Goal: Task Accomplishment & Management: Manage account settings

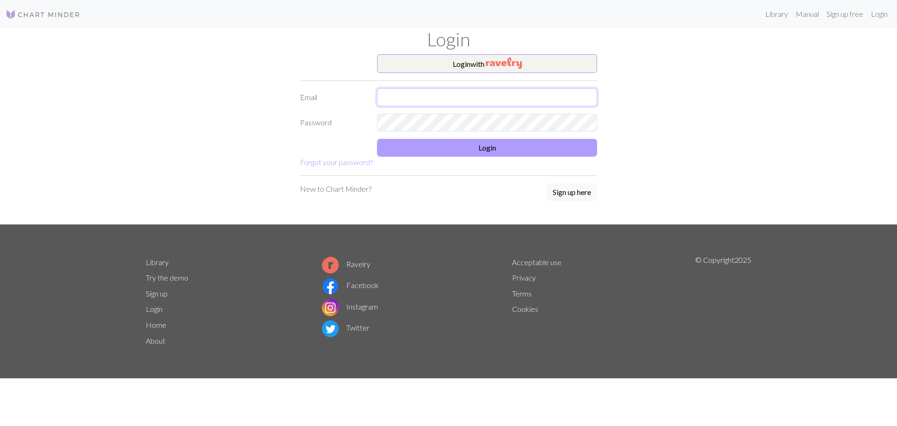
type input "samantha.r.sinnett@gmail.com"
click at [433, 148] on button "Login" at bounding box center [487, 148] width 220 height 18
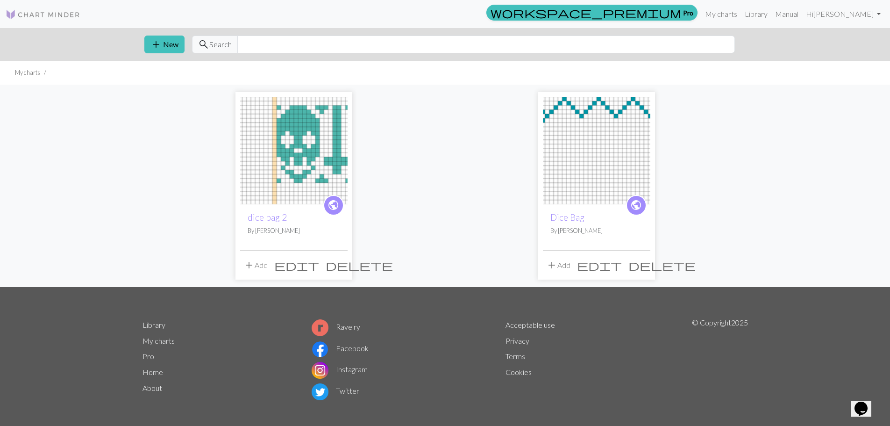
click at [271, 150] on img at bounding box center [293, 150] width 107 height 107
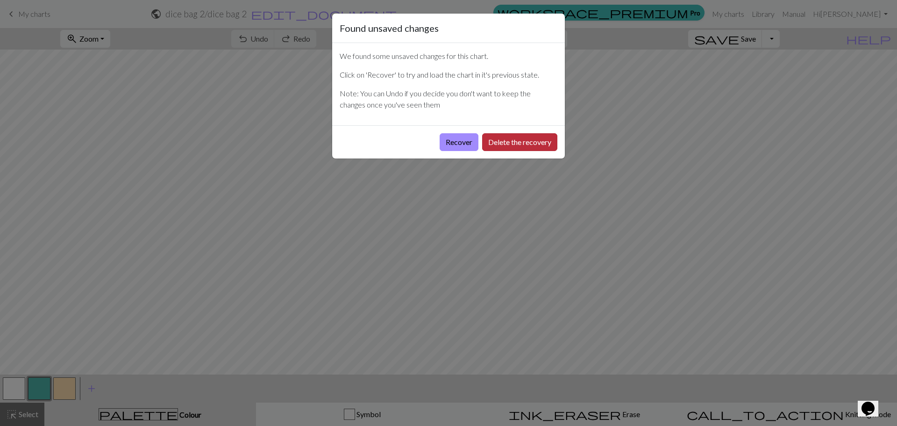
click at [512, 143] on button "Delete the recovery" at bounding box center [519, 142] width 75 height 18
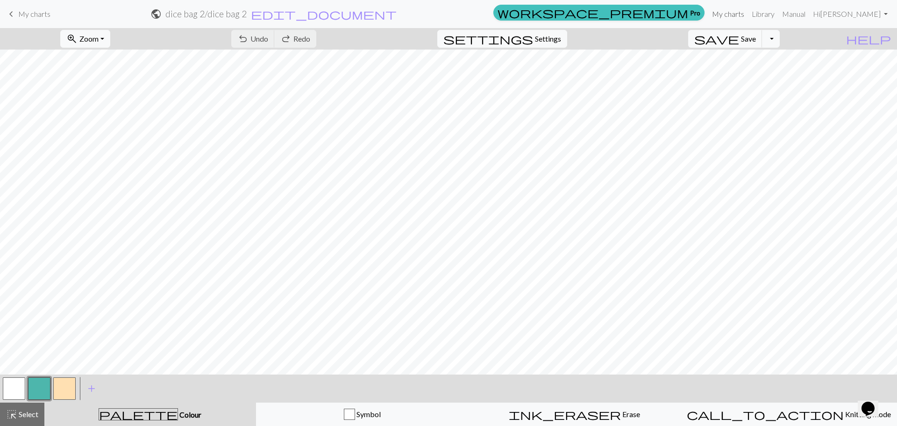
click at [732, 10] on link "My charts" at bounding box center [728, 14] width 40 height 19
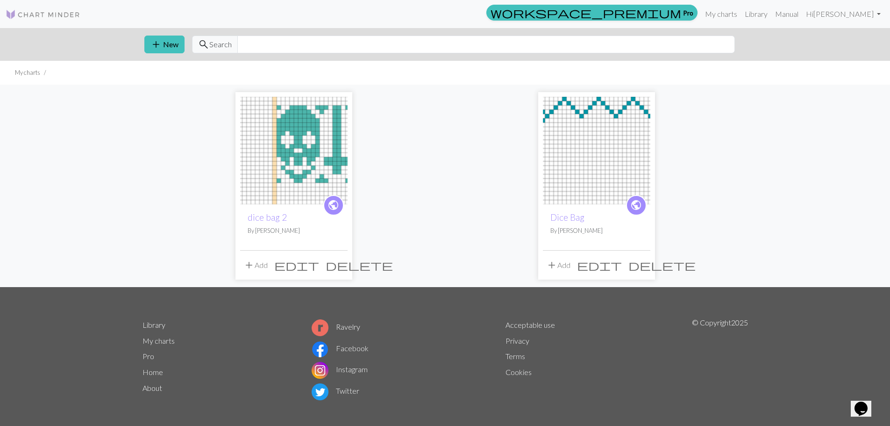
click at [607, 157] on img at bounding box center [596, 150] width 107 height 107
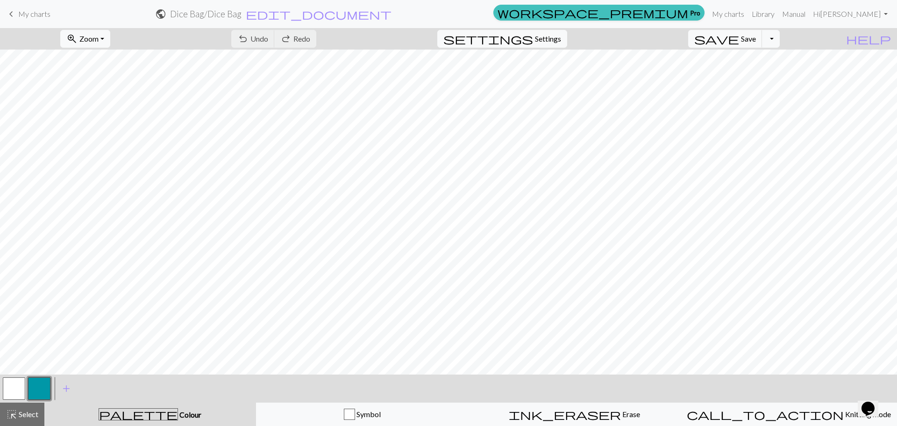
click at [43, 15] on span "My charts" at bounding box center [34, 13] width 32 height 9
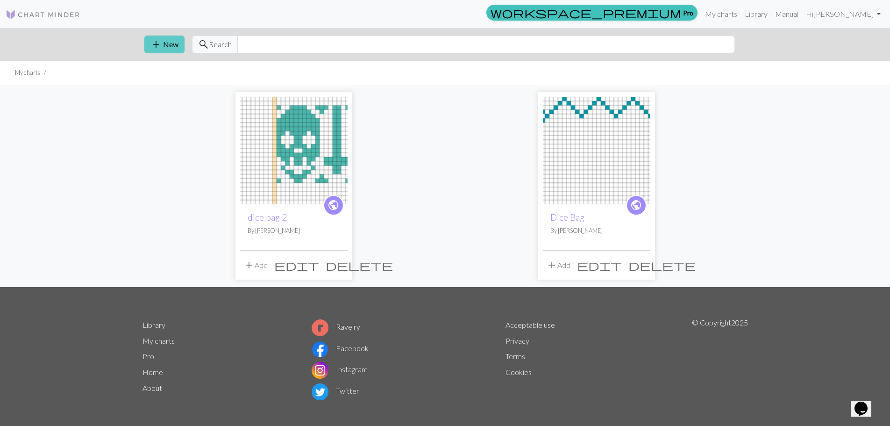
click at [165, 42] on button "add New" at bounding box center [164, 45] width 40 height 18
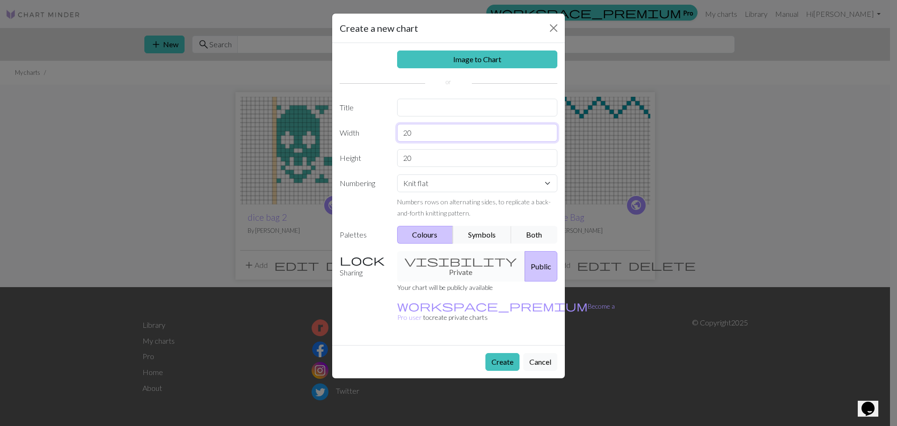
click at [419, 138] on input "20" at bounding box center [477, 133] width 161 height 18
type input "2"
type input "18"
click at [507, 353] on button "Create" at bounding box center [503, 362] width 34 height 18
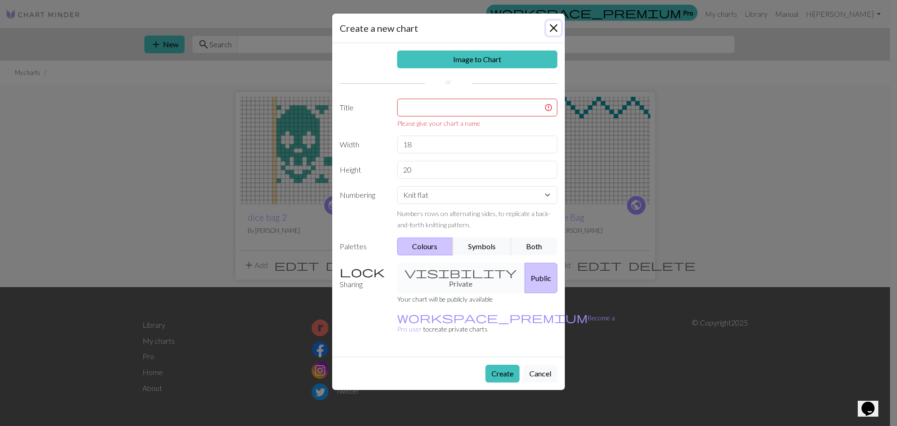
click at [551, 32] on button "Close" at bounding box center [553, 28] width 15 height 15
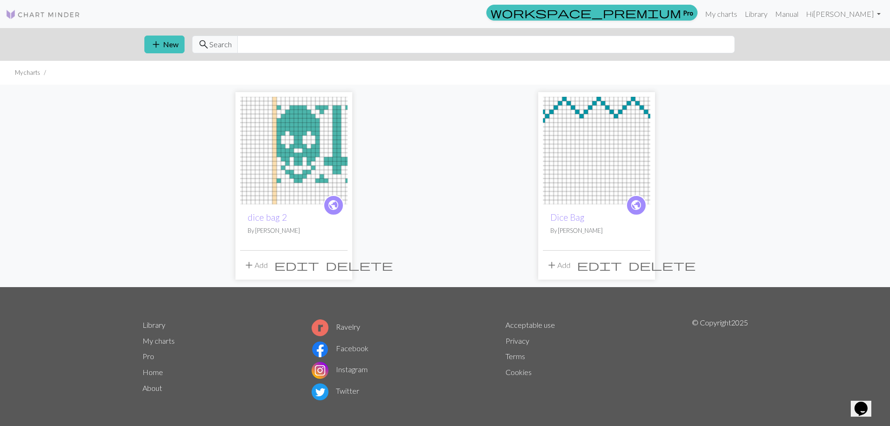
click at [293, 138] on img at bounding box center [293, 150] width 107 height 107
click at [169, 41] on button "add New" at bounding box center [164, 45] width 40 height 18
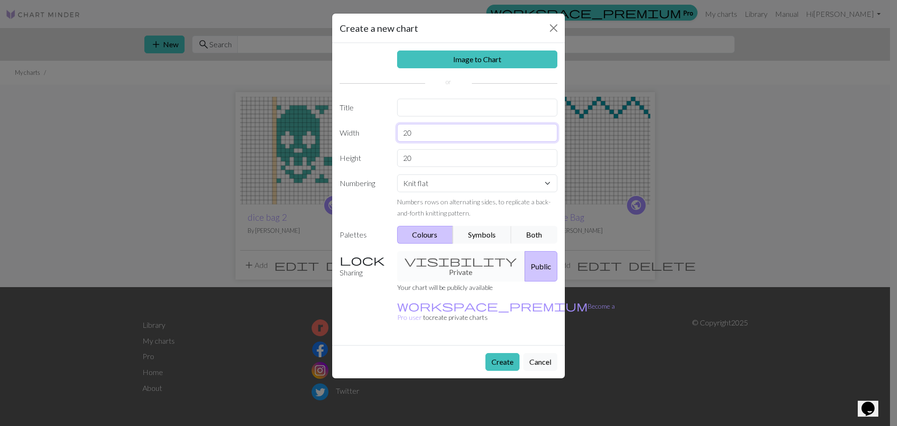
drag, startPoint x: 432, startPoint y: 137, endPoint x: 314, endPoint y: 143, distance: 118.0
click at [321, 137] on div "Create a new chart Image to Chart Title Width 20 Height 20 Numbering Knit flat …" at bounding box center [448, 213] width 897 height 426
type input "18"
click at [422, 108] on input "text" at bounding box center [477, 108] width 161 height 18
drag, startPoint x: 439, startPoint y: 113, endPoint x: 276, endPoint y: 97, distance: 163.9
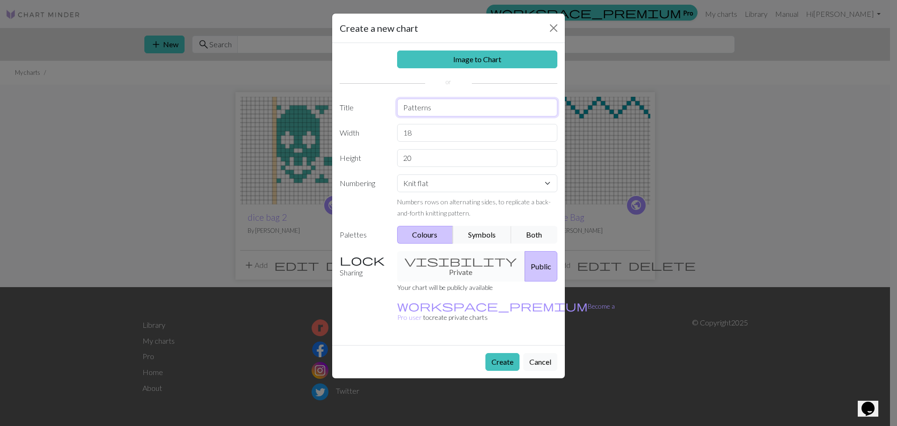
click at [283, 98] on div "Create a new chart Image to Chart Title Patterns Width 18 Height 20 Numbering K…" at bounding box center [448, 213] width 897 height 426
type input "dice bag pat"
click at [503, 353] on button "Create" at bounding box center [503, 362] width 34 height 18
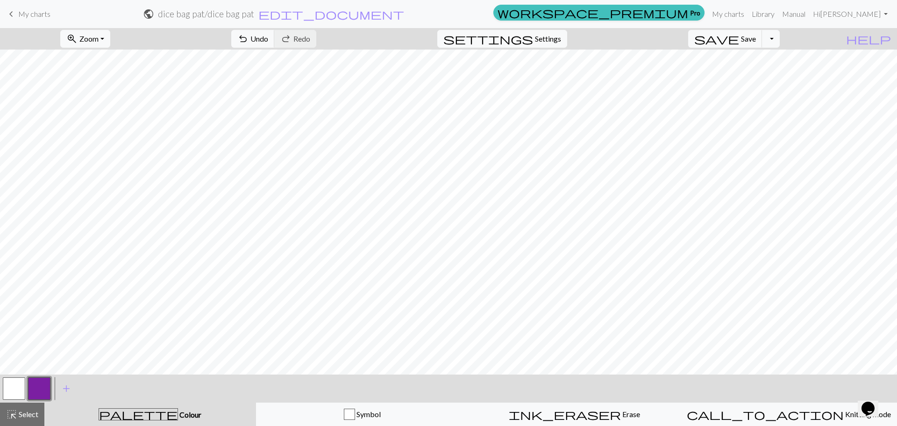
drag, startPoint x: 1, startPoint y: 385, endPoint x: 12, endPoint y: 390, distance: 11.9
click at [7, 387] on div "< > add Add a colour" at bounding box center [448, 388] width 897 height 28
drag, startPoint x: 13, startPoint y: 391, endPoint x: 28, endPoint y: 394, distance: 15.0
click at [16, 393] on button "button" at bounding box center [14, 388] width 22 height 22
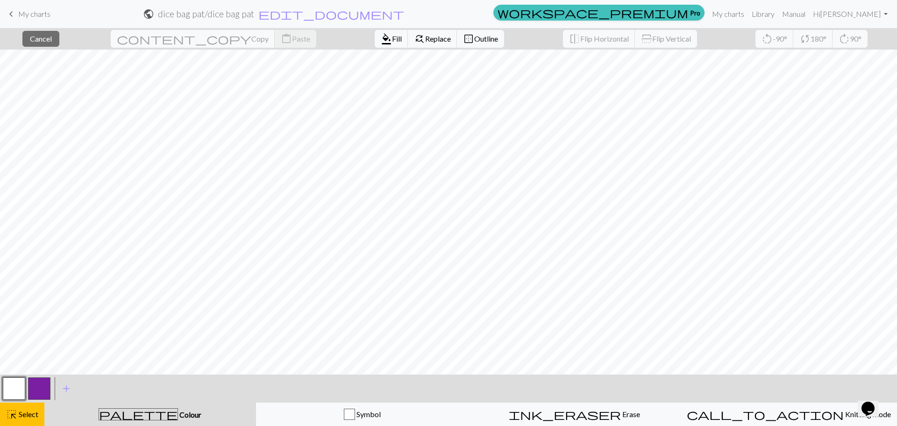
click at [8, 390] on button "button" at bounding box center [14, 388] width 22 height 22
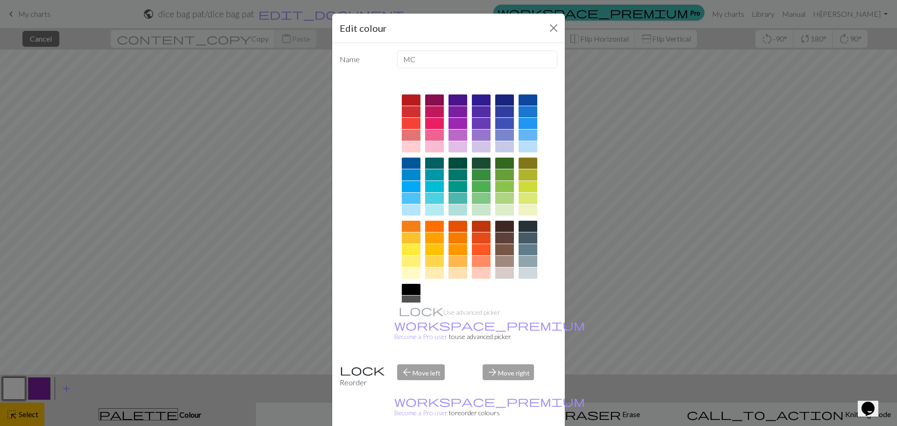
click at [157, 300] on div "Edit colour Name MC Use advanced picker workspace_premium Become a Pro user to …" at bounding box center [448, 213] width 897 height 426
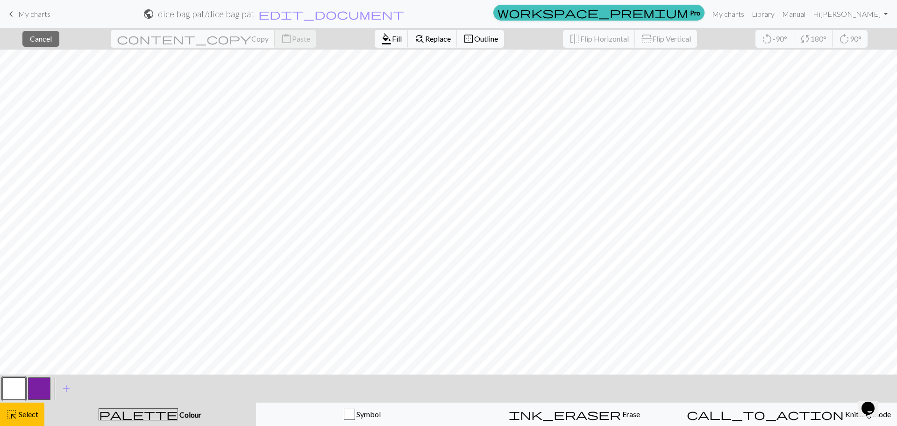
click at [14, 387] on button "button" at bounding box center [14, 388] width 22 height 22
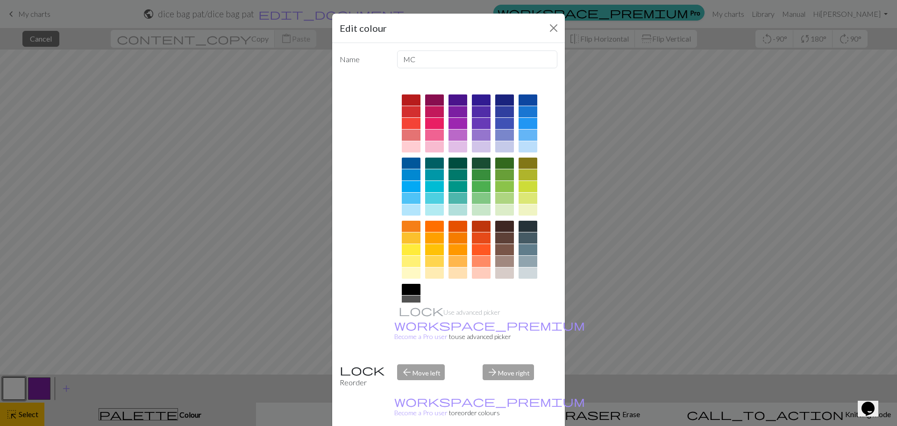
click at [475, 236] on div at bounding box center [481, 252] width 19 height 63
click at [625, 218] on div "Edit colour Name MC Use advanced picker workspace_premium Become a Pro user to …" at bounding box center [448, 213] width 897 height 426
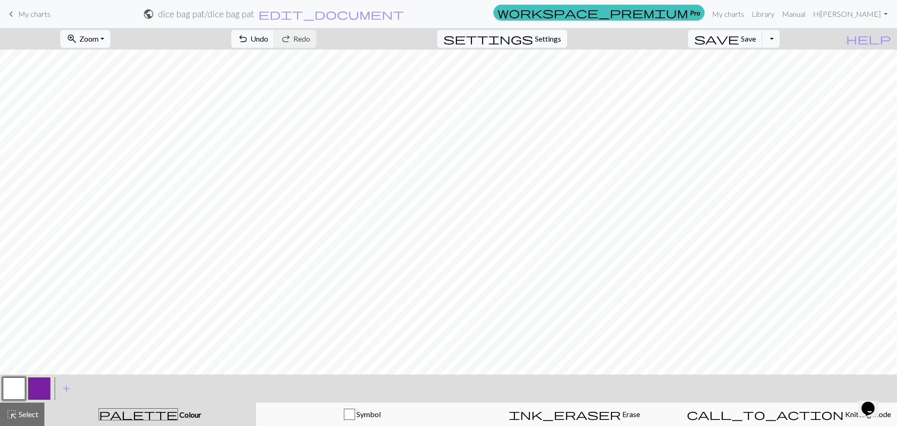
click at [7, 396] on button "button" at bounding box center [14, 388] width 22 height 22
click at [39, 393] on button "button" at bounding box center [39, 388] width 22 height 22
drag, startPoint x: 11, startPoint y: 392, endPoint x: 40, endPoint y: 380, distance: 31.0
click at [13, 392] on button "button" at bounding box center [14, 388] width 22 height 22
drag, startPoint x: 38, startPoint y: 395, endPoint x: 47, endPoint y: 390, distance: 10.3
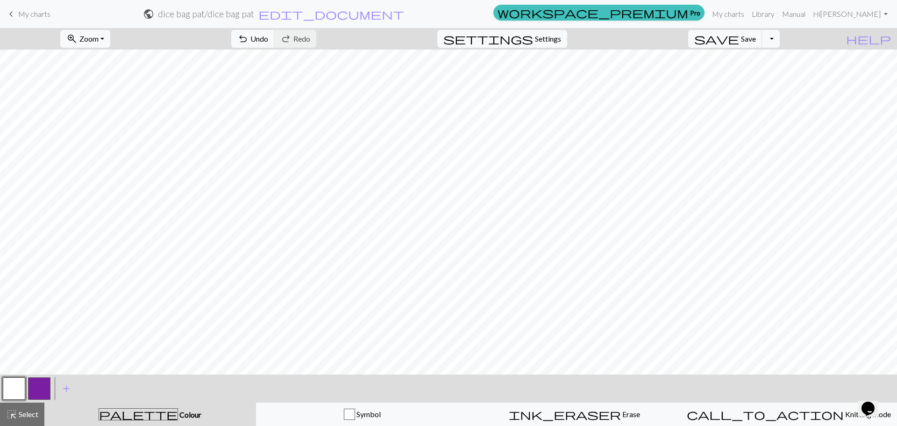
click at [40, 394] on button "button" at bounding box center [39, 388] width 22 height 22
drag, startPoint x: 5, startPoint y: 392, endPoint x: 61, endPoint y: 375, distance: 58.5
click at [12, 390] on button "button" at bounding box center [14, 388] width 22 height 22
drag, startPoint x: 37, startPoint y: 401, endPoint x: 93, endPoint y: 376, distance: 61.1
click at [39, 400] on div "< >" at bounding box center [26, 388] width 50 height 28
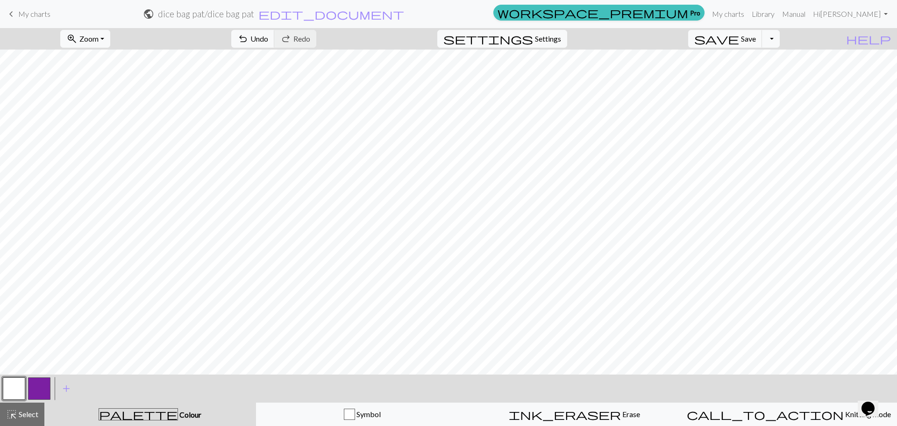
click at [28, 390] on div at bounding box center [39, 388] width 25 height 25
click at [39, 389] on button "button" at bounding box center [39, 388] width 22 height 22
drag, startPoint x: 20, startPoint y: 387, endPoint x: 31, endPoint y: 376, distance: 15.5
click at [21, 386] on button "button" at bounding box center [14, 388] width 22 height 22
drag, startPoint x: 38, startPoint y: 395, endPoint x: 57, endPoint y: 376, distance: 27.4
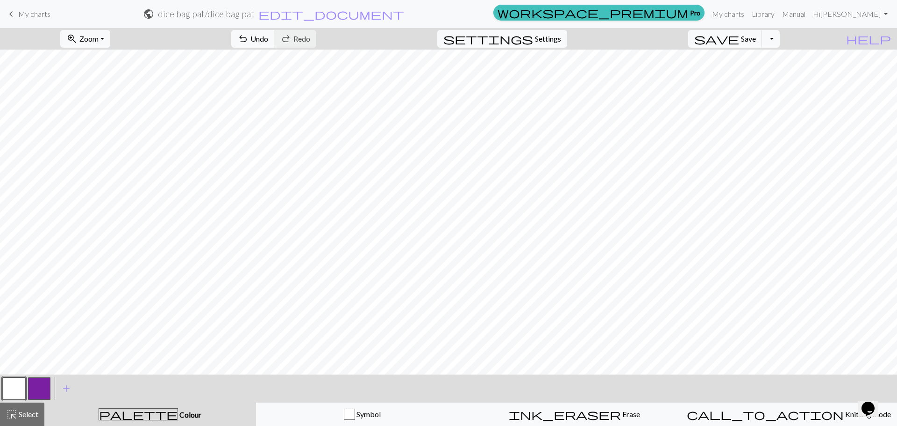
click at [42, 389] on button "button" at bounding box center [39, 388] width 22 height 22
drag, startPoint x: 19, startPoint y: 388, endPoint x: 24, endPoint y: 381, distance: 9.3
click at [19, 388] on button "button" at bounding box center [14, 388] width 22 height 22
click at [12, 384] on button "button" at bounding box center [14, 388] width 22 height 22
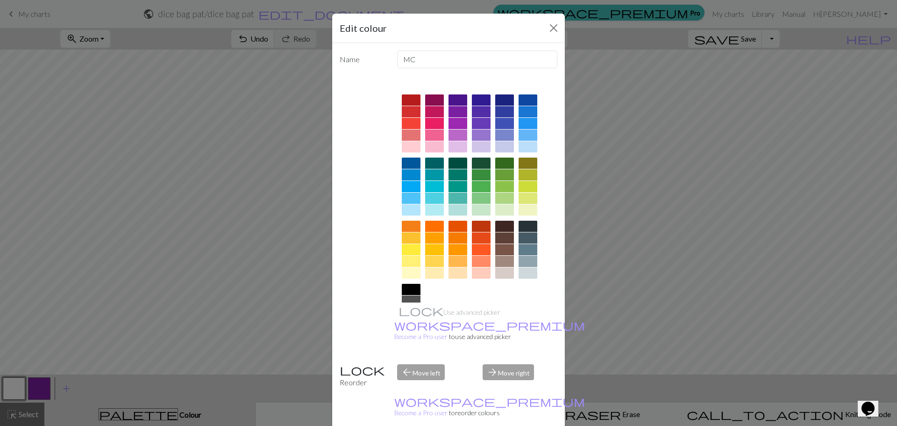
click at [612, 231] on div "Edit colour Name MC Use advanced picker workspace_premium Become a Pro user to …" at bounding box center [448, 213] width 897 height 426
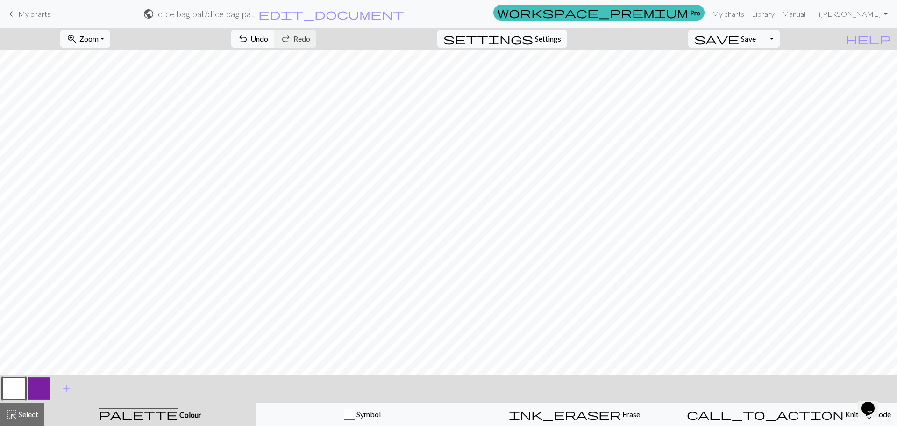
click at [35, 392] on button "button" at bounding box center [39, 388] width 22 height 22
click at [36, 392] on button "button" at bounding box center [39, 388] width 22 height 22
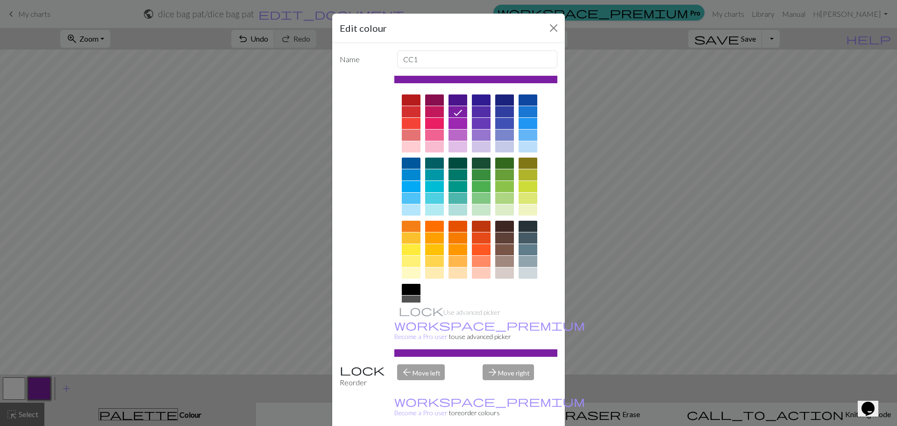
click at [438, 241] on div at bounding box center [434, 237] width 19 height 11
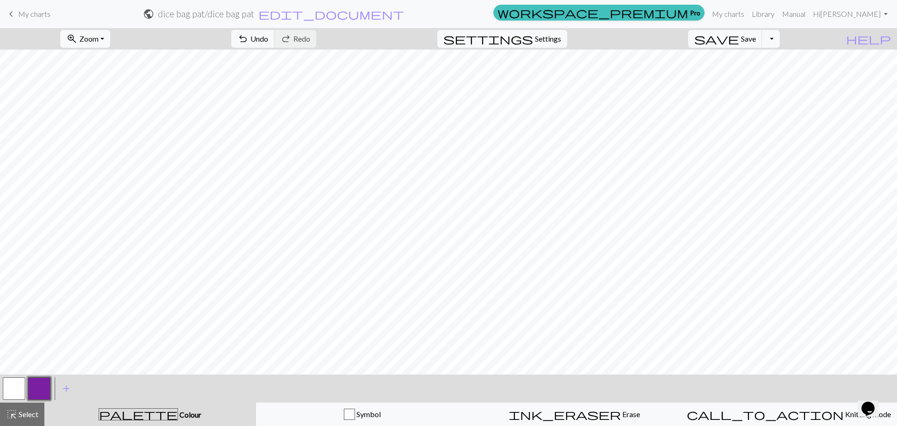
click at [27, 390] on div at bounding box center [39, 388] width 25 height 25
click at [43, 389] on button "button" at bounding box center [39, 388] width 22 height 22
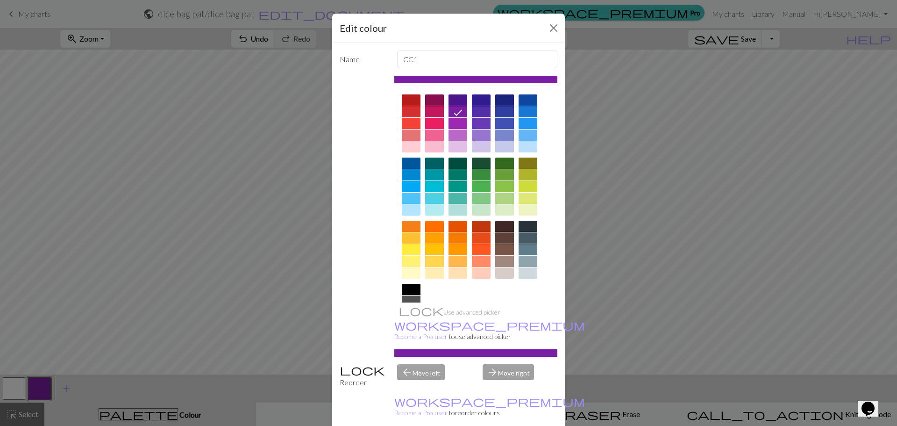
drag, startPoint x: 407, startPoint y: 240, endPoint x: 408, endPoint y: 250, distance: 9.5
click at [407, 240] on div at bounding box center [411, 237] width 19 height 11
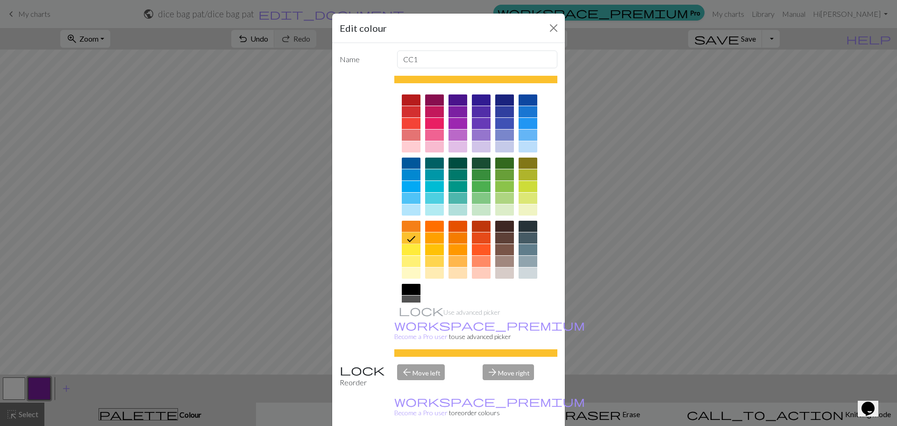
drag, startPoint x: 506, startPoint y: 415, endPoint x: 507, endPoint y: 374, distance: 40.2
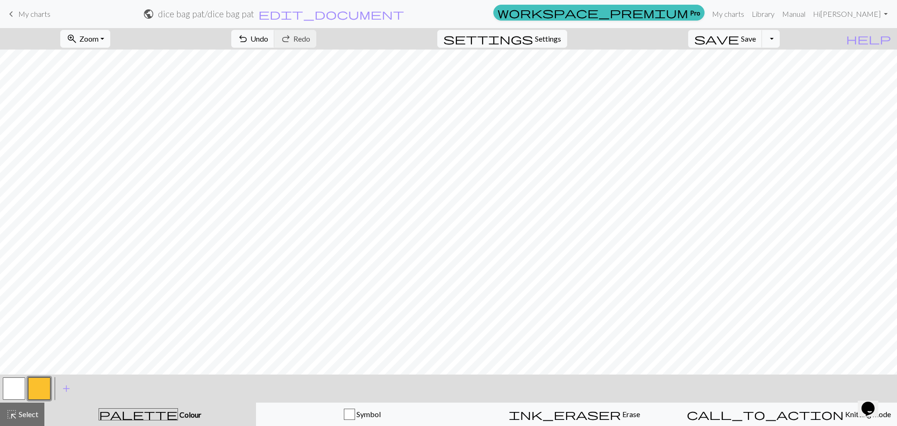
click at [34, 389] on button "button" at bounding box center [39, 388] width 22 height 22
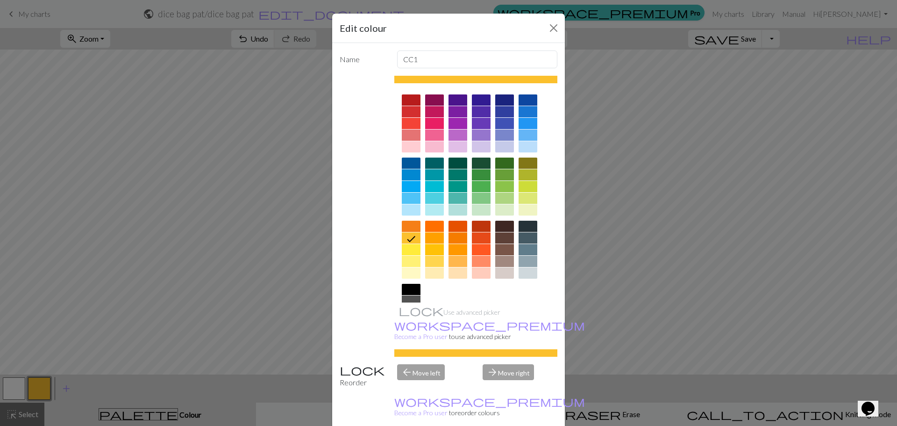
click at [505, 224] on div at bounding box center [504, 226] width 19 height 11
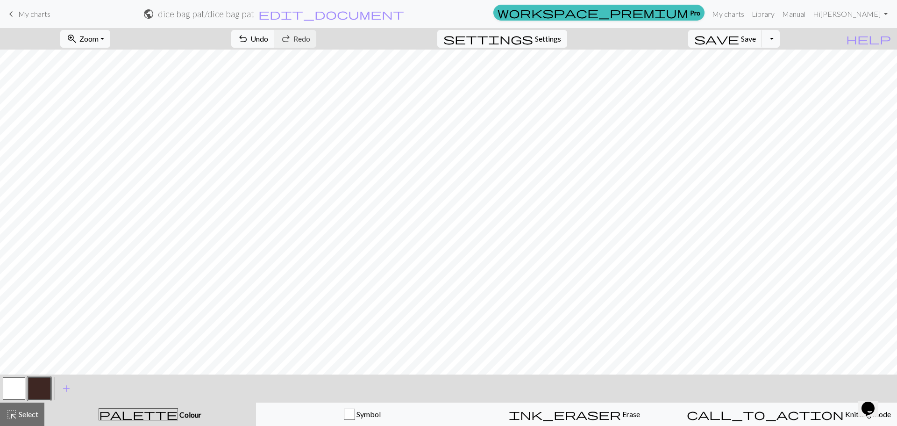
click at [7, 390] on button "button" at bounding box center [14, 388] width 22 height 22
click at [13, 388] on button "button" at bounding box center [14, 388] width 22 height 22
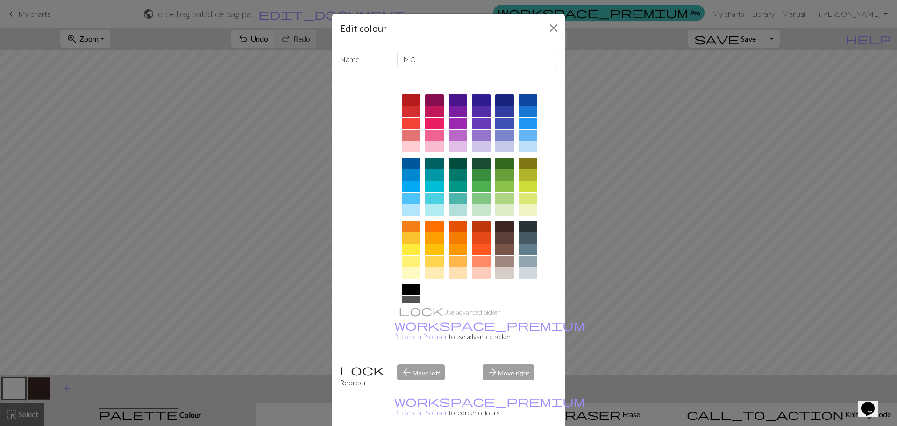
click at [413, 243] on div at bounding box center [411, 237] width 19 height 11
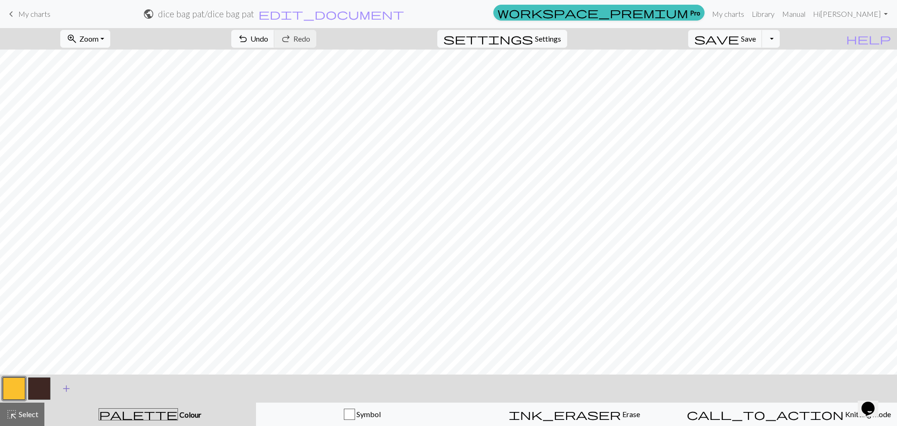
click at [71, 390] on span "add" at bounding box center [66, 388] width 11 height 13
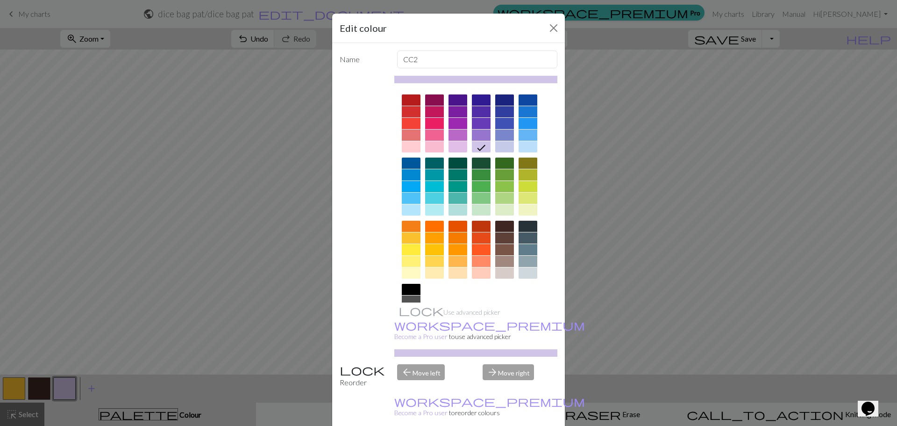
click at [455, 186] on div at bounding box center [458, 186] width 19 height 11
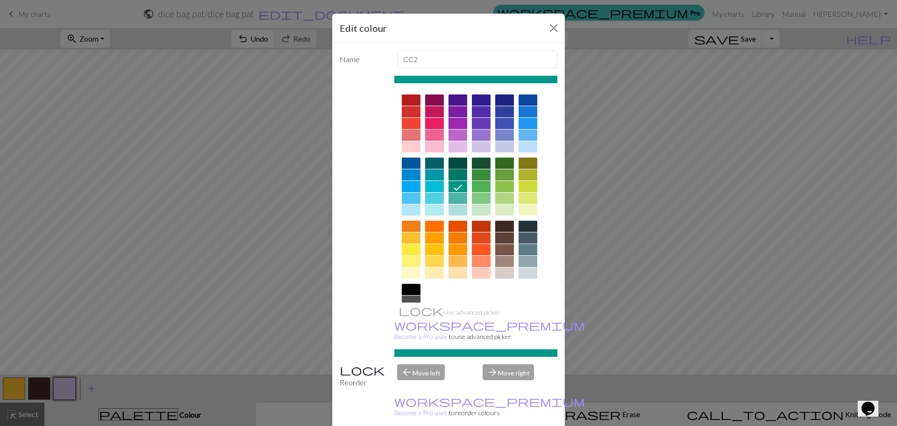
click at [455, 162] on div at bounding box center [458, 162] width 19 height 11
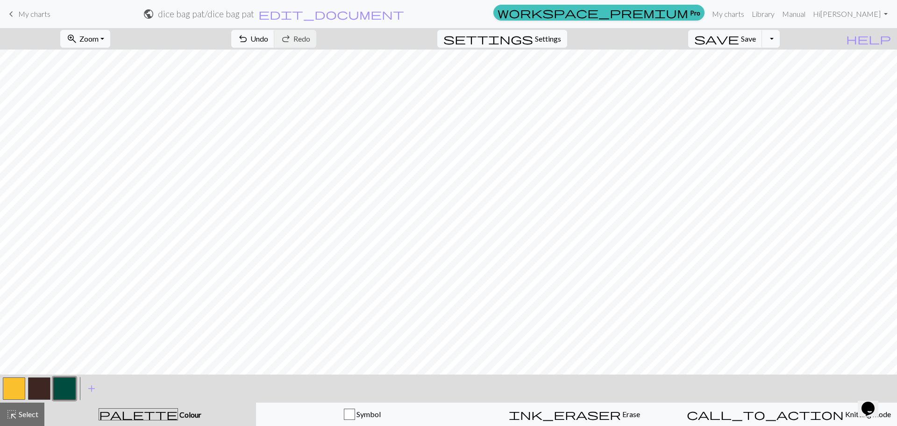
drag, startPoint x: 11, startPoint y: 385, endPoint x: 20, endPoint y: 379, distance: 10.8
click at [17, 382] on button "button" at bounding box center [14, 388] width 22 height 22
click at [62, 393] on button "button" at bounding box center [64, 388] width 22 height 22
drag, startPoint x: 12, startPoint y: 389, endPoint x: 20, endPoint y: 379, distance: 12.3
click at [15, 385] on button "button" at bounding box center [14, 388] width 22 height 22
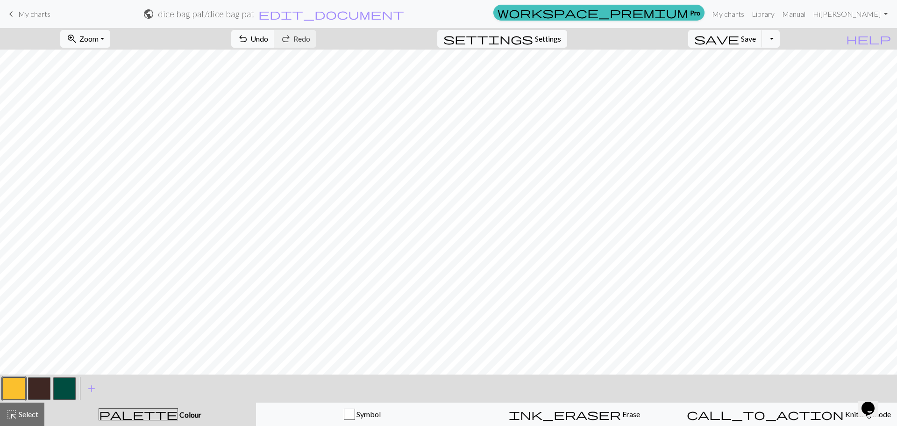
drag, startPoint x: 62, startPoint y: 392, endPoint x: 70, endPoint y: 379, distance: 16.0
click at [68, 383] on button "button" at bounding box center [64, 388] width 22 height 22
drag, startPoint x: 17, startPoint y: 392, endPoint x: 38, endPoint y: 379, distance: 24.5
click at [24, 387] on button "button" at bounding box center [14, 388] width 22 height 22
drag, startPoint x: 64, startPoint y: 384, endPoint x: 72, endPoint y: 379, distance: 8.8
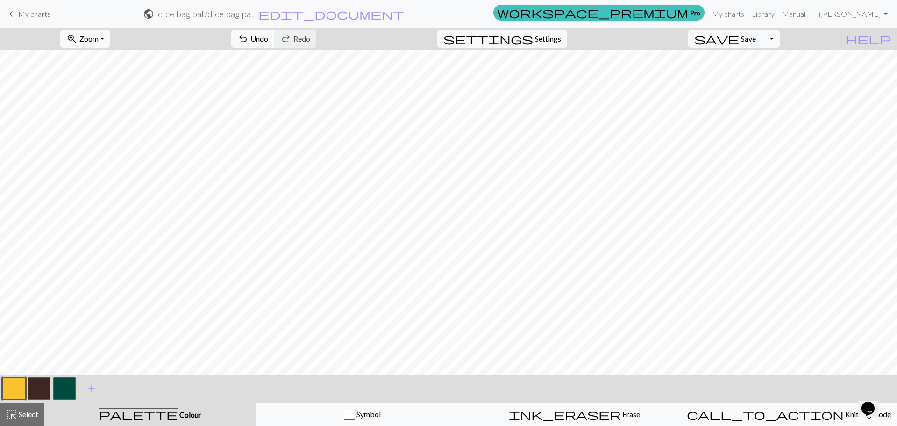
click at [68, 382] on button "button" at bounding box center [64, 388] width 22 height 22
drag, startPoint x: 13, startPoint y: 392, endPoint x: 20, endPoint y: 385, distance: 9.9
click at [16, 390] on button "button" at bounding box center [14, 388] width 22 height 22
click at [71, 379] on button "button" at bounding box center [64, 388] width 22 height 22
drag, startPoint x: 13, startPoint y: 395, endPoint x: 26, endPoint y: 379, distance: 20.2
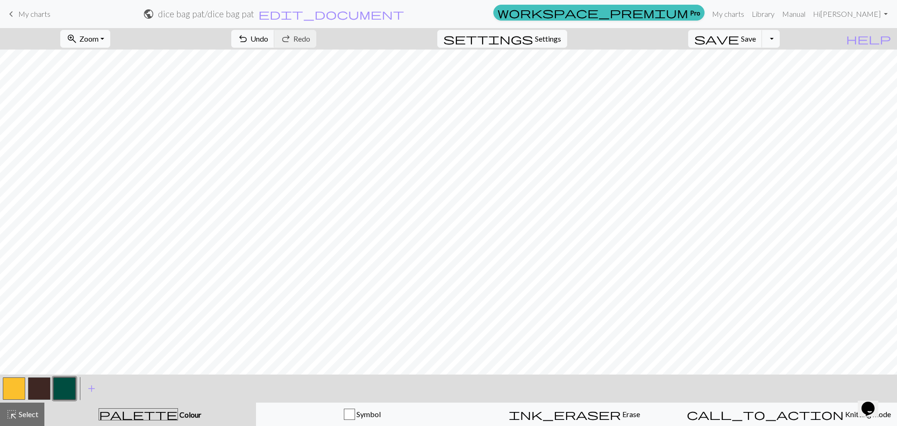
click at [14, 394] on button "button" at bounding box center [14, 388] width 22 height 22
drag, startPoint x: 72, startPoint y: 385, endPoint x: 80, endPoint y: 375, distance: 12.0
click at [74, 383] on button "button" at bounding box center [64, 388] width 22 height 22
click at [19, 391] on button "button" at bounding box center [14, 388] width 22 height 22
drag, startPoint x: 66, startPoint y: 399, endPoint x: 79, endPoint y: 379, distance: 23.3
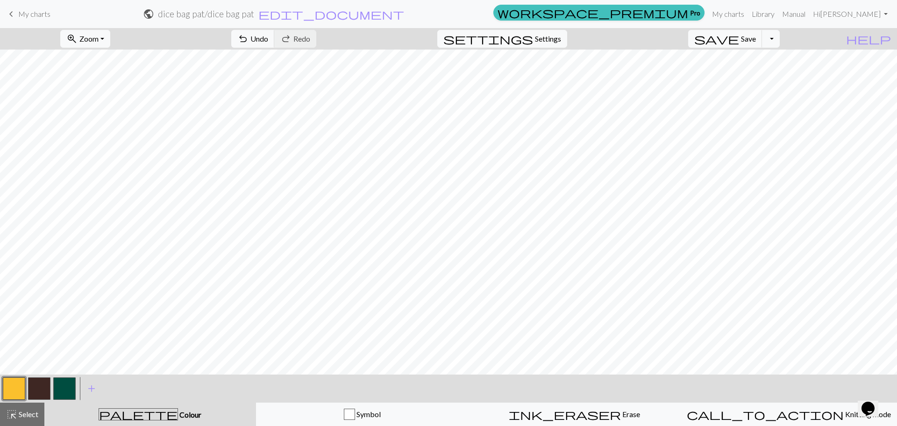
click at [69, 395] on div "< >" at bounding box center [39, 388] width 76 height 28
click at [72, 391] on button "button" at bounding box center [64, 388] width 22 height 22
click at [12, 392] on button "button" at bounding box center [14, 388] width 22 height 22
click at [42, 386] on button "button" at bounding box center [39, 388] width 22 height 22
click at [16, 392] on button "button" at bounding box center [14, 388] width 22 height 22
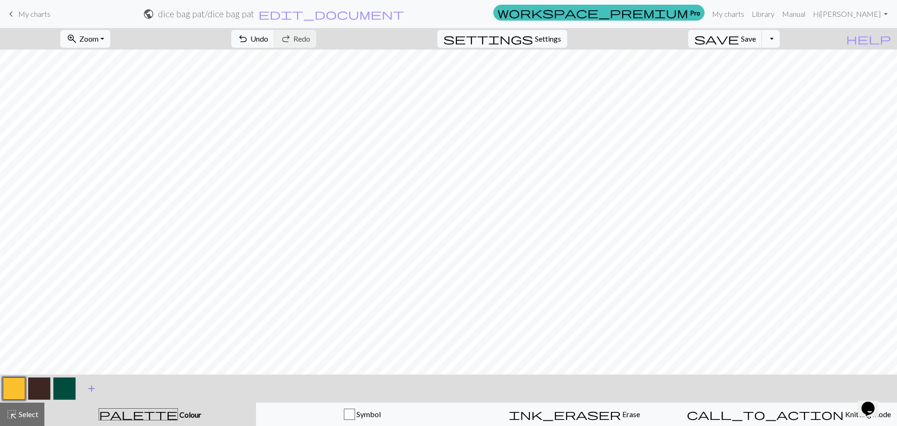
click at [96, 387] on span "add" at bounding box center [91, 388] width 11 height 13
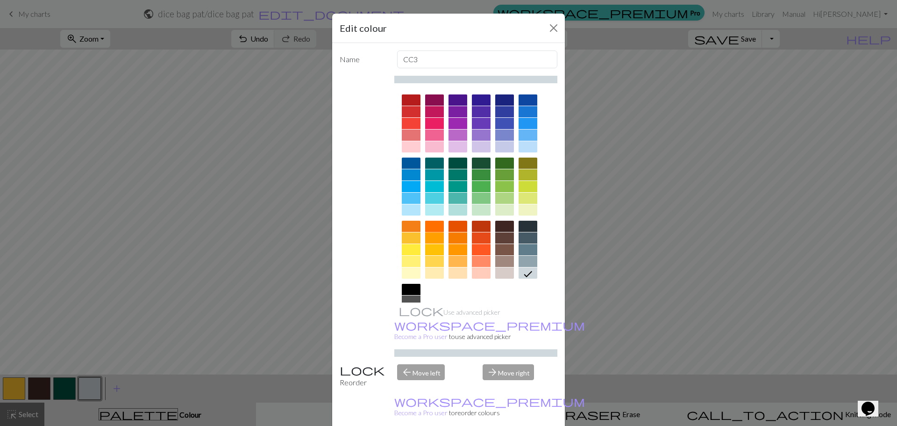
click at [433, 229] on div at bounding box center [434, 226] width 19 height 11
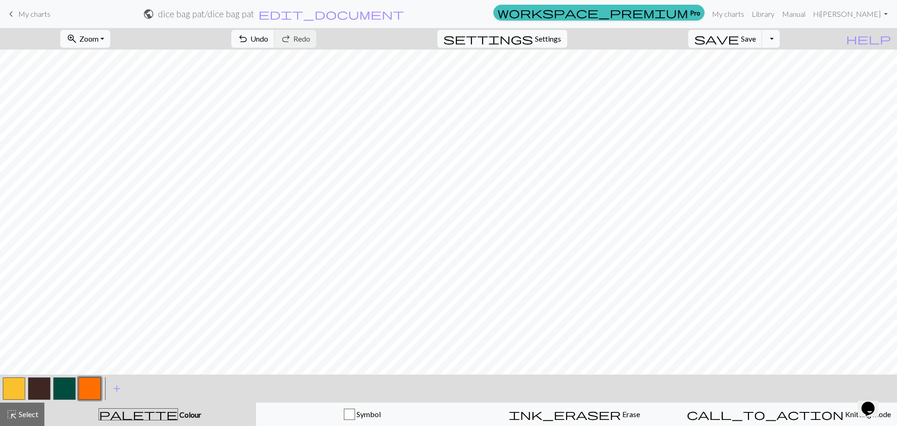
click at [15, 390] on button "button" at bounding box center [14, 388] width 22 height 22
click at [17, 389] on button "button" at bounding box center [14, 388] width 22 height 22
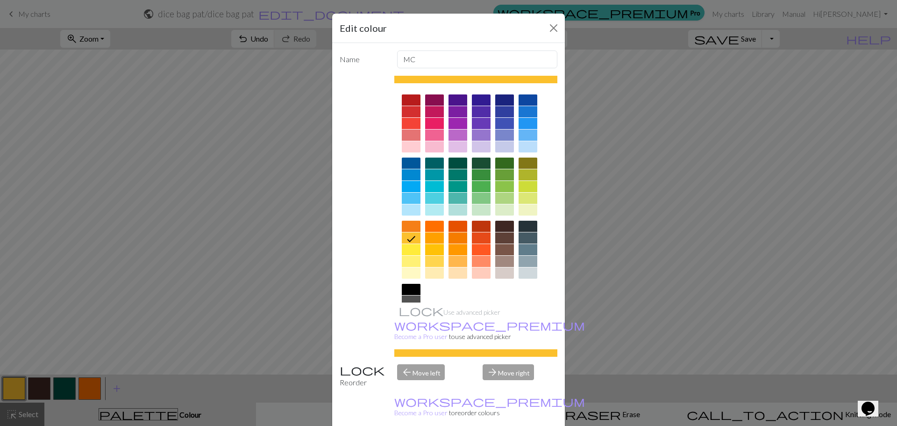
click at [478, 115] on div at bounding box center [481, 111] width 19 height 11
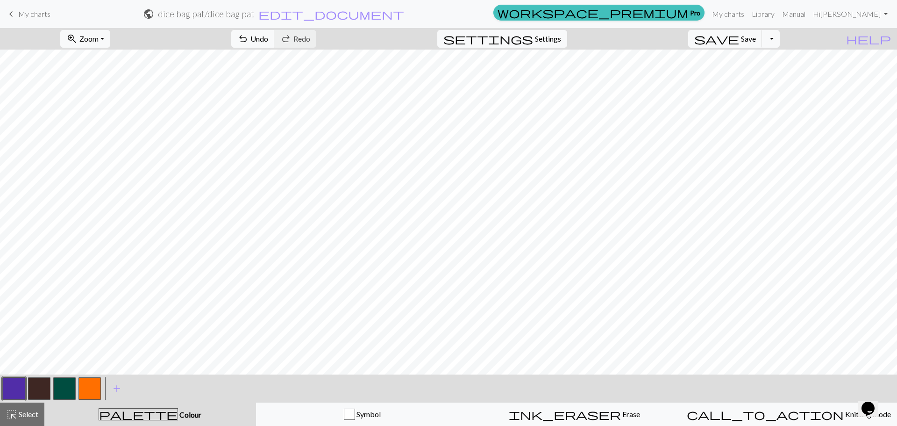
click at [9, 389] on button "button" at bounding box center [14, 388] width 22 height 22
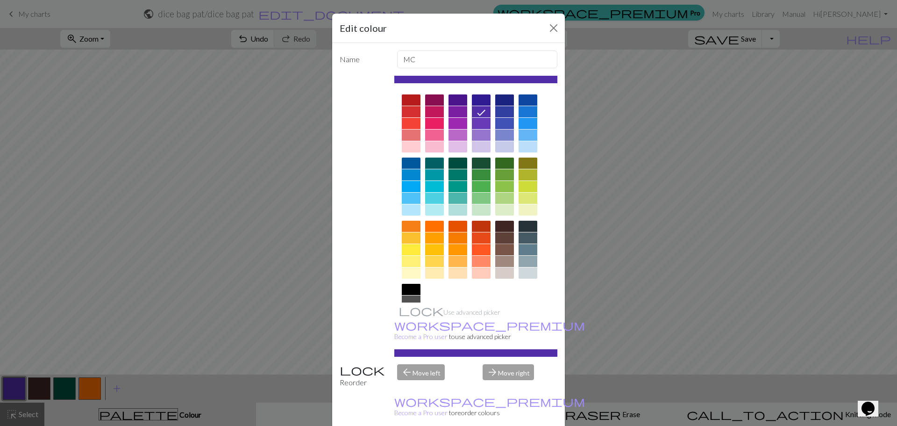
click at [504, 240] on div at bounding box center [504, 237] width 19 height 11
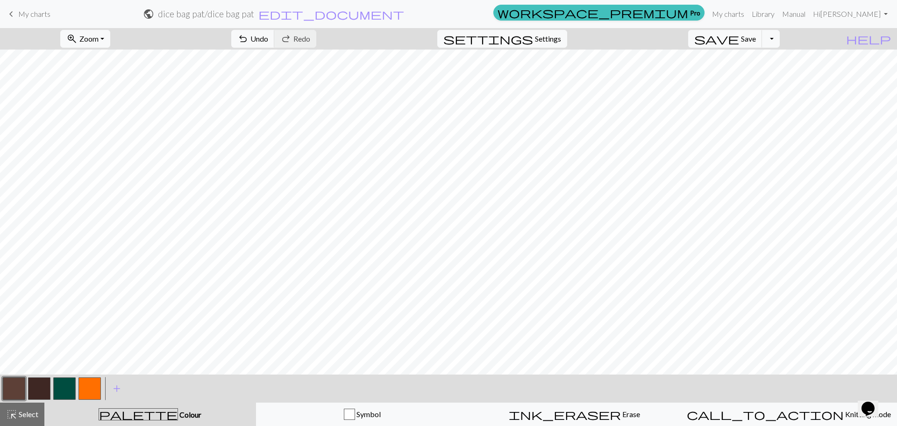
click at [18, 387] on button "button" at bounding box center [14, 388] width 22 height 22
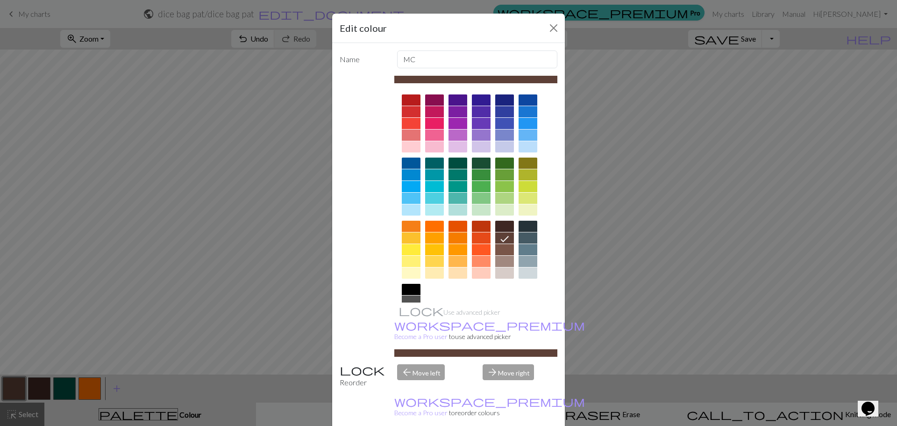
click at [501, 226] on div at bounding box center [504, 226] width 19 height 11
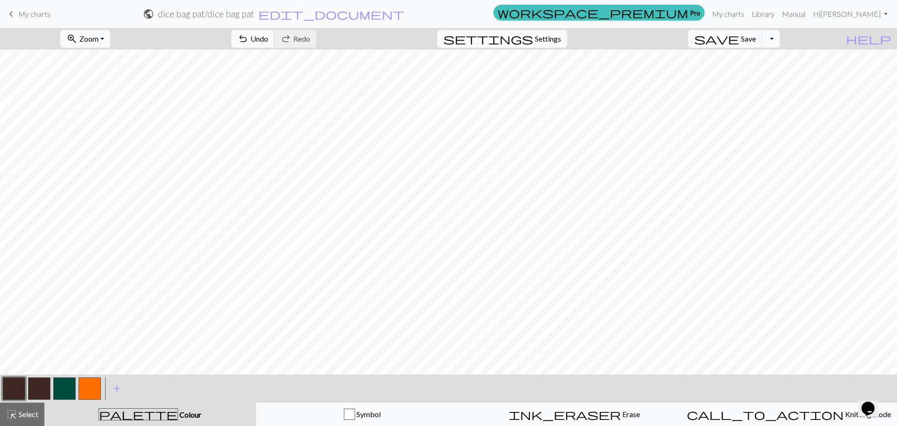
click at [86, 392] on button "button" at bounding box center [90, 388] width 22 height 22
click at [14, 391] on button "button" at bounding box center [14, 388] width 22 height 22
click at [21, 395] on button "button" at bounding box center [14, 388] width 22 height 22
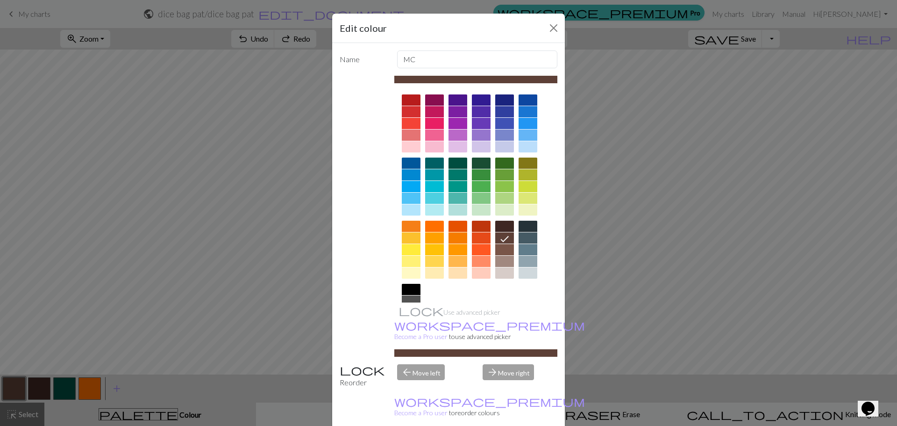
drag, startPoint x: 503, startPoint y: 224, endPoint x: 512, endPoint y: 246, distance: 24.0
click at [503, 224] on div at bounding box center [504, 226] width 19 height 11
drag, startPoint x: 501, startPoint y: 418, endPoint x: 530, endPoint y: 390, distance: 40.0
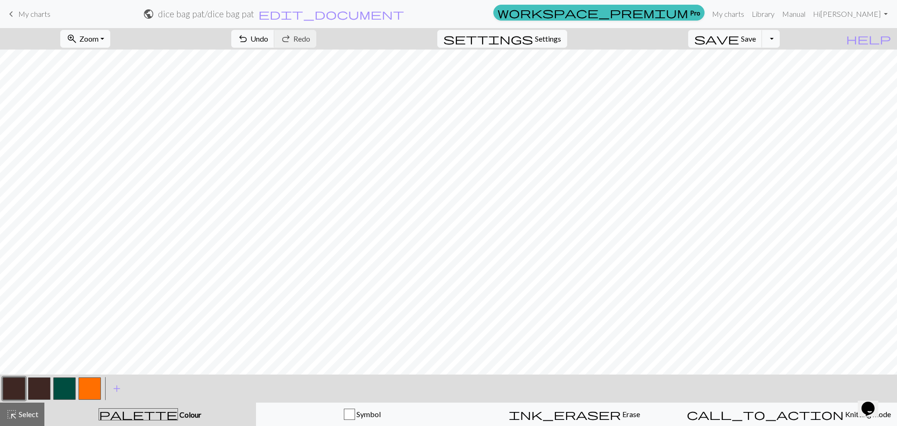
drag, startPoint x: 83, startPoint y: 390, endPoint x: 108, endPoint y: 379, distance: 27.6
click at [86, 389] on button "button" at bounding box center [90, 388] width 22 height 22
click at [18, 385] on button "button" at bounding box center [14, 388] width 22 height 22
drag, startPoint x: 98, startPoint y: 388, endPoint x: 161, endPoint y: 376, distance: 64.7
click at [100, 388] on button "button" at bounding box center [90, 388] width 22 height 22
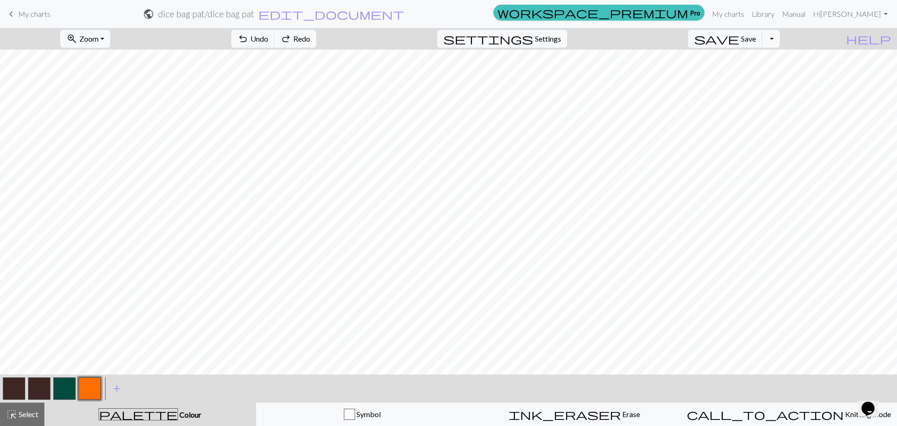
click at [67, 389] on button "button" at bounding box center [64, 388] width 22 height 22
click at [13, 389] on button "button" at bounding box center [14, 388] width 22 height 22
drag, startPoint x: 52, startPoint y: 386, endPoint x: 60, endPoint y: 382, distance: 9.4
click at [57, 384] on div at bounding box center [51, 388] width 101 height 25
drag, startPoint x: 56, startPoint y: 398, endPoint x: 72, endPoint y: 382, distance: 21.8
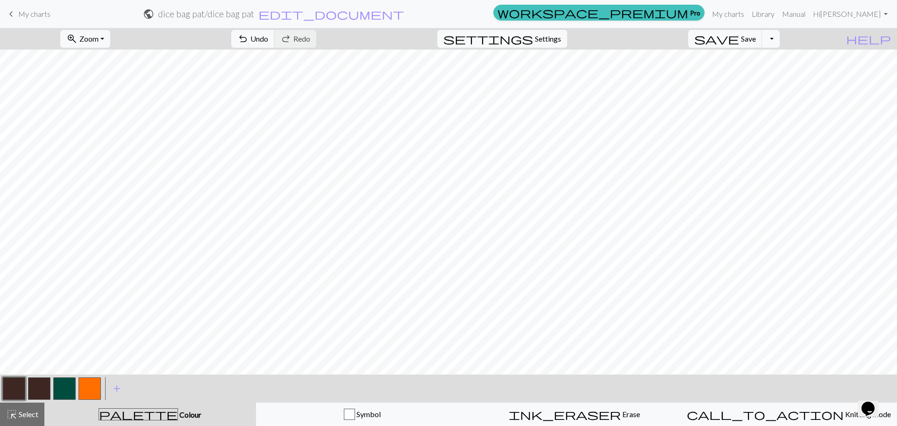
click at [61, 394] on button "button" at bounding box center [64, 388] width 22 height 22
click at [27, 388] on div at bounding box center [39, 388] width 25 height 25
drag, startPoint x: 13, startPoint y: 391, endPoint x: 76, endPoint y: 402, distance: 64.1
click at [16, 391] on button "button" at bounding box center [14, 388] width 22 height 22
click at [178, 417] on span "Colour" at bounding box center [189, 414] width 23 height 9
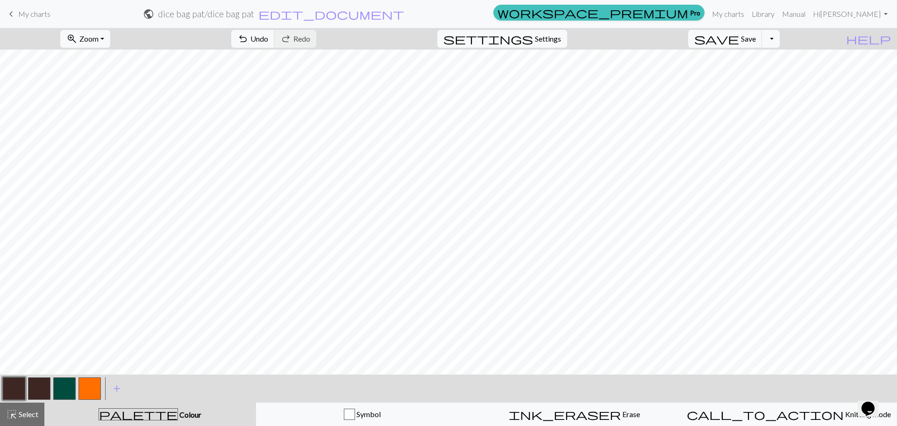
click at [18, 387] on button "button" at bounding box center [14, 388] width 22 height 22
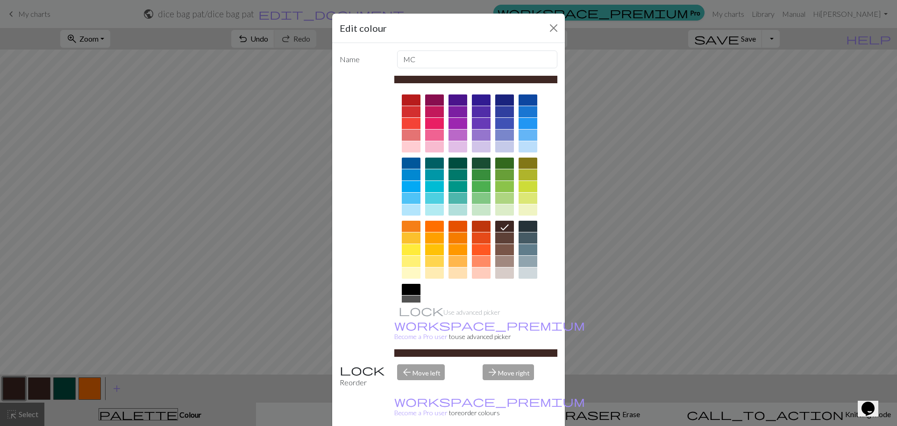
click at [499, 164] on div at bounding box center [504, 162] width 19 height 11
click at [477, 161] on div at bounding box center [481, 162] width 19 height 11
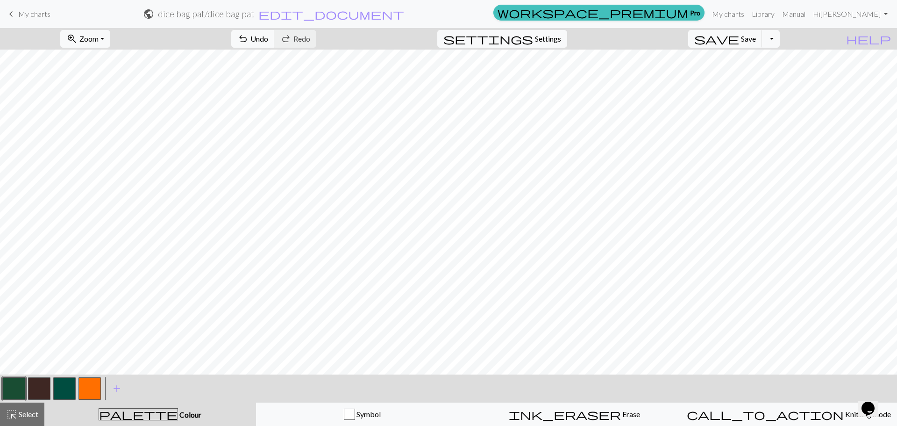
click at [64, 391] on button "button" at bounding box center [64, 388] width 22 height 22
click at [178, 416] on span "Colour" at bounding box center [189, 414] width 23 height 9
click at [61, 387] on button "button" at bounding box center [64, 388] width 22 height 22
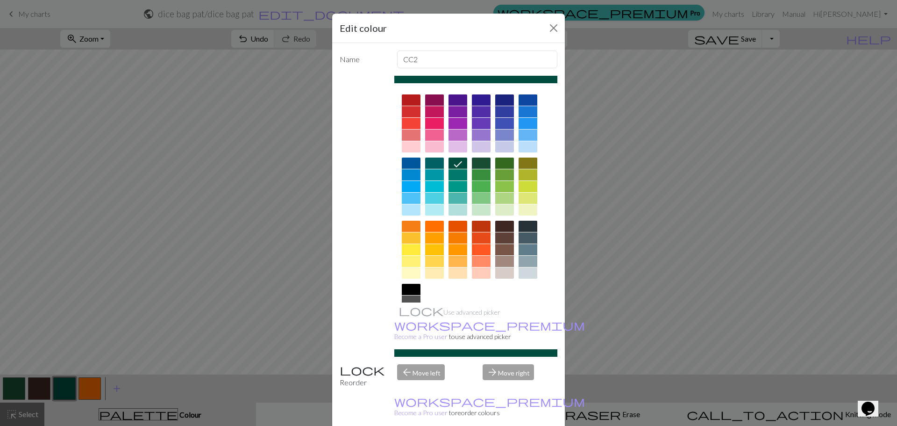
click at [481, 190] on div at bounding box center [481, 186] width 19 height 11
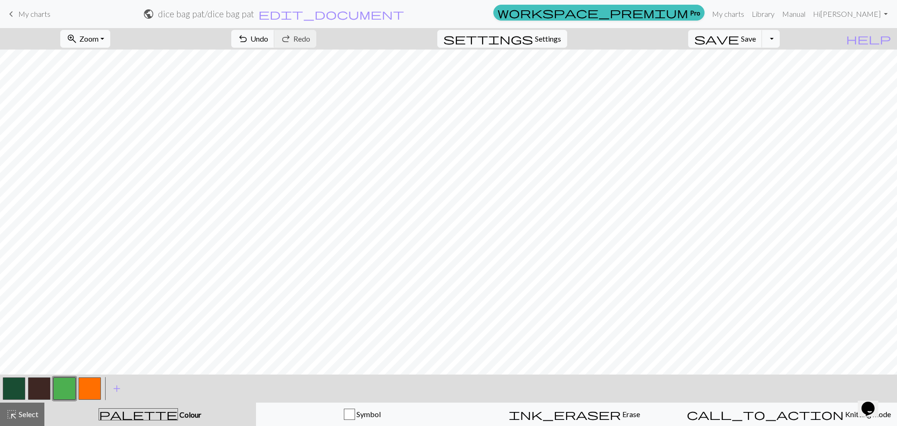
click at [38, 389] on button "button" at bounding box center [39, 388] width 22 height 22
drag, startPoint x: 39, startPoint y: 389, endPoint x: 138, endPoint y: 404, distance: 100.1
click at [144, 403] on button "palette Colour Colour" at bounding box center [150, 413] width 212 height 23
click at [36, 391] on button "button" at bounding box center [39, 388] width 22 height 22
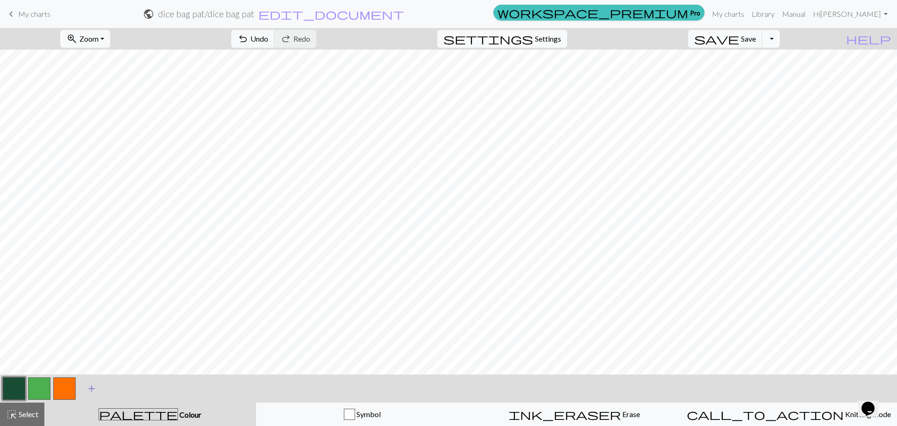
drag, startPoint x: 67, startPoint y: 392, endPoint x: 84, endPoint y: 382, distance: 19.2
click at [66, 392] on button "button" at bounding box center [64, 388] width 22 height 22
click at [10, 388] on button "button" at bounding box center [14, 388] width 22 height 22
drag, startPoint x: 65, startPoint y: 391, endPoint x: 77, endPoint y: 377, distance: 17.9
click at [66, 387] on button "button" at bounding box center [64, 388] width 22 height 22
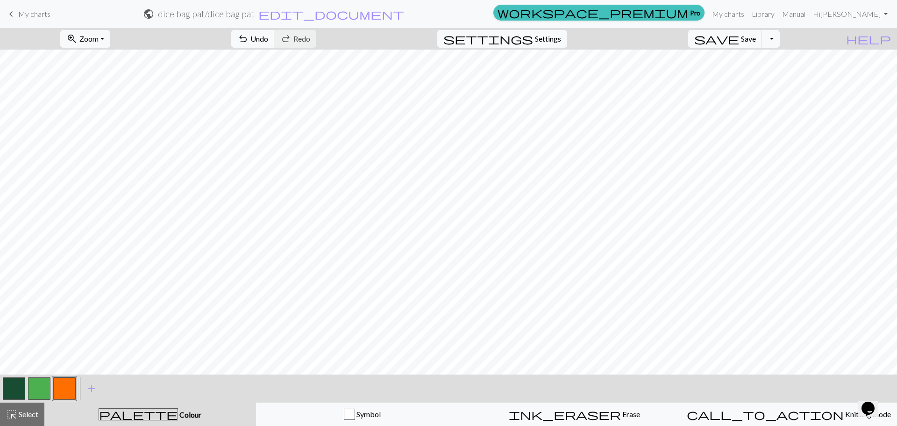
click at [20, 392] on button "button" at bounding box center [14, 388] width 22 height 22
click at [9, 391] on button "button" at bounding box center [14, 388] width 22 height 22
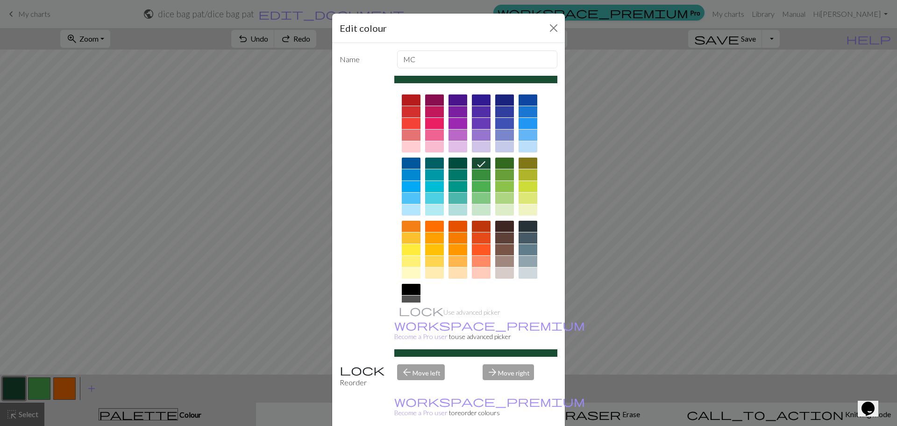
drag, startPoint x: 654, startPoint y: 189, endPoint x: 658, endPoint y: 186, distance: 5.1
click at [658, 186] on div "Edit colour Name MC Use advanced picker workspace_premium Become a Pro user to …" at bounding box center [448, 213] width 897 height 426
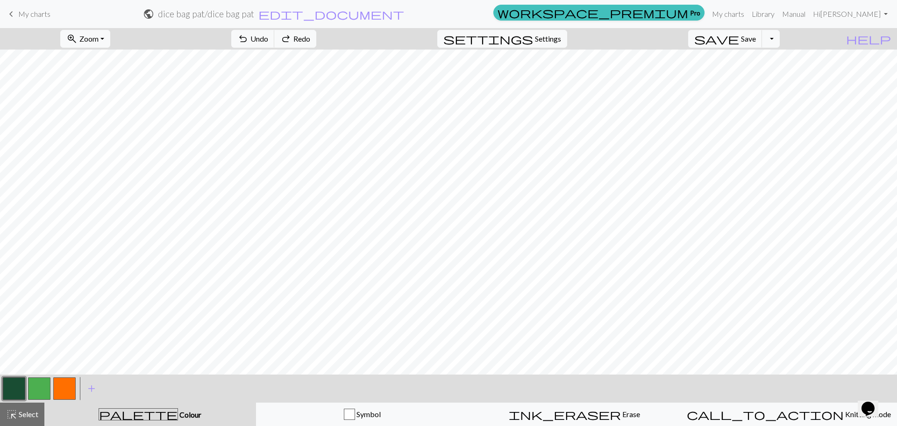
drag, startPoint x: 55, startPoint y: 390, endPoint x: 80, endPoint y: 379, distance: 27.0
click at [56, 390] on button "button" at bounding box center [64, 388] width 22 height 22
drag, startPoint x: 3, startPoint y: 386, endPoint x: 17, endPoint y: 383, distance: 14.4
click at [5, 387] on button "button" at bounding box center [14, 388] width 22 height 22
click at [67, 391] on button "button" at bounding box center [64, 388] width 22 height 22
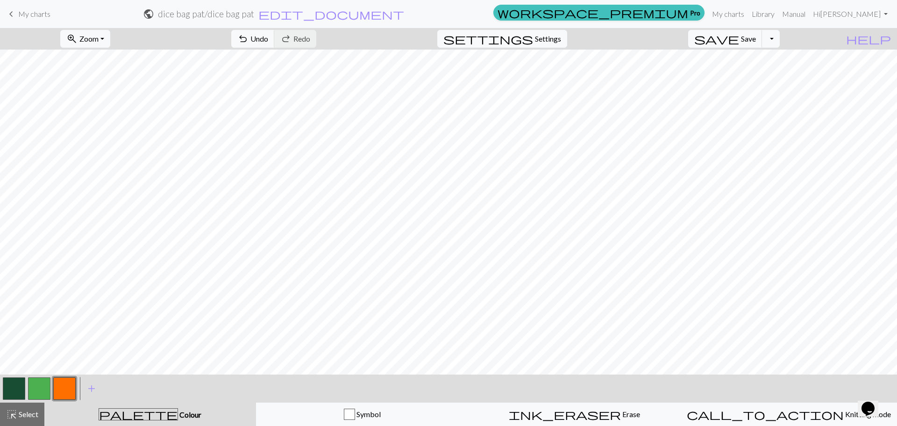
click at [18, 385] on button "button" at bounding box center [14, 388] width 22 height 22
click at [71, 386] on button "button" at bounding box center [64, 388] width 22 height 22
click at [11, 390] on button "button" at bounding box center [14, 388] width 22 height 22
drag, startPoint x: 66, startPoint y: 389, endPoint x: 78, endPoint y: 379, distance: 15.5
click at [73, 382] on button "button" at bounding box center [64, 388] width 22 height 22
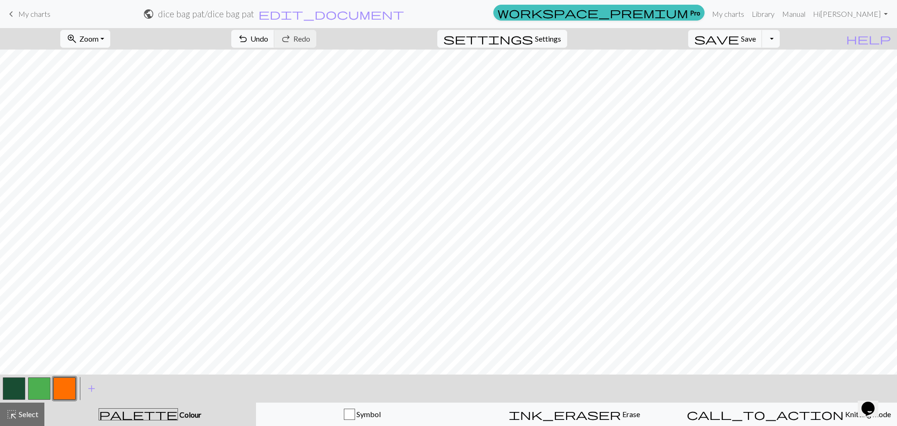
drag, startPoint x: 14, startPoint y: 388, endPoint x: 24, endPoint y: 380, distance: 13.3
click at [15, 387] on button "button" at bounding box center [14, 388] width 22 height 22
drag, startPoint x: 72, startPoint y: 396, endPoint x: 80, endPoint y: 379, distance: 19.7
click at [72, 394] on button "button" at bounding box center [64, 388] width 22 height 22
click at [12, 394] on button "button" at bounding box center [14, 388] width 22 height 22
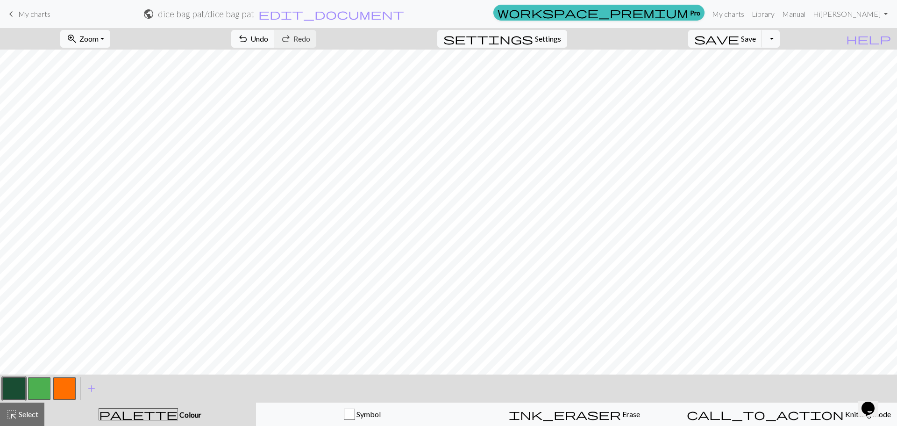
click at [8, 395] on button "button" at bounding box center [14, 388] width 22 height 22
drag, startPoint x: 42, startPoint y: 388, endPoint x: 69, endPoint y: 379, distance: 28.7
click at [43, 388] on button "button" at bounding box center [39, 388] width 22 height 22
click at [41, 388] on button "button" at bounding box center [39, 388] width 22 height 22
drag, startPoint x: 15, startPoint y: 393, endPoint x: 31, endPoint y: 384, distance: 18.4
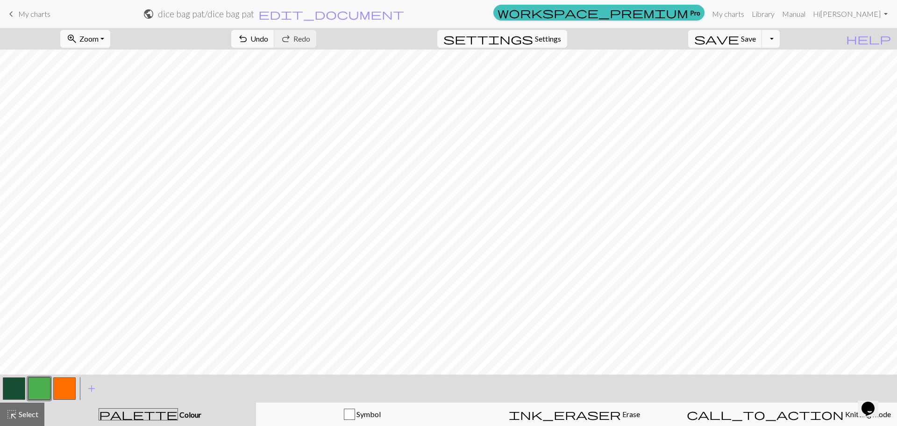
click at [20, 389] on button "button" at bounding box center [14, 388] width 22 height 22
drag, startPoint x: 45, startPoint y: 388, endPoint x: 52, endPoint y: 376, distance: 13.6
click at [46, 386] on button "button" at bounding box center [39, 388] width 22 height 22
drag, startPoint x: 16, startPoint y: 391, endPoint x: 35, endPoint y: 382, distance: 21.1
click at [27, 386] on div at bounding box center [39, 388] width 76 height 25
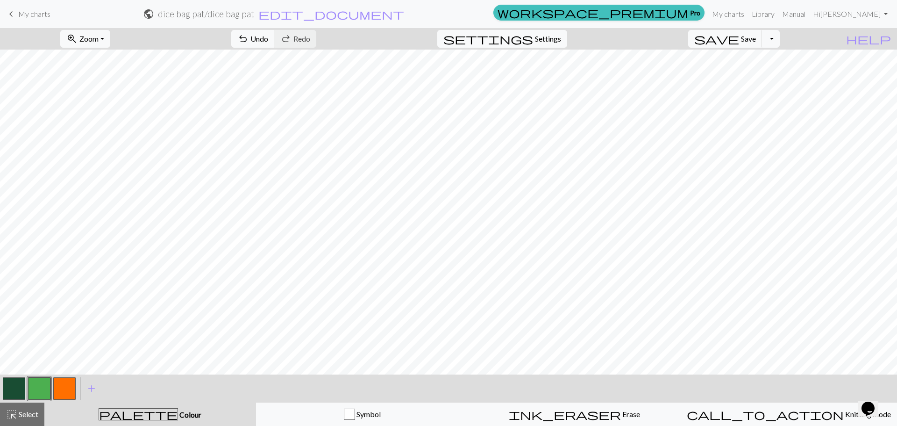
click at [7, 393] on button "button" at bounding box center [14, 388] width 22 height 22
drag, startPoint x: 35, startPoint y: 392, endPoint x: 41, endPoint y: 383, distance: 10.4
click at [36, 389] on button "button" at bounding box center [39, 388] width 22 height 22
click at [6, 389] on button "button" at bounding box center [14, 388] width 22 height 22
drag, startPoint x: 36, startPoint y: 387, endPoint x: 39, endPoint y: 379, distance: 9.6
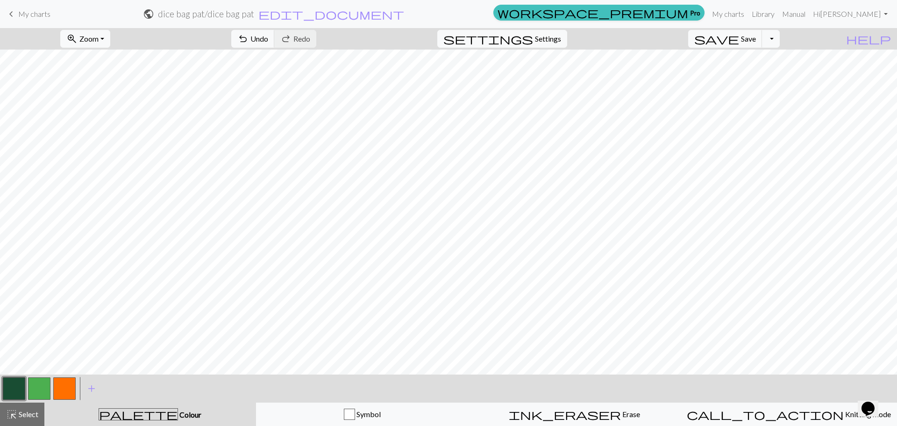
click at [36, 386] on button "button" at bounding box center [39, 388] width 22 height 22
click at [20, 388] on button "button" at bounding box center [14, 388] width 22 height 22
drag, startPoint x: 36, startPoint y: 391, endPoint x: 64, endPoint y: 379, distance: 29.7
click at [50, 385] on button "button" at bounding box center [39, 388] width 22 height 22
click at [17, 390] on button "button" at bounding box center [14, 388] width 22 height 22
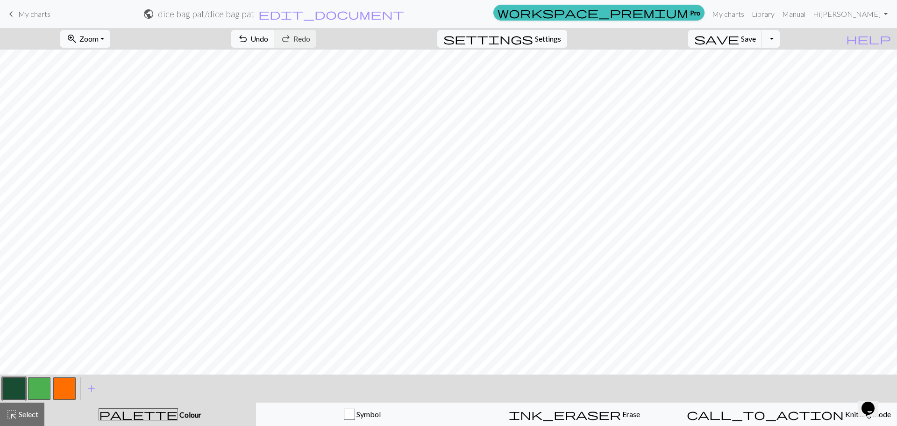
drag, startPoint x: 61, startPoint y: 387, endPoint x: 74, endPoint y: 379, distance: 15.8
click at [65, 384] on button "button" at bounding box center [64, 388] width 22 height 22
drag, startPoint x: 13, startPoint y: 392, endPoint x: 27, endPoint y: 389, distance: 14.4
click at [21, 391] on button "button" at bounding box center [14, 388] width 22 height 22
click at [72, 386] on button "button" at bounding box center [64, 388] width 22 height 22
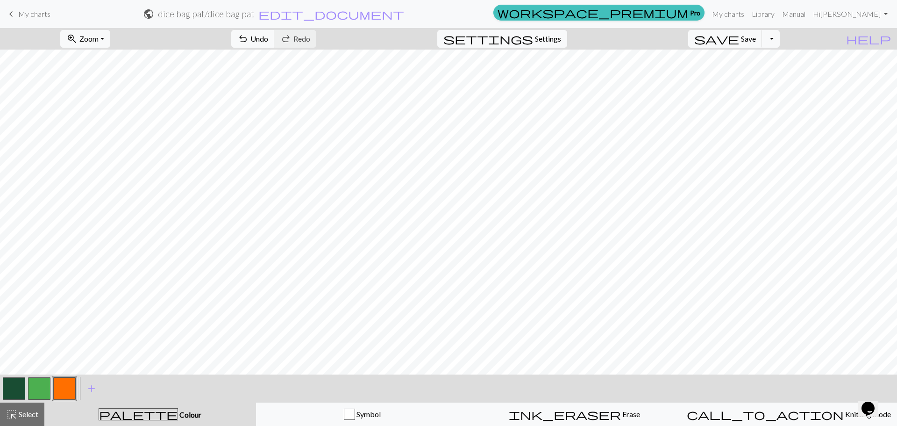
drag, startPoint x: 12, startPoint y: 389, endPoint x: 29, endPoint y: 379, distance: 20.1
click at [13, 388] on button "button" at bounding box center [14, 388] width 22 height 22
click at [23, 388] on button "button" at bounding box center [14, 388] width 22 height 22
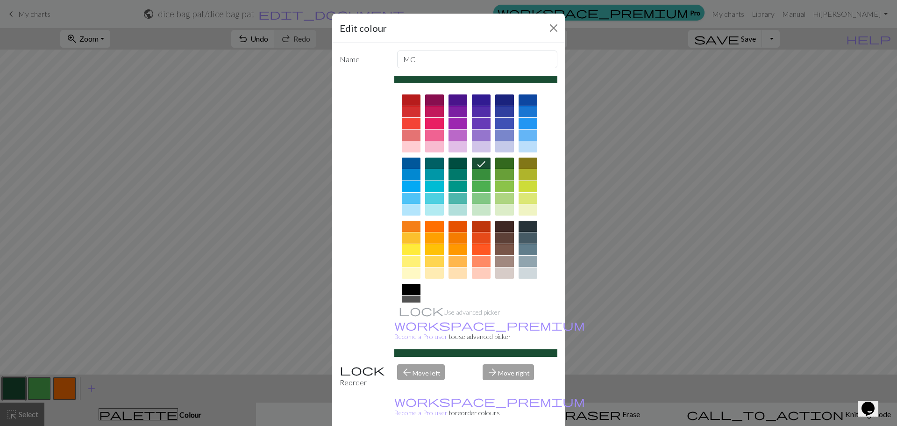
click at [57, 387] on div "Edit colour Name MC Use advanced picker workspace_premium Become a Pro user to …" at bounding box center [448, 213] width 897 height 426
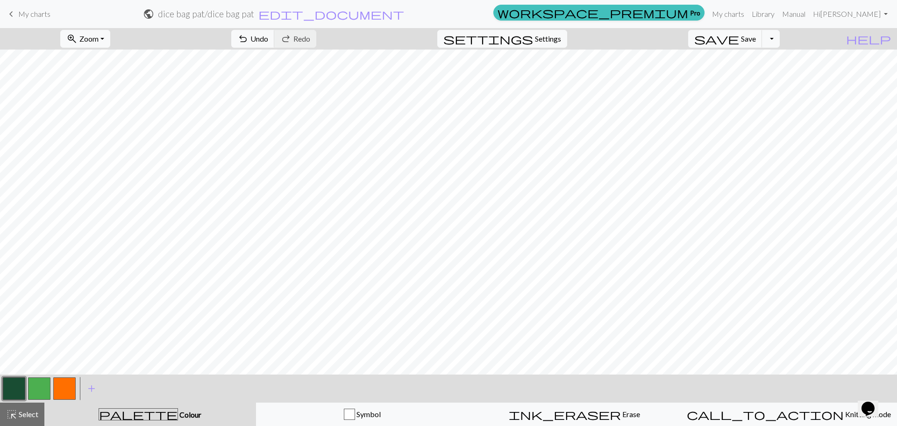
click at [64, 393] on button "button" at bounding box center [64, 388] width 22 height 22
drag, startPoint x: 9, startPoint y: 387, endPoint x: 59, endPoint y: 376, distance: 51.2
click at [15, 386] on button "button" at bounding box center [14, 388] width 22 height 22
click at [63, 388] on button "button" at bounding box center [64, 388] width 22 height 22
drag, startPoint x: 5, startPoint y: 389, endPoint x: 43, endPoint y: 378, distance: 39.5
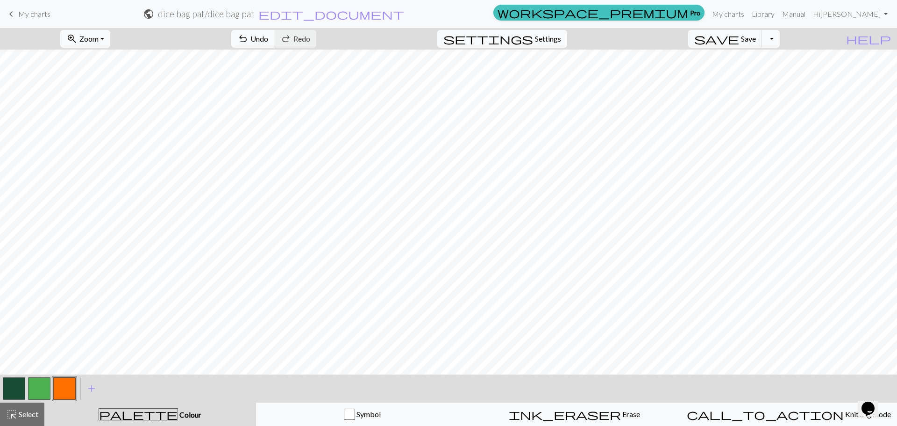
click at [9, 388] on button "button" at bounding box center [14, 388] width 22 height 22
drag, startPoint x: 72, startPoint y: 383, endPoint x: 90, endPoint y: 375, distance: 19.0
click at [79, 380] on div "< > add Add a colour" at bounding box center [448, 388] width 897 height 28
drag, startPoint x: 57, startPoint y: 393, endPoint x: 63, endPoint y: 389, distance: 6.5
click at [58, 392] on button "button" at bounding box center [64, 388] width 22 height 22
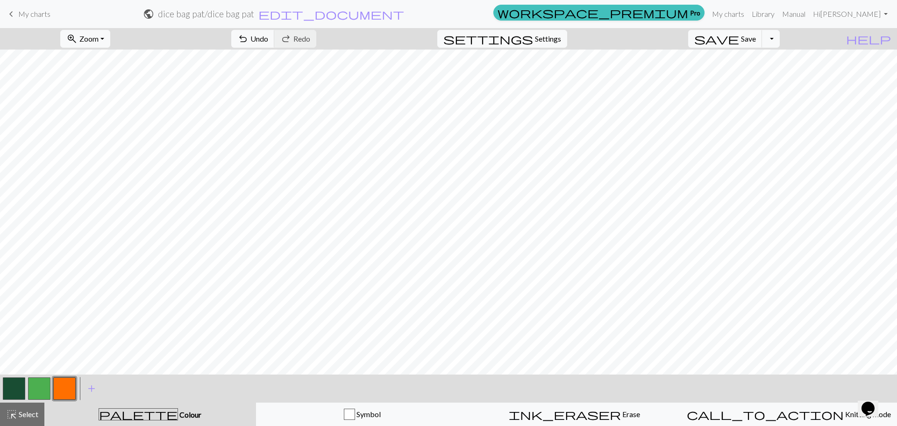
click at [24, 389] on button "button" at bounding box center [14, 388] width 22 height 22
click at [14, 393] on button "button" at bounding box center [14, 388] width 22 height 22
drag, startPoint x: 39, startPoint y: 390, endPoint x: 54, endPoint y: 375, distance: 21.5
click at [44, 386] on button "button" at bounding box center [39, 388] width 22 height 22
click at [17, 389] on button "button" at bounding box center [14, 388] width 22 height 22
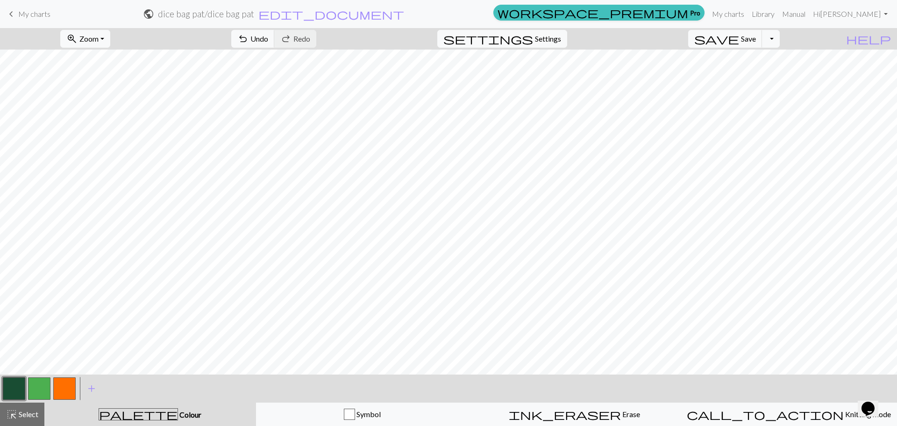
click at [61, 386] on button "button" at bounding box center [64, 388] width 22 height 22
click at [17, 388] on button "button" at bounding box center [14, 388] width 22 height 22
drag, startPoint x: 65, startPoint y: 388, endPoint x: 79, endPoint y: 378, distance: 17.0
click at [66, 387] on button "button" at bounding box center [64, 388] width 22 height 22
drag, startPoint x: 13, startPoint y: 384, endPoint x: 30, endPoint y: 379, distance: 18.0
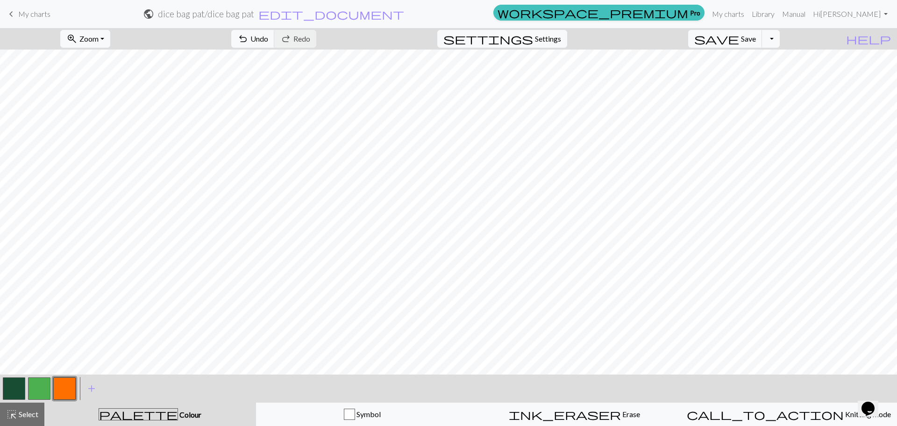
click at [19, 382] on button "button" at bounding box center [14, 388] width 22 height 22
drag, startPoint x: 71, startPoint y: 387, endPoint x: 90, endPoint y: 379, distance: 20.6
click at [72, 386] on button "button" at bounding box center [64, 388] width 22 height 22
drag, startPoint x: 17, startPoint y: 389, endPoint x: 39, endPoint y: 379, distance: 23.6
click at [23, 386] on button "button" at bounding box center [14, 388] width 22 height 22
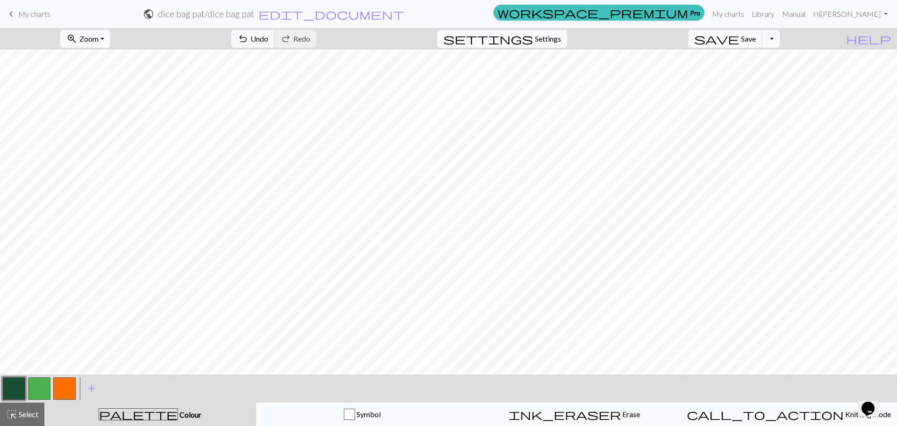
click at [61, 392] on button "button" at bounding box center [64, 388] width 22 height 22
drag, startPoint x: 34, startPoint y: 390, endPoint x: 41, endPoint y: 380, distance: 11.7
click at [34, 388] on button "button" at bounding box center [39, 388] width 22 height 22
drag, startPoint x: 70, startPoint y: 390, endPoint x: 76, endPoint y: 375, distance: 16.1
click at [69, 390] on button "button" at bounding box center [64, 388] width 22 height 22
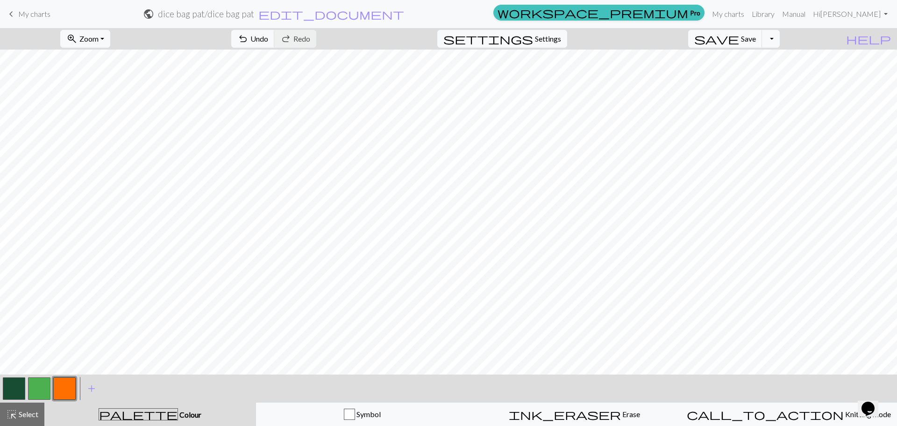
drag, startPoint x: 37, startPoint y: 388, endPoint x: 49, endPoint y: 382, distance: 13.8
click at [40, 387] on button "button" at bounding box center [39, 388] width 22 height 22
click at [12, 385] on button "button" at bounding box center [14, 388] width 22 height 22
click at [35, 391] on button "button" at bounding box center [39, 388] width 22 height 22
drag, startPoint x: 21, startPoint y: 392, endPoint x: 26, endPoint y: 380, distance: 13.4
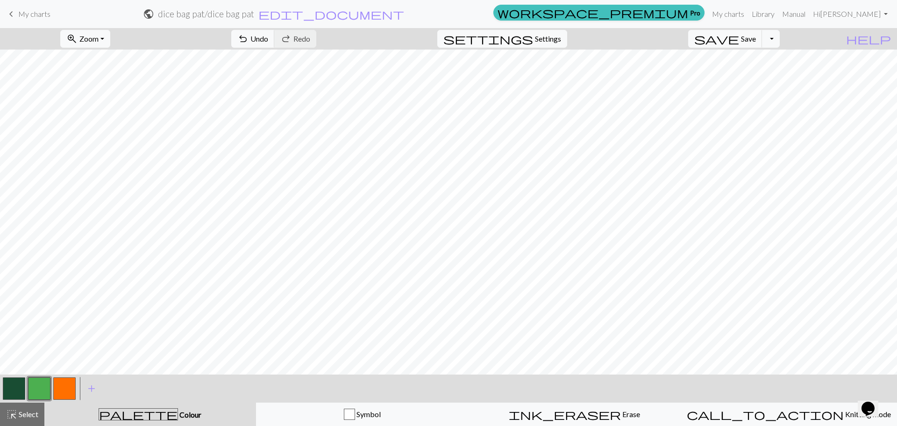
click at [20, 390] on button "button" at bounding box center [14, 388] width 22 height 22
drag, startPoint x: 42, startPoint y: 383, endPoint x: 48, endPoint y: 377, distance: 8.3
click at [43, 383] on button "button" at bounding box center [39, 388] width 22 height 22
click at [30, 391] on button "button" at bounding box center [39, 388] width 22 height 22
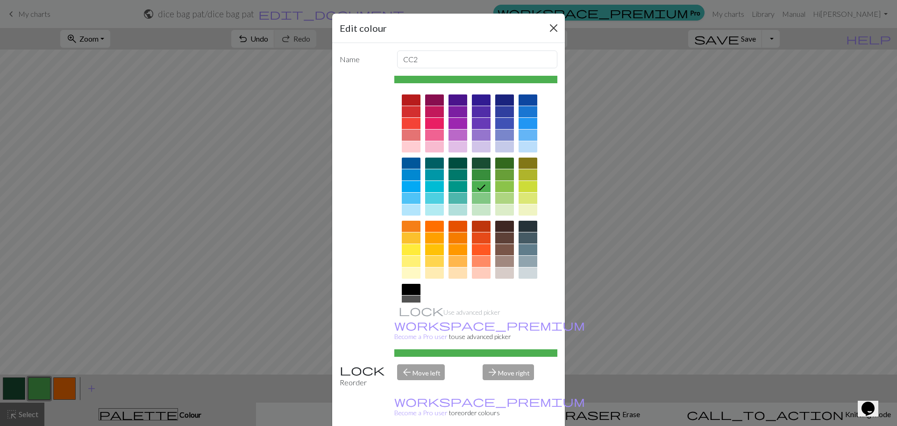
drag, startPoint x: 558, startPoint y: 19, endPoint x: 549, endPoint y: 27, distance: 11.9
click at [554, 21] on div "Edit colour" at bounding box center [448, 28] width 233 height 29
drag, startPoint x: 545, startPoint y: 31, endPoint x: 534, endPoint y: 42, distance: 15.9
click at [546, 31] on button "Close" at bounding box center [553, 28] width 15 height 15
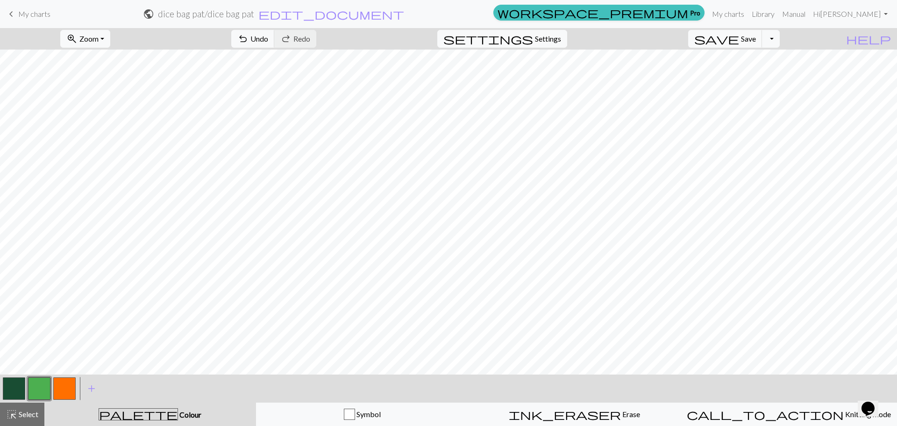
click at [38, 391] on button "button" at bounding box center [39, 388] width 22 height 22
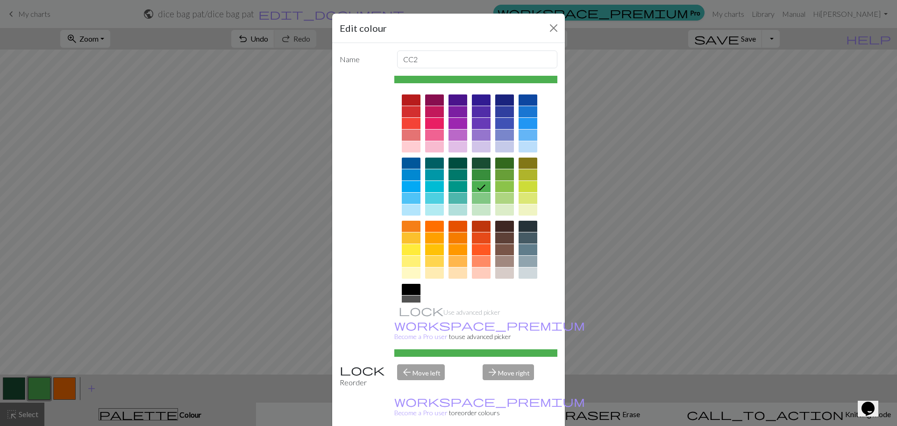
drag, startPoint x: 363, startPoint y: 141, endPoint x: 415, endPoint y: 109, distance: 61.2
click at [363, 141] on div "Use advanced picker workspace_premium Become a Pro user to use advanced picker" at bounding box center [449, 216] width 218 height 281
click at [552, 31] on button "Close" at bounding box center [553, 28] width 15 height 15
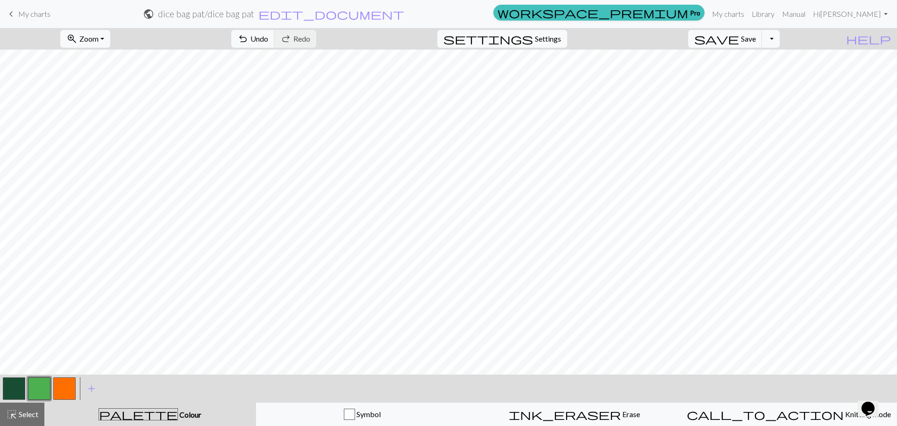
click at [62, 384] on button "button" at bounding box center [64, 388] width 22 height 22
click at [68, 388] on button "button" at bounding box center [64, 388] width 22 height 22
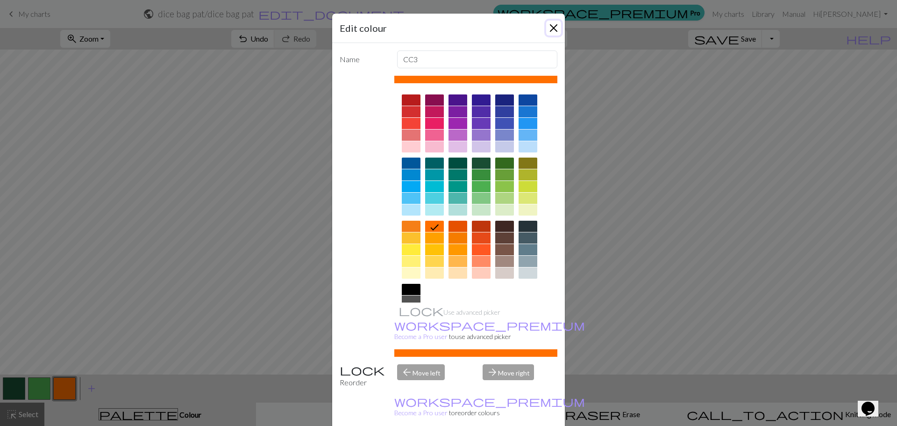
click at [546, 28] on button "Close" at bounding box center [553, 28] width 15 height 15
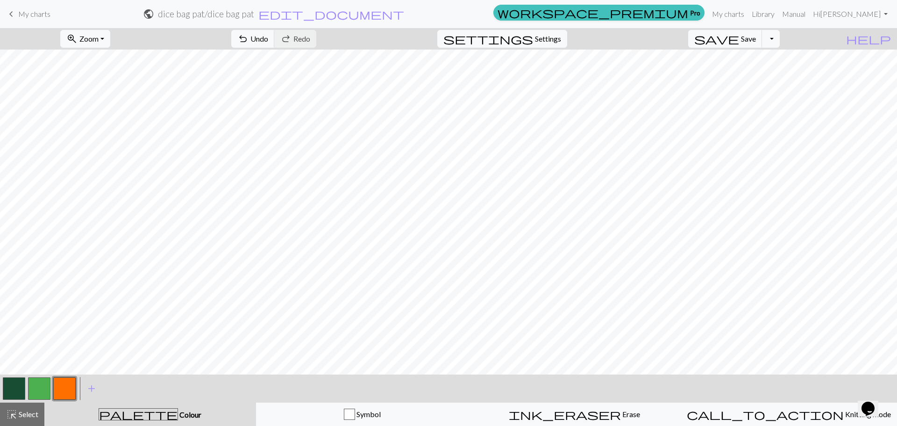
drag, startPoint x: 9, startPoint y: 392, endPoint x: 48, endPoint y: 383, distance: 39.7
click at [16, 389] on button "button" at bounding box center [14, 388] width 22 height 22
click at [72, 388] on button "button" at bounding box center [64, 388] width 22 height 22
drag, startPoint x: 17, startPoint y: 395, endPoint x: 40, endPoint y: 382, distance: 26.0
click at [19, 393] on button "button" at bounding box center [14, 388] width 22 height 22
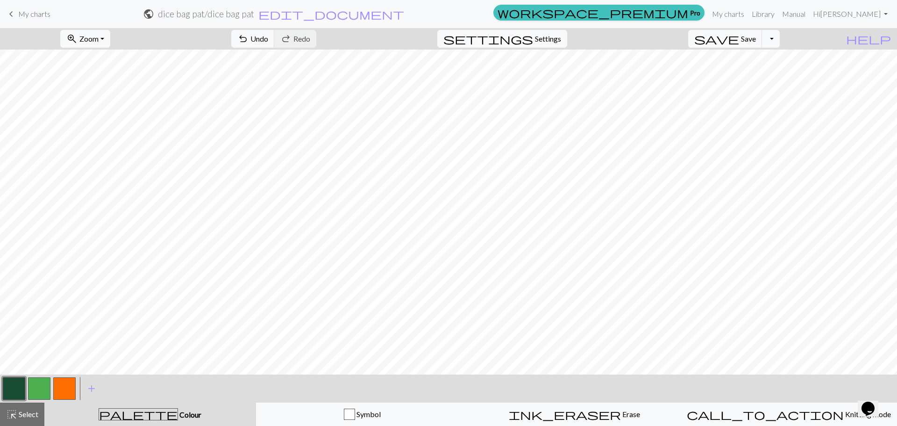
drag, startPoint x: 60, startPoint y: 392, endPoint x: 80, endPoint y: 383, distance: 22.0
click at [65, 390] on button "button" at bounding box center [64, 388] width 22 height 22
click at [11, 391] on button "button" at bounding box center [14, 388] width 22 height 22
drag, startPoint x: 14, startPoint y: 395, endPoint x: 63, endPoint y: 374, distance: 53.4
click at [27, 392] on div at bounding box center [39, 388] width 76 height 25
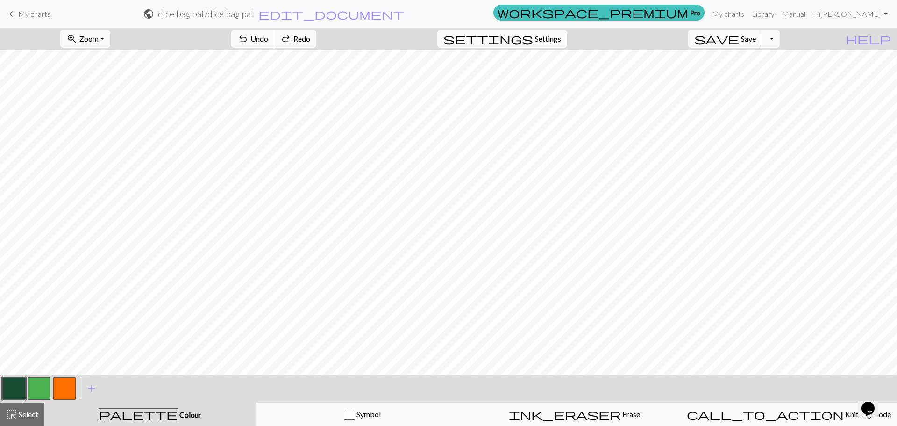
click at [43, 388] on button "button" at bounding box center [39, 388] width 22 height 22
drag, startPoint x: 12, startPoint y: 391, endPoint x: 23, endPoint y: 381, distance: 14.9
click at [18, 385] on button "button" at bounding box center [14, 388] width 22 height 22
drag, startPoint x: 63, startPoint y: 393, endPoint x: 70, endPoint y: 385, distance: 10.6
click at [64, 392] on button "button" at bounding box center [64, 388] width 22 height 22
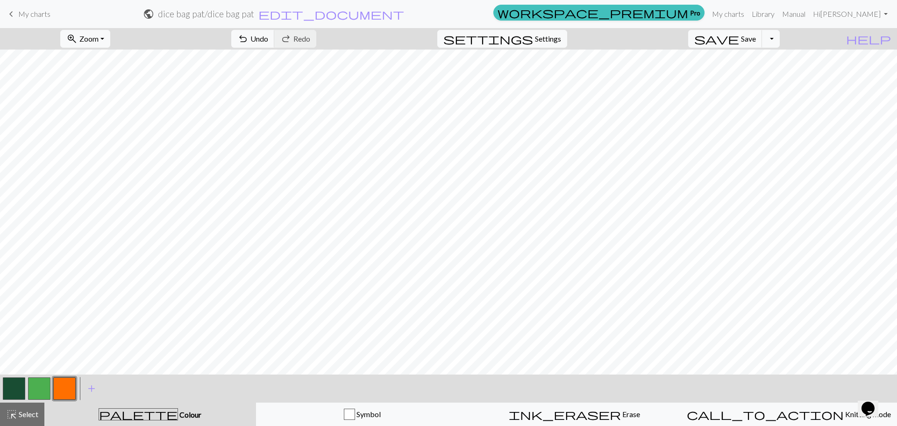
click at [22, 386] on button "button" at bounding box center [14, 388] width 22 height 22
drag, startPoint x: 69, startPoint y: 377, endPoint x: 75, endPoint y: 375, distance: 5.9
click at [69, 377] on div at bounding box center [64, 388] width 25 height 25
drag, startPoint x: 61, startPoint y: 386, endPoint x: 80, endPoint y: 380, distance: 20.1
click at [64, 385] on button "button" at bounding box center [64, 388] width 22 height 22
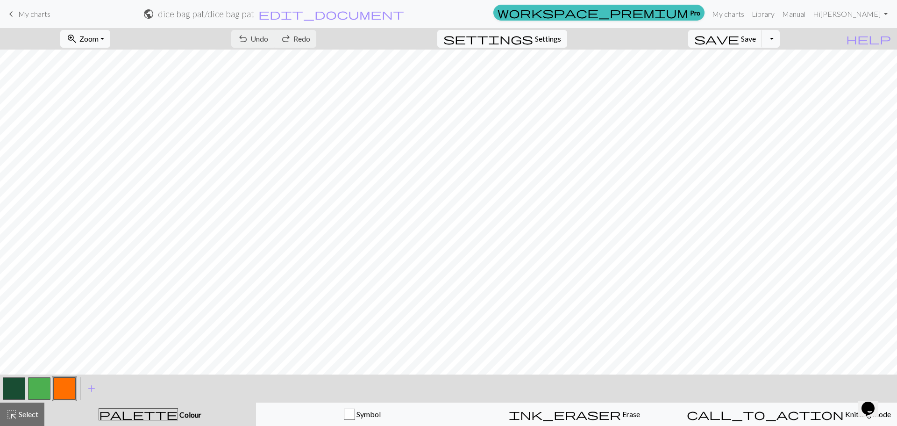
click at [24, 16] on span "My charts" at bounding box center [34, 13] width 32 height 9
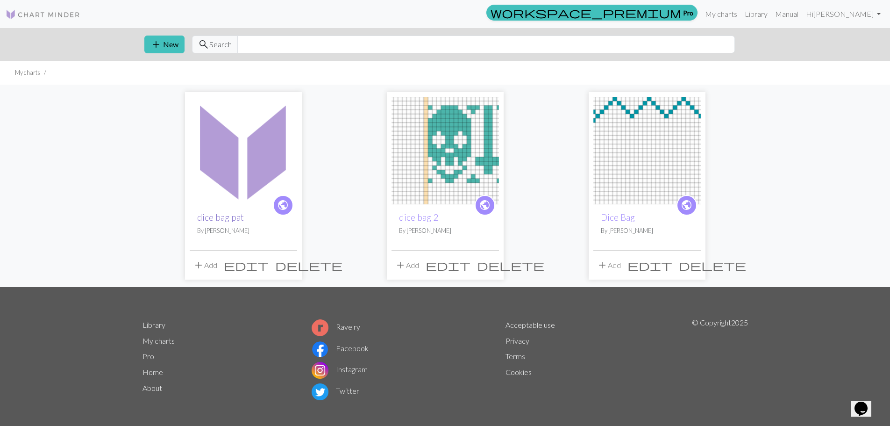
click at [217, 218] on link "dice bag pat" at bounding box center [220, 217] width 47 height 11
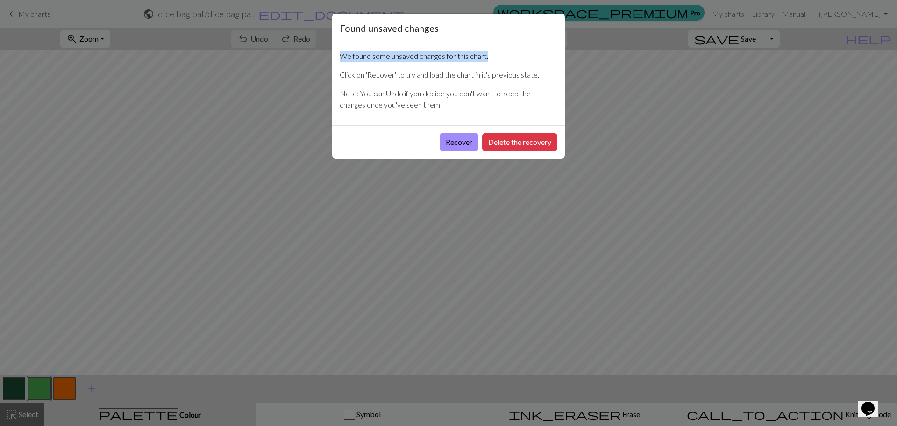
drag, startPoint x: 451, startPoint y: 18, endPoint x: 618, endPoint y: 59, distance: 171.5
click at [616, 49] on div "Found unsaved changes We found some unsaved changes for this chart. Click on 'R…" at bounding box center [448, 213] width 897 height 426
click at [532, 138] on button "Delete the recovery" at bounding box center [519, 142] width 75 height 18
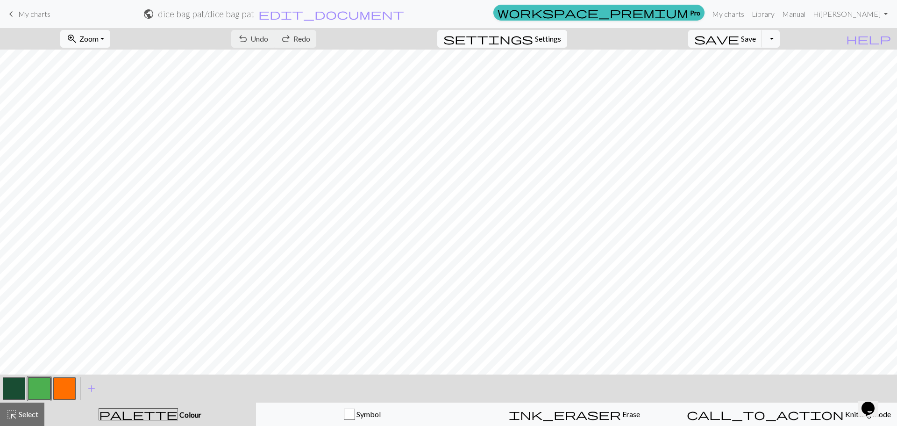
click at [553, 42] on span "Settings" at bounding box center [548, 38] width 26 height 11
select select "aran"
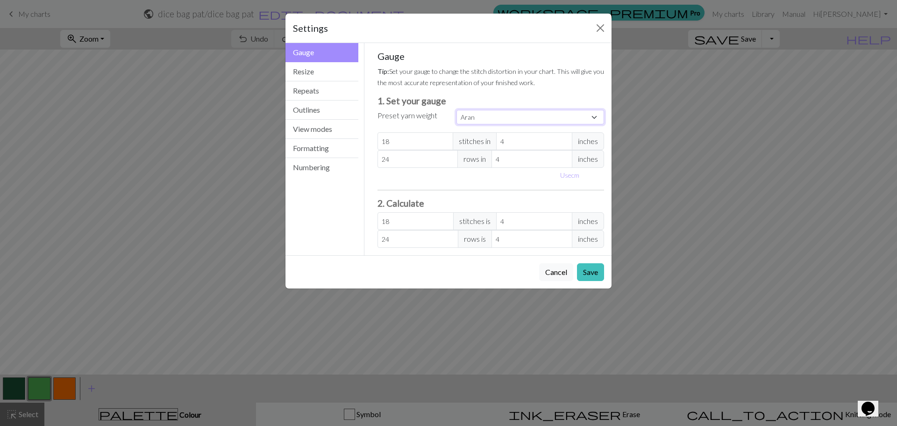
drag, startPoint x: 498, startPoint y: 116, endPoint x: 433, endPoint y: 115, distance: 64.5
click at [433, 115] on div "Preset yarn weight Custom Square Lace Light Fingering Fingering Sport Double kn…" at bounding box center [491, 117] width 238 height 15
click at [565, 84] on p "Tip: Set your gauge to change the stitch distortion in your chart. This will gi…" at bounding box center [491, 76] width 227 height 22
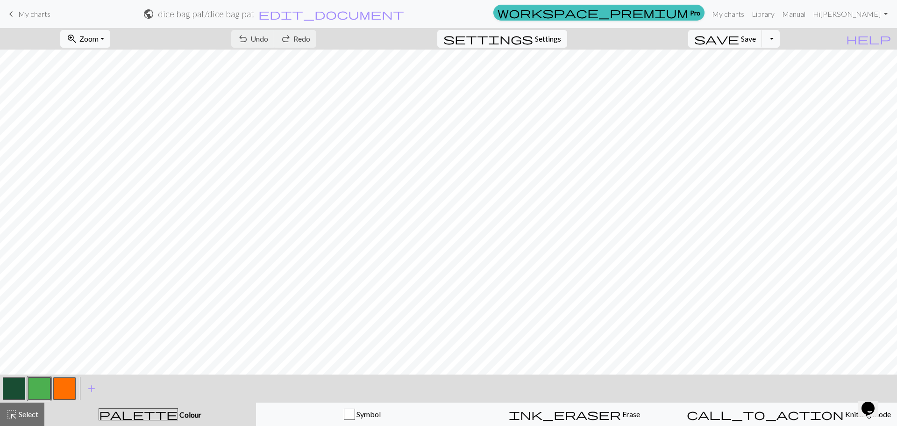
click at [254, 8] on h2 "dice bag pat / dice bag pat" at bounding box center [206, 13] width 96 height 11
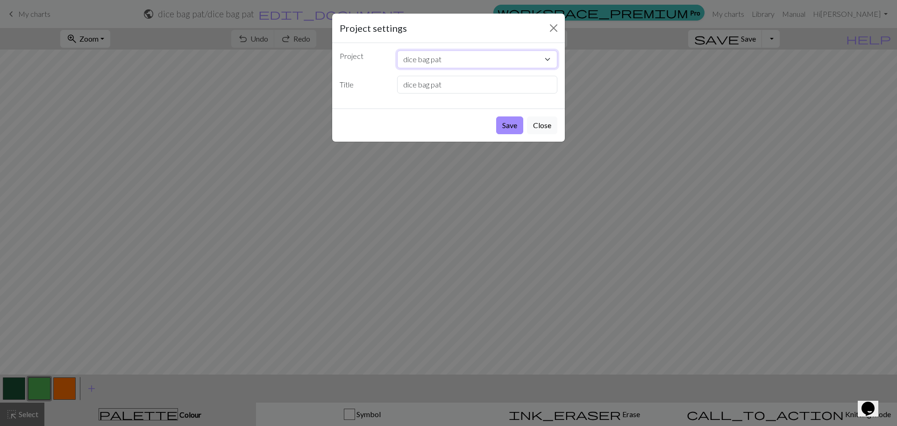
click at [477, 59] on select "dice bag pat dice bag 2 Dice Bag" at bounding box center [477, 59] width 161 height 18
click at [405, 43] on div "Project dice bag pat dice bag 2 Dice Bag Title dice bag pat" at bounding box center [448, 75] width 233 height 65
click at [446, 82] on input "dice bag pat" at bounding box center [477, 85] width 161 height 18
click at [446, 81] on input "dice bag pat" at bounding box center [477, 85] width 161 height 18
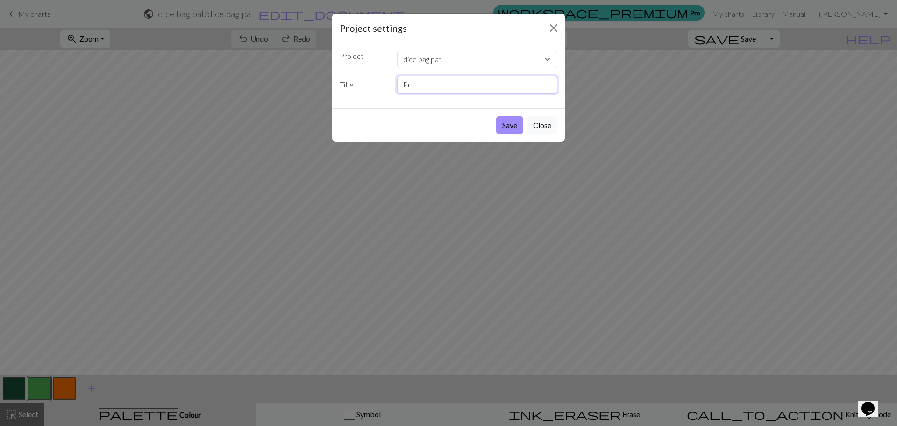
type input "P"
type input "Dice Bag -Pumpkin"
click at [516, 131] on button "Save" at bounding box center [509, 125] width 27 height 18
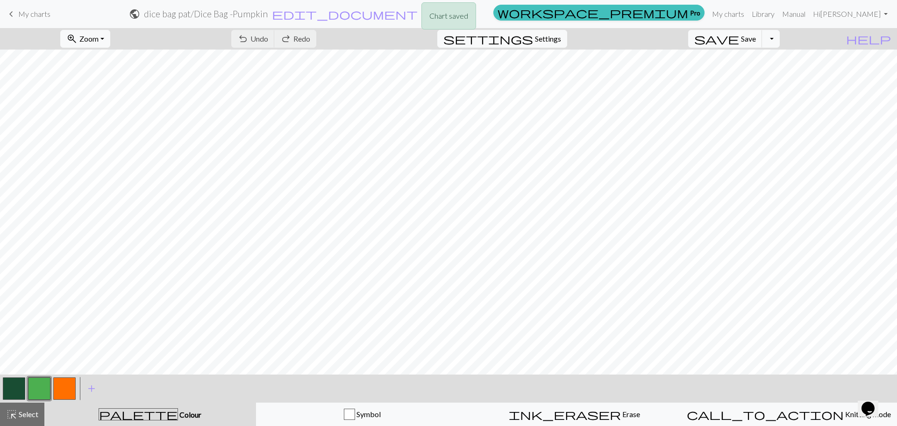
click at [42, 17] on div "Chart saved" at bounding box center [448, 18] width 897 height 37
click at [34, 12] on div "Chart saved" at bounding box center [448, 18] width 897 height 37
click at [32, 15] on span "My charts" at bounding box center [34, 13] width 32 height 9
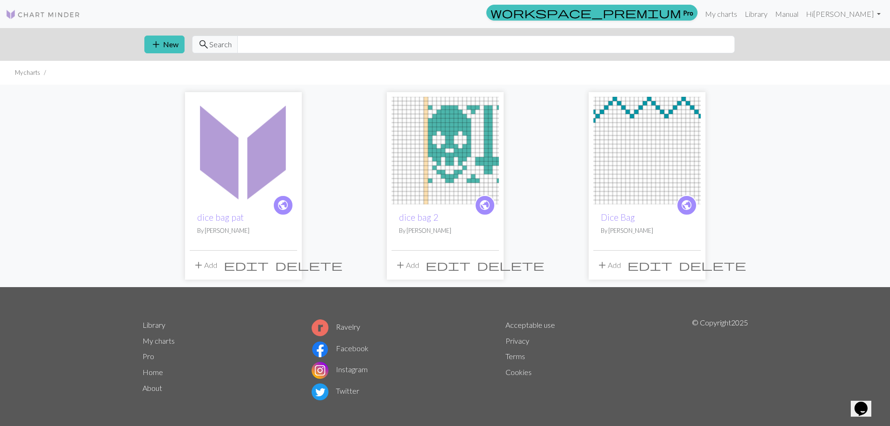
click at [429, 164] on img at bounding box center [445, 150] width 107 height 107
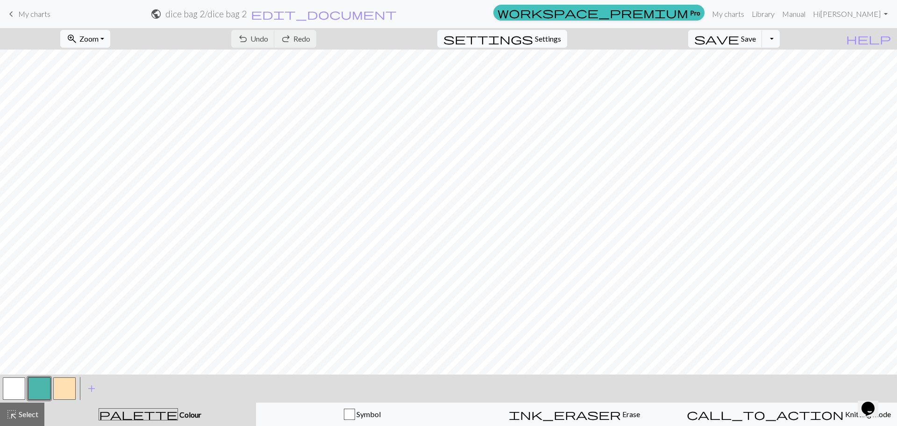
click at [567, 38] on button "settings Settings" at bounding box center [502, 39] width 130 height 18
select select "aran"
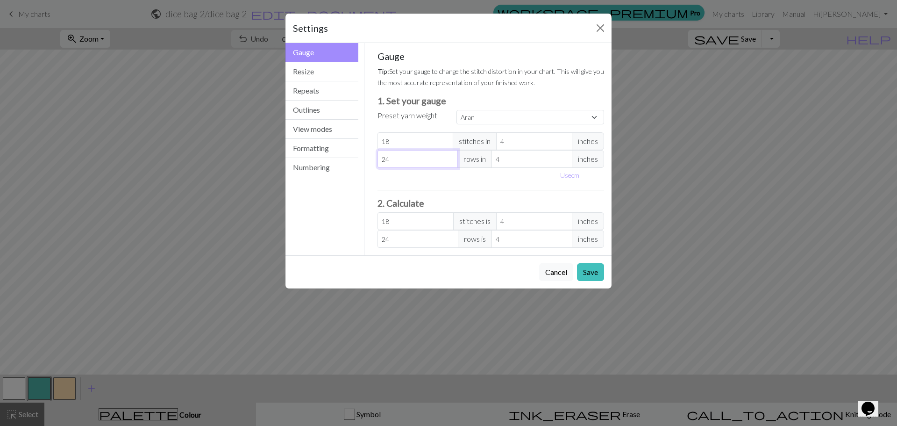
drag, startPoint x: 412, startPoint y: 160, endPoint x: 360, endPoint y: 160, distance: 52.3
click at [360, 160] on div "Gauge Gauge Resize Repeats Outlines View modes Formatting Numbering Gauge Resiz…" at bounding box center [448, 149] width 337 height 212
type input "1"
type input "18"
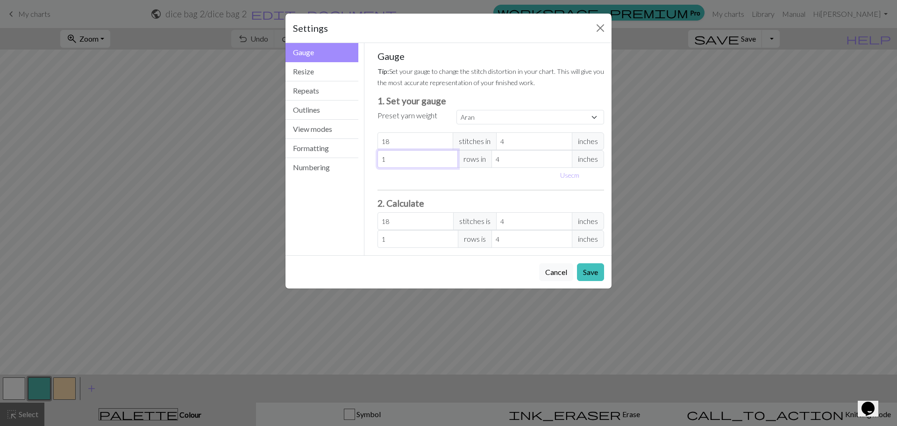
type input "18"
click at [588, 272] on button "Save" at bounding box center [590, 272] width 27 height 18
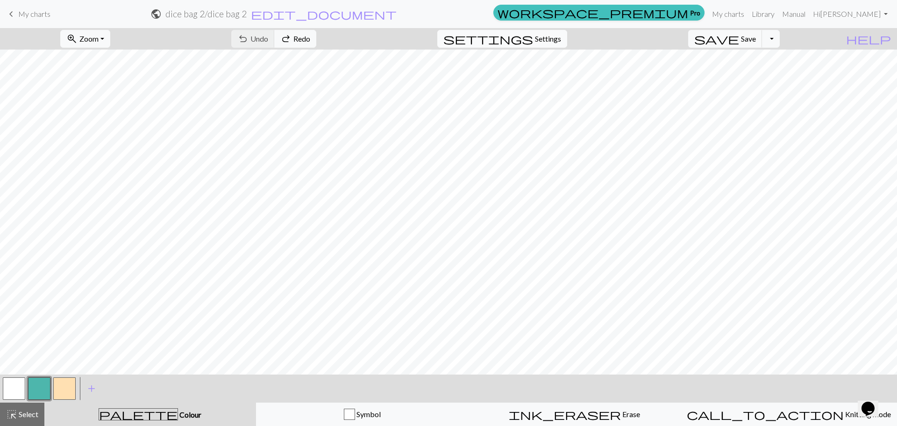
click at [557, 30] on button "settings Settings" at bounding box center [502, 39] width 130 height 18
select select "aran"
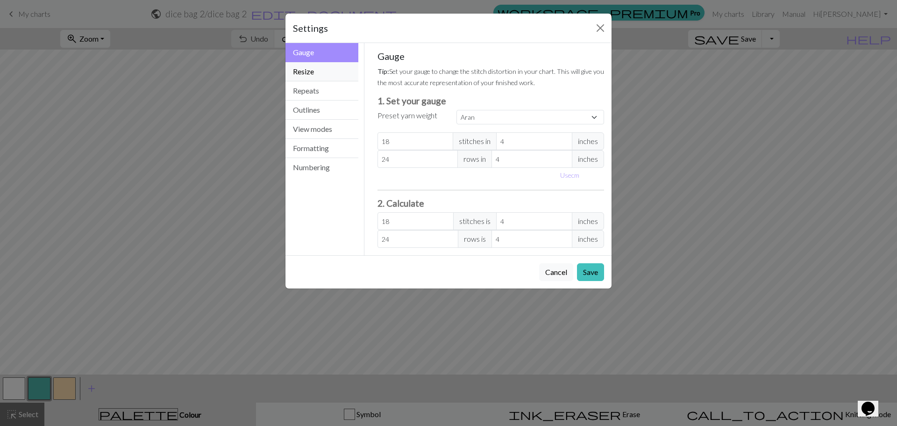
click at [311, 69] on button "Resize" at bounding box center [322, 71] width 73 height 19
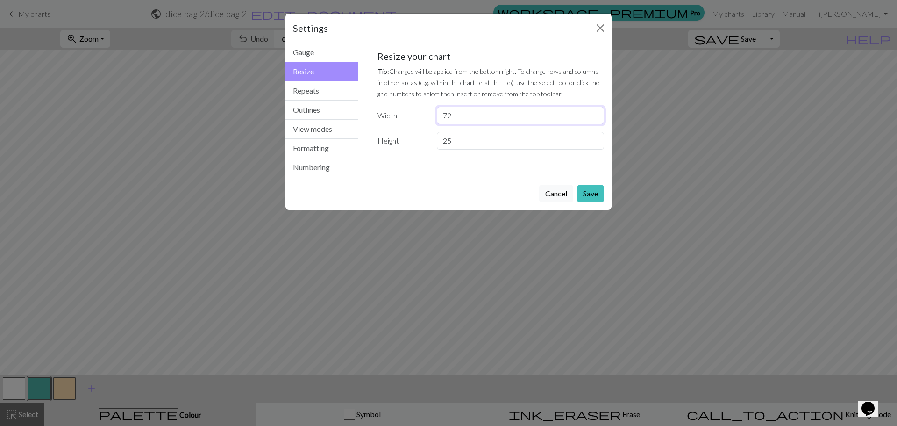
drag, startPoint x: 469, startPoint y: 117, endPoint x: 397, endPoint y: 115, distance: 72.5
click at [397, 115] on div "Width 72" at bounding box center [491, 116] width 238 height 18
type input "18"
drag, startPoint x: 491, startPoint y: 143, endPoint x: 358, endPoint y: 134, distance: 132.6
click at [358, 134] on div "Resize Gauge Resize Repeats Outlines View modes Formatting Numbering Gauge Resi…" at bounding box center [448, 110] width 337 height 134
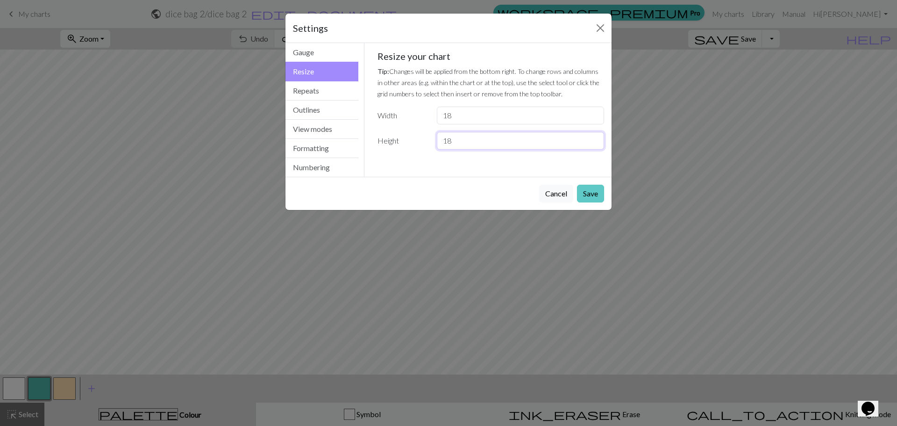
type input "18"
click at [590, 193] on button "Save" at bounding box center [590, 194] width 27 height 18
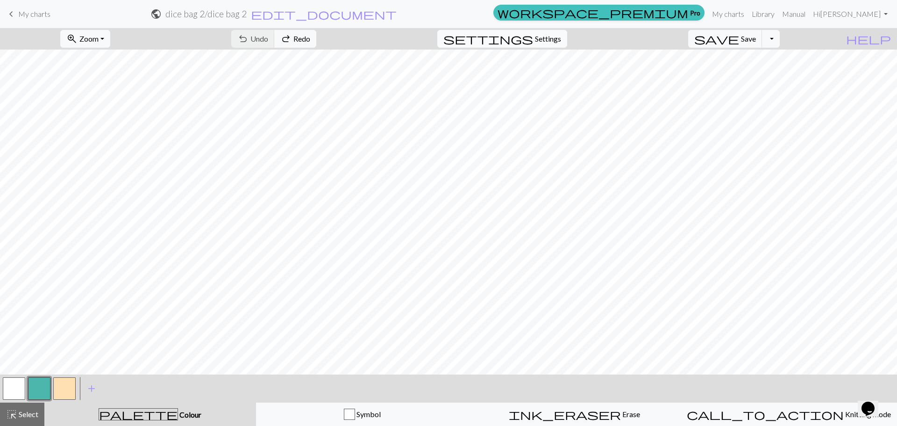
click at [561, 37] on span "Settings" at bounding box center [548, 38] width 26 height 11
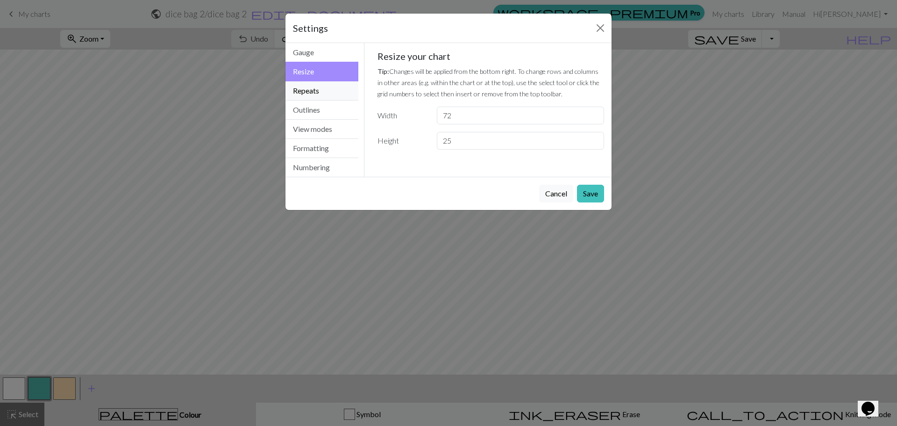
click at [305, 90] on button "Repeats" at bounding box center [322, 90] width 73 height 19
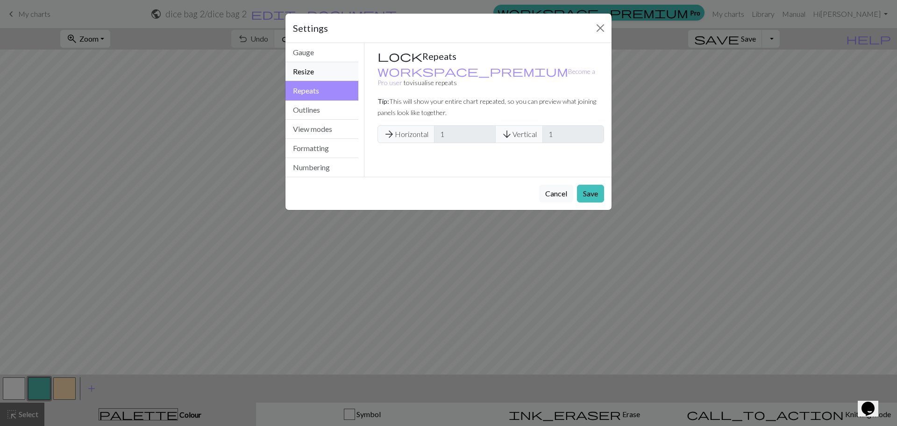
click at [313, 76] on button "Resize" at bounding box center [322, 71] width 73 height 19
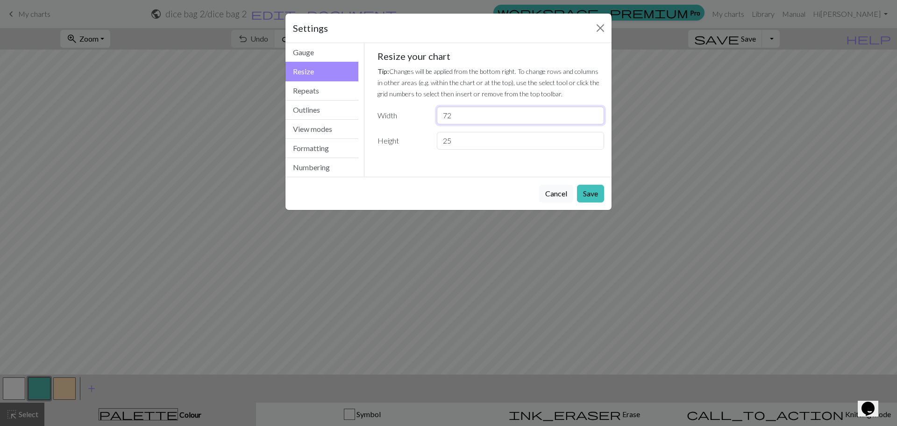
drag, startPoint x: 477, startPoint y: 118, endPoint x: 362, endPoint y: 118, distance: 115.4
click at [362, 118] on div "Resize Gauge Resize Repeats Outlines View modes Formatting Numbering Gauge Resi…" at bounding box center [448, 110] width 337 height 134
type input "18"
type input "1"
drag, startPoint x: 449, startPoint y: 135, endPoint x: 330, endPoint y: 133, distance: 118.3
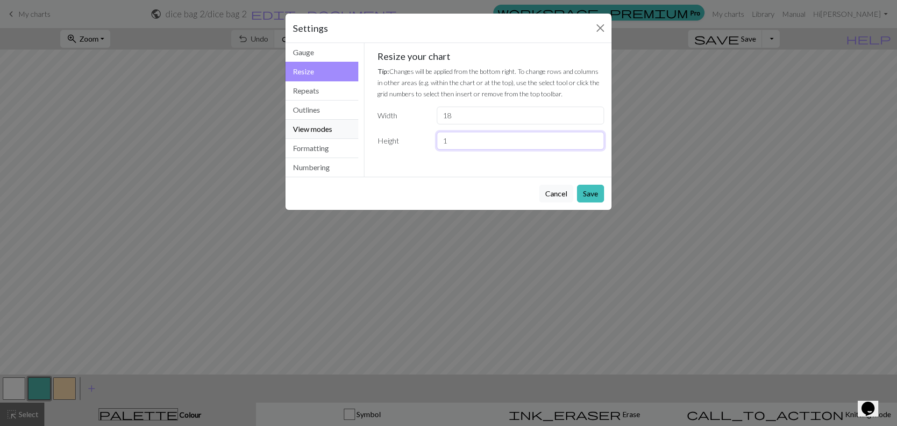
click at [331, 133] on div "Resize Gauge Resize Repeats Outlines View modes Formatting Numbering Gauge Resi…" at bounding box center [448, 110] width 337 height 134
type input "20"
click at [594, 169] on div "Gauge Tip: Set your gauge to change the stitch distortion in your chart. This w…" at bounding box center [491, 110] width 253 height 134
click at [594, 193] on button "Save" at bounding box center [590, 194] width 27 height 18
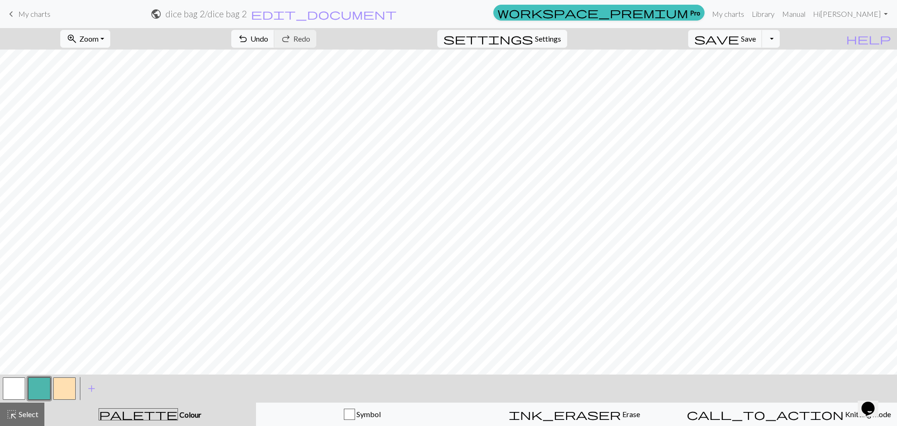
click at [20, 387] on button "button" at bounding box center [14, 388] width 22 height 22
drag, startPoint x: 40, startPoint y: 388, endPoint x: 50, endPoint y: 381, distance: 12.2
click at [40, 388] on button "button" at bounding box center [39, 388] width 22 height 22
click at [6, 385] on button "button" at bounding box center [14, 388] width 22 height 22
click at [45, 386] on button "button" at bounding box center [39, 388] width 22 height 22
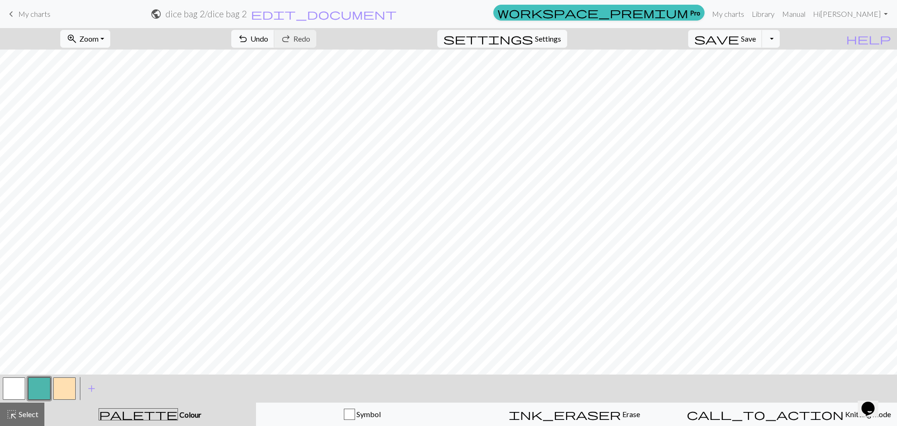
click at [10, 380] on button "button" at bounding box center [14, 388] width 22 height 22
click at [41, 393] on button "button" at bounding box center [39, 388] width 22 height 22
click at [739, 39] on span "save" at bounding box center [716, 38] width 45 height 13
click at [756, 44] on button "save Save Save" at bounding box center [725, 39] width 74 height 18
click at [26, 16] on div "Chart saved" at bounding box center [448, 18] width 897 height 37
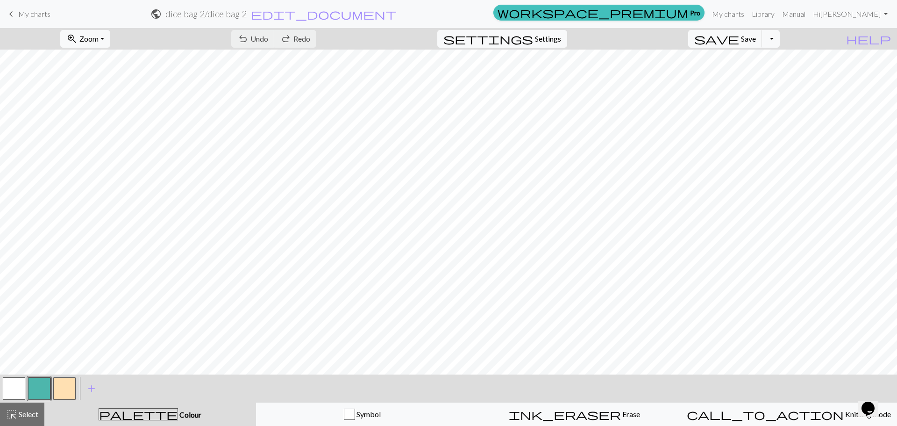
click at [19, 13] on span "My charts" at bounding box center [34, 13] width 32 height 9
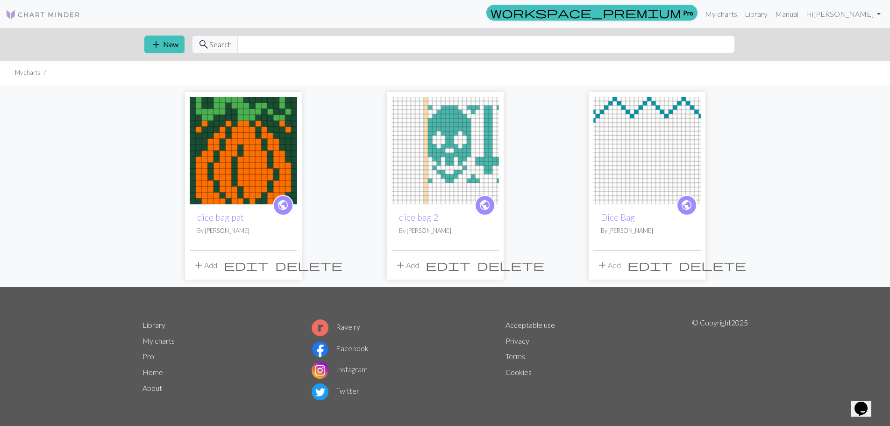
click at [431, 150] on img at bounding box center [445, 150] width 107 height 107
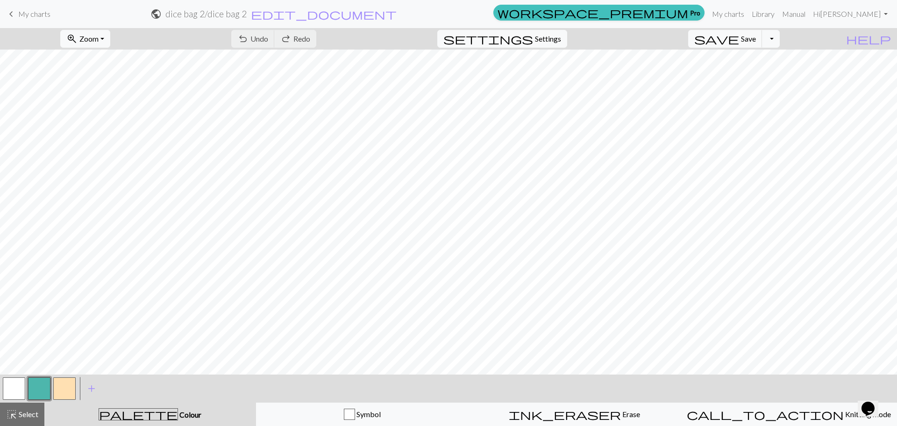
click at [21, 8] on link "keyboard_arrow_left My charts" at bounding box center [28, 14] width 45 height 16
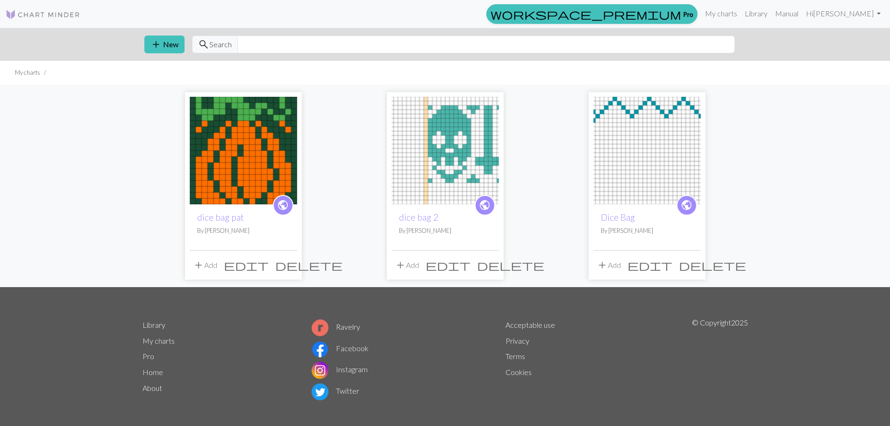
click at [439, 147] on img at bounding box center [445, 150] width 107 height 107
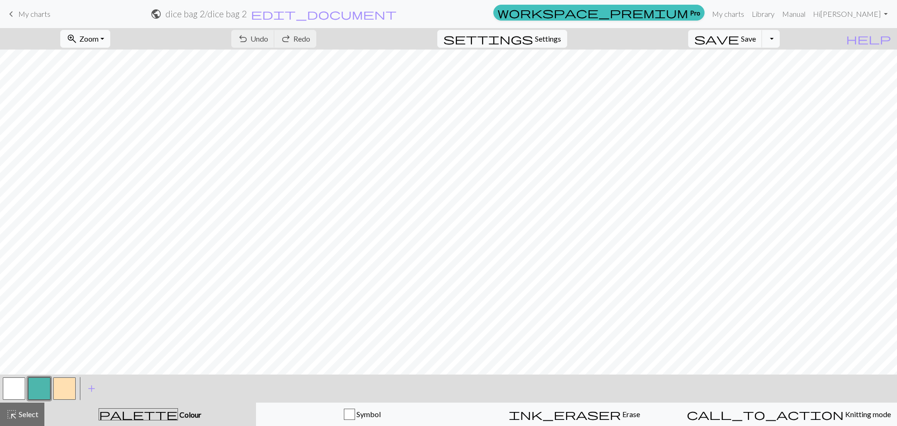
click at [6, 388] on button "button" at bounding box center [14, 388] width 22 height 22
click at [17, 385] on button "button" at bounding box center [14, 388] width 22 height 22
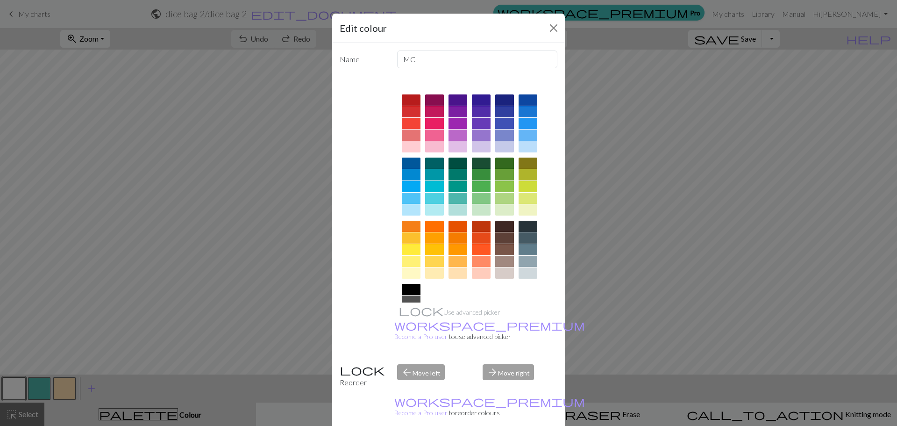
click at [529, 242] on div at bounding box center [528, 237] width 19 height 11
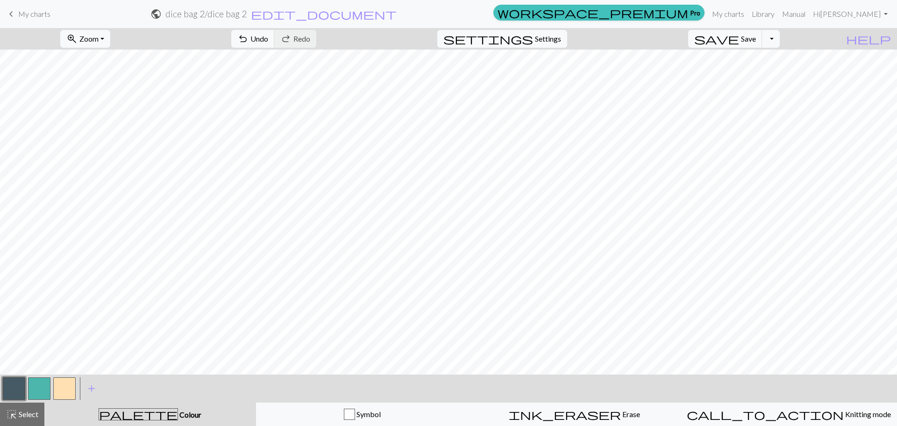
click at [43, 388] on button "button" at bounding box center [39, 388] width 22 height 22
click at [38, 388] on button "button" at bounding box center [39, 388] width 22 height 22
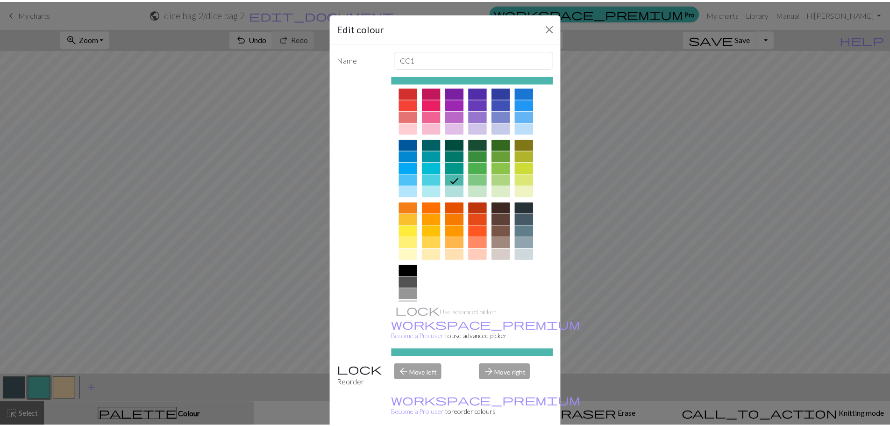
scroll to position [50, 0]
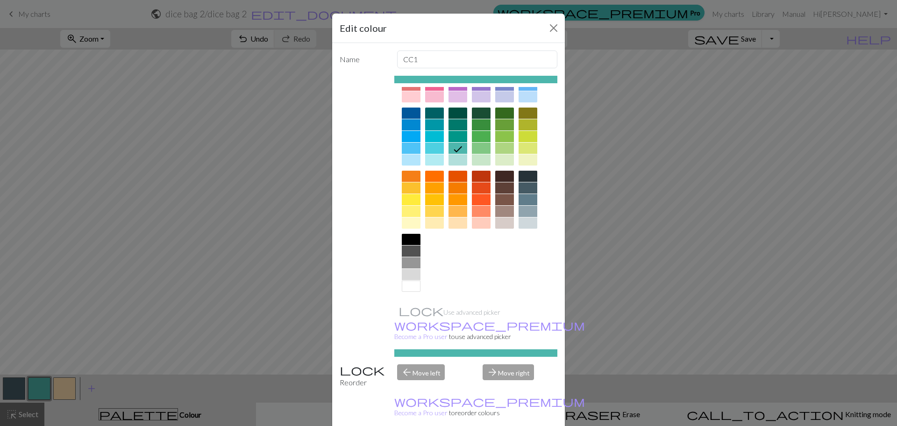
click at [407, 286] on div at bounding box center [411, 285] width 19 height 11
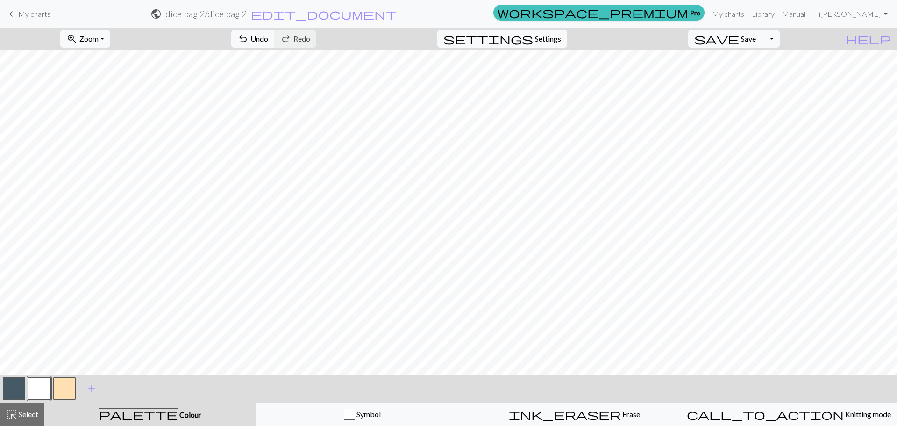
click at [72, 386] on button "button" at bounding box center [64, 388] width 22 height 22
drag, startPoint x: 69, startPoint y: 388, endPoint x: 58, endPoint y: 393, distance: 11.5
click at [58, 393] on button "button" at bounding box center [64, 388] width 22 height 22
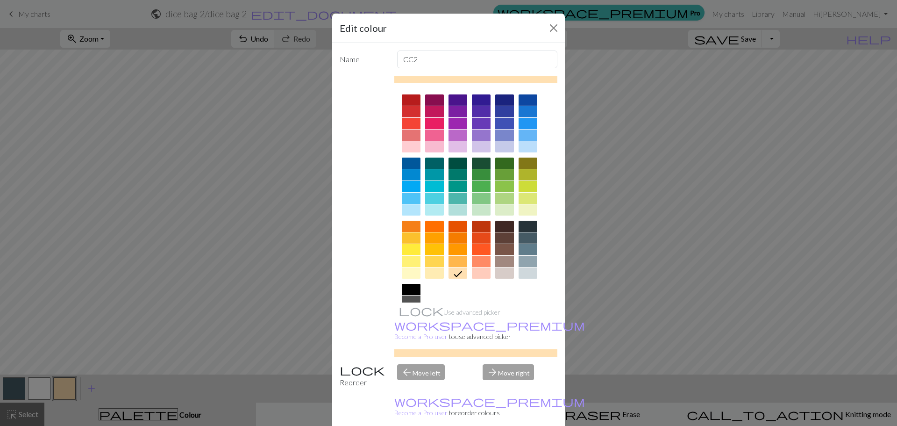
drag, startPoint x: 350, startPoint y: 409, endPoint x: 352, endPoint y: 416, distance: 7.3
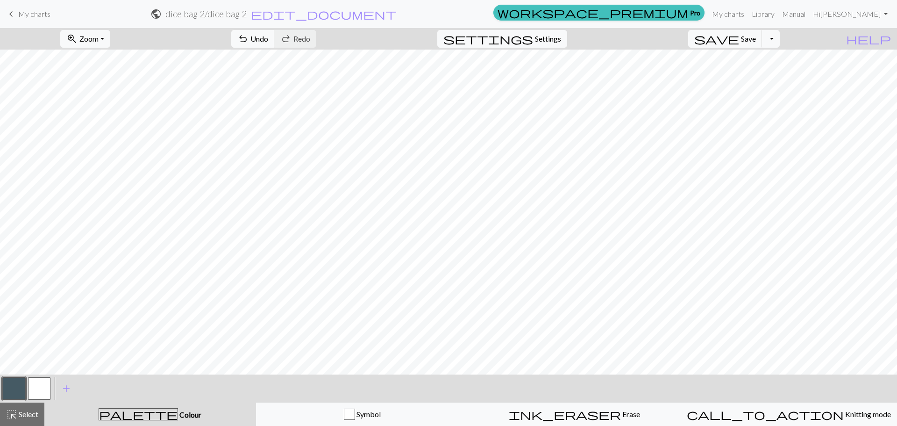
click at [13, 396] on button "button" at bounding box center [14, 388] width 22 height 22
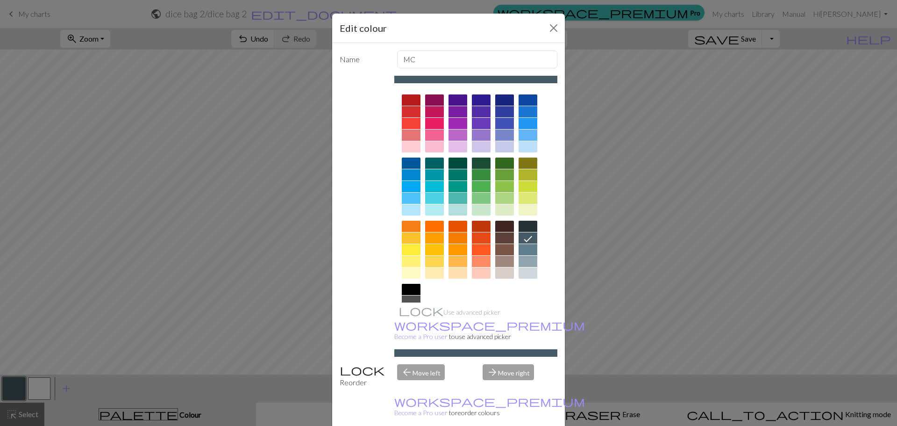
click at [478, 161] on div at bounding box center [481, 162] width 19 height 11
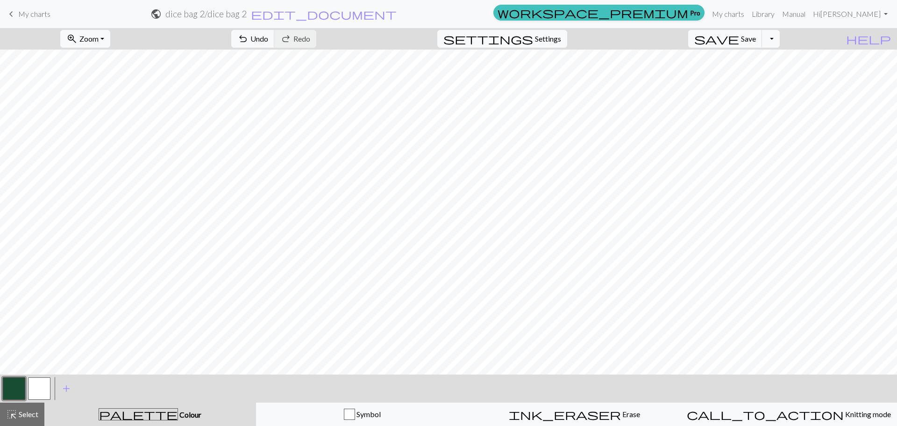
click at [29, 13] on span "My charts" at bounding box center [34, 13] width 32 height 9
drag, startPoint x: 524, startPoint y: 32, endPoint x: 537, endPoint y: 35, distance: 12.9
click at [523, 32] on div "settings Settings" at bounding box center [502, 38] width 144 height 21
click at [739, 40] on span "save" at bounding box center [716, 38] width 45 height 13
click at [29, 11] on div "Chart saved" at bounding box center [448, 18] width 897 height 37
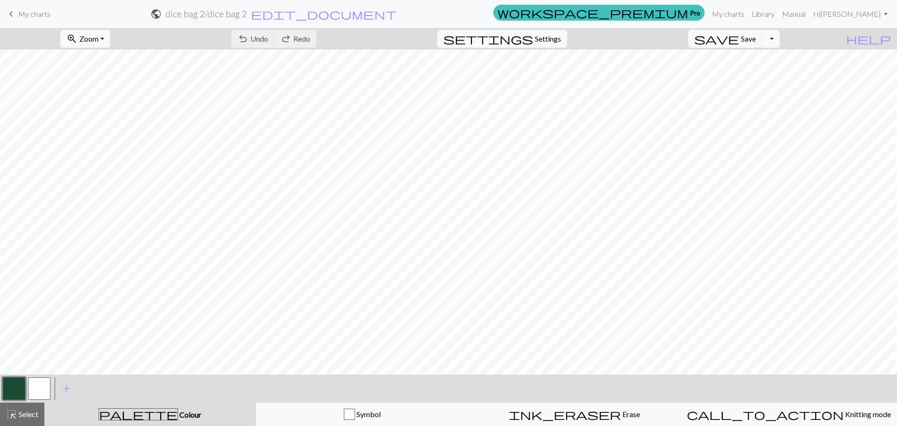
click at [31, 12] on span "My charts" at bounding box center [34, 13] width 32 height 9
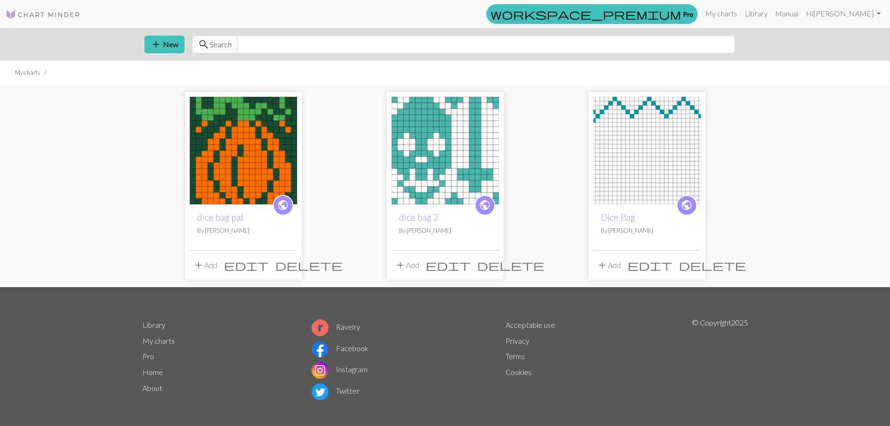
click at [439, 146] on img at bounding box center [445, 150] width 107 height 107
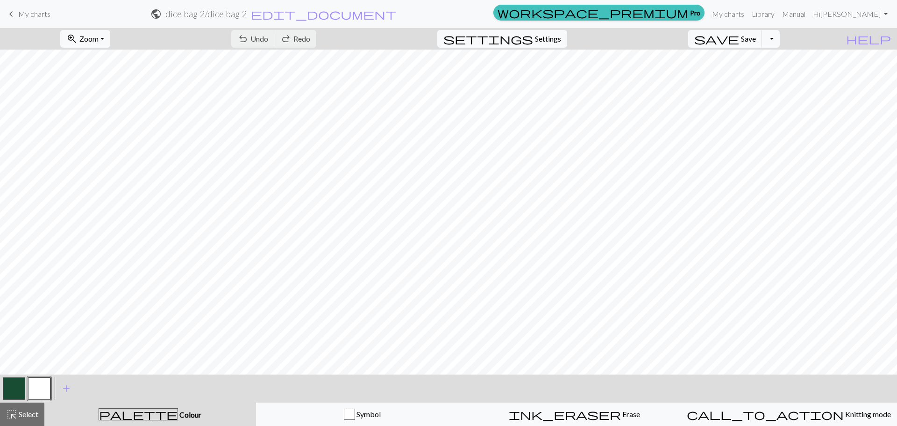
click at [21, 13] on span "My charts" at bounding box center [34, 13] width 32 height 9
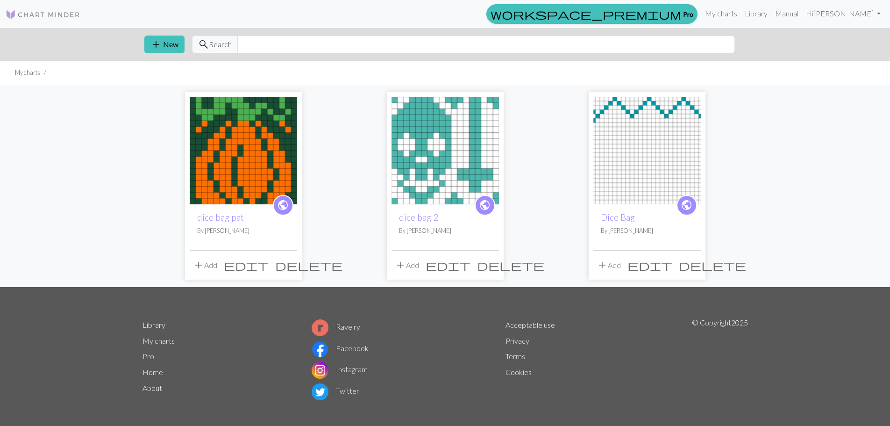
click at [249, 148] on img at bounding box center [243, 150] width 107 height 107
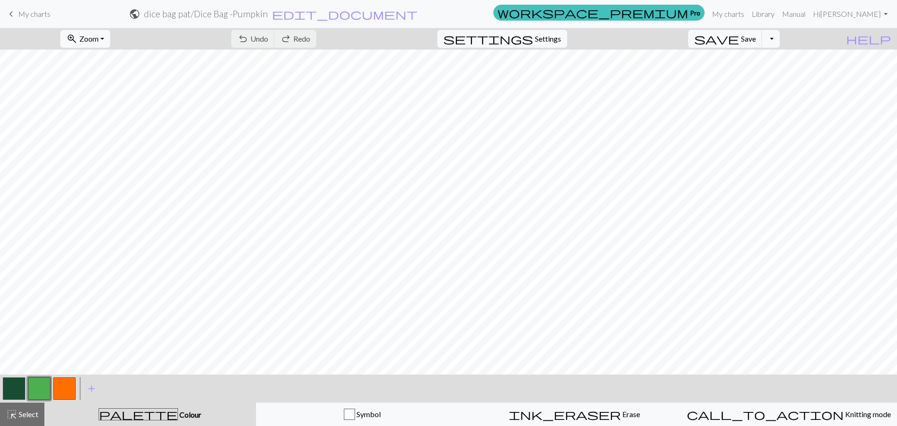
drag, startPoint x: 64, startPoint y: 393, endPoint x: 120, endPoint y: 376, distance: 58.2
click at [68, 393] on button "button" at bounding box center [64, 388] width 22 height 22
click at [14, 393] on button "button" at bounding box center [14, 388] width 22 height 22
drag, startPoint x: 65, startPoint y: 392, endPoint x: 71, endPoint y: 390, distance: 5.8
click at [68, 391] on button "button" at bounding box center [64, 388] width 22 height 22
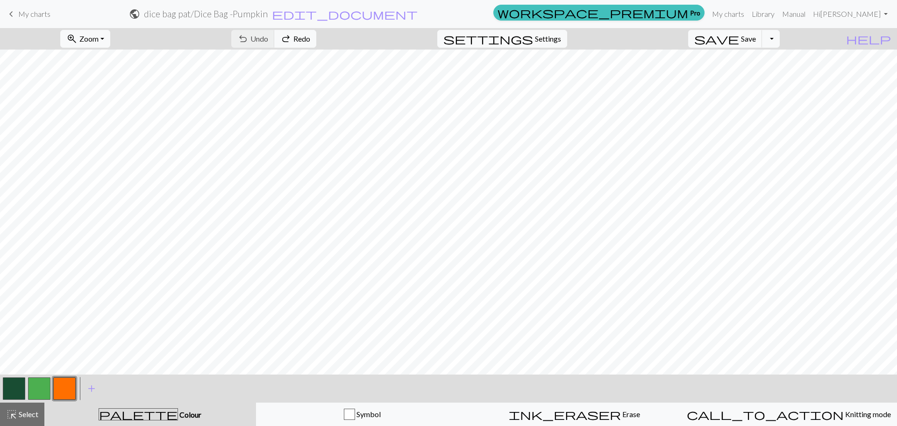
click at [60, 391] on button "button" at bounding box center [64, 388] width 22 height 22
click at [15, 391] on button "button" at bounding box center [14, 388] width 22 height 22
drag, startPoint x: 755, startPoint y: 43, endPoint x: 653, endPoint y: 37, distance: 102.0
click at [754, 43] on button "save Save Save" at bounding box center [725, 39] width 74 height 18
click at [28, 13] on div "Chart saved" at bounding box center [448, 18] width 897 height 37
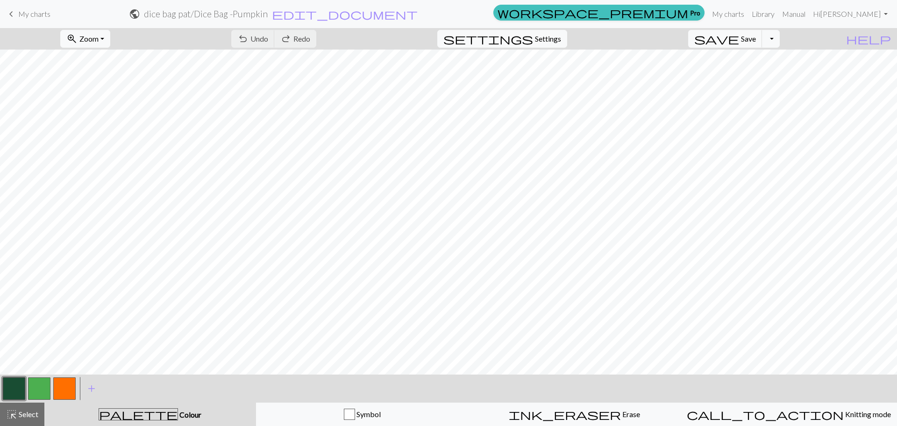
click at [20, 12] on span "My charts" at bounding box center [34, 13] width 32 height 9
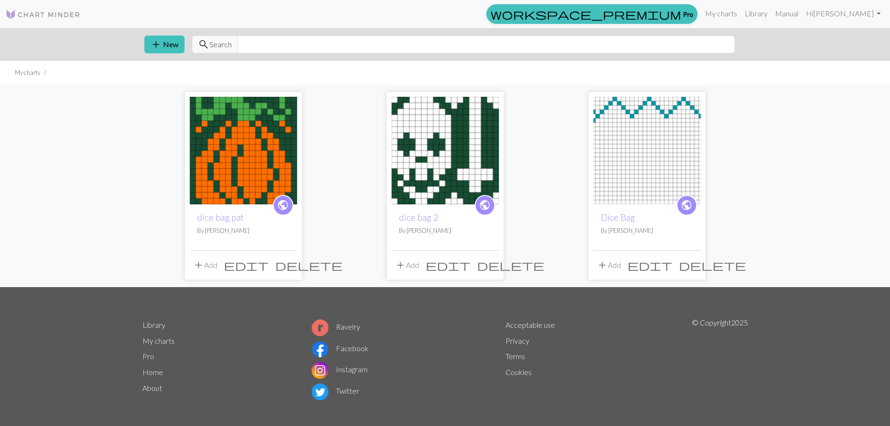
click at [263, 144] on img at bounding box center [243, 150] width 107 height 107
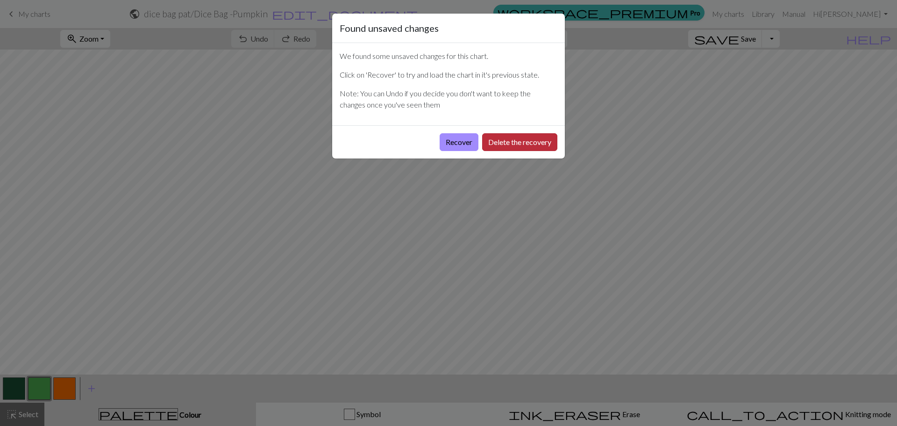
click at [514, 139] on button "Delete the recovery" at bounding box center [519, 142] width 75 height 18
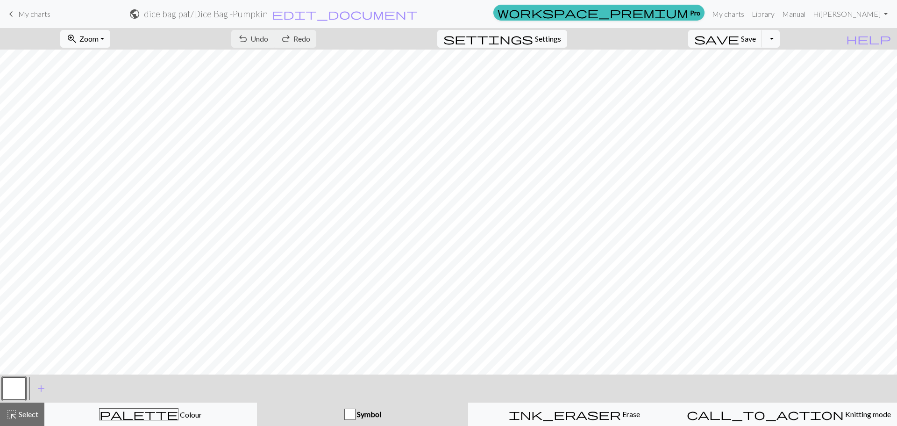
click at [40, 9] on link "keyboard_arrow_left My charts" at bounding box center [28, 14] width 45 height 16
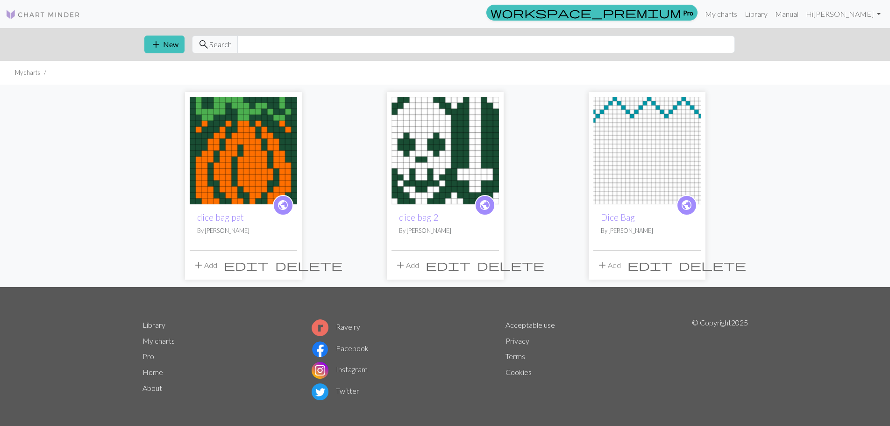
click at [251, 163] on img at bounding box center [243, 150] width 107 height 107
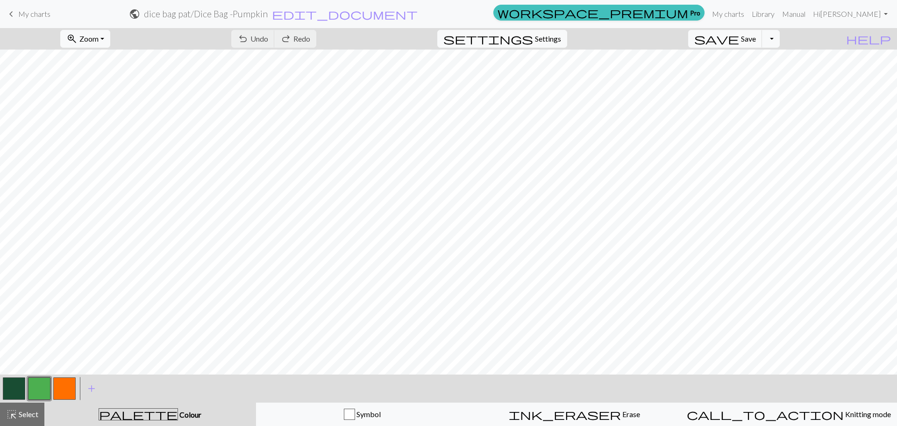
click at [30, 387] on button "button" at bounding box center [39, 388] width 22 height 22
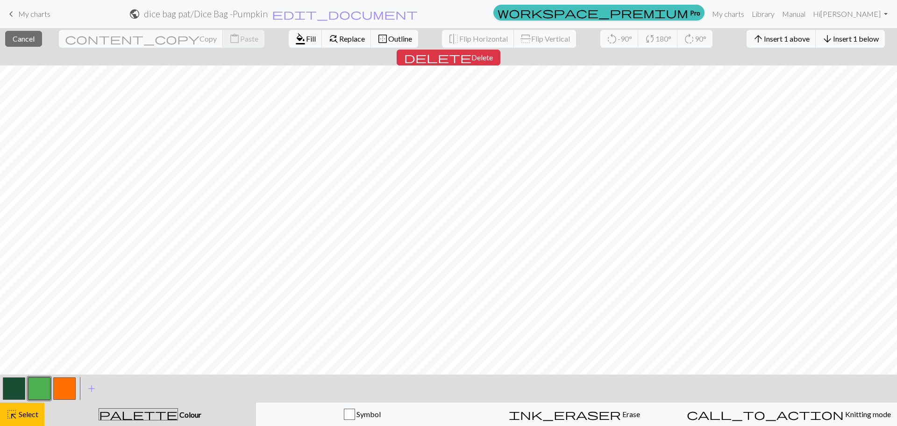
click at [77, 393] on div "< > add Add a colour" at bounding box center [448, 388] width 897 height 28
click at [38, 386] on button "button" at bounding box center [39, 388] width 22 height 22
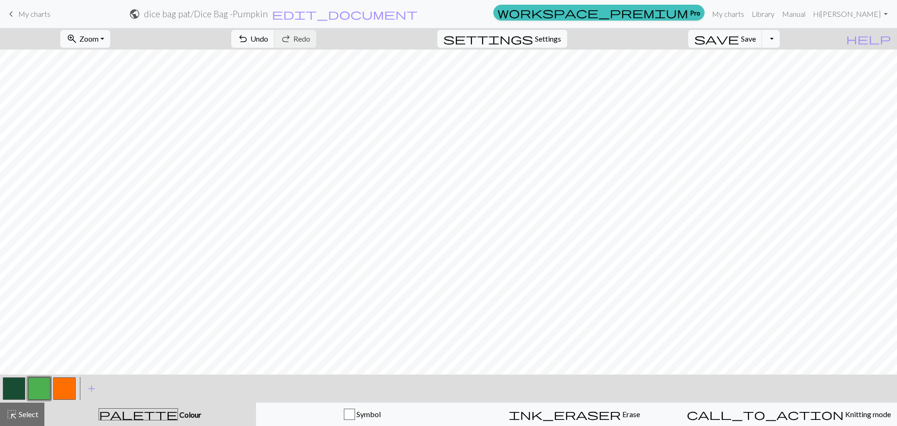
click at [9, 385] on button "button" at bounding box center [14, 388] width 22 height 22
click at [41, 391] on button "button" at bounding box center [39, 388] width 22 height 22
drag, startPoint x: 71, startPoint y: 401, endPoint x: 88, endPoint y: 381, distance: 26.5
click at [70, 400] on div "< >" at bounding box center [39, 388] width 76 height 28
drag, startPoint x: 59, startPoint y: 386, endPoint x: 69, endPoint y: 385, distance: 9.9
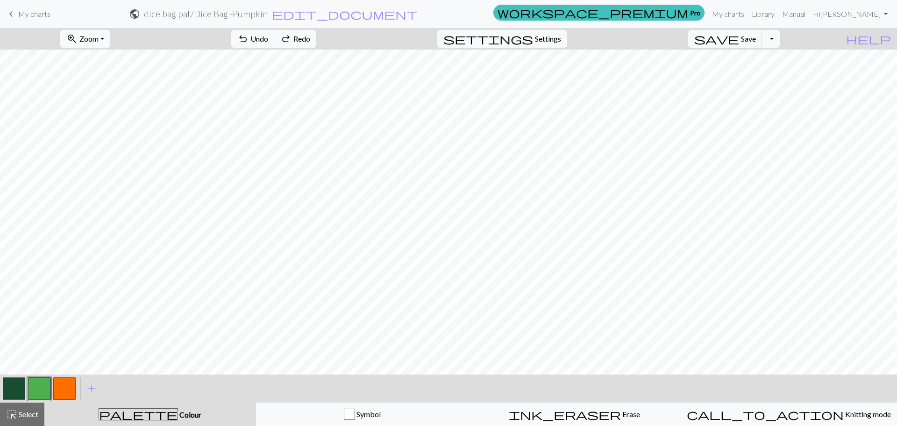
click at [62, 386] on button "button" at bounding box center [64, 388] width 22 height 22
click at [754, 46] on button "save Save Save" at bounding box center [725, 39] width 74 height 18
click at [27, 16] on div "Chart saved" at bounding box center [448, 18] width 897 height 37
click at [27, 13] on span "My charts" at bounding box center [34, 13] width 32 height 9
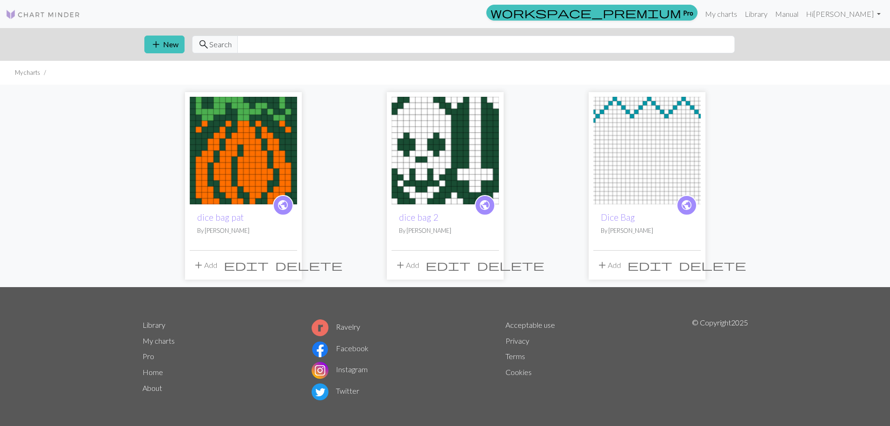
click at [456, 153] on img at bounding box center [445, 150] width 107 height 107
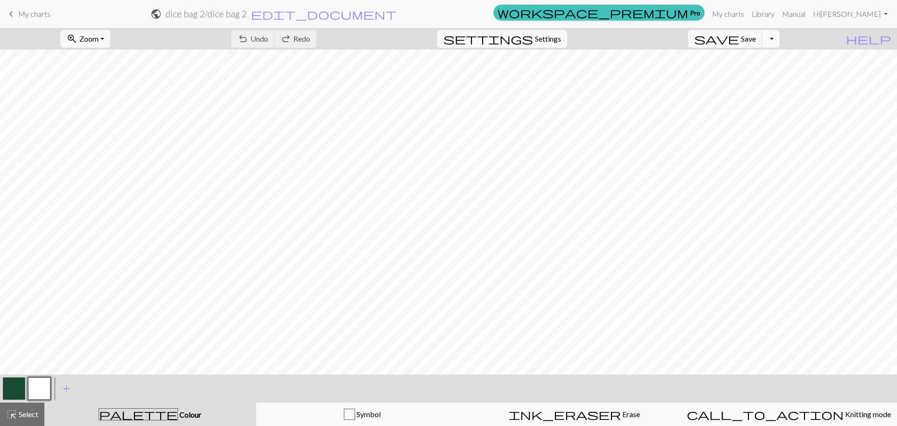
click at [31, 9] on span "My charts" at bounding box center [34, 13] width 32 height 9
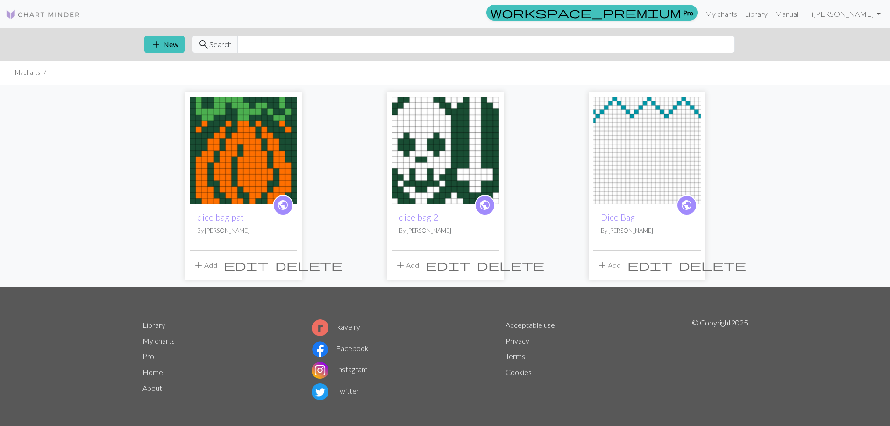
click at [234, 141] on img at bounding box center [243, 150] width 107 height 107
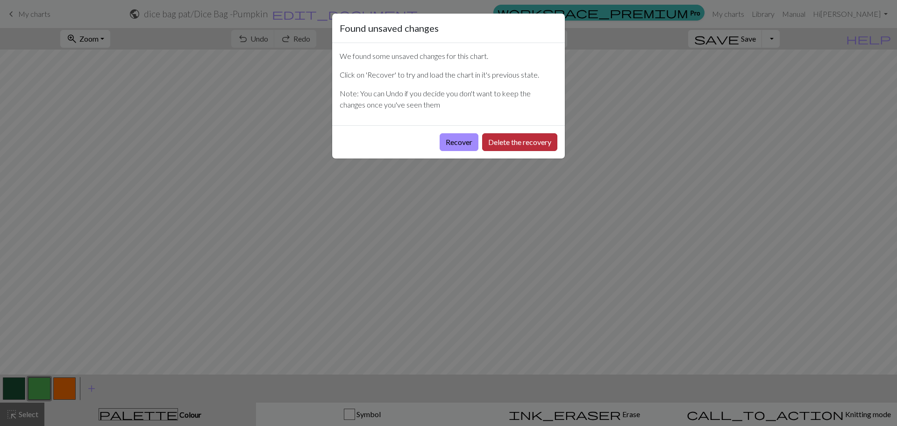
click at [530, 142] on button "Delete the recovery" at bounding box center [519, 142] width 75 height 18
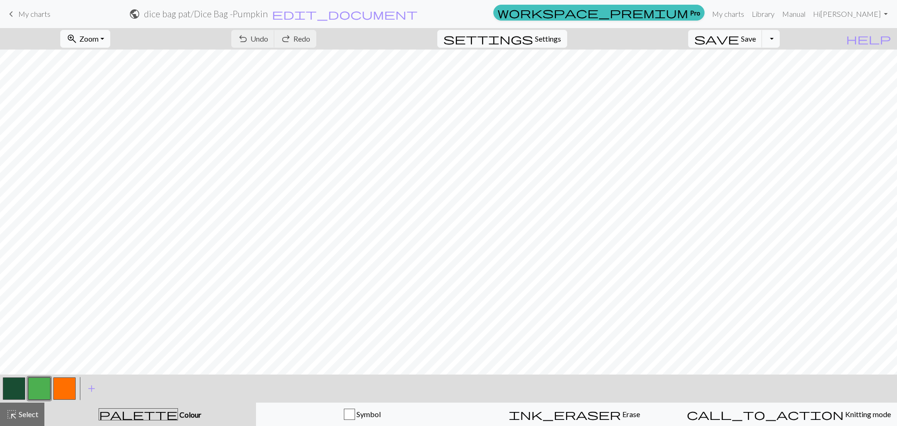
click at [38, 18] on span "My charts" at bounding box center [34, 13] width 32 height 9
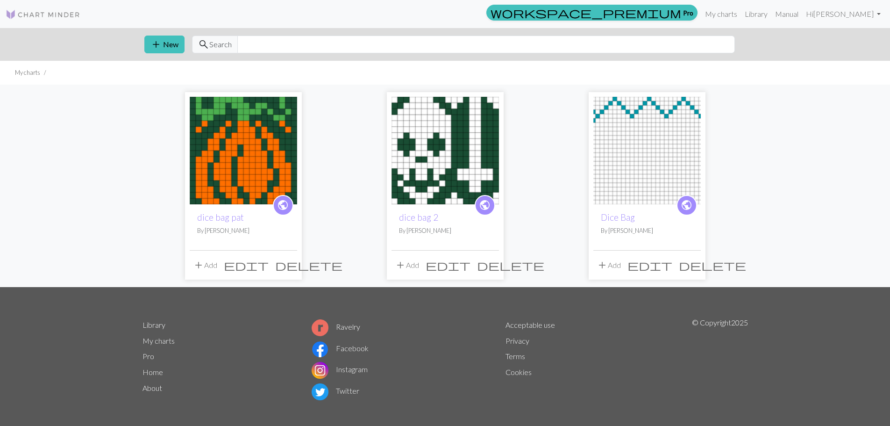
click at [228, 150] on img at bounding box center [243, 150] width 107 height 107
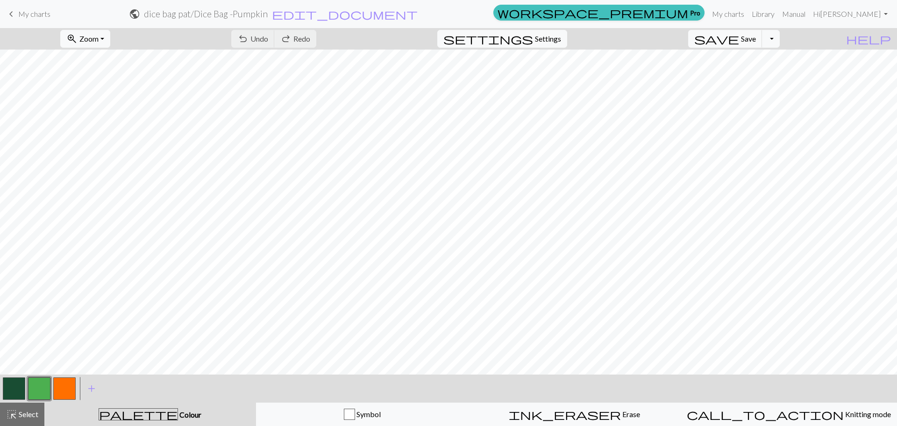
click at [23, 15] on span "My charts" at bounding box center [34, 13] width 32 height 9
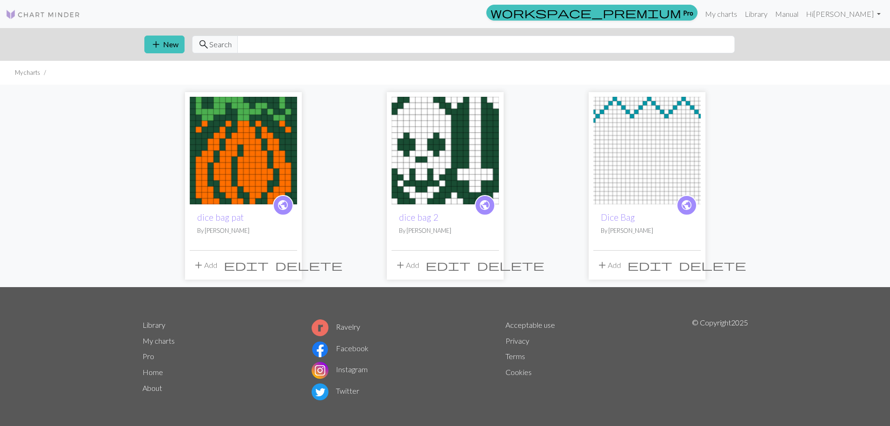
click at [258, 142] on img at bounding box center [243, 150] width 107 height 107
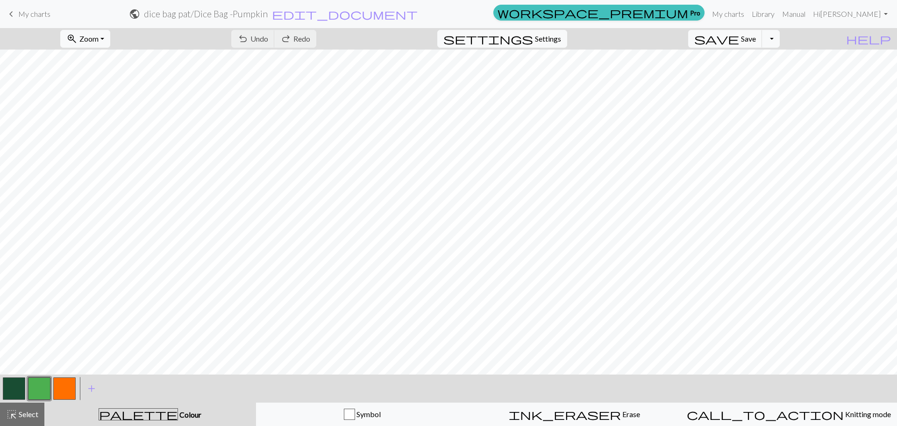
click at [19, 15] on span "My charts" at bounding box center [34, 13] width 32 height 9
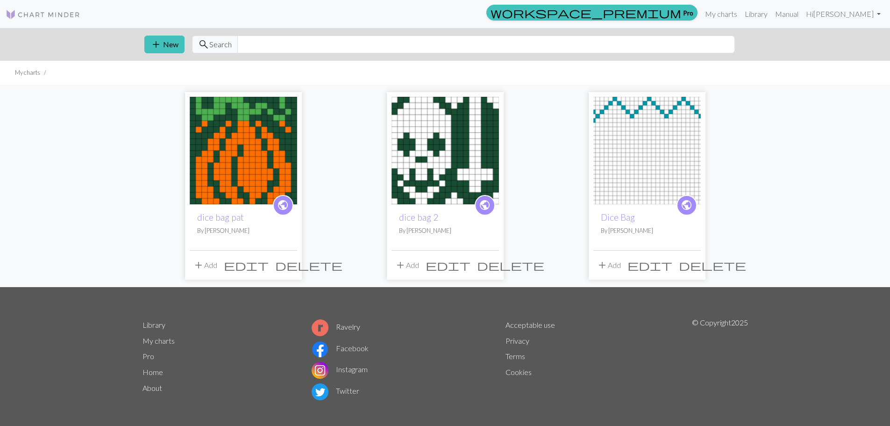
click at [165, 35] on div "add New search Search" at bounding box center [445, 44] width 617 height 33
click at [168, 44] on button "add New" at bounding box center [164, 45] width 40 height 18
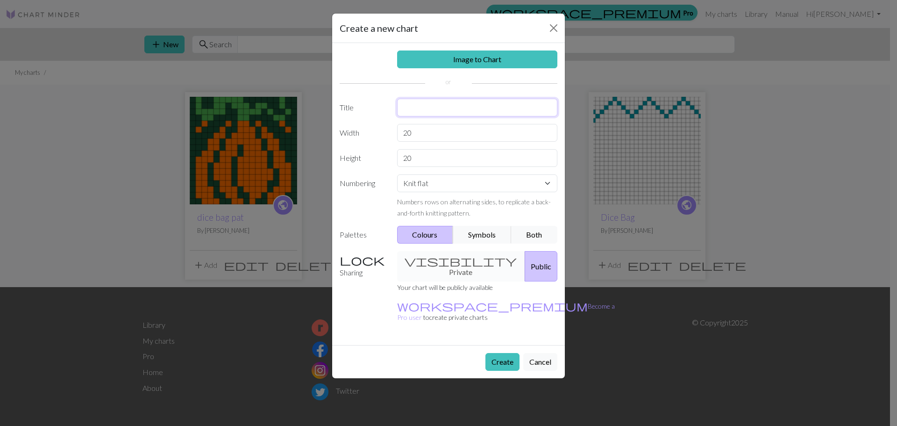
click at [418, 110] on input "text" at bounding box center [477, 108] width 161 height 18
type input "Dice Bag / ff"
drag, startPoint x: 412, startPoint y: 132, endPoint x: 366, endPoint y: 130, distance: 46.3
click at [366, 130] on div "Width 20" at bounding box center [448, 133] width 229 height 18
type input "18"
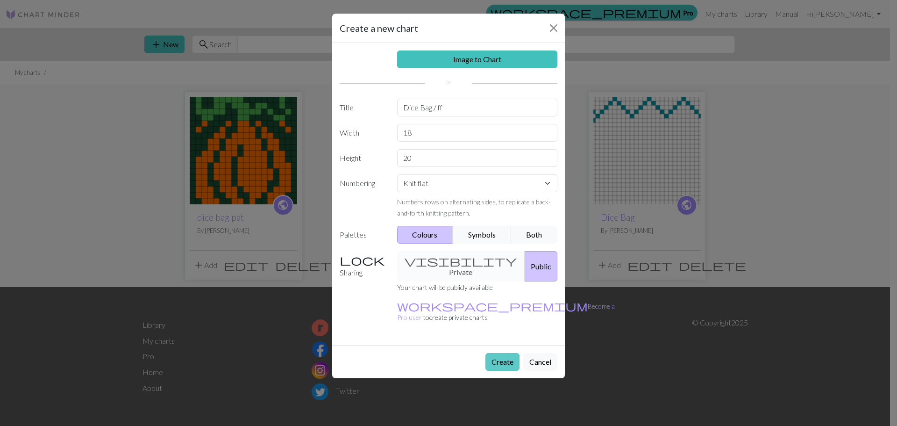
click at [506, 353] on button "Create" at bounding box center [503, 362] width 34 height 18
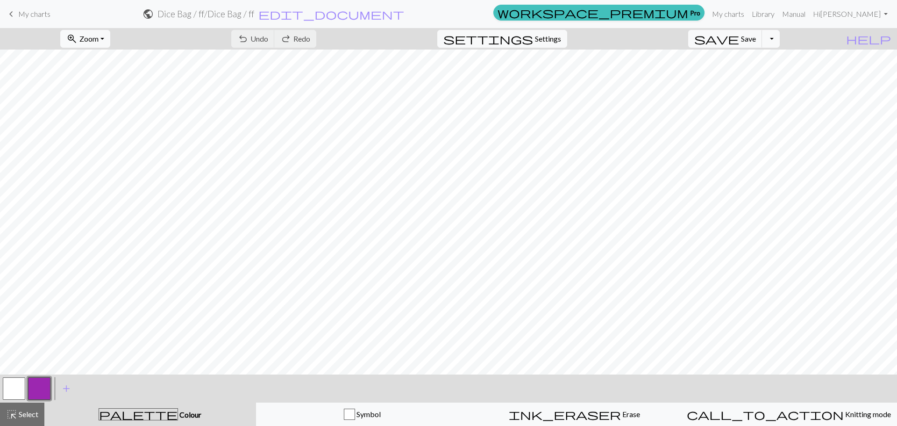
click at [36, 398] on button "button" at bounding box center [39, 388] width 22 height 22
click at [40, 394] on div "Edit colour Name CC1 Use advanced picker workspace_premium Become a Pro user to…" at bounding box center [448, 213] width 897 height 426
click at [33, 393] on button "button" at bounding box center [39, 388] width 22 height 22
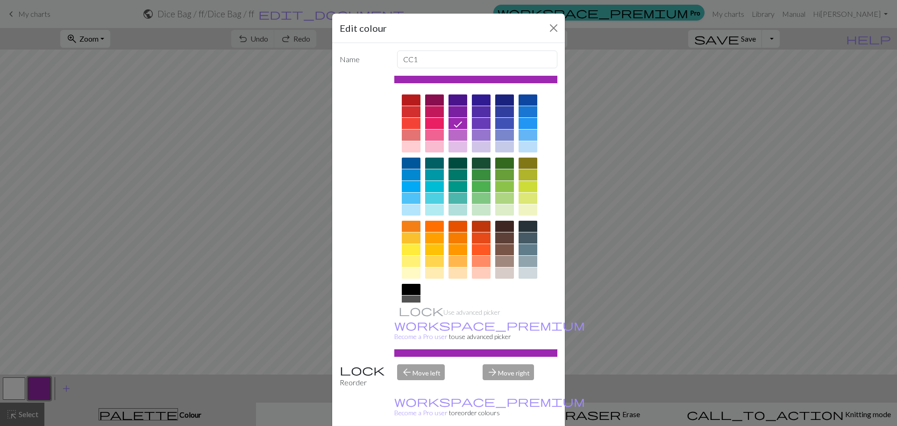
click at [481, 177] on div at bounding box center [481, 174] width 19 height 11
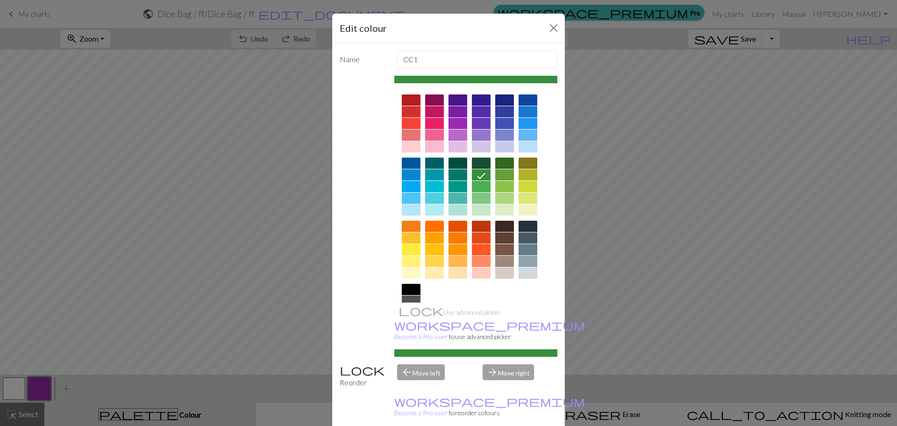
drag, startPoint x: 499, startPoint y: 424, endPoint x: 522, endPoint y: 388, distance: 42.7
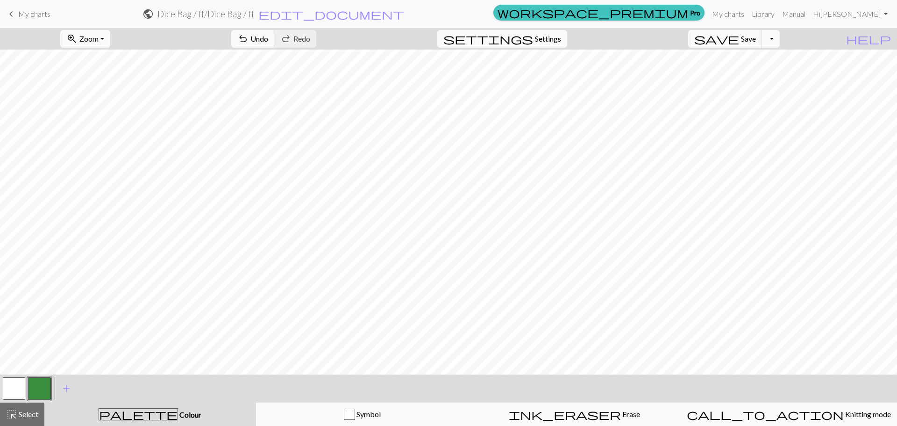
drag, startPoint x: 19, startPoint y: 388, endPoint x: 30, endPoint y: 377, distance: 16.5
click at [20, 386] on button "button" at bounding box center [14, 388] width 22 height 22
click at [49, 390] on button "button" at bounding box center [39, 388] width 22 height 22
click at [14, 389] on button "button" at bounding box center [14, 388] width 22 height 22
drag, startPoint x: 42, startPoint y: 394, endPoint x: 62, endPoint y: 383, distance: 22.4
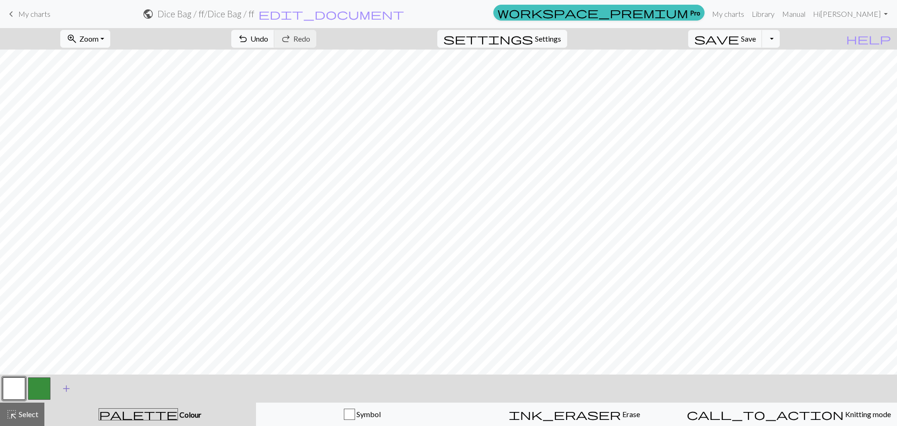
click at [43, 393] on button "button" at bounding box center [39, 388] width 22 height 22
drag, startPoint x: 19, startPoint y: 388, endPoint x: 25, endPoint y: 380, distance: 10.0
click at [20, 387] on button "button" at bounding box center [14, 388] width 22 height 22
click at [46, 390] on button "button" at bounding box center [39, 388] width 22 height 22
drag, startPoint x: 11, startPoint y: 392, endPoint x: 21, endPoint y: 384, distance: 12.3
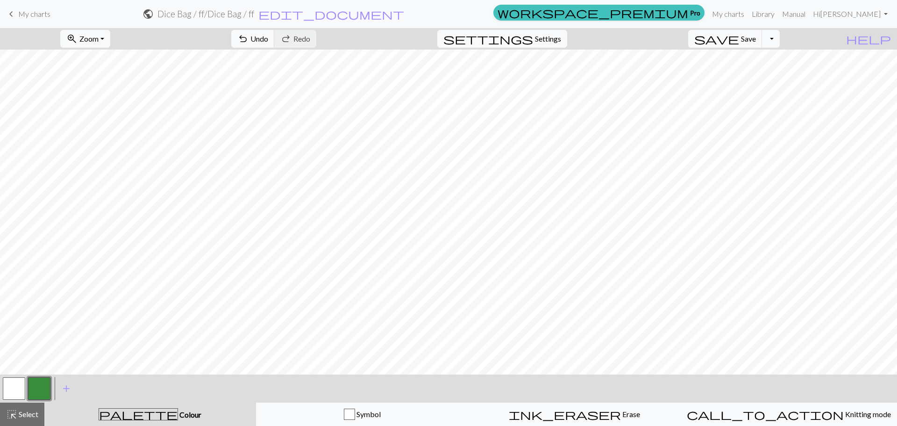
click at [21, 384] on button "button" at bounding box center [14, 388] width 22 height 22
click at [21, 389] on button "button" at bounding box center [14, 388] width 22 height 22
click at [43, 383] on div "Edit colour Name MC Use advanced picker workspace_premium Become a Pro user to …" at bounding box center [448, 213] width 897 height 426
drag, startPoint x: 18, startPoint y: 392, endPoint x: 21, endPoint y: 385, distance: 7.1
click at [21, 385] on button "button" at bounding box center [14, 388] width 22 height 22
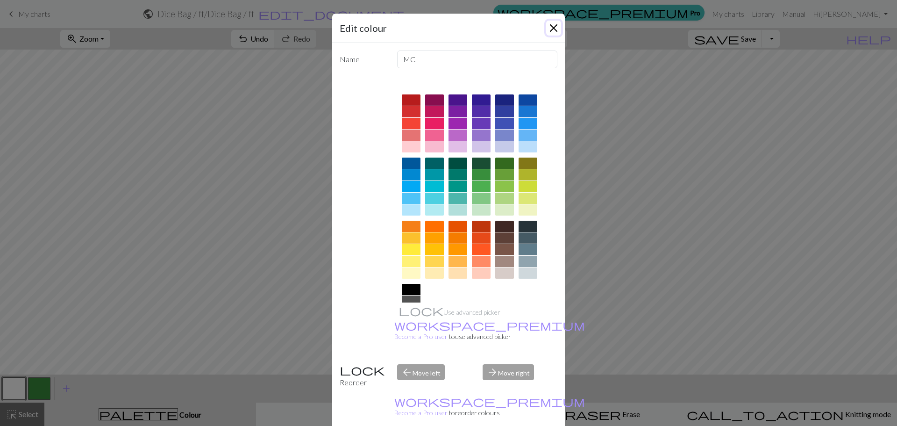
drag, startPoint x: 554, startPoint y: 28, endPoint x: 545, endPoint y: 36, distance: 11.6
click at [554, 29] on button "Close" at bounding box center [553, 28] width 15 height 15
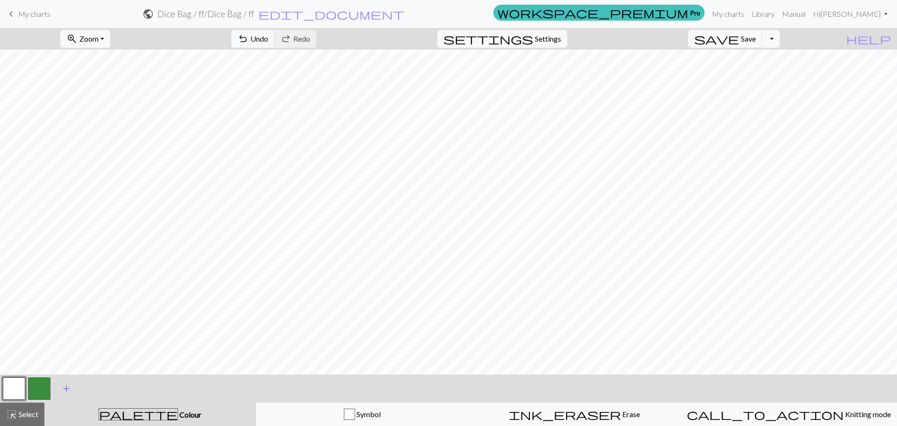
click at [46, 393] on button "button" at bounding box center [39, 388] width 22 height 22
click at [25, 386] on div at bounding box center [26, 388] width 50 height 25
drag, startPoint x: 9, startPoint y: 391, endPoint x: 21, endPoint y: 384, distance: 14.7
click at [14, 387] on button "button" at bounding box center [14, 388] width 22 height 22
drag, startPoint x: 41, startPoint y: 387, endPoint x: 53, endPoint y: 381, distance: 13.2
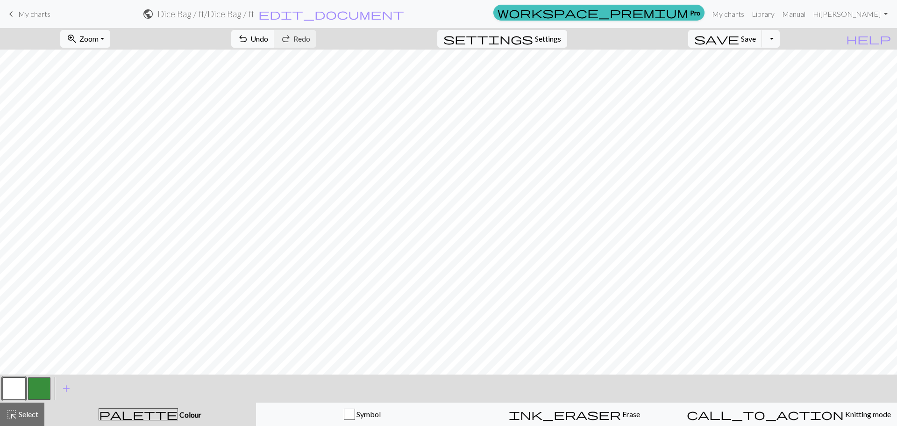
click at [48, 384] on button "button" at bounding box center [39, 388] width 22 height 22
drag, startPoint x: 15, startPoint y: 390, endPoint x: 29, endPoint y: 379, distance: 17.7
click at [21, 385] on button "button" at bounding box center [14, 388] width 22 height 22
drag, startPoint x: 42, startPoint y: 388, endPoint x: 53, endPoint y: 381, distance: 13.2
click at [43, 387] on button "button" at bounding box center [39, 388] width 22 height 22
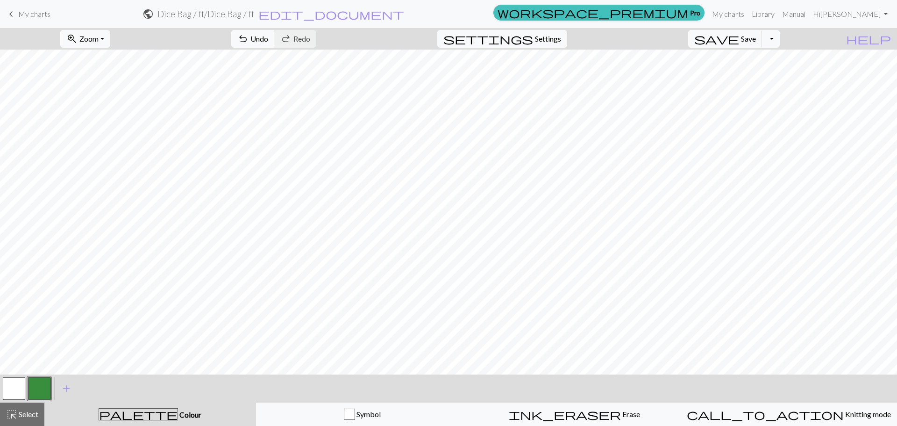
drag, startPoint x: 16, startPoint y: 391, endPoint x: 33, endPoint y: 379, distance: 21.4
click at [24, 384] on button "button" at bounding box center [14, 388] width 22 height 22
click at [37, 385] on button "button" at bounding box center [39, 388] width 22 height 22
drag, startPoint x: 15, startPoint y: 395, endPoint x: 20, endPoint y: 389, distance: 7.7
click at [18, 391] on button "button" at bounding box center [14, 388] width 22 height 22
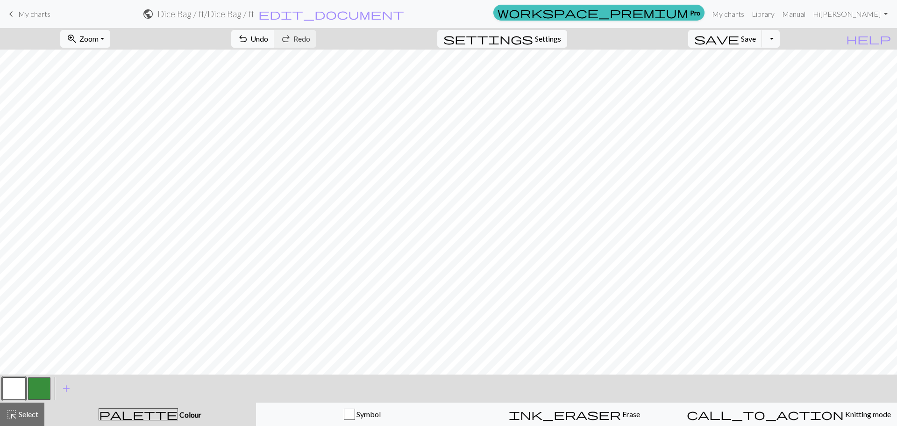
drag, startPoint x: 42, startPoint y: 393, endPoint x: 48, endPoint y: 382, distance: 11.7
click at [41, 392] on button "button" at bounding box center [39, 388] width 22 height 22
drag, startPoint x: 18, startPoint y: 391, endPoint x: 46, endPoint y: 380, distance: 29.9
click at [28, 387] on div at bounding box center [26, 388] width 50 height 25
drag, startPoint x: 12, startPoint y: 398, endPoint x: 43, endPoint y: 383, distance: 34.3
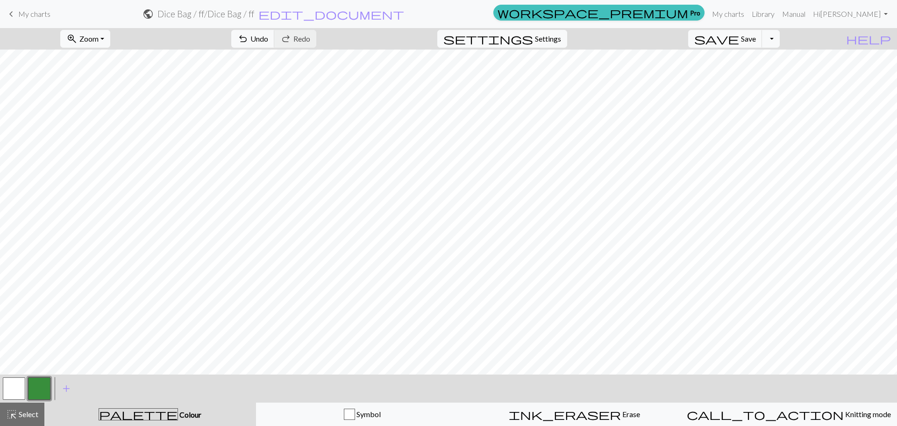
click at [12, 398] on button "button" at bounding box center [14, 388] width 22 height 22
drag, startPoint x: 43, startPoint y: 390, endPoint x: 61, endPoint y: 378, distance: 20.9
click at [46, 388] on button "button" at bounding box center [39, 388] width 22 height 22
click at [28, 387] on button "button" at bounding box center [39, 388] width 22 height 22
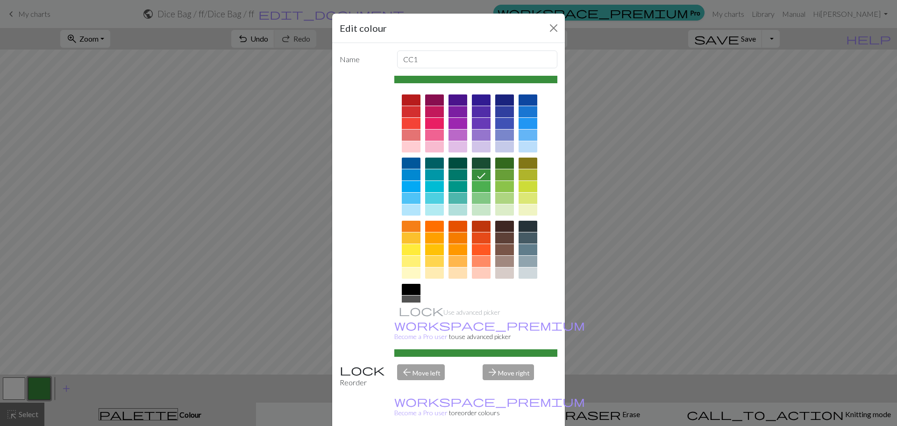
drag, startPoint x: 13, startPoint y: 397, endPoint x: 40, endPoint y: 386, distance: 28.7
click at [15, 396] on div "Edit colour Name CC1 Use advanced picker workspace_premium Become a Pro user to…" at bounding box center [448, 213] width 897 height 426
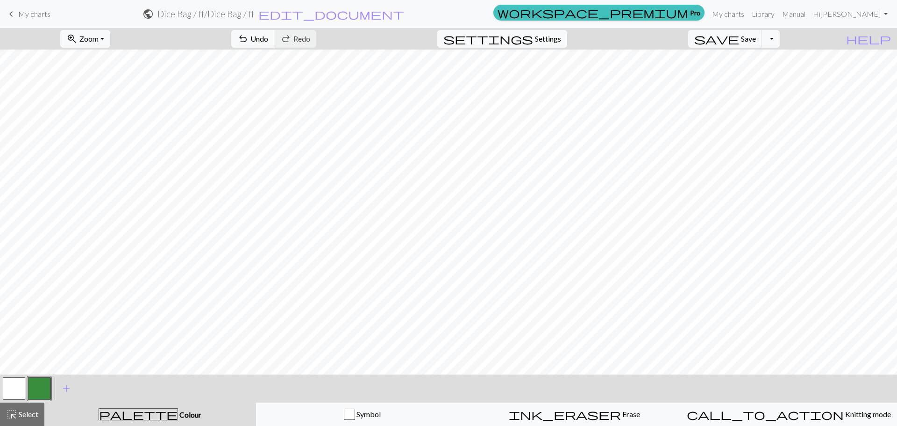
click at [9, 394] on button "button" at bounding box center [14, 388] width 22 height 22
click at [50, 389] on div at bounding box center [39, 388] width 25 height 25
click at [19, 391] on div "< > add Add a colour highlight_alt Select Select palette Colour Colour Symbol i…" at bounding box center [448, 399] width 897 height 51
click at [43, 386] on button "button" at bounding box center [39, 388] width 22 height 22
drag, startPoint x: 14, startPoint y: 386, endPoint x: 35, endPoint y: 377, distance: 23.4
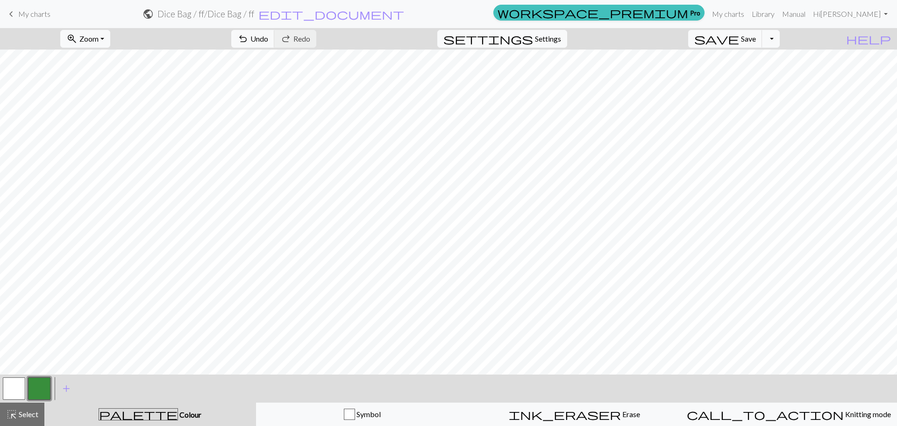
click at [18, 386] on button "button" at bounding box center [14, 388] width 22 height 22
drag, startPoint x: 42, startPoint y: 392, endPoint x: 68, endPoint y: 381, distance: 28.1
click at [42, 392] on button "button" at bounding box center [39, 388] width 22 height 22
click at [28, 389] on div at bounding box center [26, 388] width 50 height 25
click at [17, 392] on button "button" at bounding box center [14, 388] width 22 height 22
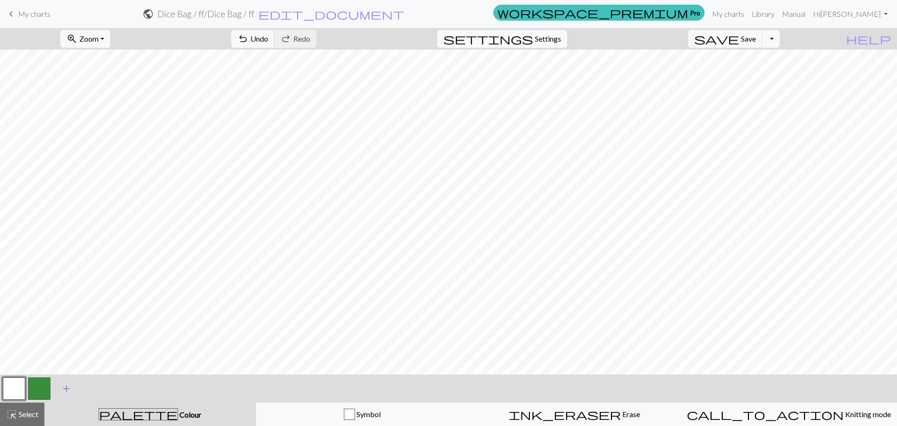
drag, startPoint x: 39, startPoint y: 388, endPoint x: 76, endPoint y: 380, distance: 37.7
click at [45, 386] on button "button" at bounding box center [39, 388] width 22 height 22
drag, startPoint x: 12, startPoint y: 395, endPoint x: 73, endPoint y: 379, distance: 63.5
click at [14, 396] on button "button" at bounding box center [14, 388] width 22 height 22
click at [23, 392] on button "button" at bounding box center [14, 388] width 22 height 22
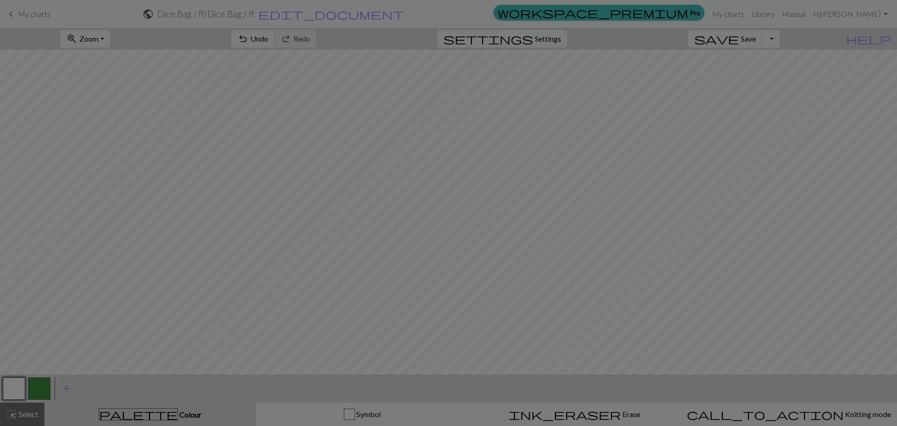
click at [50, 390] on div "Edit colour Name MC Use advanced picker workspace_premium Become a Pro user to …" at bounding box center [448, 213] width 897 height 426
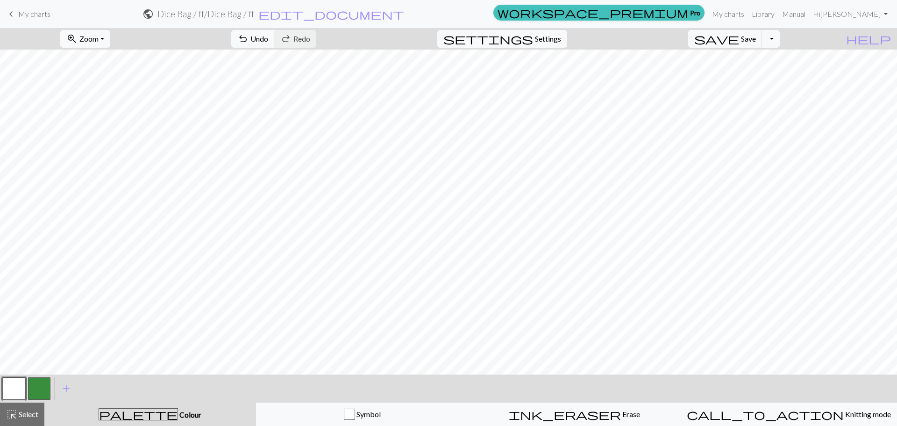
drag, startPoint x: 38, startPoint y: 391, endPoint x: 44, endPoint y: 390, distance: 5.7
click at [40, 391] on button "button" at bounding box center [39, 388] width 22 height 22
click at [20, 387] on button "button" at bounding box center [14, 388] width 22 height 22
drag, startPoint x: 47, startPoint y: 379, endPoint x: 81, endPoint y: 378, distance: 34.6
click at [49, 380] on button "button" at bounding box center [39, 388] width 22 height 22
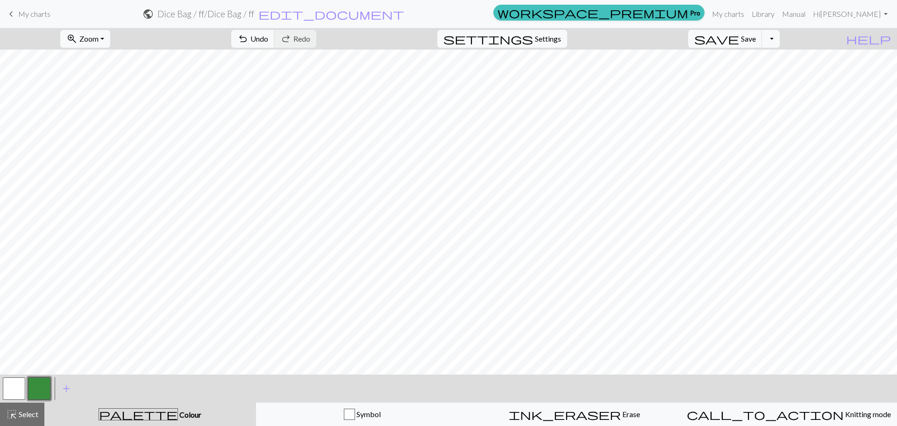
drag, startPoint x: 5, startPoint y: 391, endPoint x: 34, endPoint y: 387, distance: 29.2
click at [10, 391] on button "button" at bounding box center [14, 388] width 22 height 22
drag, startPoint x: 47, startPoint y: 394, endPoint x: 41, endPoint y: 396, distance: 6.2
click at [43, 394] on button "button" at bounding box center [39, 388] width 22 height 22
drag, startPoint x: 18, startPoint y: 393, endPoint x: 34, endPoint y: 382, distance: 19.1
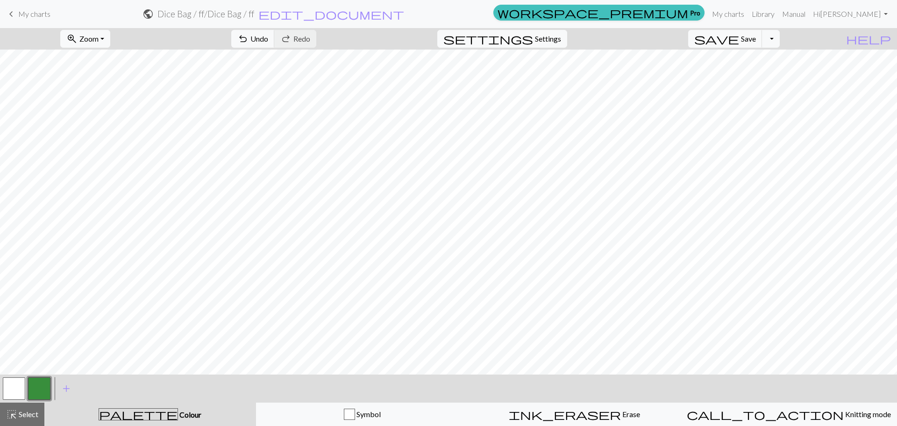
click at [21, 392] on button "button" at bounding box center [14, 388] width 22 height 22
click at [38, 387] on button "button" at bounding box center [39, 388] width 22 height 22
click at [48, 391] on button "button" at bounding box center [39, 388] width 22 height 22
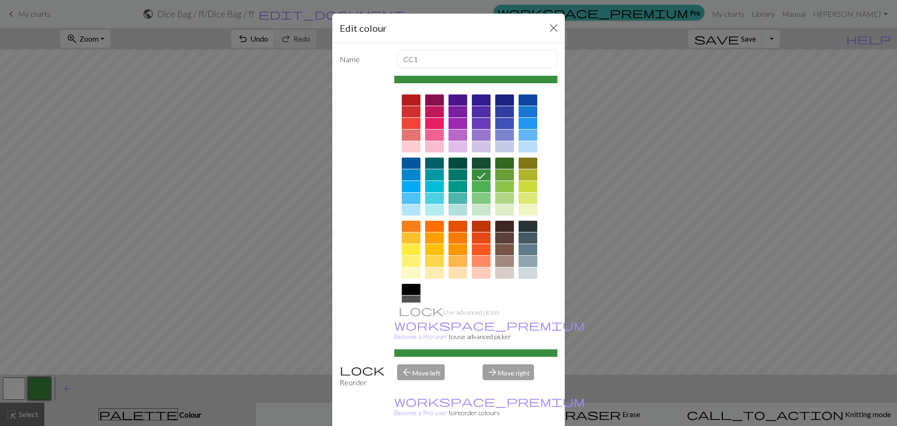
click at [523, 117] on div at bounding box center [528, 111] width 19 height 11
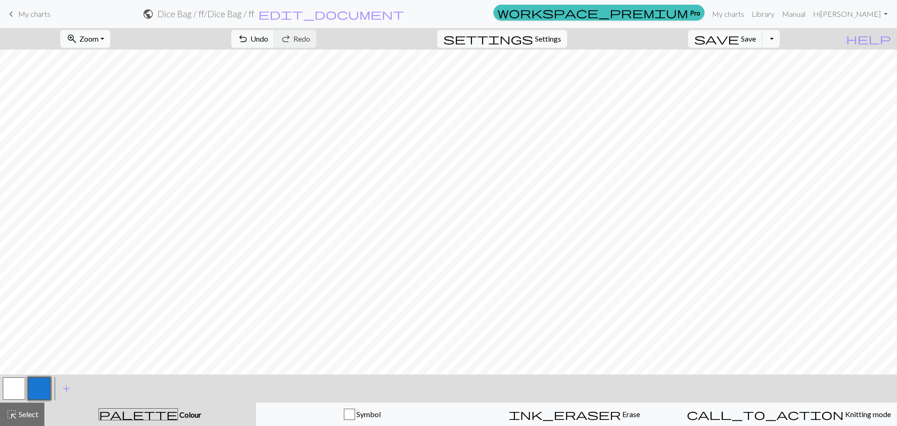
click at [21, 393] on button "button" at bounding box center [14, 388] width 22 height 22
drag, startPoint x: 31, startPoint y: 390, endPoint x: 50, endPoint y: 383, distance: 20.1
click at [32, 390] on button "button" at bounding box center [39, 388] width 22 height 22
drag, startPoint x: 13, startPoint y: 390, endPoint x: 27, endPoint y: 383, distance: 15.5
click at [14, 390] on button "button" at bounding box center [14, 388] width 22 height 22
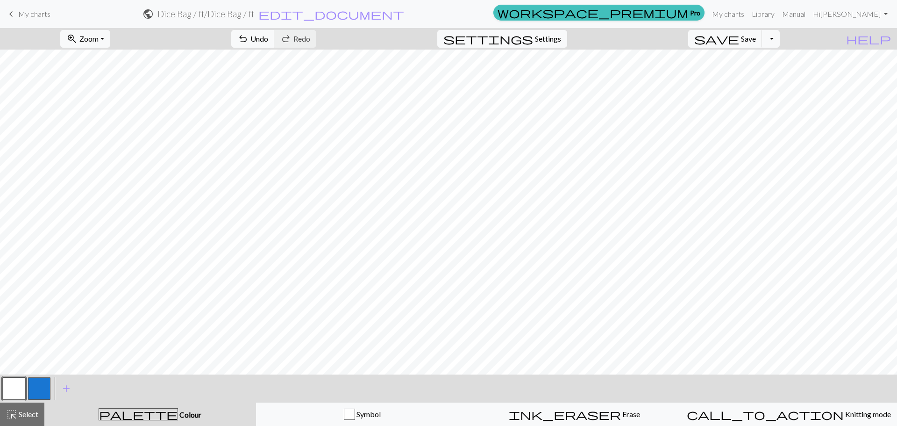
drag, startPoint x: 37, startPoint y: 386, endPoint x: 51, endPoint y: 379, distance: 15.5
click at [39, 386] on button "button" at bounding box center [39, 388] width 22 height 22
click at [9, 388] on button "button" at bounding box center [14, 388] width 22 height 22
drag, startPoint x: 37, startPoint y: 391, endPoint x: 63, endPoint y: 376, distance: 29.3
click at [43, 388] on button "button" at bounding box center [39, 388] width 22 height 22
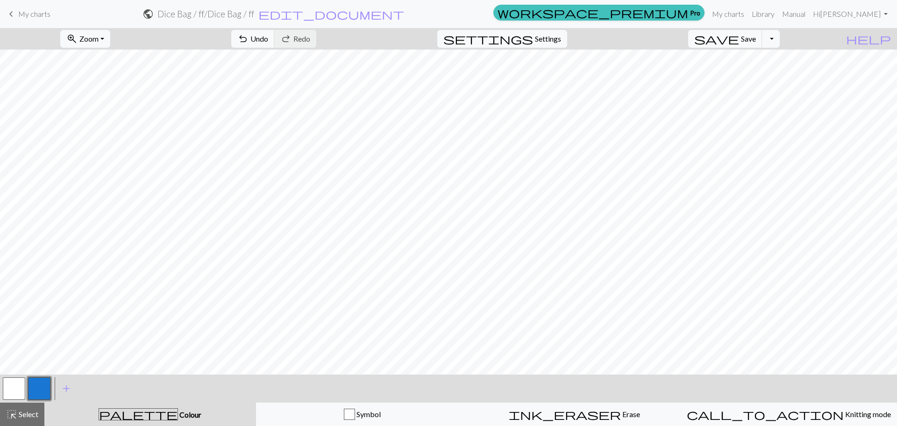
click at [9, 391] on button "button" at bounding box center [14, 388] width 22 height 22
drag, startPoint x: 47, startPoint y: 388, endPoint x: 74, endPoint y: 380, distance: 27.8
click at [49, 389] on button "button" at bounding box center [39, 388] width 22 height 22
drag, startPoint x: 14, startPoint y: 391, endPoint x: 22, endPoint y: 390, distance: 8.0
click at [14, 391] on button "button" at bounding box center [14, 388] width 22 height 22
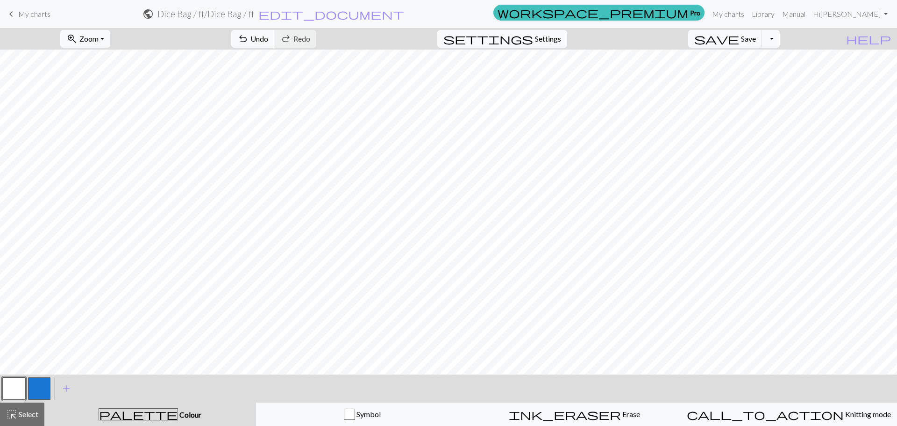
drag, startPoint x: 35, startPoint y: 393, endPoint x: 44, endPoint y: 387, distance: 10.3
click at [38, 392] on button "button" at bounding box center [39, 388] width 22 height 22
drag, startPoint x: 5, startPoint y: 400, endPoint x: 51, endPoint y: 379, distance: 51.2
click at [7, 398] on div "< >" at bounding box center [26, 388] width 50 height 28
drag, startPoint x: 19, startPoint y: 386, endPoint x: 30, endPoint y: 375, distance: 15.5
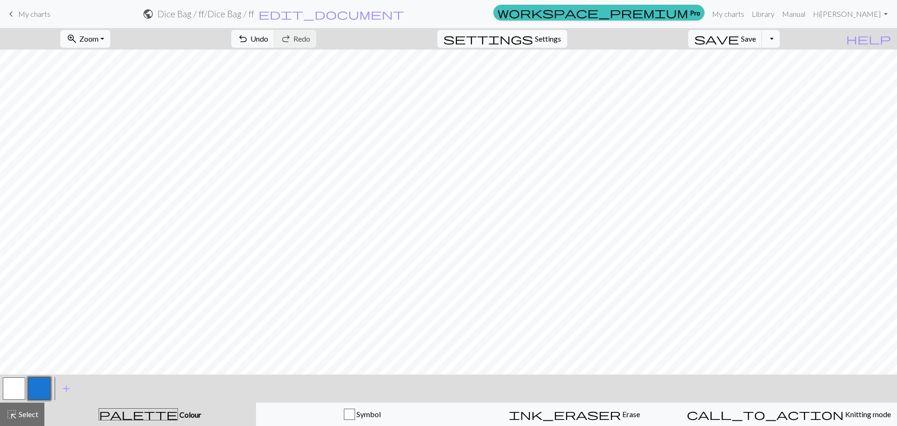
click at [19, 387] on button "button" at bounding box center [14, 388] width 22 height 22
click at [43, 391] on button "button" at bounding box center [39, 388] width 22 height 22
drag, startPoint x: 17, startPoint y: 386, endPoint x: 37, endPoint y: 381, distance: 20.3
click at [19, 386] on button "button" at bounding box center [14, 388] width 22 height 22
click at [46, 386] on button "button" at bounding box center [39, 388] width 22 height 22
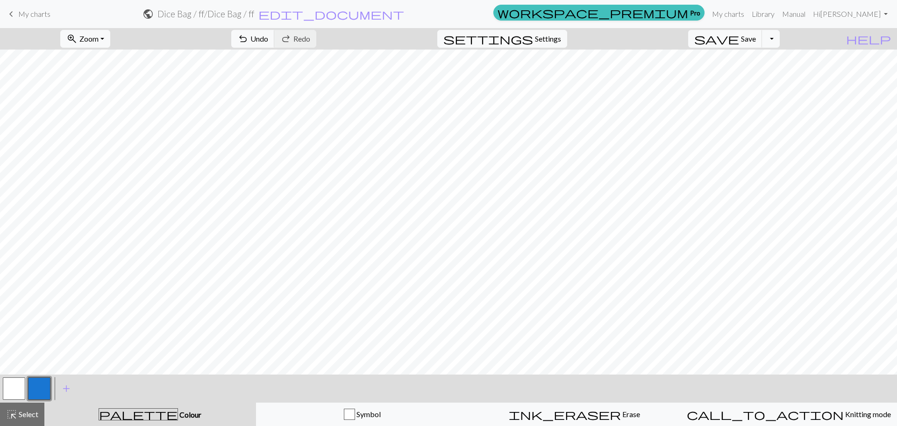
drag, startPoint x: 16, startPoint y: 386, endPoint x: 31, endPoint y: 382, distance: 14.9
click at [21, 386] on button "button" at bounding box center [14, 388] width 22 height 22
drag, startPoint x: 43, startPoint y: 389, endPoint x: 71, endPoint y: 381, distance: 29.6
click at [48, 386] on button "button" at bounding box center [39, 388] width 22 height 22
click at [739, 37] on span "save" at bounding box center [716, 38] width 45 height 13
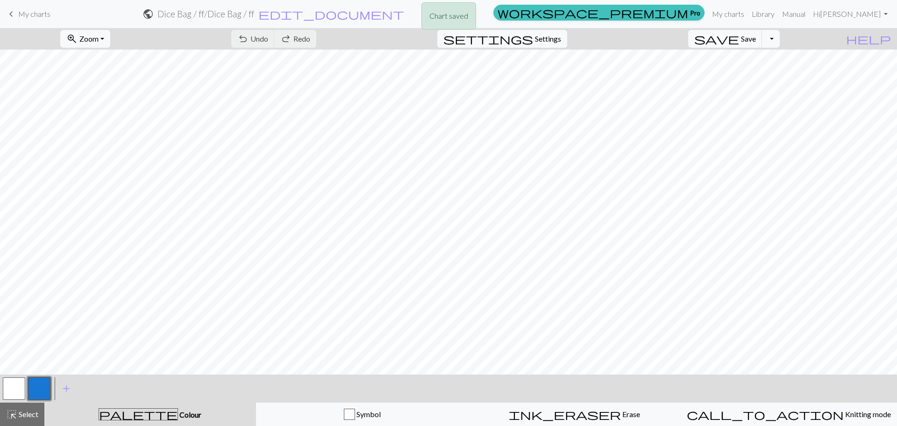
click at [31, 6] on div "Chart saved" at bounding box center [448, 18] width 897 height 37
click at [21, 12] on div "Chart saved" at bounding box center [448, 18] width 897 height 37
drag, startPoint x: 14, startPoint y: 9, endPoint x: 14, endPoint y: 16, distance: 7.5
click at [14, 9] on span "keyboard_arrow_left" at bounding box center [11, 13] width 11 height 13
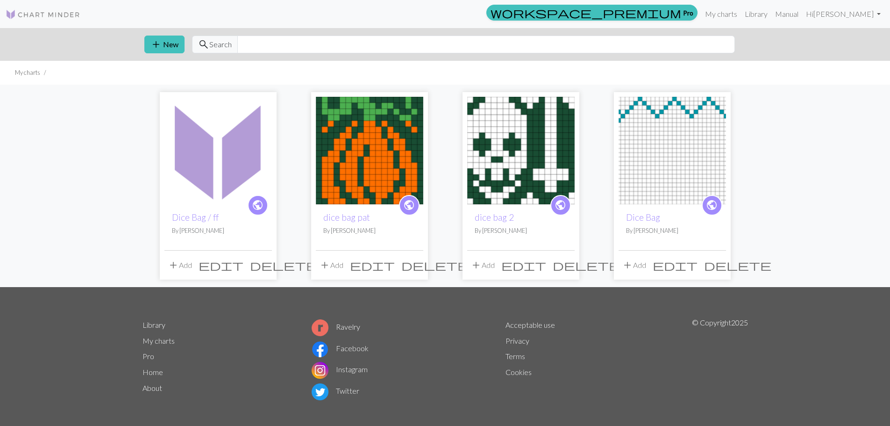
click at [368, 135] on img at bounding box center [369, 150] width 107 height 107
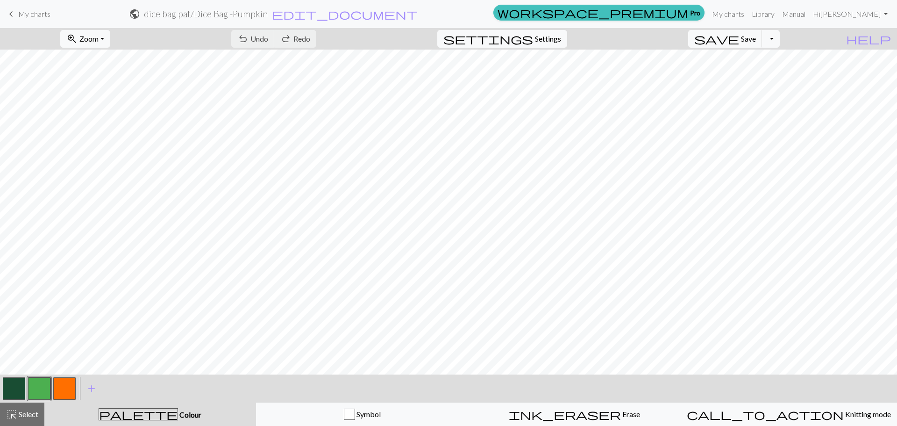
click at [10, 13] on span "keyboard_arrow_left" at bounding box center [11, 13] width 11 height 13
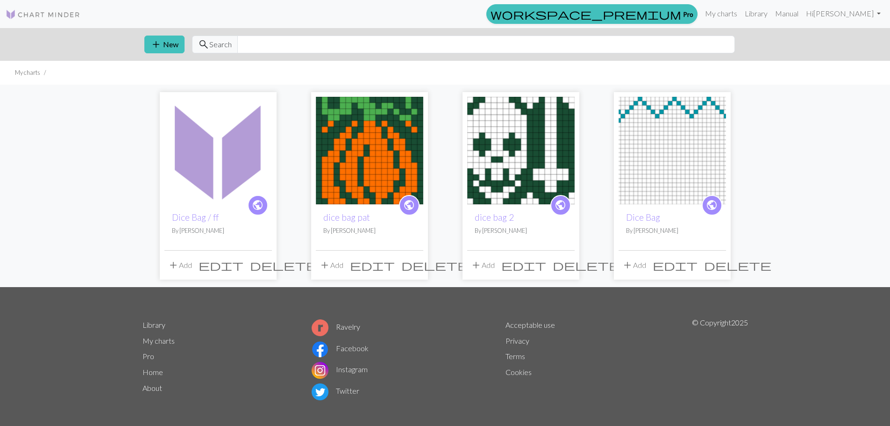
click at [234, 147] on img at bounding box center [218, 150] width 107 height 107
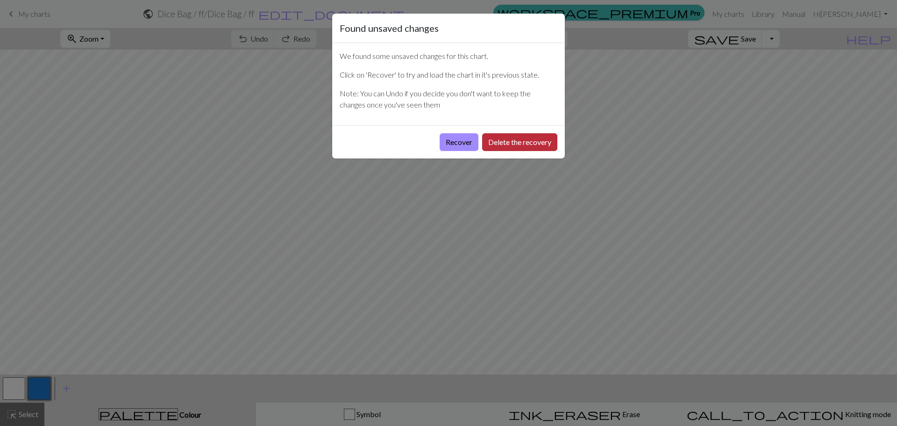
click at [522, 141] on button "Delete the recovery" at bounding box center [519, 142] width 75 height 18
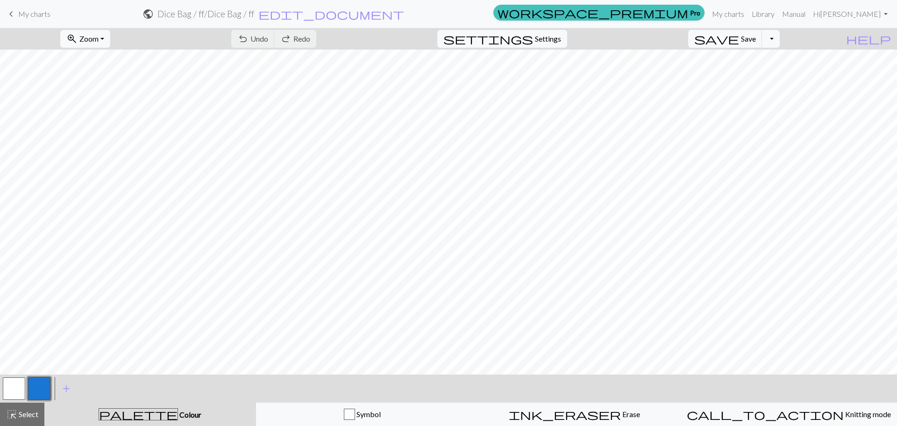
click at [32, 10] on span "My charts" at bounding box center [34, 13] width 32 height 9
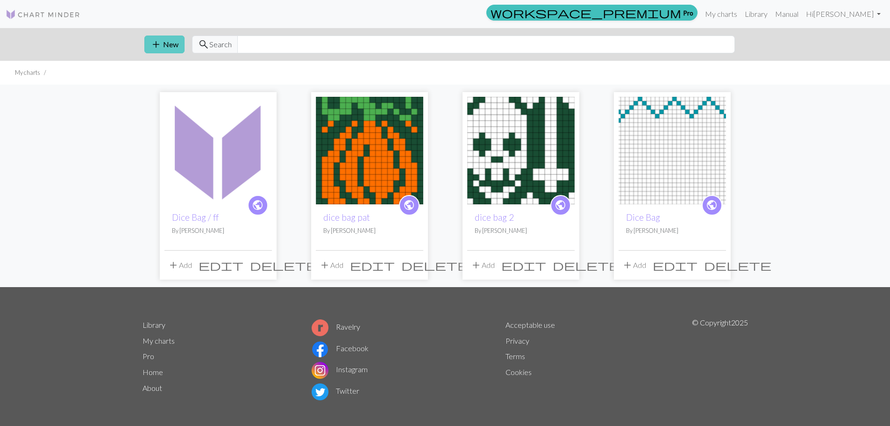
click at [160, 41] on span "add" at bounding box center [155, 44] width 11 height 13
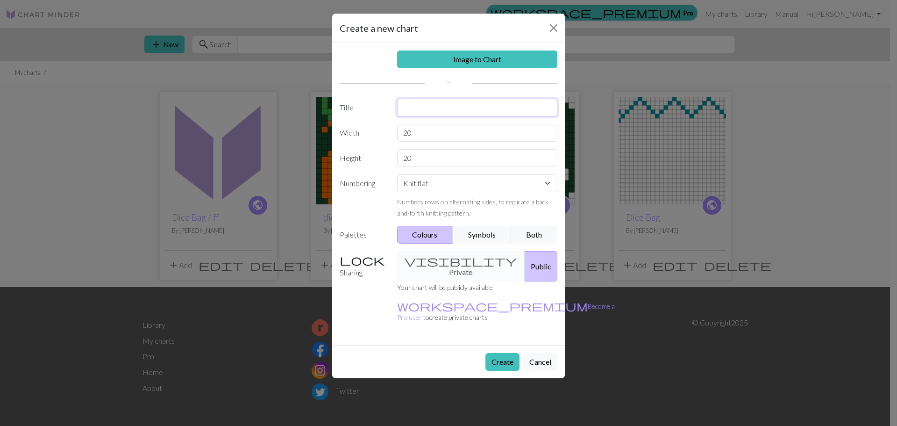
click at [444, 104] on input "text" at bounding box center [477, 108] width 161 height 18
type input "diceabag/ tt"
drag, startPoint x: 425, startPoint y: 140, endPoint x: 346, endPoint y: 132, distance: 79.9
click at [345, 132] on div "Width 20" at bounding box center [448, 133] width 229 height 18
type input "18"
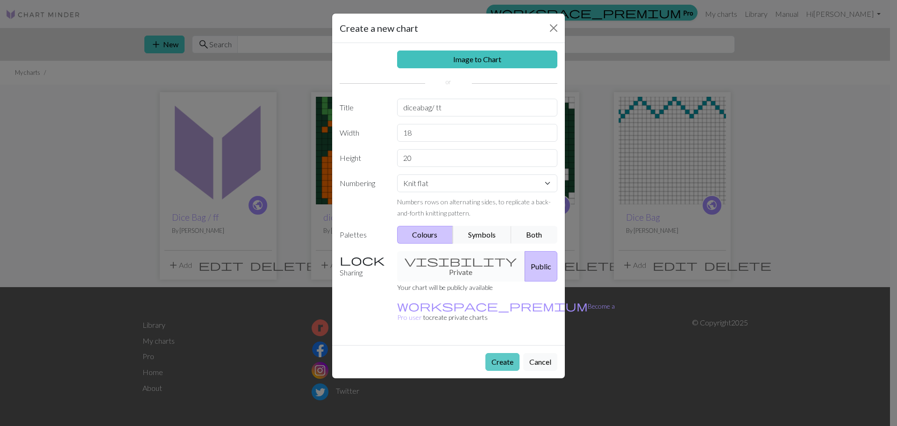
click at [498, 353] on button "Create" at bounding box center [503, 362] width 34 height 18
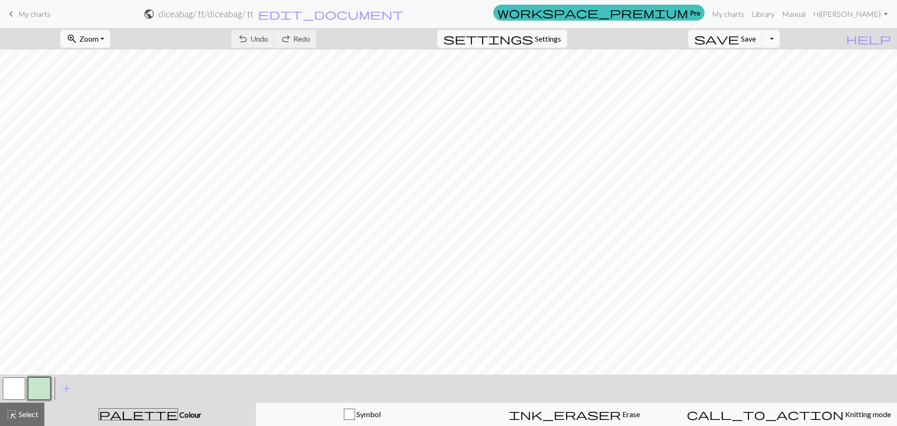
click at [40, 391] on button "button" at bounding box center [39, 388] width 22 height 22
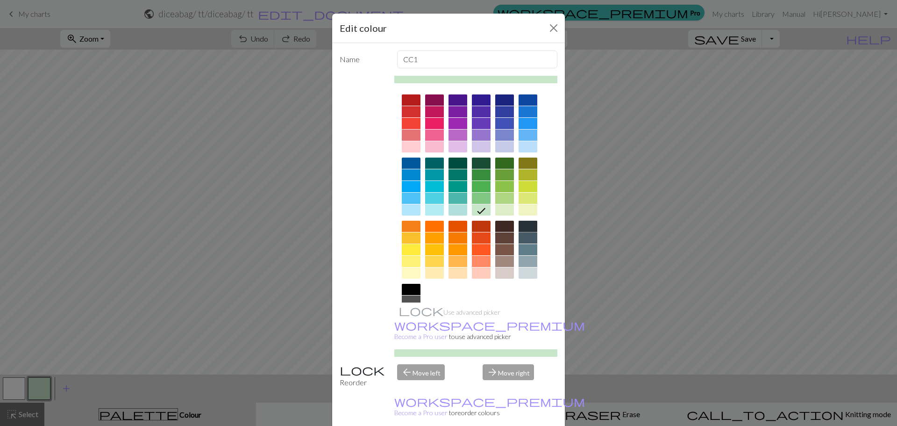
click at [520, 228] on div at bounding box center [528, 226] width 19 height 11
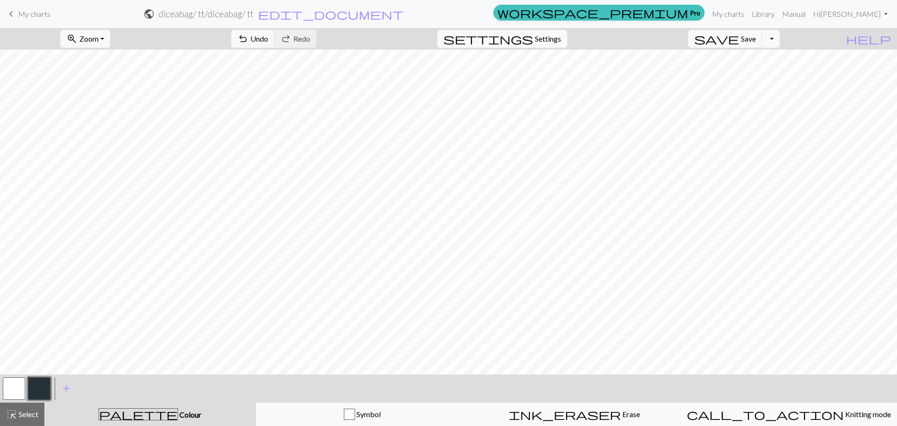
click at [19, 383] on button "button" at bounding box center [14, 388] width 22 height 22
click at [12, 391] on button "button" at bounding box center [14, 388] width 22 height 22
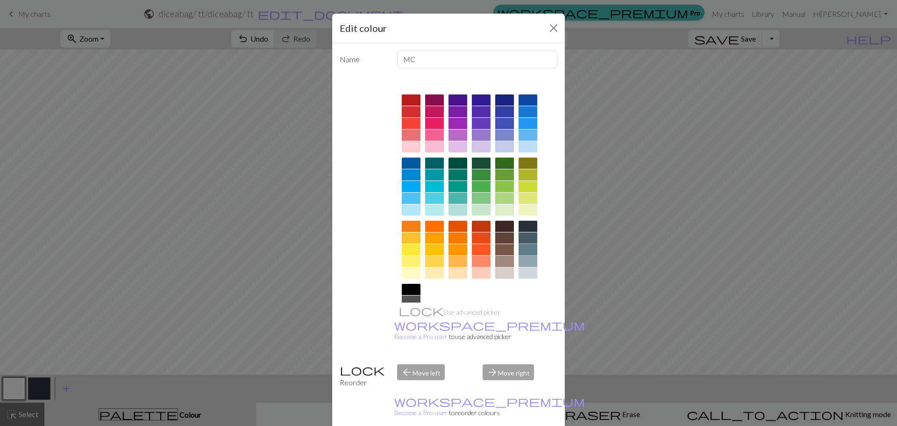
click at [523, 249] on div at bounding box center [528, 249] width 19 height 11
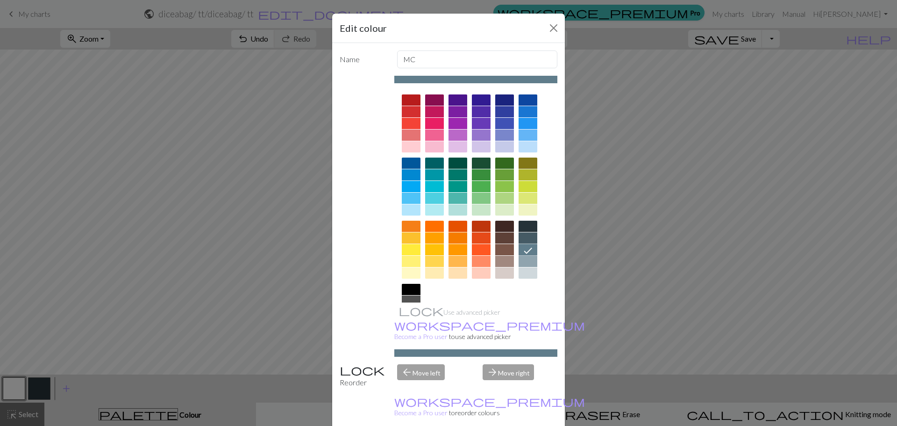
drag, startPoint x: 498, startPoint y: 422, endPoint x: 503, endPoint y: 414, distance: 9.2
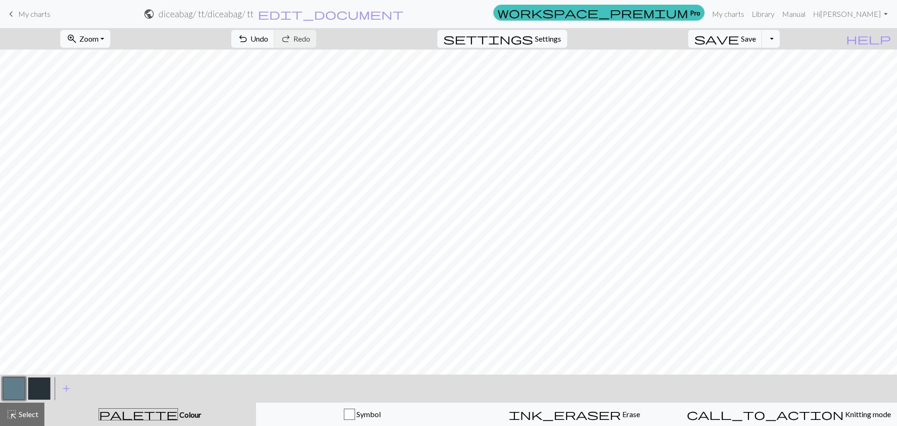
click at [42, 391] on button "button" at bounding box center [39, 388] width 22 height 22
drag, startPoint x: 11, startPoint y: 386, endPoint x: 24, endPoint y: 380, distance: 14.2
click at [24, 380] on button "button" at bounding box center [14, 388] width 22 height 22
click at [48, 391] on button "button" at bounding box center [39, 388] width 22 height 22
drag, startPoint x: 5, startPoint y: 388, endPoint x: 12, endPoint y: 386, distance: 7.1
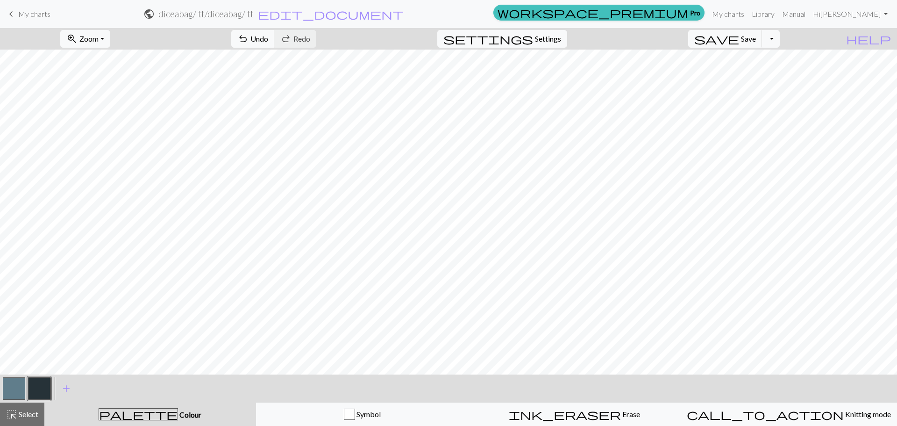
click at [10, 387] on button "button" at bounding box center [14, 388] width 22 height 22
click at [14, 386] on button "button" at bounding box center [14, 388] width 22 height 22
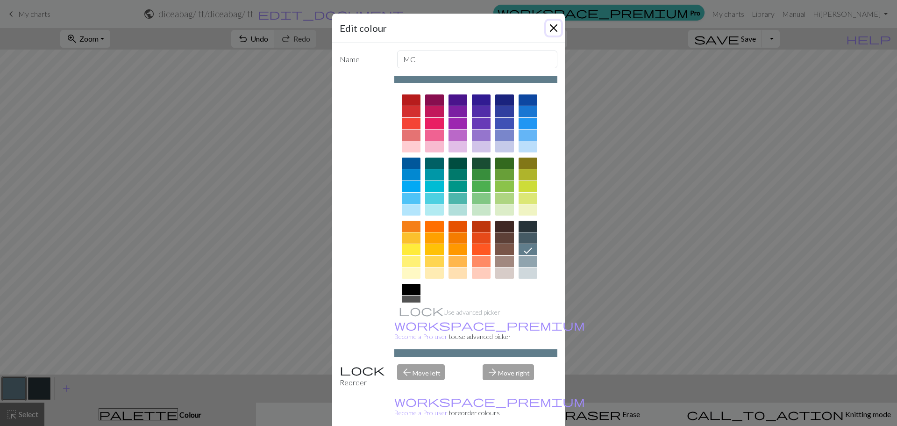
click at [554, 31] on button "Close" at bounding box center [553, 28] width 15 height 15
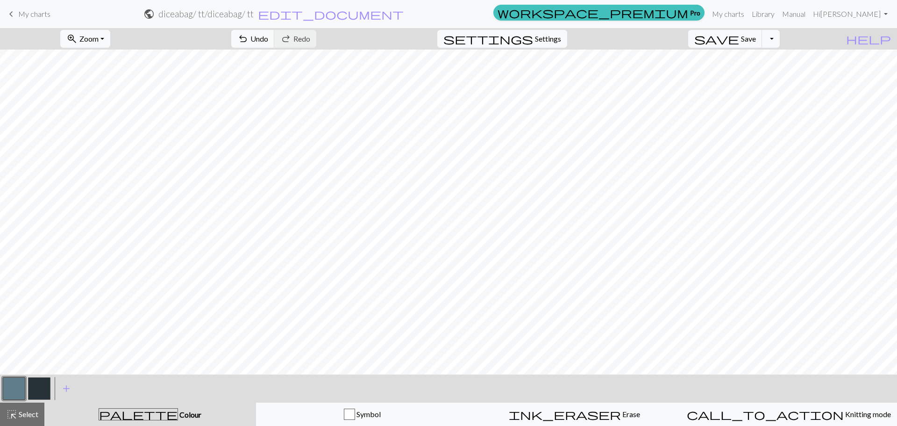
click at [10, 402] on div "< >" at bounding box center [26, 388] width 50 height 28
click at [34, 391] on button "button" at bounding box center [39, 388] width 22 height 22
click at [22, 385] on button "button" at bounding box center [14, 388] width 22 height 22
click at [48, 392] on button "button" at bounding box center [39, 388] width 22 height 22
drag, startPoint x: 23, startPoint y: 381, endPoint x: 30, endPoint y: 376, distance: 8.4
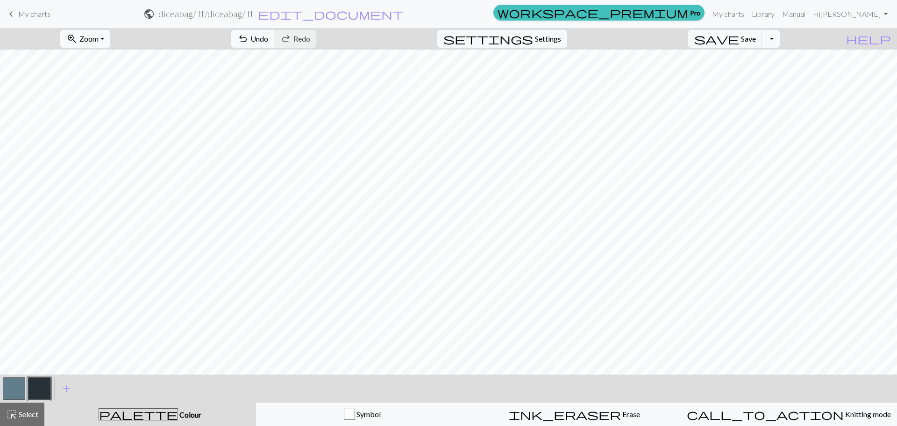
click at [26, 379] on div at bounding box center [13, 388] width 25 height 25
drag, startPoint x: 15, startPoint y: 392, endPoint x: 39, endPoint y: 380, distance: 26.3
click at [16, 392] on button "button" at bounding box center [14, 388] width 22 height 22
click at [8, 387] on button "button" at bounding box center [14, 388] width 22 height 22
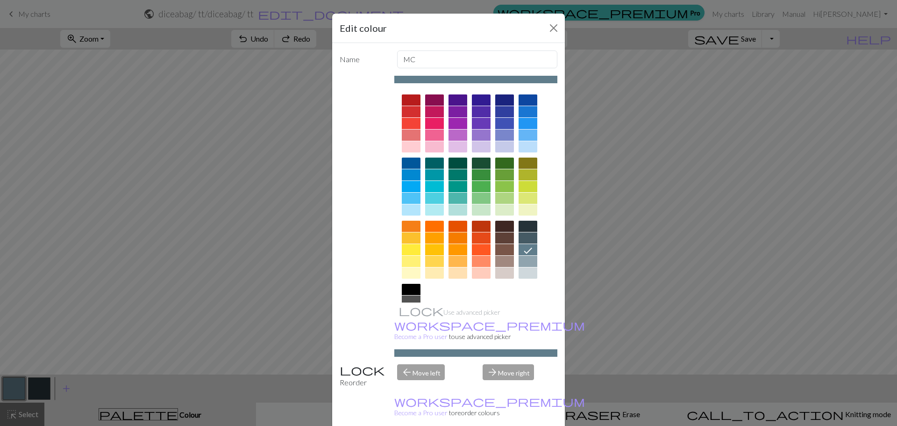
click at [336, 204] on div "Name MC Use advanced picker workspace_premium Become a Pro user to use advanced…" at bounding box center [448, 238] width 233 height 390
click at [546, 32] on button "Close" at bounding box center [553, 28] width 15 height 15
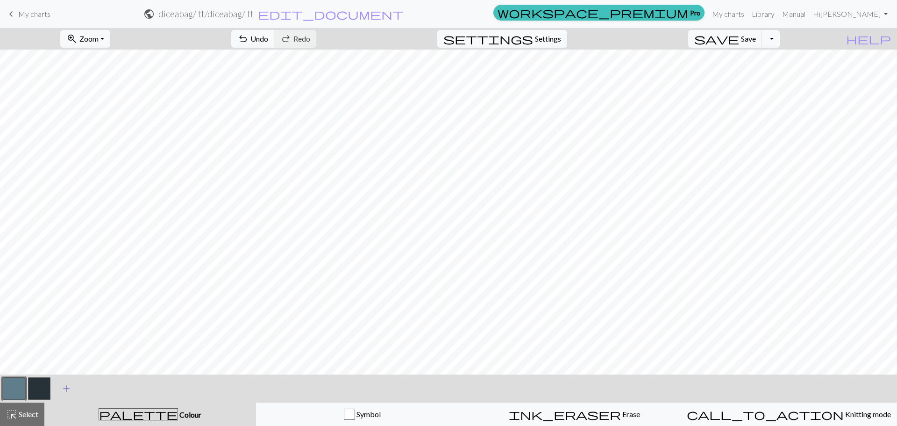
drag, startPoint x: 39, startPoint y: 387, endPoint x: 60, endPoint y: 378, distance: 23.3
click at [42, 384] on button "button" at bounding box center [39, 388] width 22 height 22
drag, startPoint x: 14, startPoint y: 395, endPoint x: 44, endPoint y: 382, distance: 33.3
click at [12, 395] on button "button" at bounding box center [14, 388] width 22 height 22
drag, startPoint x: 44, startPoint y: 382, endPoint x: 51, endPoint y: 378, distance: 7.8
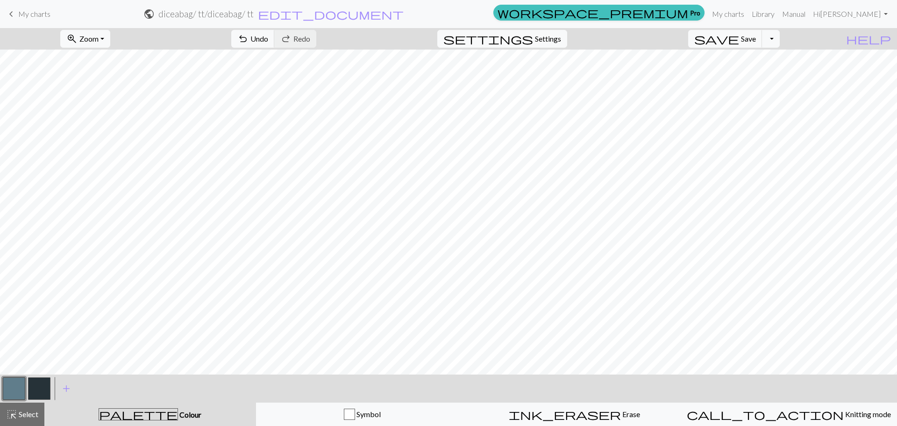
click at [42, 384] on button "button" at bounding box center [39, 388] width 22 height 22
drag, startPoint x: 17, startPoint y: 387, endPoint x: 22, endPoint y: 381, distance: 8.0
click at [15, 386] on button "button" at bounding box center [14, 388] width 22 height 22
click at [41, 386] on button "button" at bounding box center [39, 388] width 22 height 22
click at [22, 382] on button "button" at bounding box center [14, 388] width 22 height 22
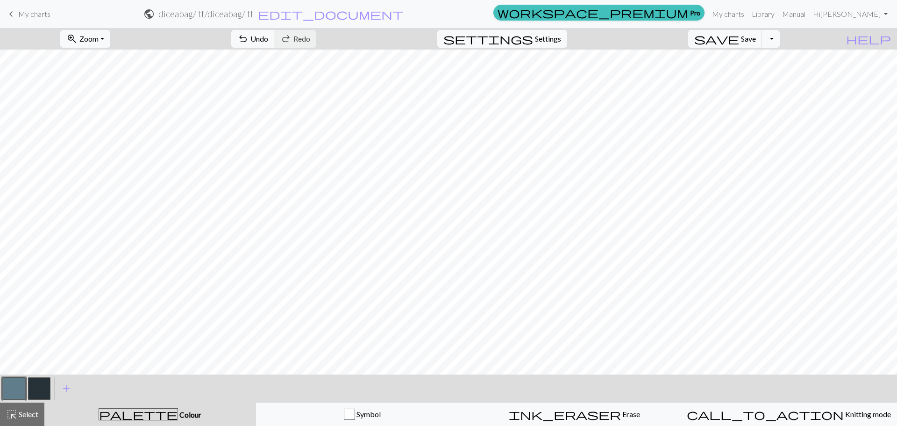
click at [26, 382] on div at bounding box center [13, 388] width 25 height 25
click at [48, 386] on button "button" at bounding box center [39, 388] width 22 height 22
click at [21, 386] on button "button" at bounding box center [14, 388] width 22 height 22
click at [40, 383] on button "button" at bounding box center [39, 388] width 22 height 22
click at [22, 386] on button "button" at bounding box center [14, 388] width 22 height 22
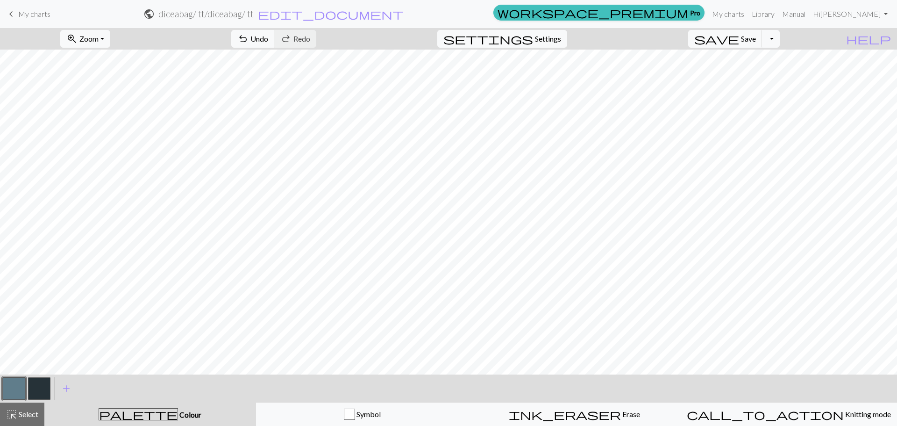
drag, startPoint x: 46, startPoint y: 393, endPoint x: 86, endPoint y: 379, distance: 43.3
click at [50, 392] on button "button" at bounding box center [39, 388] width 22 height 22
drag, startPoint x: 11, startPoint y: 387, endPoint x: 55, endPoint y: 376, distance: 45.3
click at [12, 386] on button "button" at bounding box center [14, 388] width 22 height 22
click at [47, 387] on button "button" at bounding box center [39, 388] width 22 height 22
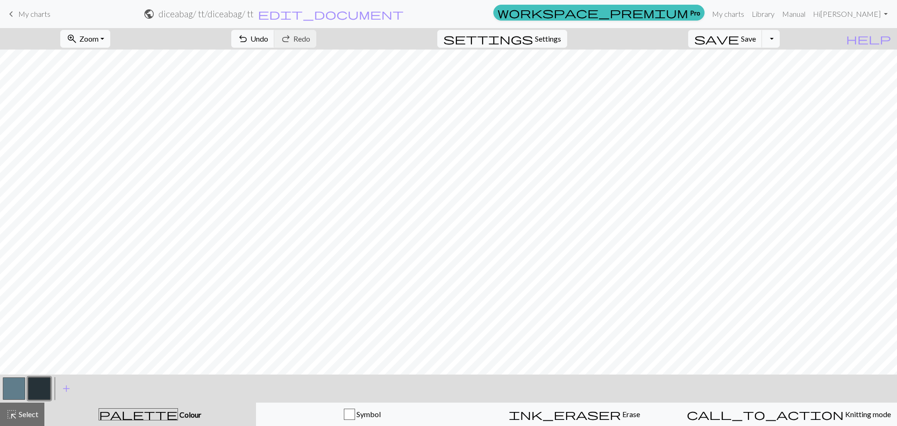
drag, startPoint x: 8, startPoint y: 390, endPoint x: 36, endPoint y: 379, distance: 30.6
click at [18, 386] on button "button" at bounding box center [14, 388] width 22 height 22
drag, startPoint x: 31, startPoint y: 385, endPoint x: 40, endPoint y: 385, distance: 8.9
click at [35, 390] on button "button" at bounding box center [39, 388] width 22 height 22
drag, startPoint x: 7, startPoint y: 386, endPoint x: 35, endPoint y: 379, distance: 28.7
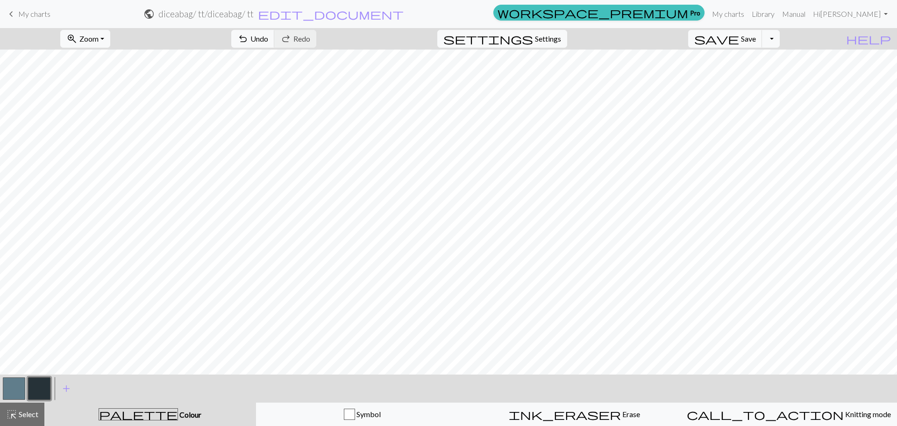
click at [7, 386] on button "button" at bounding box center [14, 388] width 22 height 22
click at [46, 388] on button "button" at bounding box center [39, 388] width 22 height 22
click at [14, 386] on button "button" at bounding box center [14, 388] width 22 height 22
click at [39, 386] on button "button" at bounding box center [39, 388] width 22 height 22
click at [14, 379] on div at bounding box center [13, 388] width 25 height 25
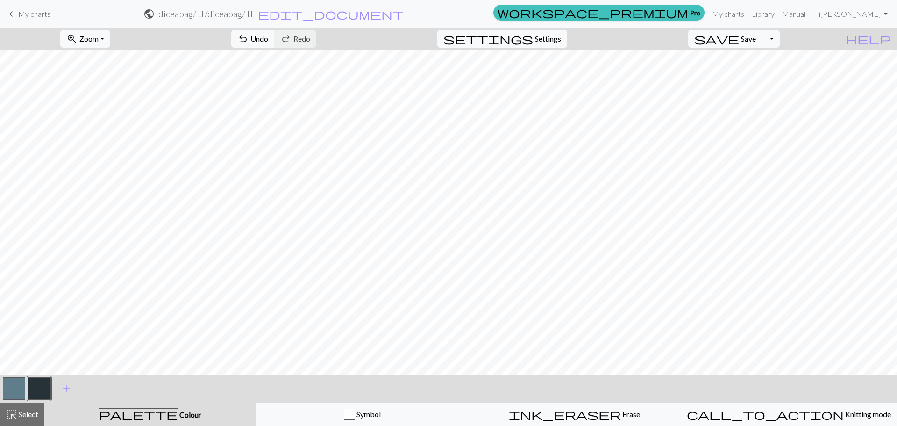
drag, startPoint x: 7, startPoint y: 392, endPoint x: 40, endPoint y: 375, distance: 37.0
click at [7, 392] on button "button" at bounding box center [14, 388] width 22 height 22
click at [20, 395] on button "button" at bounding box center [14, 388] width 22 height 22
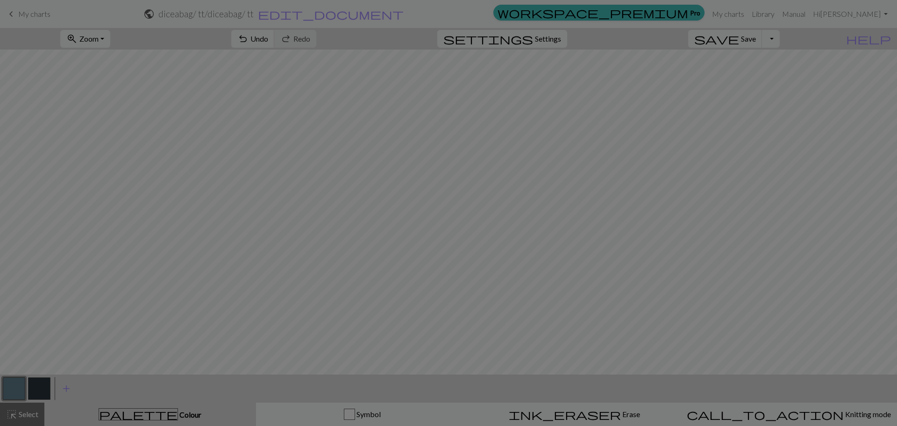
click at [39, 392] on div "Edit colour Name MC Use advanced picker workspace_premium Become a Pro user to …" at bounding box center [448, 213] width 897 height 426
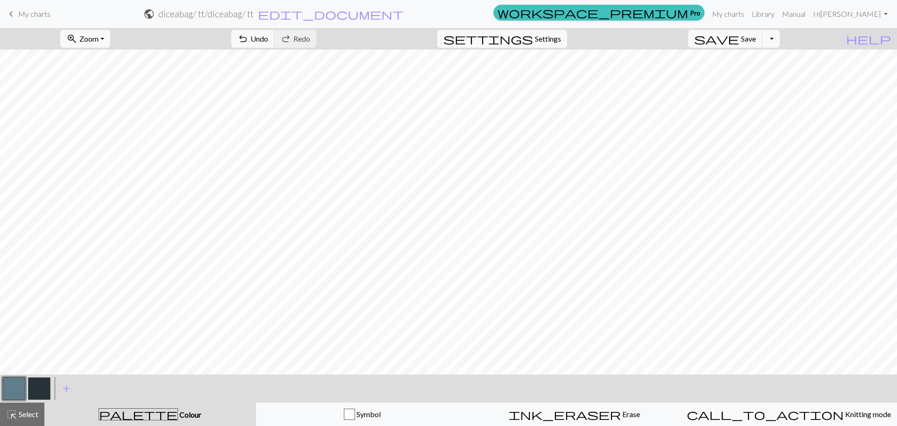
click at [39, 386] on button "button" at bounding box center [39, 388] width 22 height 22
click at [21, 394] on button "button" at bounding box center [14, 388] width 22 height 22
click at [39, 382] on button "button" at bounding box center [39, 388] width 22 height 22
drag, startPoint x: 13, startPoint y: 392, endPoint x: 44, endPoint y: 376, distance: 35.3
click at [13, 392] on button "button" at bounding box center [14, 388] width 22 height 22
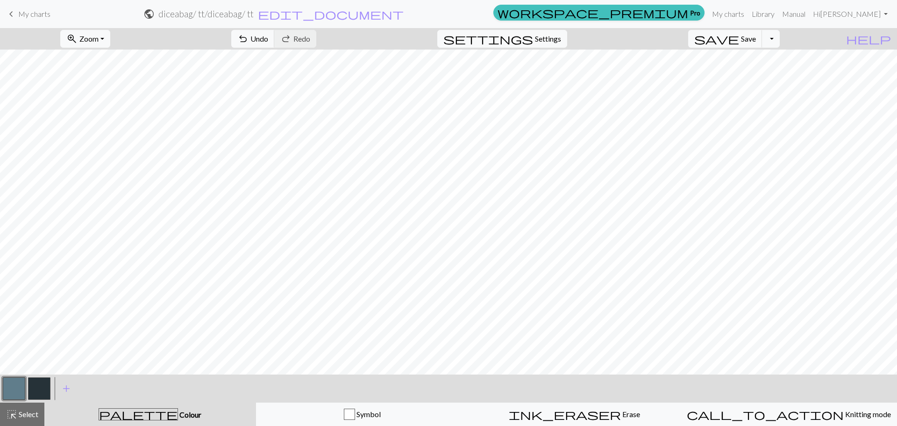
click at [41, 387] on button "button" at bounding box center [39, 388] width 22 height 22
click at [17, 394] on button "button" at bounding box center [14, 388] width 22 height 22
click at [44, 391] on div "< > add Add a colour" at bounding box center [448, 388] width 897 height 28
click at [43, 391] on button "button" at bounding box center [39, 388] width 22 height 22
click at [19, 396] on button "button" at bounding box center [14, 388] width 22 height 22
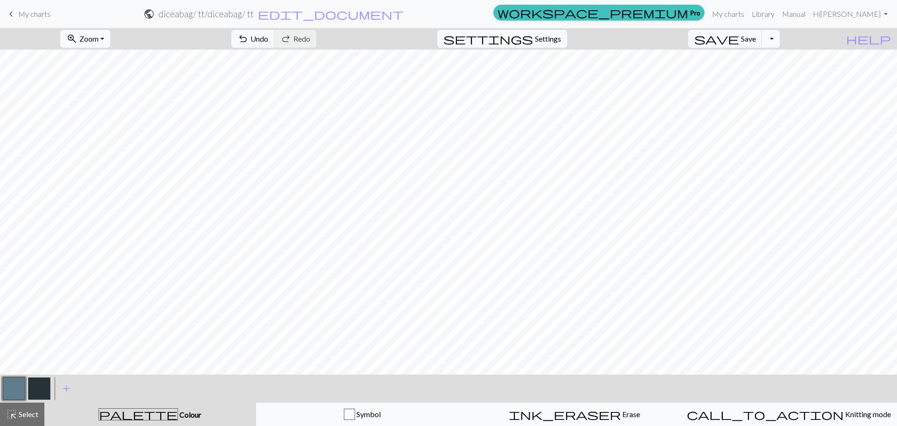
drag, startPoint x: 42, startPoint y: 389, endPoint x: 80, endPoint y: 385, distance: 38.1
click at [43, 389] on button "button" at bounding box center [39, 388] width 22 height 22
click at [5, 393] on button "button" at bounding box center [14, 388] width 22 height 22
drag, startPoint x: 37, startPoint y: 384, endPoint x: 43, endPoint y: 379, distance: 7.3
click at [39, 383] on button "button" at bounding box center [39, 388] width 22 height 22
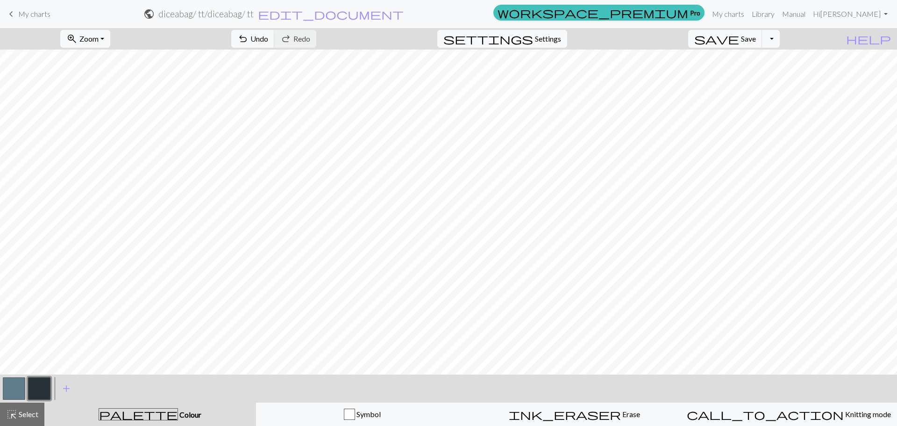
drag, startPoint x: 13, startPoint y: 387, endPoint x: 35, endPoint y: 376, distance: 24.7
click at [15, 385] on button "button" at bounding box center [14, 388] width 22 height 22
click at [46, 385] on button "button" at bounding box center [39, 388] width 22 height 22
drag, startPoint x: 18, startPoint y: 388, endPoint x: 29, endPoint y: 381, distance: 13.0
click at [20, 387] on button "button" at bounding box center [14, 388] width 22 height 22
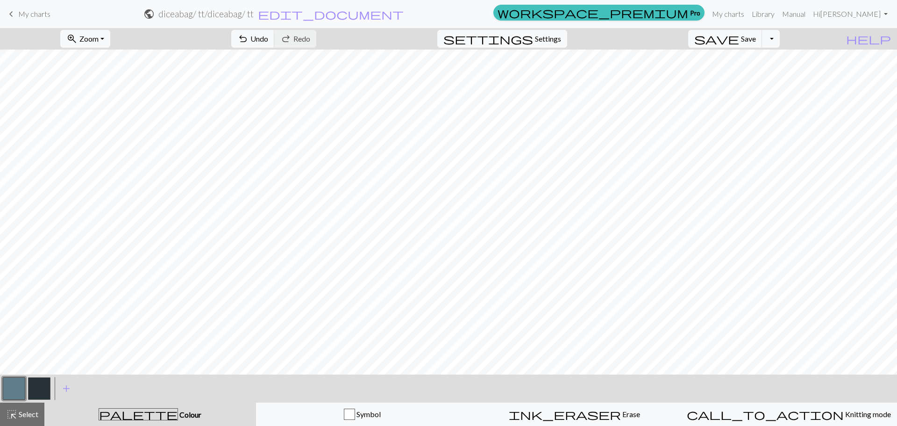
drag, startPoint x: 36, startPoint y: 389, endPoint x: 53, endPoint y: 379, distance: 20.3
click at [37, 387] on button "button" at bounding box center [39, 388] width 22 height 22
drag, startPoint x: 21, startPoint y: 396, endPoint x: 99, endPoint y: 375, distance: 80.4
click at [23, 397] on button "button" at bounding box center [14, 388] width 22 height 22
click at [11, 387] on button "button" at bounding box center [14, 388] width 22 height 22
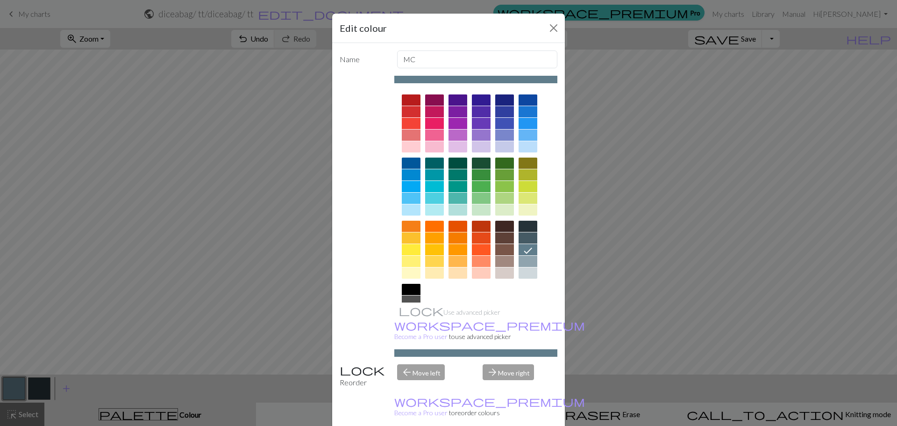
click at [650, 218] on div "Edit colour Name MC Use advanced picker workspace_premium Become a Pro user to …" at bounding box center [448, 213] width 897 height 426
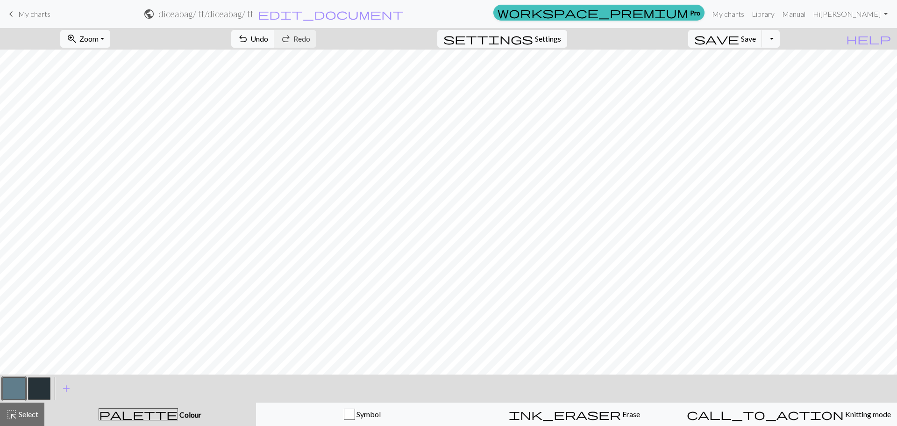
click at [41, 381] on button "button" at bounding box center [39, 388] width 22 height 22
drag, startPoint x: 14, startPoint y: 388, endPoint x: 12, endPoint y: 381, distance: 7.4
click at [12, 384] on button "button" at bounding box center [14, 388] width 22 height 22
click at [36, 380] on button "button" at bounding box center [39, 388] width 22 height 22
drag, startPoint x: 9, startPoint y: 391, endPoint x: 33, endPoint y: 377, distance: 27.8
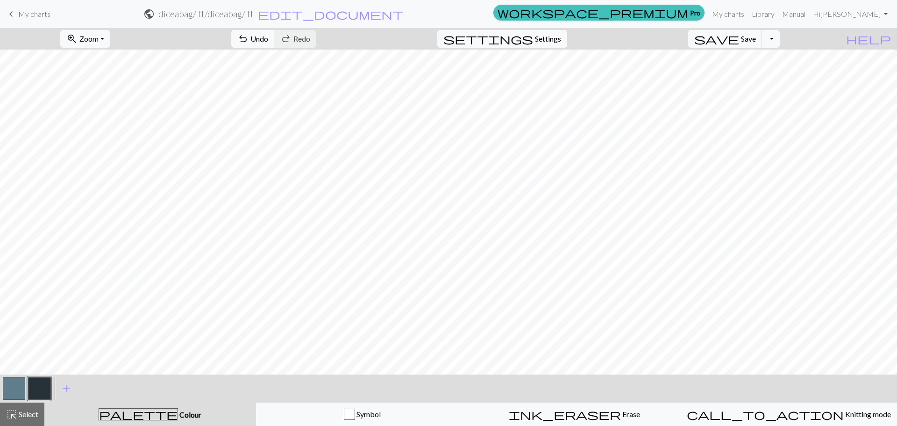
click at [11, 389] on button "button" at bounding box center [14, 388] width 22 height 22
click at [36, 389] on button "button" at bounding box center [39, 388] width 22 height 22
drag, startPoint x: 21, startPoint y: 393, endPoint x: 28, endPoint y: 374, distance: 19.4
click at [21, 392] on button "button" at bounding box center [14, 388] width 22 height 22
drag, startPoint x: 34, startPoint y: 386, endPoint x: 48, endPoint y: 378, distance: 16.0
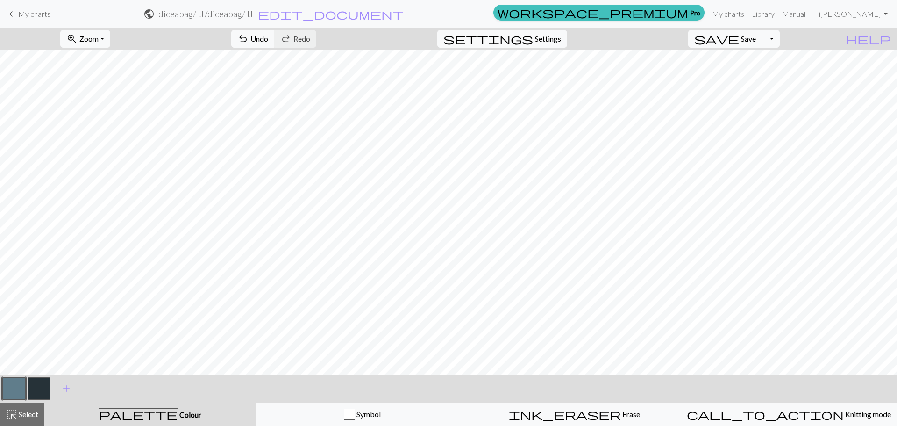
click at [37, 385] on button "button" at bounding box center [39, 388] width 22 height 22
drag, startPoint x: 16, startPoint y: 391, endPoint x: 34, endPoint y: 377, distance: 23.0
click at [25, 385] on button "button" at bounding box center [14, 388] width 22 height 22
drag, startPoint x: 39, startPoint y: 389, endPoint x: 46, endPoint y: 383, distance: 9.3
click at [40, 388] on button "button" at bounding box center [39, 388] width 22 height 22
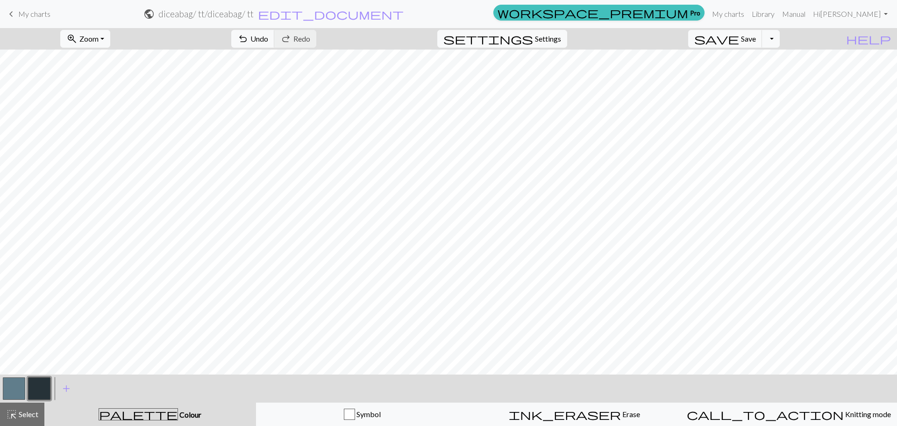
click at [17, 393] on button "button" at bounding box center [14, 388] width 22 height 22
click at [43, 391] on button "button" at bounding box center [39, 388] width 22 height 22
click at [20, 385] on button "button" at bounding box center [14, 388] width 22 height 22
drag, startPoint x: 45, startPoint y: 384, endPoint x: 51, endPoint y: 375, distance: 10.5
click at [42, 384] on button "button" at bounding box center [39, 388] width 22 height 22
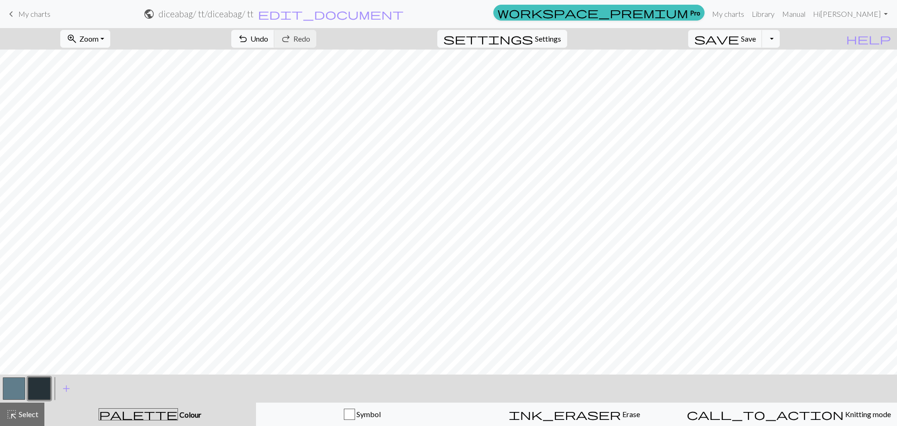
drag, startPoint x: 16, startPoint y: 390, endPoint x: 54, endPoint y: 378, distance: 40.3
click at [17, 390] on button "button" at bounding box center [14, 388] width 22 height 22
click at [39, 393] on button "button" at bounding box center [39, 388] width 22 height 22
click at [4, 394] on button "button" at bounding box center [14, 388] width 22 height 22
drag, startPoint x: 30, startPoint y: 390, endPoint x: 56, endPoint y: 377, distance: 28.6
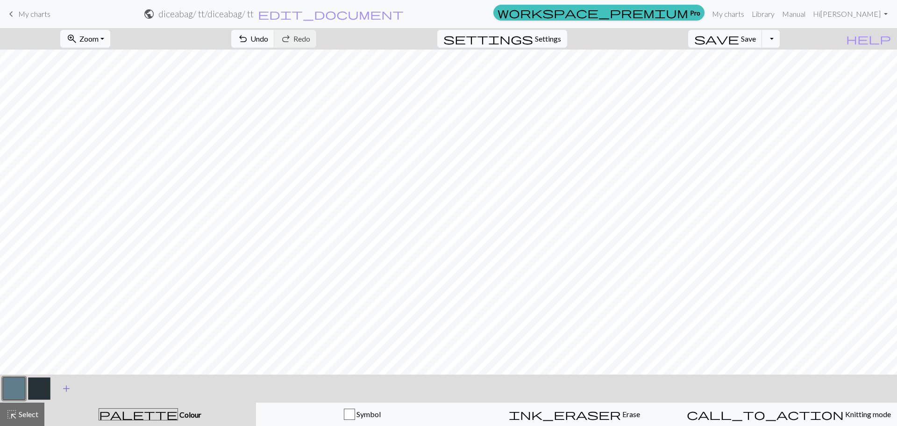
click at [31, 390] on button "button" at bounding box center [39, 388] width 22 height 22
drag, startPoint x: 12, startPoint y: 391, endPoint x: 44, endPoint y: 378, distance: 34.2
click at [16, 390] on button "button" at bounding box center [14, 388] width 22 height 22
click at [47, 393] on button "button" at bounding box center [39, 388] width 22 height 22
click at [15, 390] on button "button" at bounding box center [14, 388] width 22 height 22
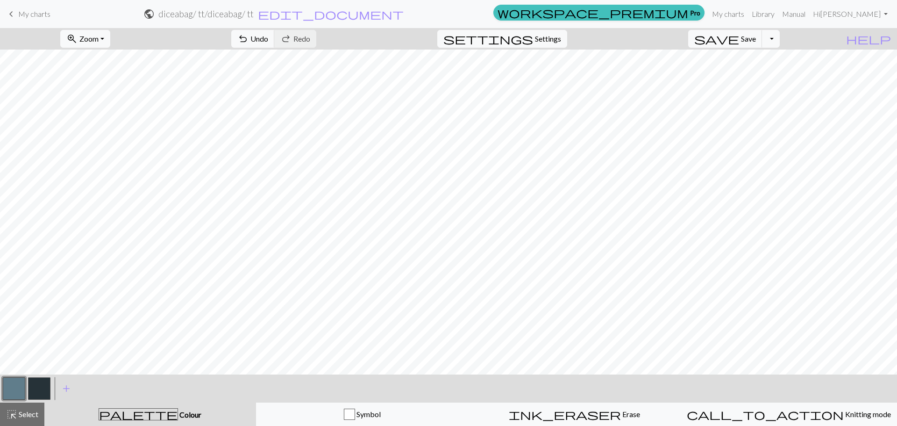
drag, startPoint x: 44, startPoint y: 388, endPoint x: 62, endPoint y: 381, distance: 19.1
click at [45, 389] on button "button" at bounding box center [39, 388] width 22 height 22
drag, startPoint x: 13, startPoint y: 389, endPoint x: 33, endPoint y: 381, distance: 22.0
click at [16, 388] on button "button" at bounding box center [14, 388] width 22 height 22
drag, startPoint x: 41, startPoint y: 389, endPoint x: 55, endPoint y: 381, distance: 16.3
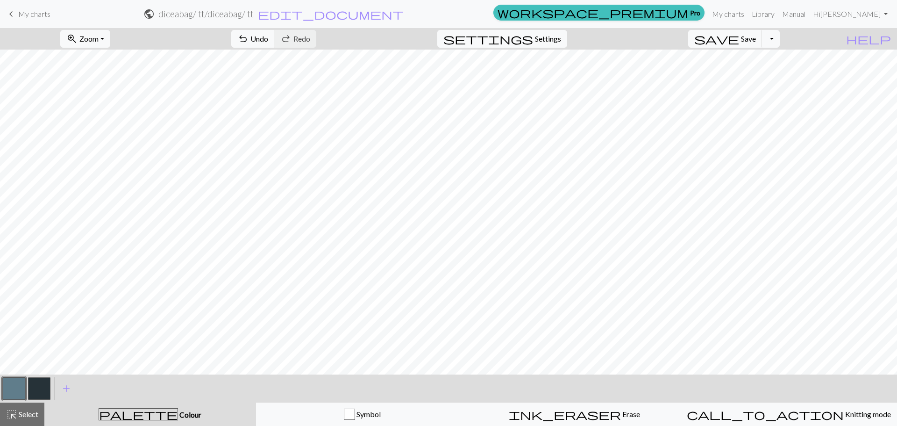
click at [41, 389] on button "button" at bounding box center [39, 388] width 22 height 22
drag, startPoint x: 15, startPoint y: 394, endPoint x: 31, endPoint y: 384, distance: 18.8
click at [17, 393] on button "button" at bounding box center [14, 388] width 22 height 22
click at [50, 389] on button "button" at bounding box center [39, 388] width 22 height 22
drag, startPoint x: 9, startPoint y: 399, endPoint x: 57, endPoint y: 377, distance: 52.7
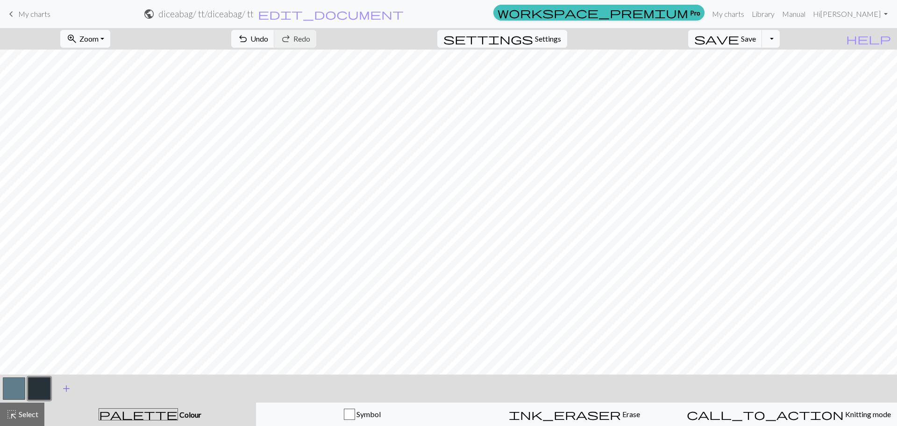
click at [14, 397] on button "button" at bounding box center [14, 388] width 22 height 22
drag, startPoint x: 36, startPoint y: 390, endPoint x: 52, endPoint y: 381, distance: 18.0
click at [47, 384] on button "button" at bounding box center [39, 388] width 22 height 22
drag, startPoint x: 14, startPoint y: 395, endPoint x: 47, endPoint y: 379, distance: 36.2
click at [25, 389] on button "button" at bounding box center [14, 388] width 22 height 22
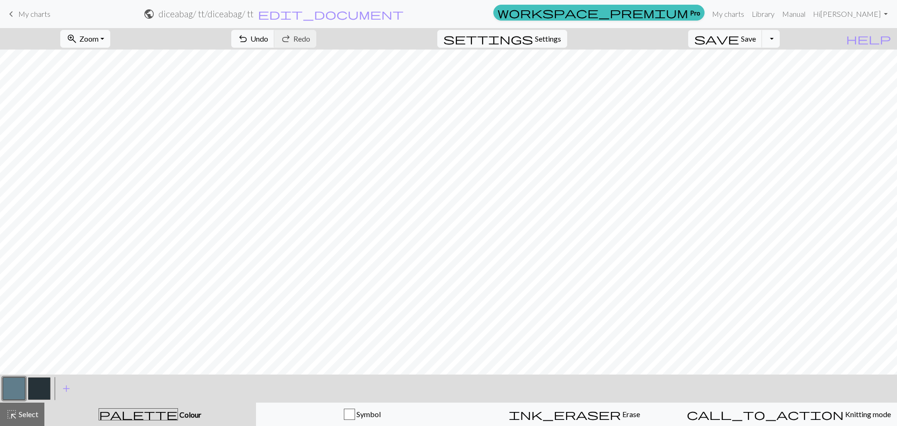
click at [41, 393] on button "button" at bounding box center [39, 388] width 22 height 22
drag, startPoint x: 20, startPoint y: 394, endPoint x: 64, endPoint y: 378, distance: 46.6
click at [21, 394] on button "button" at bounding box center [14, 388] width 22 height 22
drag, startPoint x: 42, startPoint y: 396, endPoint x: 66, endPoint y: 381, distance: 28.8
click at [42, 396] on button "button" at bounding box center [39, 388] width 22 height 22
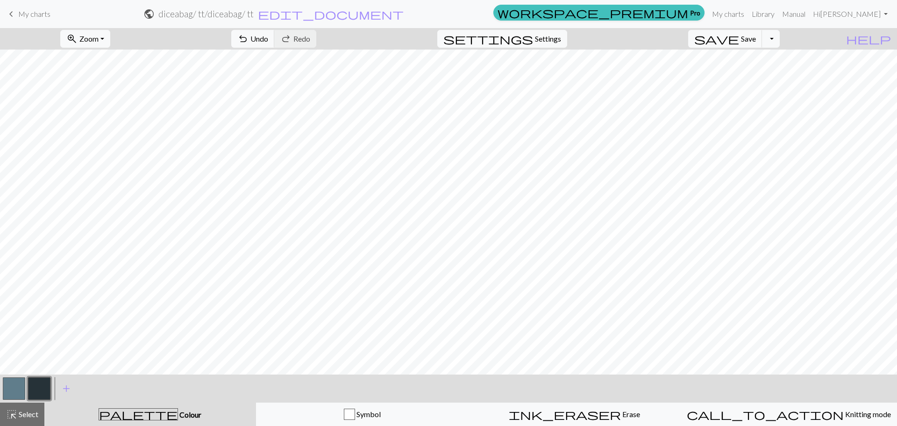
click at [13, 385] on button "button" at bounding box center [14, 388] width 22 height 22
drag, startPoint x: 33, startPoint y: 385, endPoint x: 47, endPoint y: 378, distance: 15.5
click at [34, 385] on button "button" at bounding box center [39, 388] width 22 height 22
click at [12, 392] on button "button" at bounding box center [14, 388] width 22 height 22
click at [37, 391] on button "button" at bounding box center [39, 388] width 22 height 22
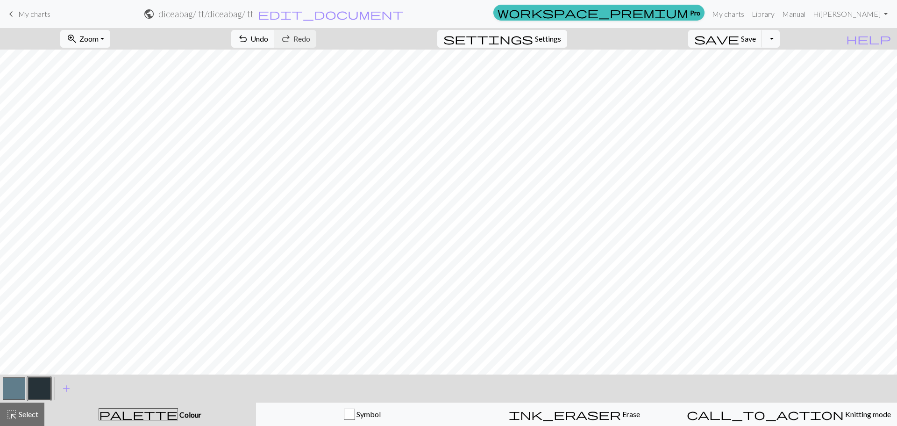
click at [548, 38] on span "Settings" at bounding box center [548, 38] width 26 height 11
select select "aran"
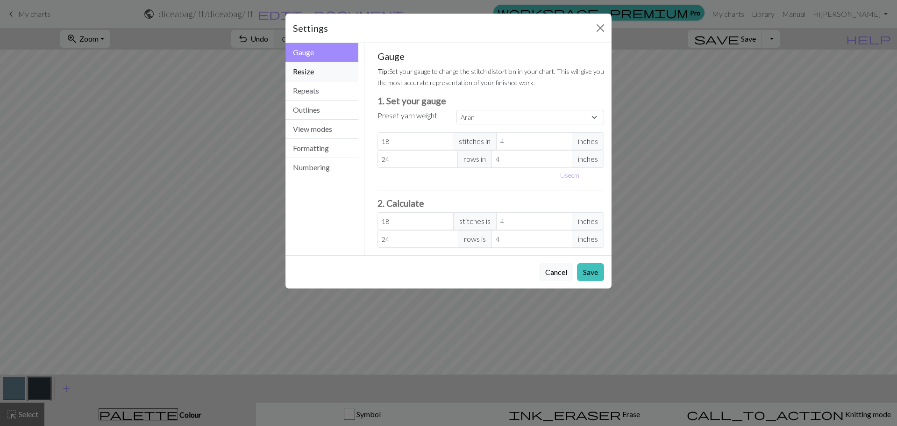
click at [307, 79] on button "Resize" at bounding box center [322, 71] width 73 height 19
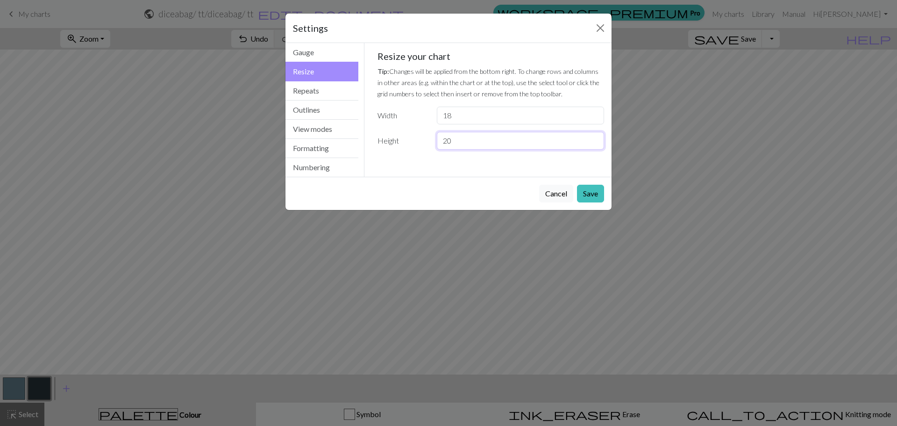
drag, startPoint x: 477, startPoint y: 137, endPoint x: 401, endPoint y: 132, distance: 75.9
click at [401, 132] on div "Height 20" at bounding box center [491, 141] width 238 height 18
click at [597, 136] on input "20" at bounding box center [520, 141] width 167 height 18
click at [595, 136] on input "21" at bounding box center [520, 141] width 167 height 18
click at [594, 136] on input "22" at bounding box center [520, 141] width 167 height 18
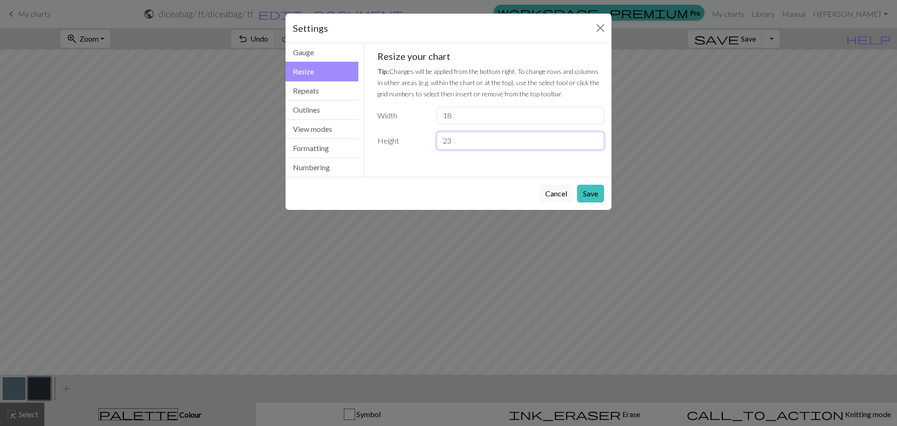
click at [594, 136] on input "23" at bounding box center [520, 141] width 167 height 18
click at [594, 136] on input "24" at bounding box center [520, 141] width 167 height 18
type input "25"
click at [594, 136] on input "25" at bounding box center [520, 141] width 167 height 18
click at [590, 191] on button "Save" at bounding box center [590, 194] width 27 height 18
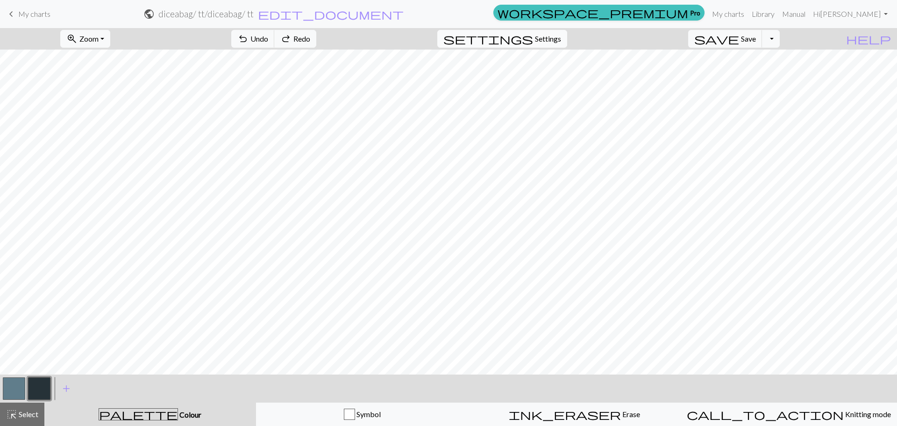
click at [533, 41] on span "settings" at bounding box center [489, 38] width 90 height 13
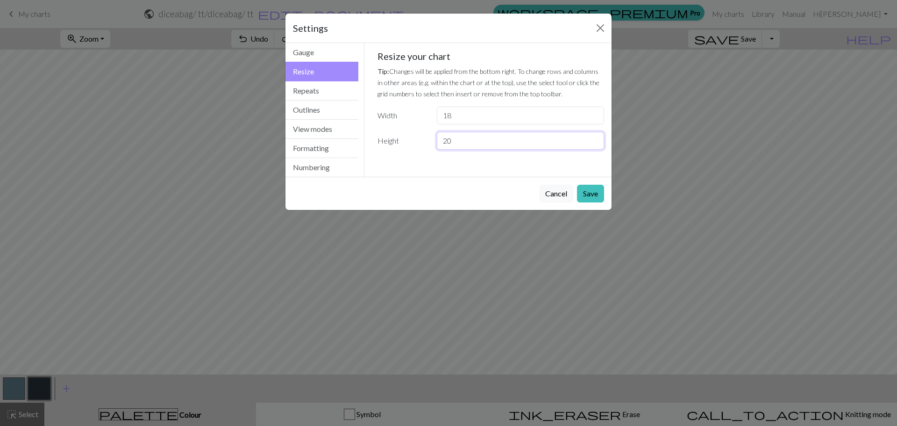
drag, startPoint x: 486, startPoint y: 143, endPoint x: 393, endPoint y: 140, distance: 94.0
click at [393, 140] on div "Height 20" at bounding box center [491, 141] width 238 height 18
type input "30"
click at [588, 194] on button "Save" at bounding box center [590, 194] width 27 height 18
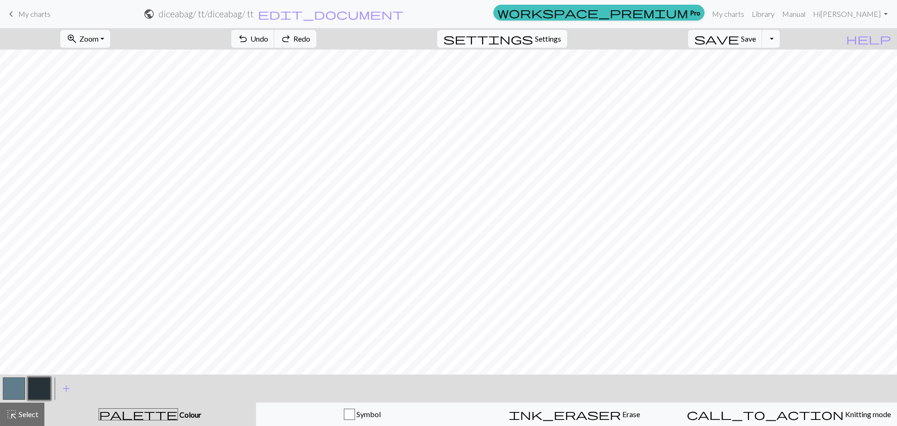
click at [550, 40] on span "Settings" at bounding box center [548, 38] width 26 height 11
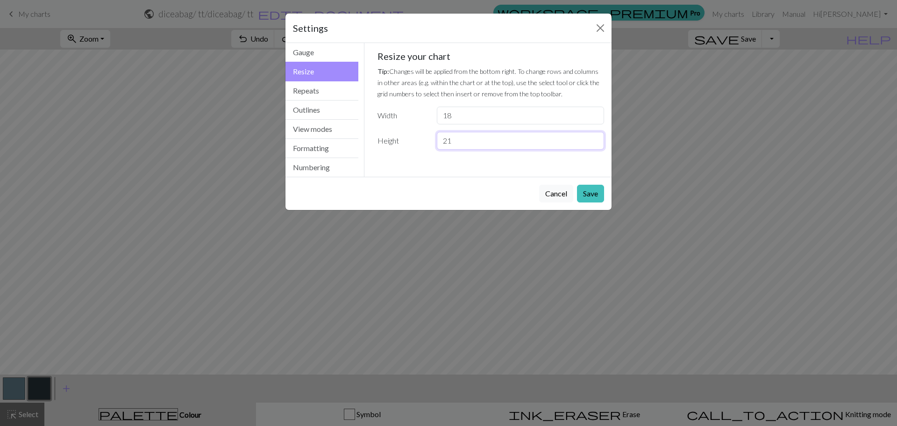
click at [594, 137] on input "21" at bounding box center [520, 141] width 167 height 18
click at [594, 136] on input "22" at bounding box center [520, 141] width 167 height 18
click at [594, 136] on input "23" at bounding box center [520, 141] width 167 height 18
click at [594, 136] on input "24" at bounding box center [520, 141] width 167 height 18
click at [594, 136] on input "25" at bounding box center [520, 141] width 167 height 18
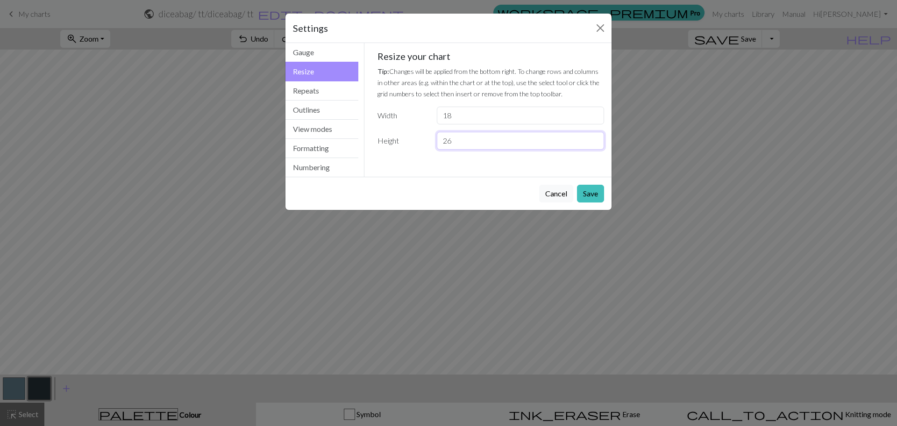
click at [594, 136] on input "26" at bounding box center [520, 141] width 167 height 18
click at [594, 136] on input "27" at bounding box center [520, 141] width 167 height 18
click at [594, 136] on input "28" at bounding box center [520, 141] width 167 height 18
click at [594, 136] on input "29" at bounding box center [520, 141] width 167 height 18
type input "30"
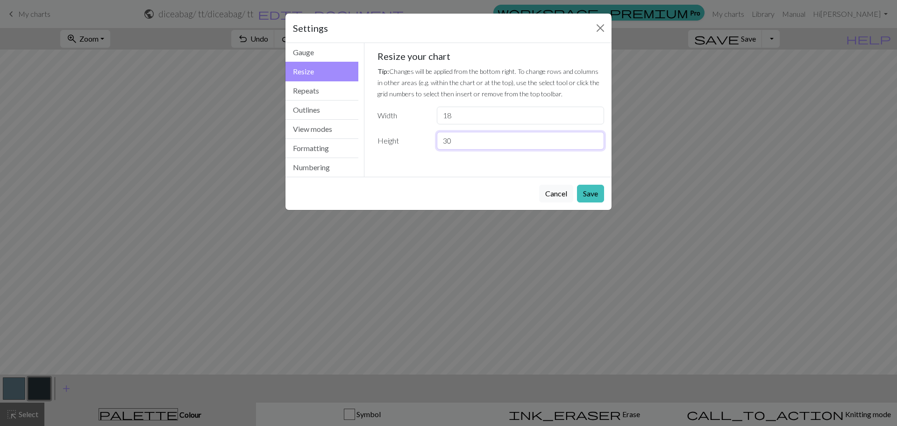
click at [594, 136] on input "30" at bounding box center [520, 141] width 167 height 18
click at [594, 194] on button "Save" at bounding box center [590, 194] width 27 height 18
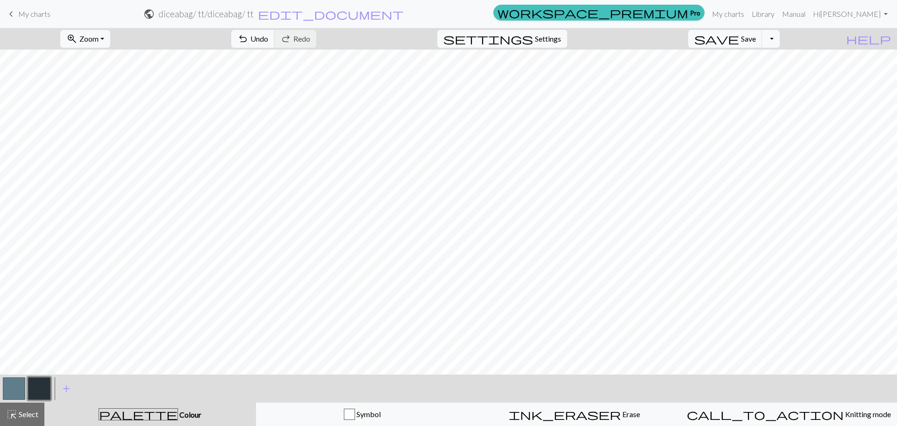
click at [21, 379] on button "button" at bounding box center [14, 388] width 22 height 22
click at [45, 392] on button "button" at bounding box center [39, 388] width 22 height 22
click at [45, 390] on button "button" at bounding box center [39, 388] width 22 height 22
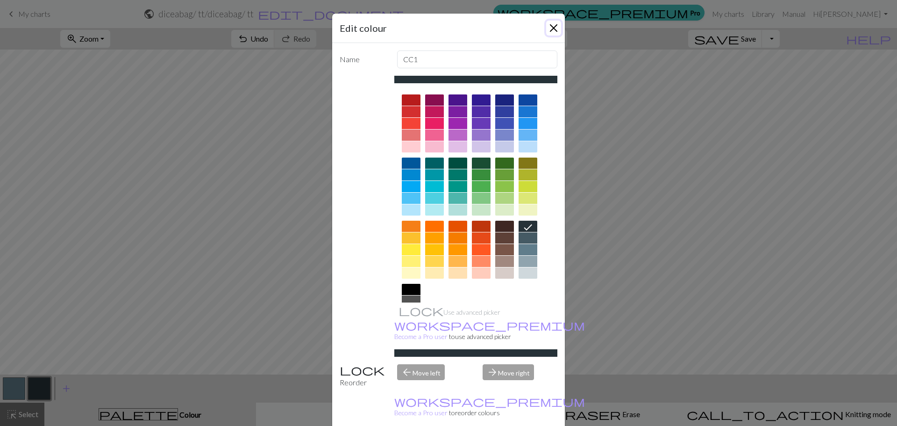
drag, startPoint x: 548, startPoint y: 28, endPoint x: 542, endPoint y: 48, distance: 21.3
click at [548, 28] on button "Close" at bounding box center [553, 28] width 15 height 15
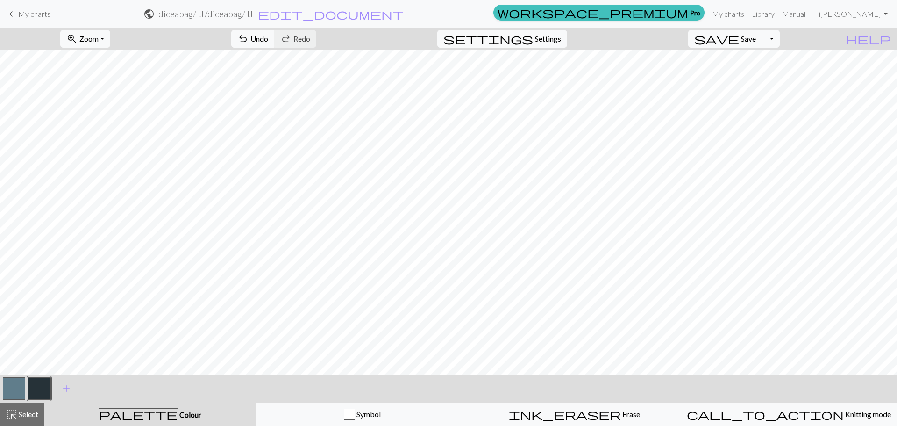
click at [10, 389] on button "button" at bounding box center [14, 388] width 22 height 22
click at [36, 387] on button "button" at bounding box center [39, 388] width 22 height 22
drag, startPoint x: 15, startPoint y: 388, endPoint x: 22, endPoint y: 383, distance: 8.7
click at [17, 386] on button "button" at bounding box center [14, 388] width 22 height 22
drag, startPoint x: 37, startPoint y: 394, endPoint x: 70, endPoint y: 381, distance: 35.2
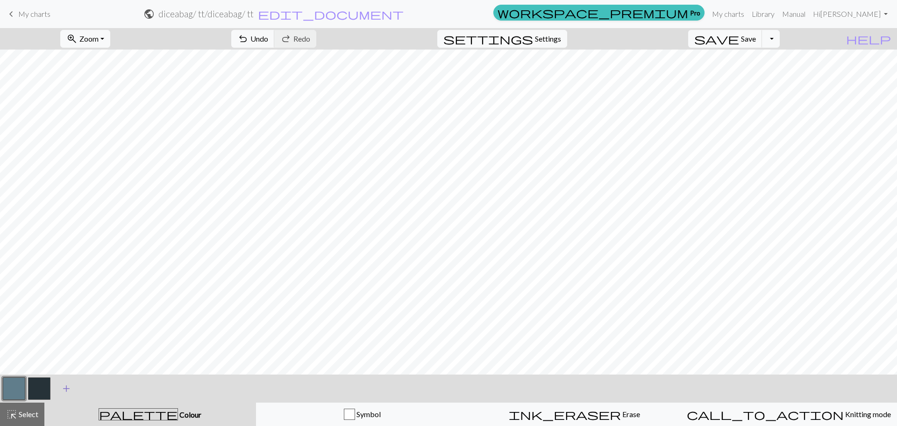
click at [39, 393] on button "button" at bounding box center [39, 388] width 22 height 22
drag, startPoint x: 19, startPoint y: 390, endPoint x: 40, endPoint y: 382, distance: 22.3
click at [21, 389] on button "button" at bounding box center [14, 388] width 22 height 22
click at [40, 395] on button "button" at bounding box center [39, 388] width 22 height 22
drag, startPoint x: 17, startPoint y: 393, endPoint x: 51, endPoint y: 376, distance: 38.5
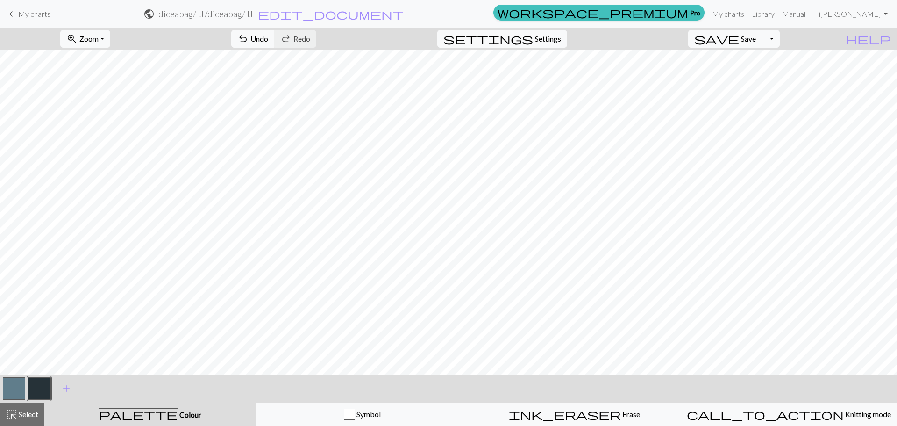
click at [19, 390] on button "button" at bounding box center [14, 388] width 22 height 22
click at [7, 385] on button "button" at bounding box center [14, 388] width 22 height 22
drag, startPoint x: 50, startPoint y: 388, endPoint x: 55, endPoint y: 390, distance: 5.9
click at [50, 389] on button "button" at bounding box center [39, 388] width 22 height 22
click at [18, 387] on button "button" at bounding box center [14, 388] width 22 height 22
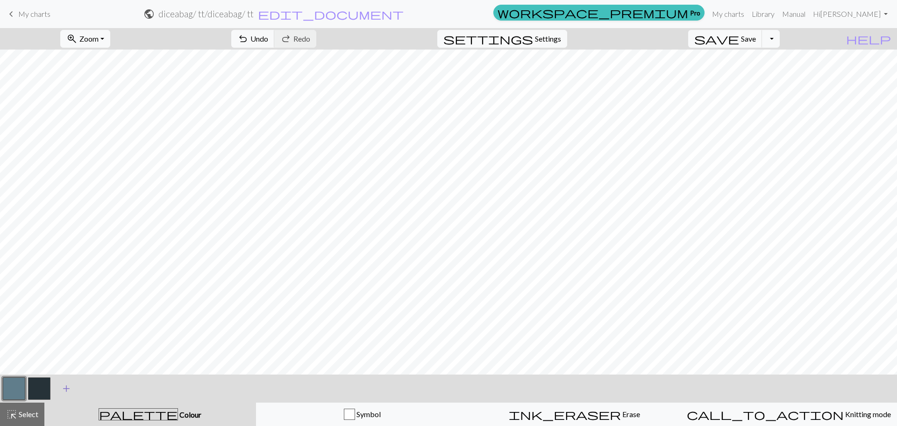
drag, startPoint x: 44, startPoint y: 384, endPoint x: 56, endPoint y: 378, distance: 13.0
click at [50, 380] on button "button" at bounding box center [39, 388] width 22 height 22
click at [46, 389] on button "button" at bounding box center [39, 388] width 22 height 22
click at [550, 36] on span "Settings" at bounding box center [548, 38] width 26 height 11
select select "aran"
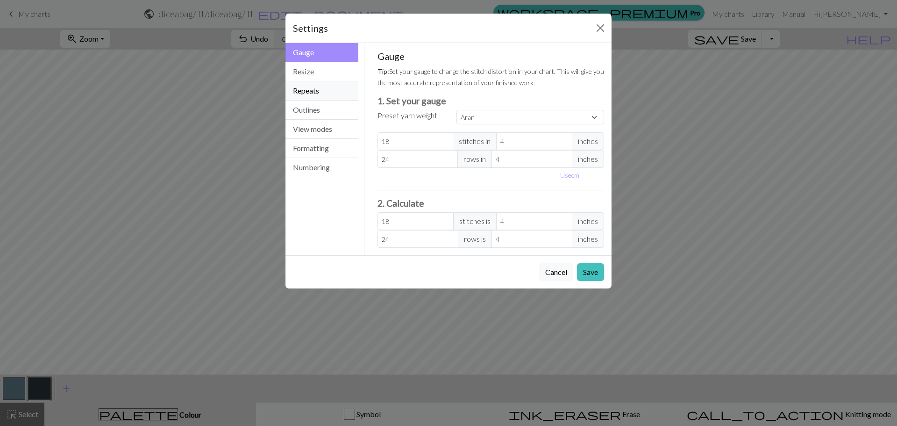
click at [309, 87] on button "Repeats" at bounding box center [322, 90] width 73 height 19
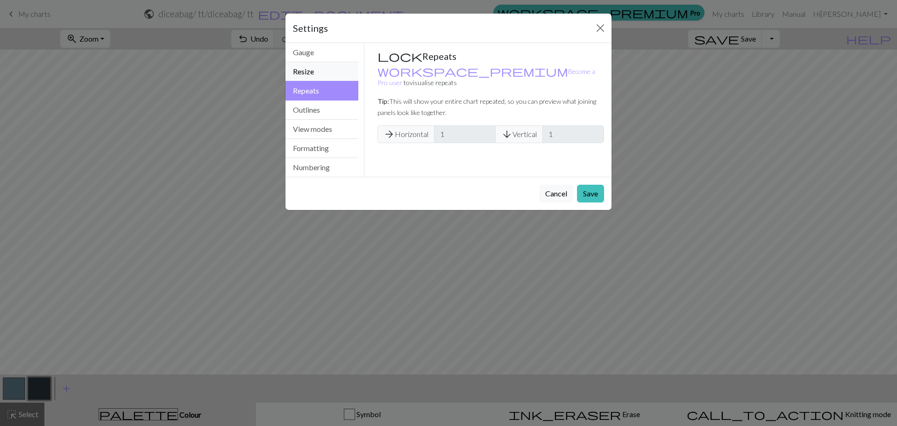
click at [309, 73] on button "Resize" at bounding box center [322, 71] width 73 height 19
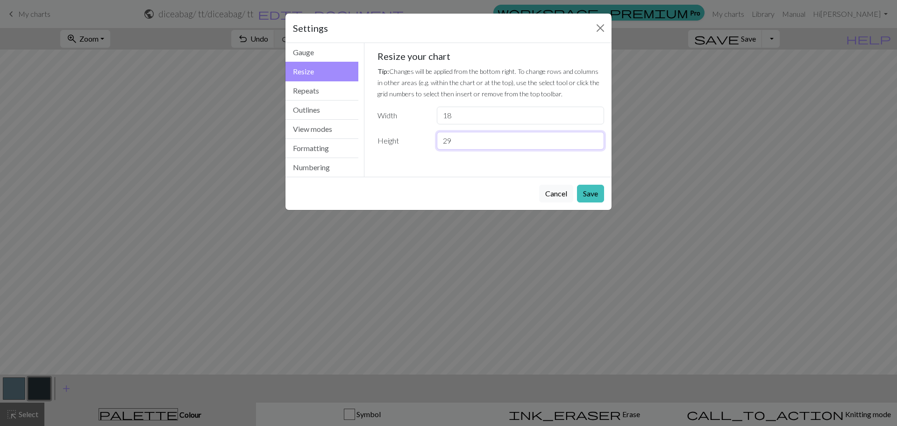
click at [593, 142] on input "29" at bounding box center [520, 141] width 167 height 18
click at [593, 142] on input "28" at bounding box center [520, 141] width 167 height 18
click at [593, 141] on input "27" at bounding box center [520, 141] width 167 height 18
click at [593, 141] on input "26" at bounding box center [520, 141] width 167 height 18
type input "25"
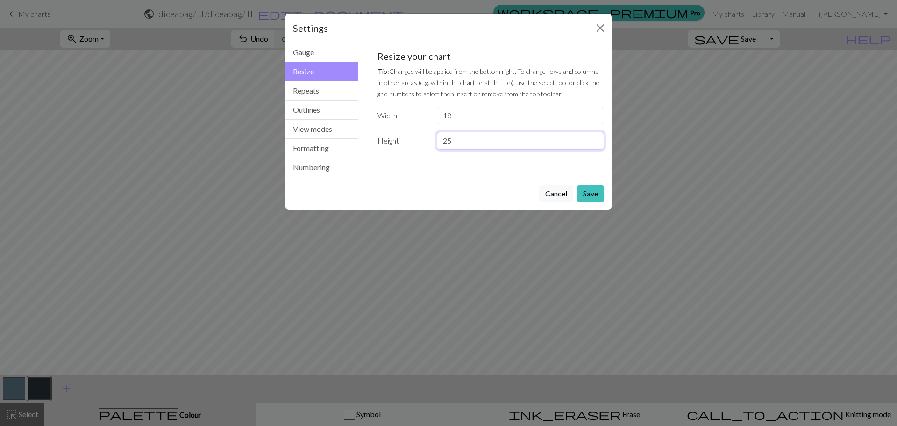
click at [593, 141] on input "25" at bounding box center [520, 141] width 167 height 18
click at [580, 197] on button "Save" at bounding box center [590, 194] width 27 height 18
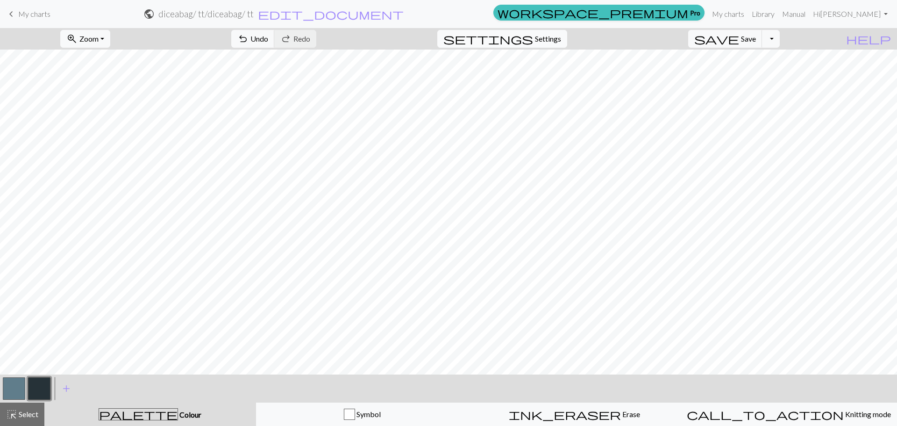
click at [560, 37] on span "Settings" at bounding box center [548, 38] width 26 height 11
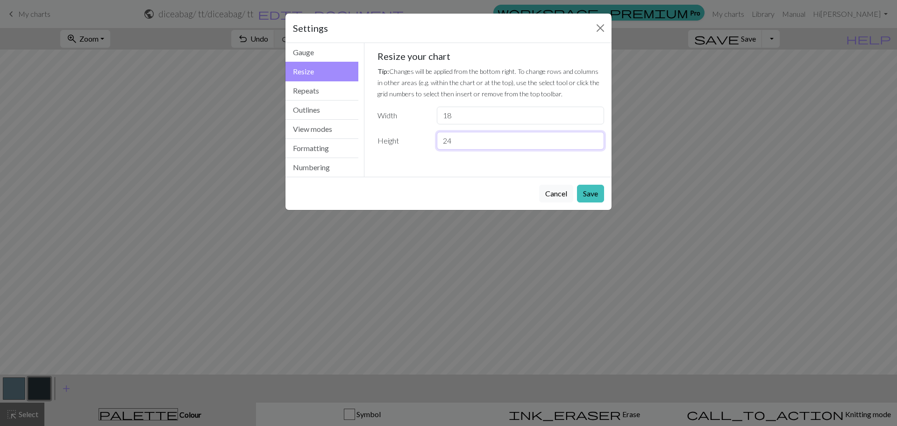
click at [597, 142] on input "24" at bounding box center [520, 141] width 167 height 18
click at [597, 142] on input "23" at bounding box center [520, 141] width 167 height 18
type input "22"
click at [597, 142] on input "22" at bounding box center [520, 141] width 167 height 18
click at [589, 193] on button "Save" at bounding box center [590, 194] width 27 height 18
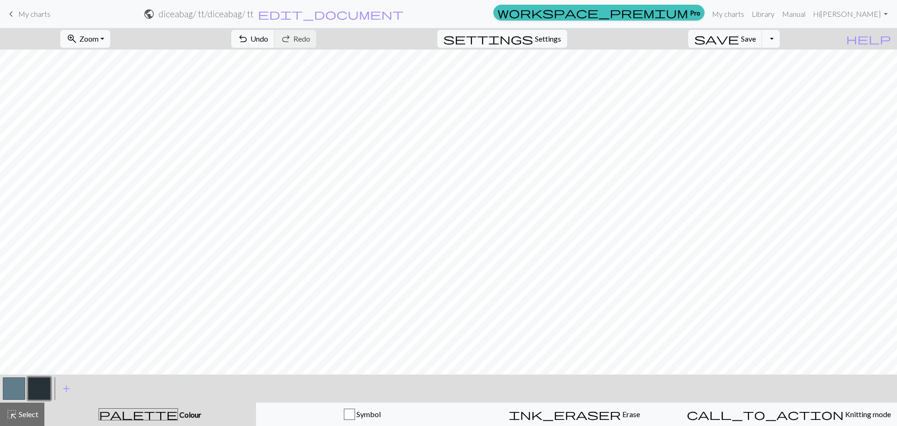
click at [13, 391] on button "button" at bounding box center [14, 388] width 22 height 22
click at [36, 391] on button "button" at bounding box center [39, 388] width 22 height 22
click at [43, 393] on button "button" at bounding box center [39, 388] width 22 height 22
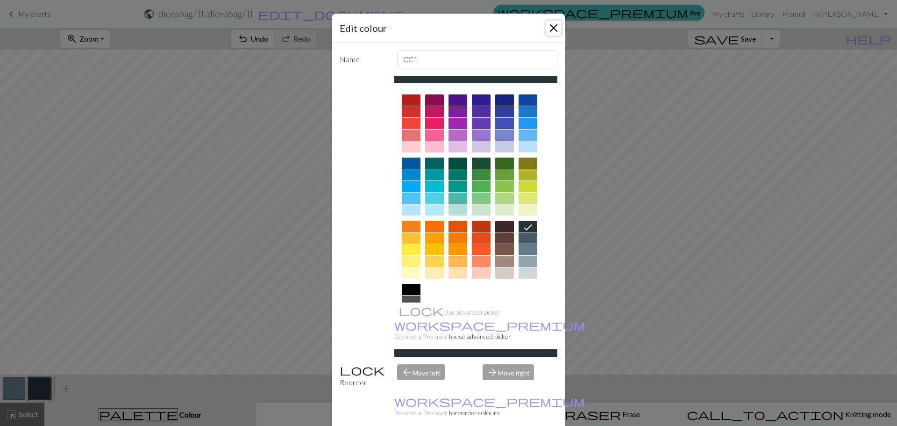
click at [551, 29] on button "Close" at bounding box center [553, 28] width 15 height 15
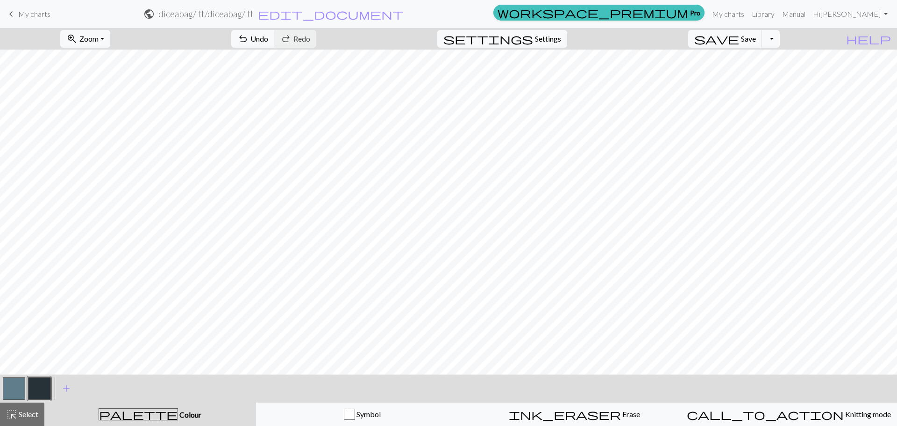
drag, startPoint x: 5, startPoint y: 390, endPoint x: 58, endPoint y: 381, distance: 53.9
click at [5, 389] on button "button" at bounding box center [14, 388] width 22 height 22
click at [41, 390] on button "button" at bounding box center [39, 388] width 22 height 22
drag, startPoint x: 17, startPoint y: 392, endPoint x: 76, endPoint y: 376, distance: 61.1
click at [18, 390] on button "button" at bounding box center [14, 388] width 22 height 22
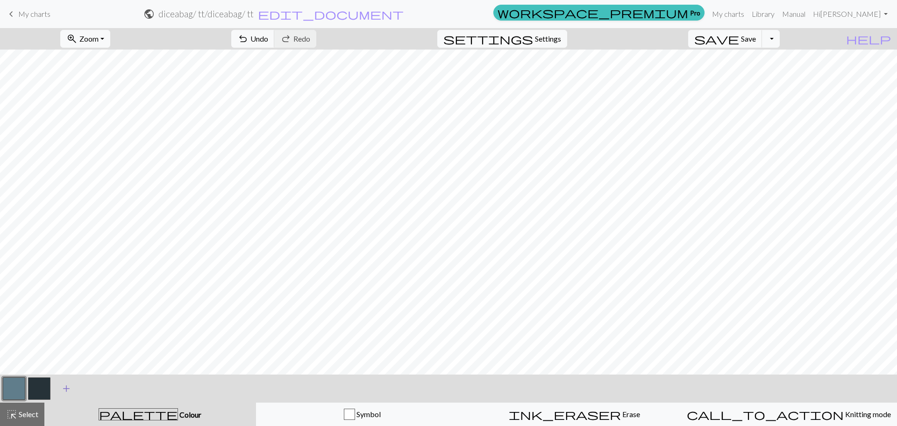
drag, startPoint x: 40, startPoint y: 392, endPoint x: 74, endPoint y: 380, distance: 35.8
click at [48, 389] on button "button" at bounding box center [39, 388] width 22 height 22
click at [20, 387] on button "button" at bounding box center [14, 388] width 22 height 22
click at [14, 383] on button "button" at bounding box center [14, 388] width 22 height 22
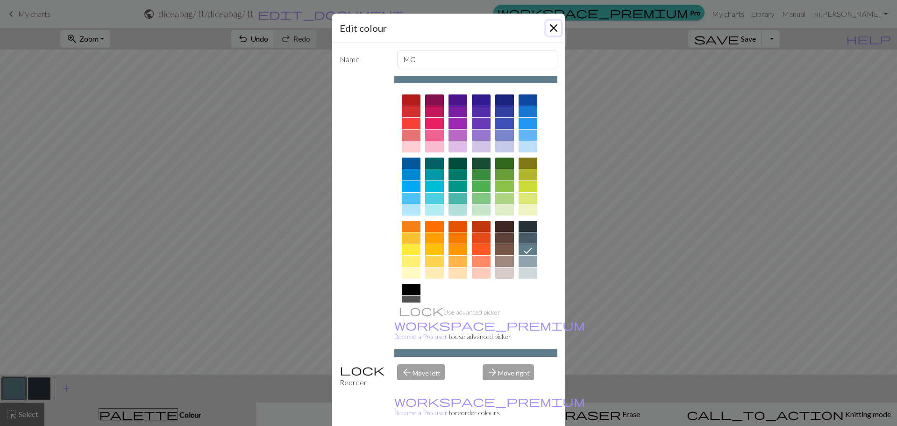
drag, startPoint x: 556, startPoint y: 29, endPoint x: 549, endPoint y: 39, distance: 12.7
click at [555, 29] on button "Close" at bounding box center [553, 28] width 15 height 15
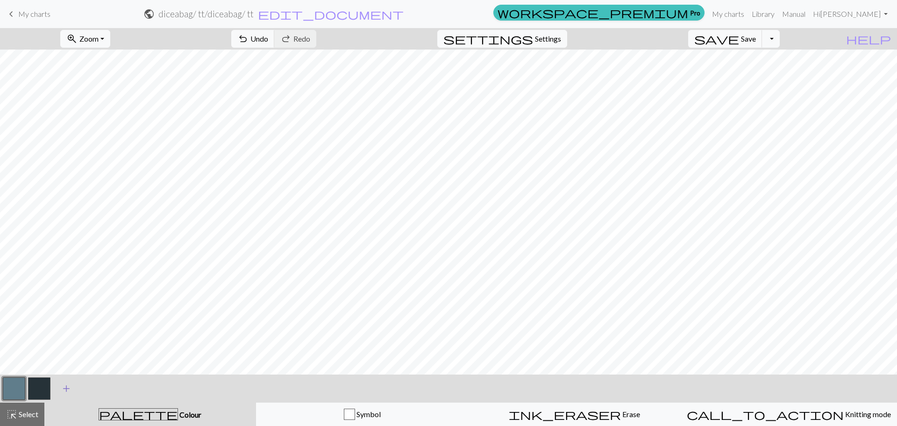
drag, startPoint x: 41, startPoint y: 393, endPoint x: 56, endPoint y: 385, distance: 17.2
click at [41, 393] on button "button" at bounding box center [39, 388] width 22 height 22
click at [14, 391] on button "button" at bounding box center [14, 388] width 22 height 22
drag, startPoint x: 36, startPoint y: 396, endPoint x: 72, endPoint y: 377, distance: 40.6
click at [37, 394] on button "button" at bounding box center [39, 388] width 22 height 22
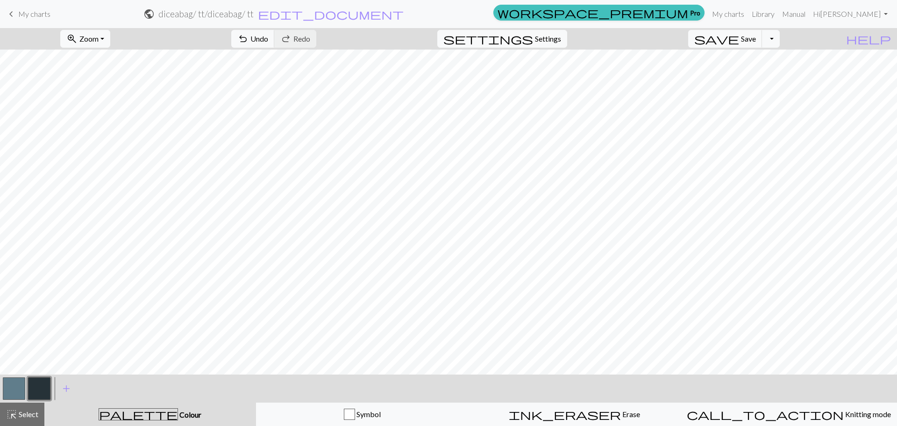
drag, startPoint x: 12, startPoint y: 385, endPoint x: 43, endPoint y: 379, distance: 32.4
click at [14, 386] on button "button" at bounding box center [14, 388] width 22 height 22
click at [18, 386] on button "button" at bounding box center [14, 388] width 22 height 22
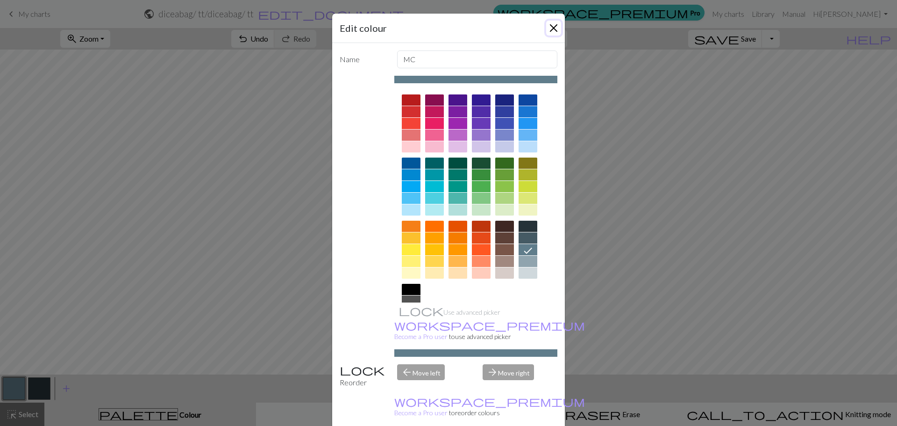
click at [553, 32] on button "Close" at bounding box center [553, 28] width 15 height 15
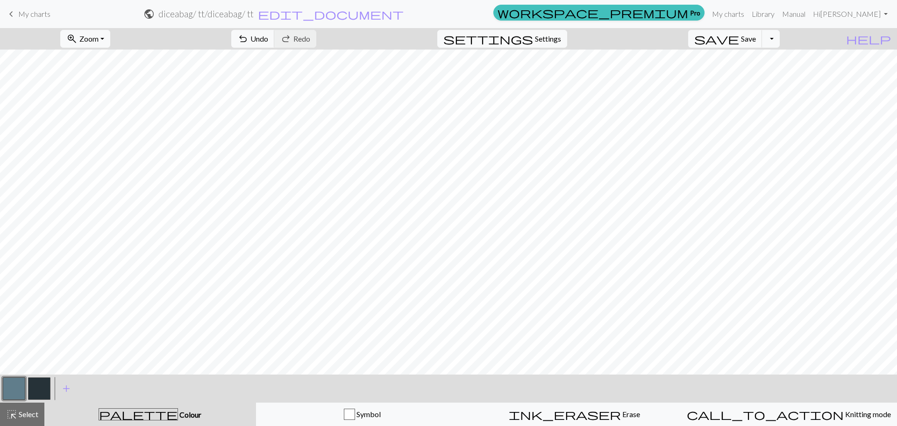
click at [40, 391] on button "button" at bounding box center [39, 388] width 22 height 22
click at [28, 385] on button "button" at bounding box center [39, 388] width 22 height 22
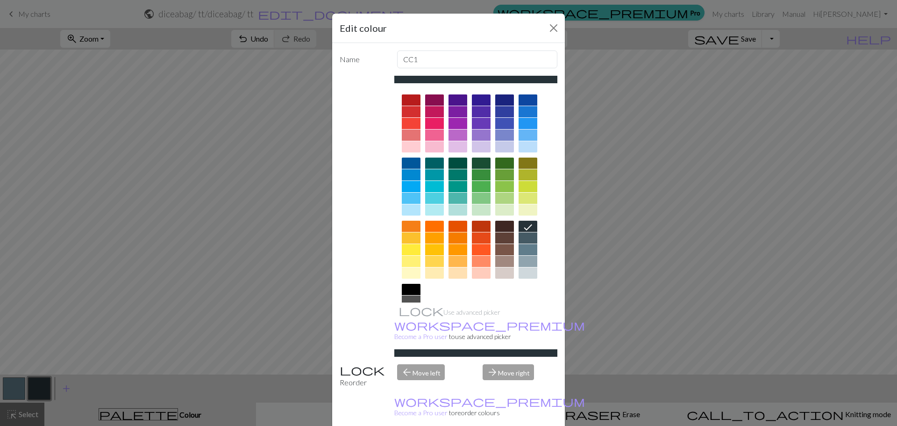
click at [532, 302] on div "Use advanced picker workspace_premium Become a Pro user to use advanced picker" at bounding box center [476, 216] width 164 height 281
drag, startPoint x: 550, startPoint y: 31, endPoint x: 556, endPoint y: 43, distance: 13.2
click at [550, 31] on button "Close" at bounding box center [553, 28] width 15 height 15
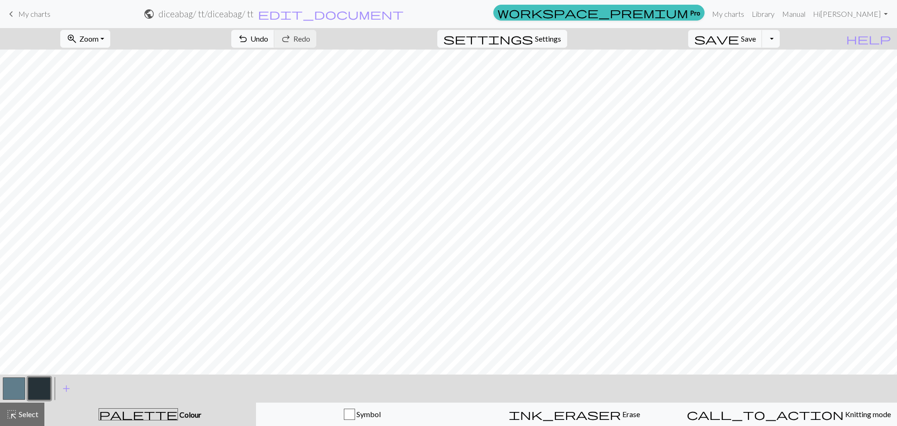
drag, startPoint x: 8, startPoint y: 393, endPoint x: 20, endPoint y: 390, distance: 12.0
click at [11, 392] on button "button" at bounding box center [14, 388] width 22 height 22
click at [46, 387] on button "button" at bounding box center [39, 388] width 22 height 22
click at [13, 385] on button "button" at bounding box center [14, 388] width 22 height 22
click at [12, 387] on button "button" at bounding box center [14, 388] width 22 height 22
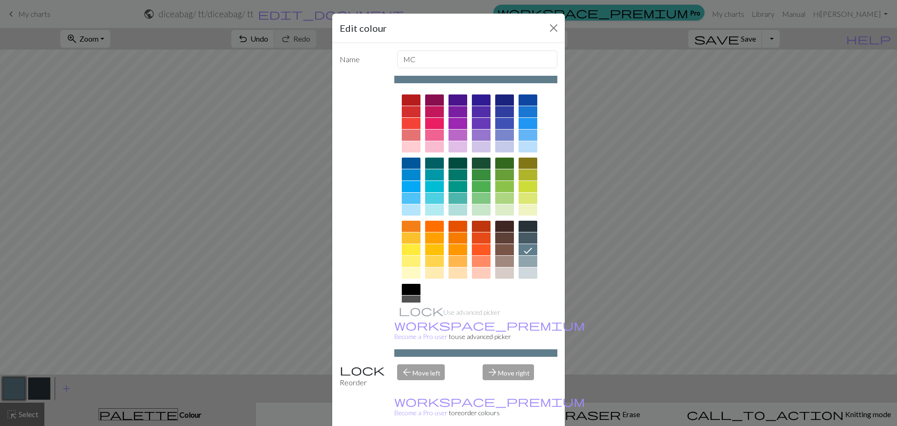
click at [502, 173] on div at bounding box center [504, 174] width 19 height 11
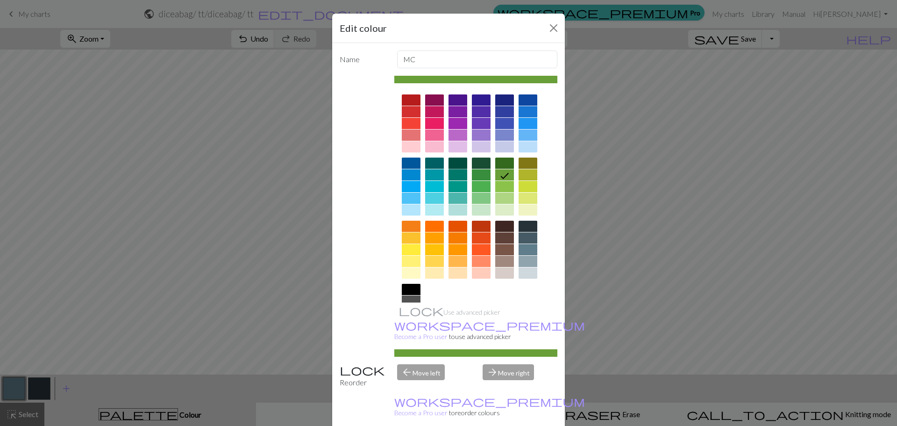
drag, startPoint x: 452, startPoint y: 158, endPoint x: 455, endPoint y: 172, distance: 14.4
click at [452, 159] on div at bounding box center [458, 162] width 19 height 11
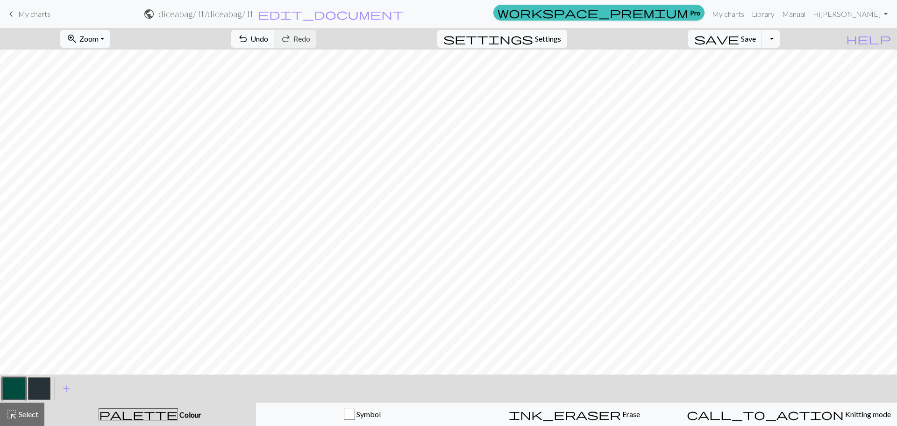
click at [13, 386] on button "button" at bounding box center [14, 388] width 22 height 22
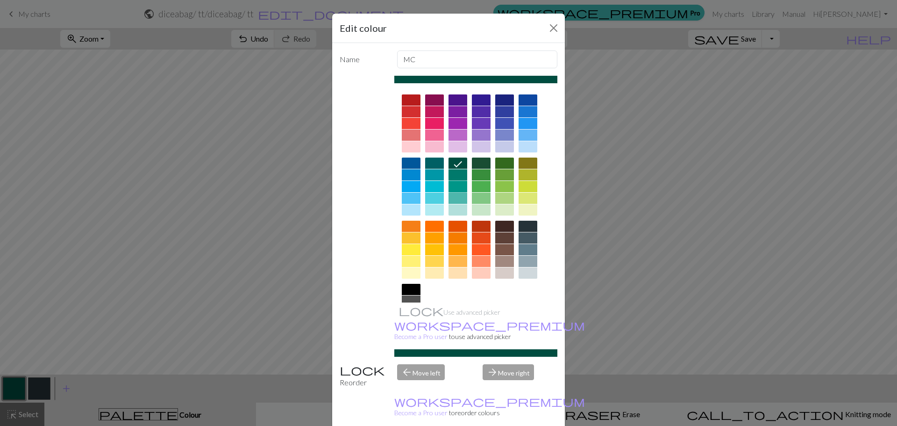
click at [455, 190] on div at bounding box center [458, 186] width 19 height 11
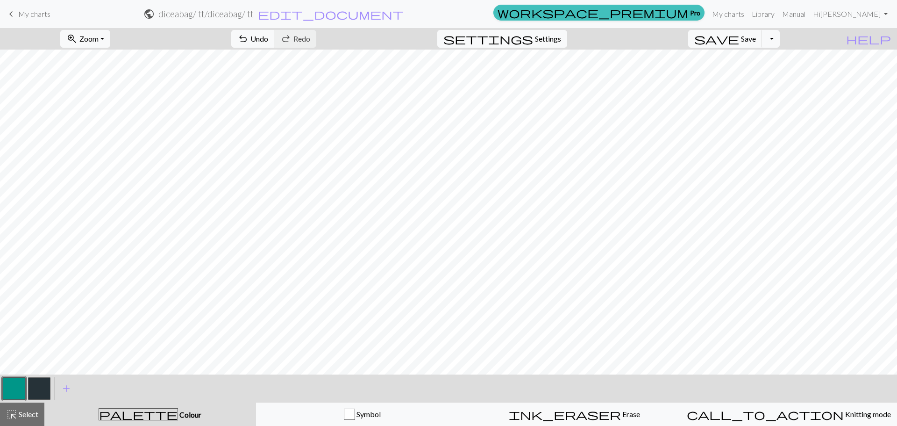
click at [42, 389] on button "button" at bounding box center [39, 388] width 22 height 22
drag, startPoint x: 6, startPoint y: 390, endPoint x: 50, endPoint y: 378, distance: 46.0
click at [13, 388] on button "button" at bounding box center [14, 388] width 22 height 22
click at [554, 36] on span "Settings" at bounding box center [548, 38] width 26 height 11
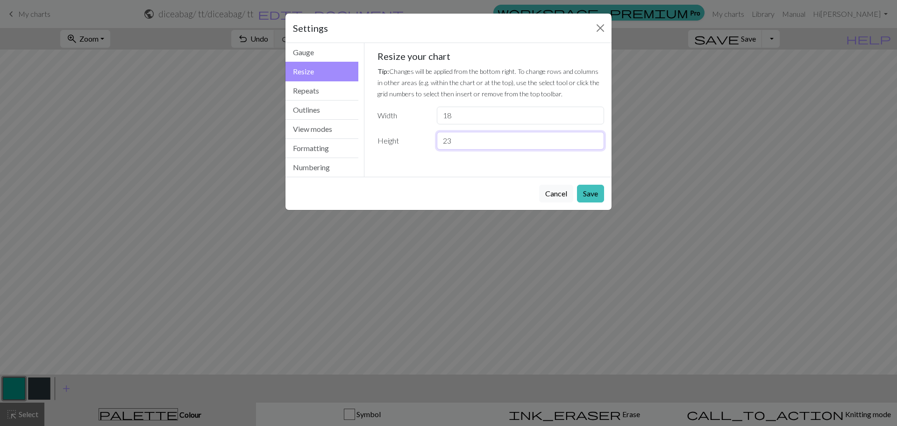
click at [596, 136] on input "23" at bounding box center [520, 141] width 167 height 18
click at [594, 146] on input "23" at bounding box center [520, 141] width 167 height 18
click at [594, 145] on input "22" at bounding box center [520, 141] width 167 height 18
type input "21"
click at [594, 145] on input "21" at bounding box center [520, 141] width 167 height 18
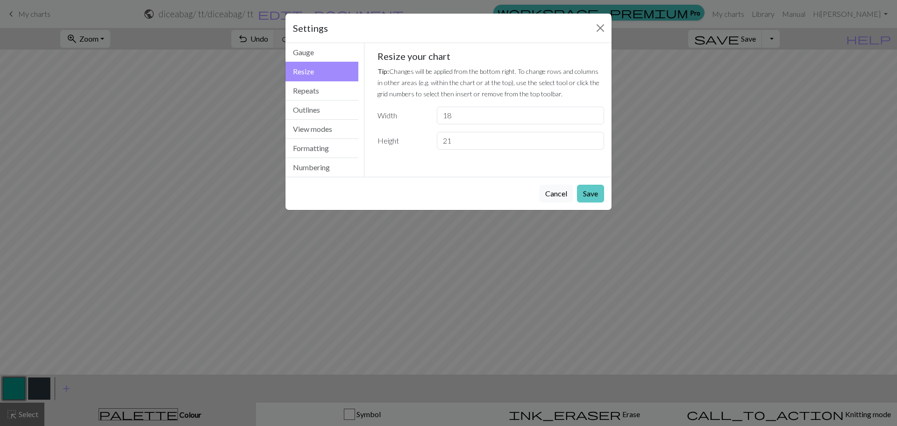
click at [596, 193] on button "Save" at bounding box center [590, 194] width 27 height 18
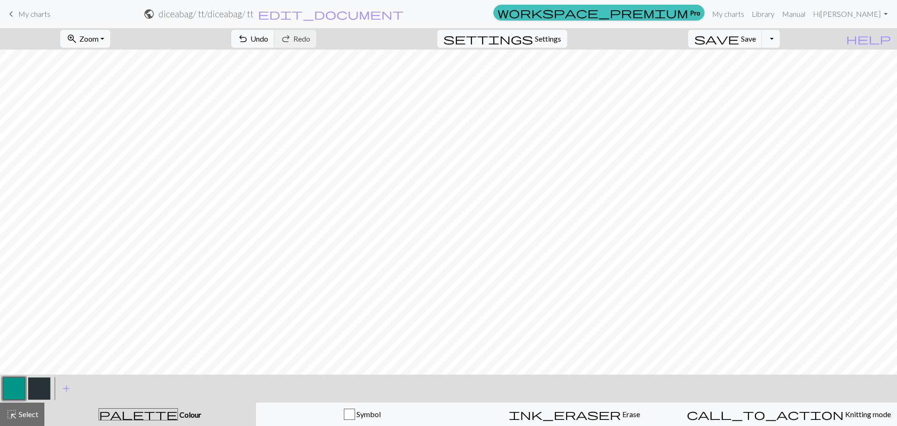
click at [30, 381] on div at bounding box center [39, 388] width 25 height 25
click at [43, 386] on button "button" at bounding box center [39, 388] width 22 height 22
drag, startPoint x: 11, startPoint y: 391, endPoint x: 29, endPoint y: 378, distance: 21.4
click at [12, 391] on button "button" at bounding box center [14, 388] width 22 height 22
click at [40, 390] on button "button" at bounding box center [39, 388] width 22 height 22
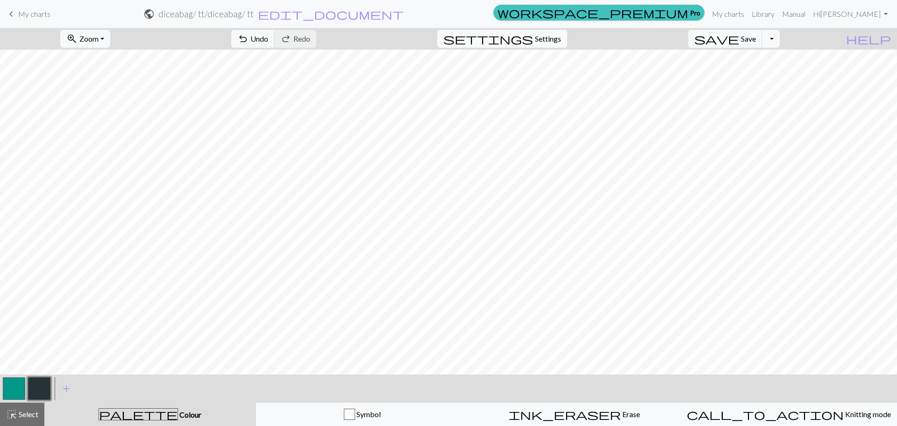
drag, startPoint x: 12, startPoint y: 387, endPoint x: 22, endPoint y: 378, distance: 13.6
click at [12, 386] on button "button" at bounding box center [14, 388] width 22 height 22
click at [39, 390] on button "button" at bounding box center [39, 388] width 22 height 22
click at [26, 391] on div at bounding box center [26, 388] width 50 height 25
click at [21, 388] on button "button" at bounding box center [14, 388] width 22 height 22
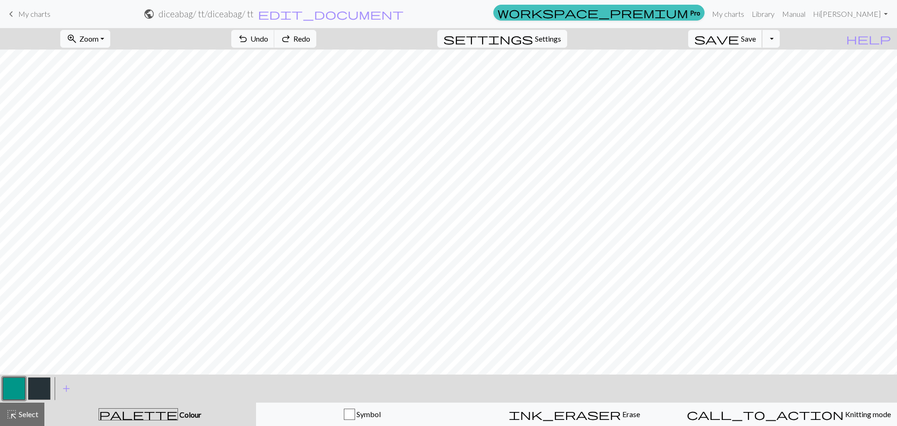
click at [756, 39] on span "Save" at bounding box center [748, 38] width 15 height 9
drag, startPoint x: 35, startPoint y: 387, endPoint x: 54, endPoint y: 379, distance: 20.9
click at [36, 388] on button "button" at bounding box center [39, 388] width 22 height 22
click at [15, 389] on button "button" at bounding box center [14, 388] width 22 height 22
click at [8, 381] on button "button" at bounding box center [14, 388] width 22 height 22
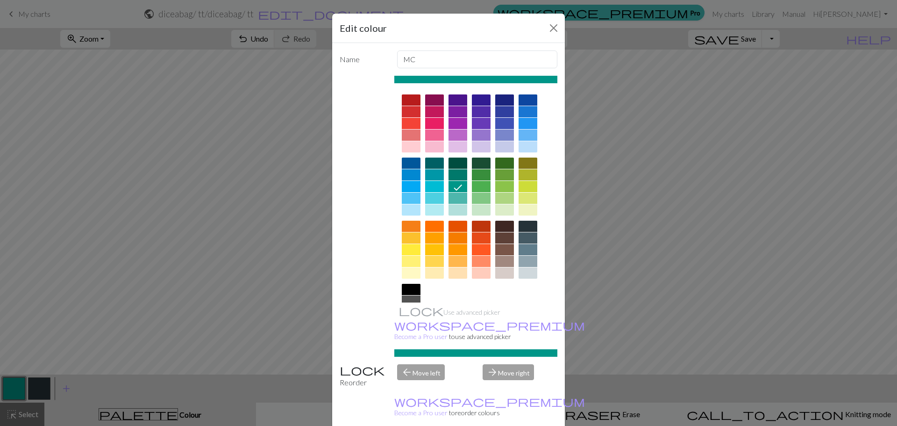
click at [43, 386] on div "Edit colour Name MC Use advanced picker workspace_premium Become a Pro user to …" at bounding box center [448, 213] width 897 height 426
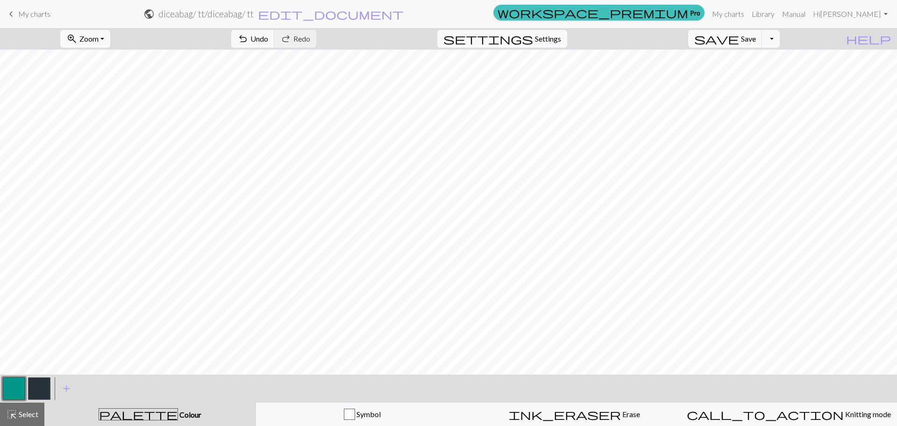
drag, startPoint x: 43, startPoint y: 386, endPoint x: 63, endPoint y: 375, distance: 22.8
click at [43, 385] on button "button" at bounding box center [39, 388] width 22 height 22
click at [5, 393] on button "button" at bounding box center [14, 388] width 22 height 22
click at [32, 379] on button "button" at bounding box center [39, 388] width 22 height 22
click at [36, 381] on button "button" at bounding box center [39, 388] width 22 height 22
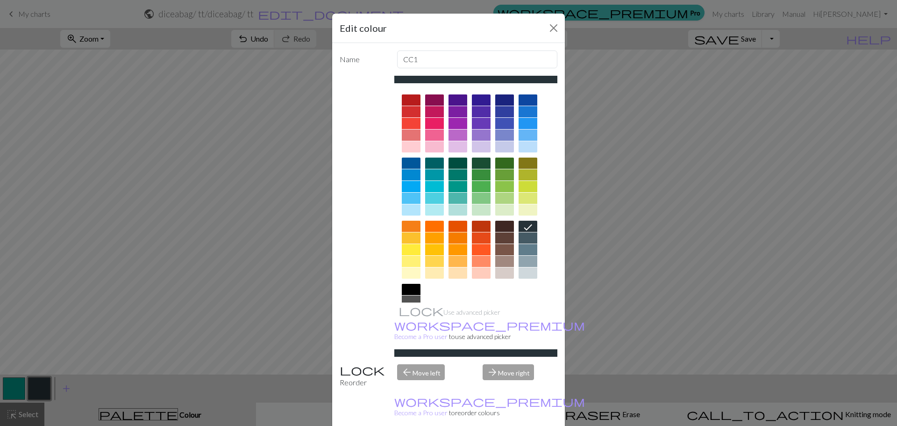
click at [425, 162] on div at bounding box center [434, 162] width 19 height 11
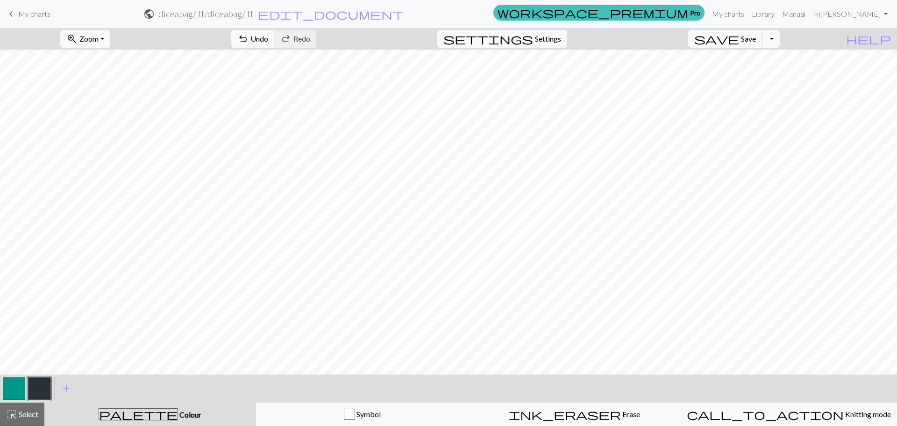
click at [756, 41] on span "Save" at bounding box center [748, 38] width 15 height 9
click at [14, 394] on button "button" at bounding box center [14, 388] width 22 height 22
drag, startPoint x: 29, startPoint y: 388, endPoint x: 46, endPoint y: 385, distance: 17.1
click at [33, 387] on button "button" at bounding box center [39, 388] width 22 height 22
drag, startPoint x: 18, startPoint y: 388, endPoint x: 36, endPoint y: 382, distance: 18.5
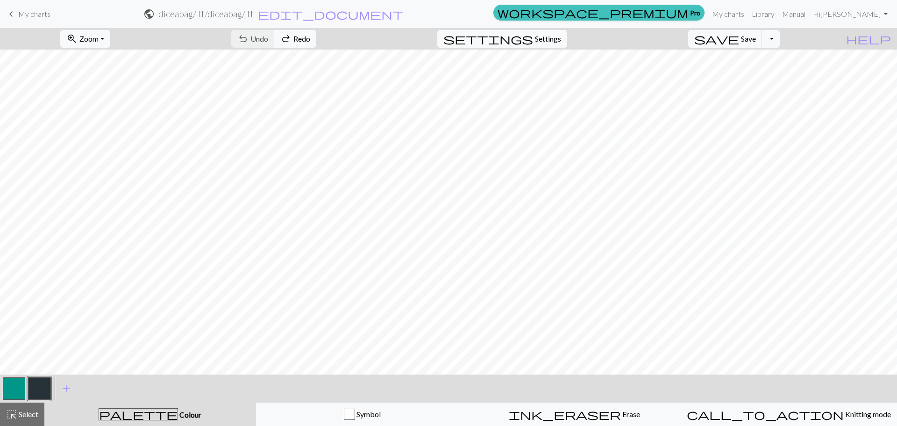
click at [20, 388] on button "button" at bounding box center [14, 388] width 22 height 22
click at [54, 385] on div "< > add Add a colour" at bounding box center [448, 388] width 897 height 28
drag, startPoint x: 48, startPoint y: 391, endPoint x: 72, endPoint y: 376, distance: 28.4
click at [47, 391] on button "button" at bounding box center [39, 388] width 22 height 22
drag, startPoint x: 18, startPoint y: 394, endPoint x: 42, endPoint y: 374, distance: 31.2
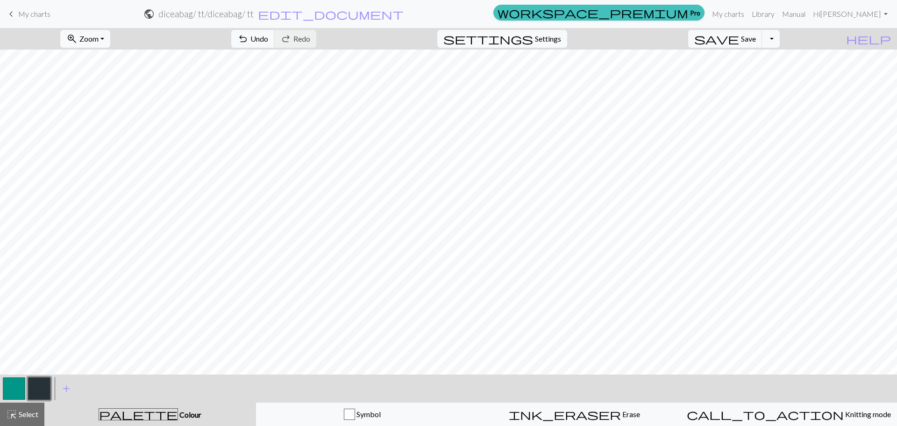
click at [19, 393] on button "button" at bounding box center [14, 388] width 22 height 22
drag, startPoint x: 47, startPoint y: 385, endPoint x: 68, endPoint y: 378, distance: 22.6
click at [45, 385] on button "button" at bounding box center [39, 388] width 22 height 22
click at [739, 40] on span "save" at bounding box center [716, 38] width 45 height 13
click at [44, 383] on button "button" at bounding box center [39, 388] width 22 height 22
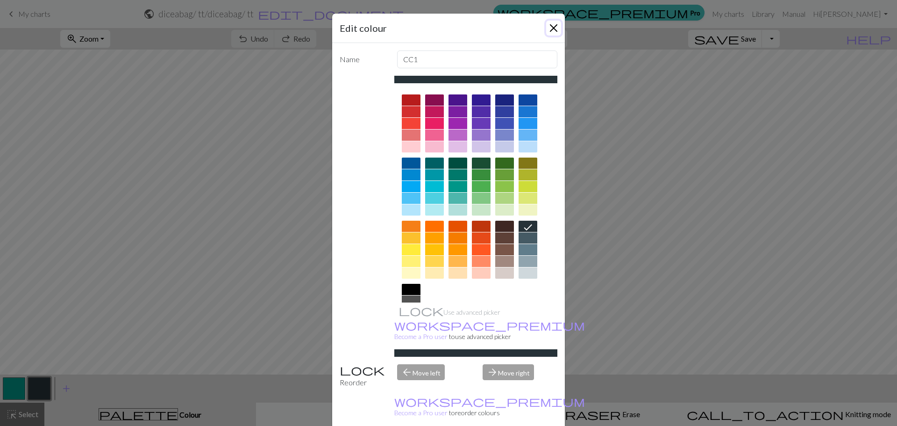
drag, startPoint x: 556, startPoint y: 25, endPoint x: 533, endPoint y: 40, distance: 28.0
click at [555, 25] on button "Close" at bounding box center [553, 28] width 15 height 15
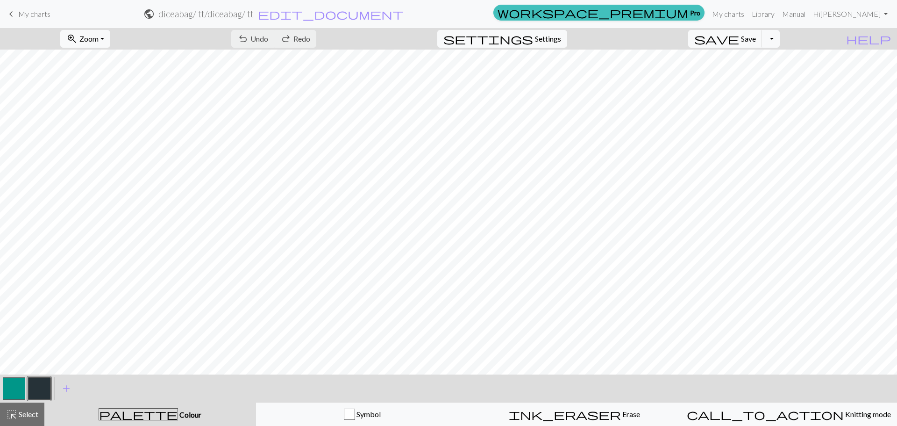
drag, startPoint x: 9, startPoint y: 397, endPoint x: 18, endPoint y: 389, distance: 11.9
click at [13, 394] on button "button" at bounding box center [14, 388] width 22 height 22
drag, startPoint x: 50, startPoint y: 388, endPoint x: 58, endPoint y: 381, distance: 11.0
click at [50, 388] on div at bounding box center [39, 388] width 25 height 25
drag, startPoint x: 31, startPoint y: 392, endPoint x: 57, endPoint y: 380, distance: 27.8
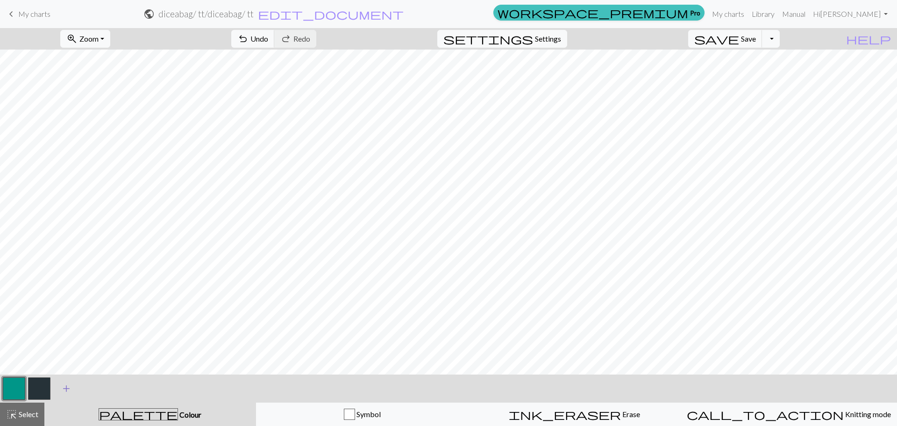
click at [36, 390] on button "button" at bounding box center [39, 388] width 22 height 22
drag, startPoint x: 19, startPoint y: 395, endPoint x: 42, endPoint y: 384, distance: 25.7
click at [20, 394] on button "button" at bounding box center [14, 388] width 22 height 22
drag, startPoint x: 43, startPoint y: 385, endPoint x: 52, endPoint y: 378, distance: 11.0
click at [49, 380] on button "button" at bounding box center [39, 388] width 22 height 22
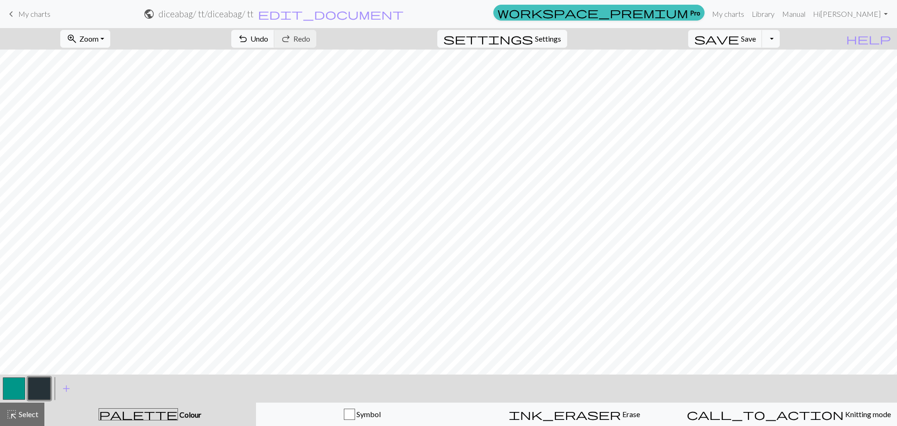
drag, startPoint x: 20, startPoint y: 389, endPoint x: 32, endPoint y: 382, distance: 14.0
click at [20, 389] on button "button" at bounding box center [14, 388] width 22 height 22
click at [47, 386] on button "button" at bounding box center [39, 388] width 22 height 22
click at [14, 390] on button "button" at bounding box center [14, 388] width 22 height 22
drag, startPoint x: 48, startPoint y: 384, endPoint x: 63, endPoint y: 378, distance: 16.1
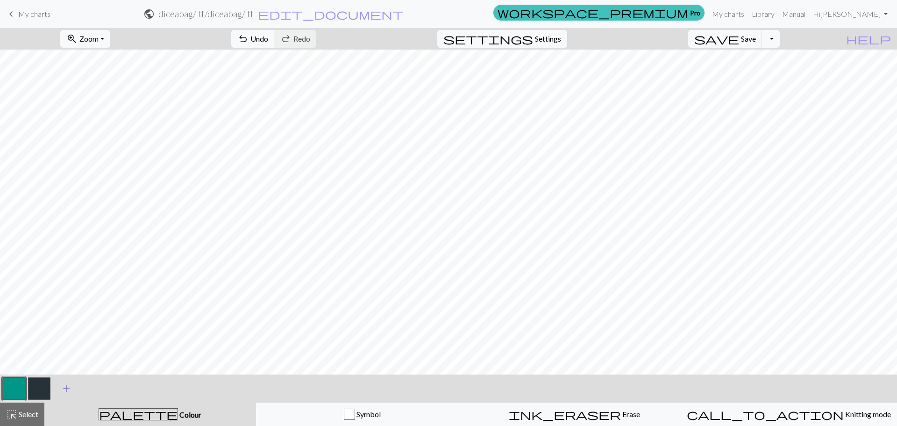
click at [48, 384] on button "button" at bounding box center [39, 388] width 22 height 22
drag, startPoint x: 20, startPoint y: 397, endPoint x: 41, endPoint y: 384, distance: 24.5
click at [21, 395] on button "button" at bounding box center [14, 388] width 22 height 22
click at [42, 388] on button "button" at bounding box center [39, 388] width 22 height 22
drag, startPoint x: 9, startPoint y: 392, endPoint x: 40, endPoint y: 379, distance: 33.5
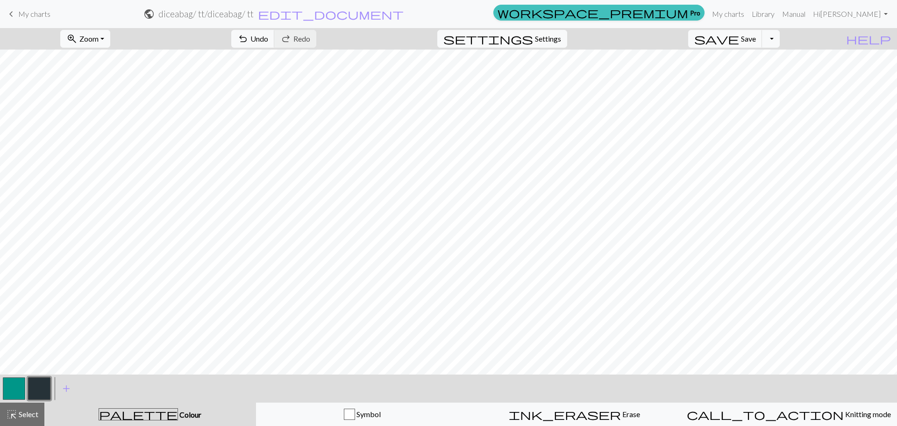
click at [18, 388] on button "button" at bounding box center [14, 388] width 22 height 22
drag, startPoint x: 768, startPoint y: 33, endPoint x: 746, endPoint y: 46, distance: 25.3
click at [763, 33] on button "save Save Save" at bounding box center [725, 39] width 74 height 18
click at [30, 14] on div "Chart saved" at bounding box center [448, 18] width 897 height 37
click at [22, 16] on span "My charts" at bounding box center [34, 13] width 32 height 9
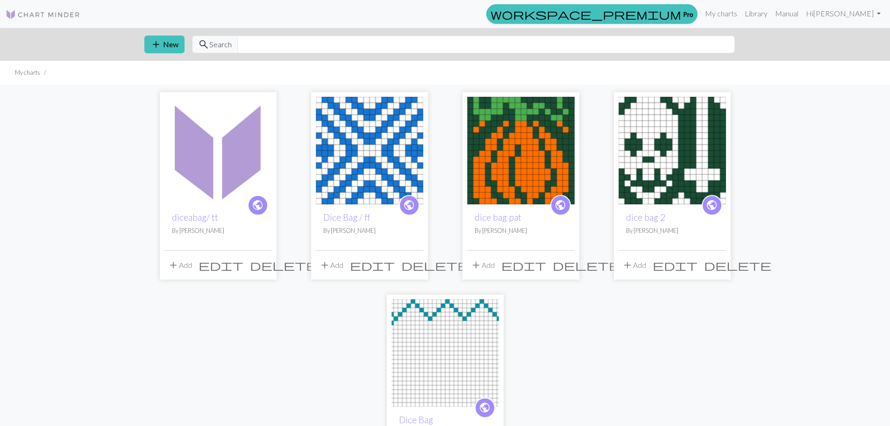
click at [199, 143] on img at bounding box center [218, 150] width 107 height 107
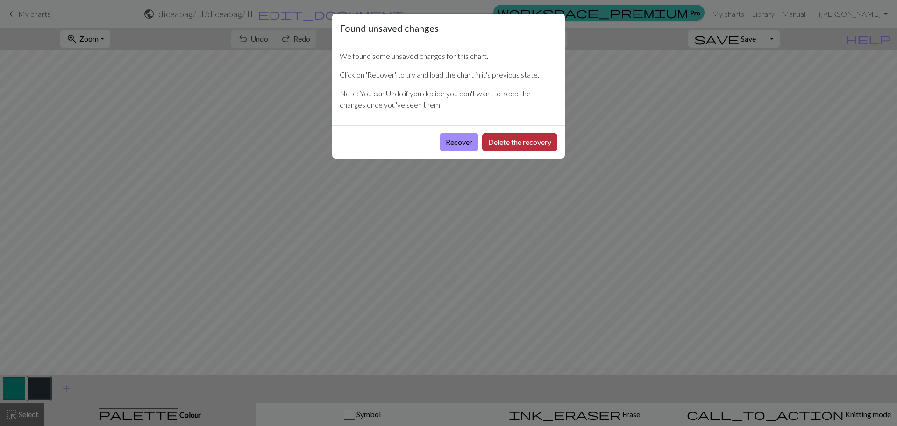
click at [515, 139] on button "Delete the recovery" at bounding box center [519, 142] width 75 height 18
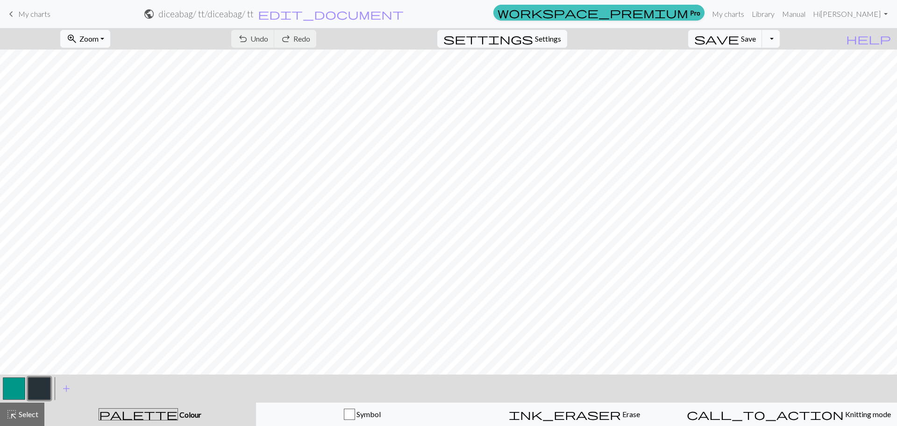
click at [29, 13] on span "My charts" at bounding box center [34, 13] width 32 height 9
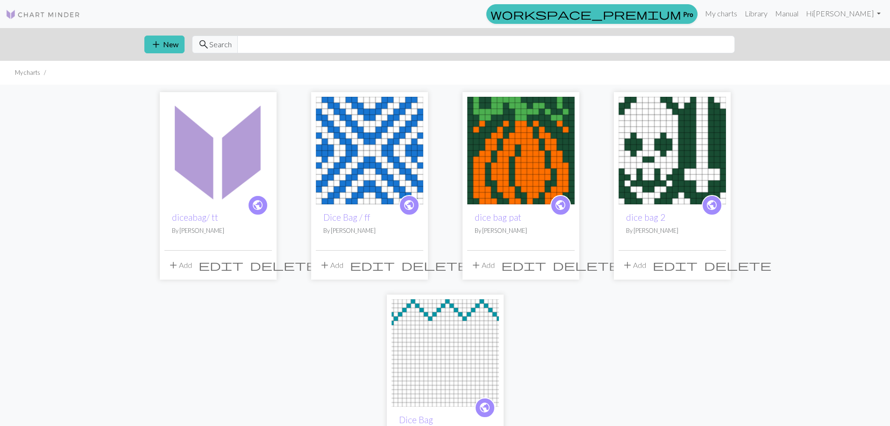
click at [243, 145] on img at bounding box center [218, 150] width 107 height 107
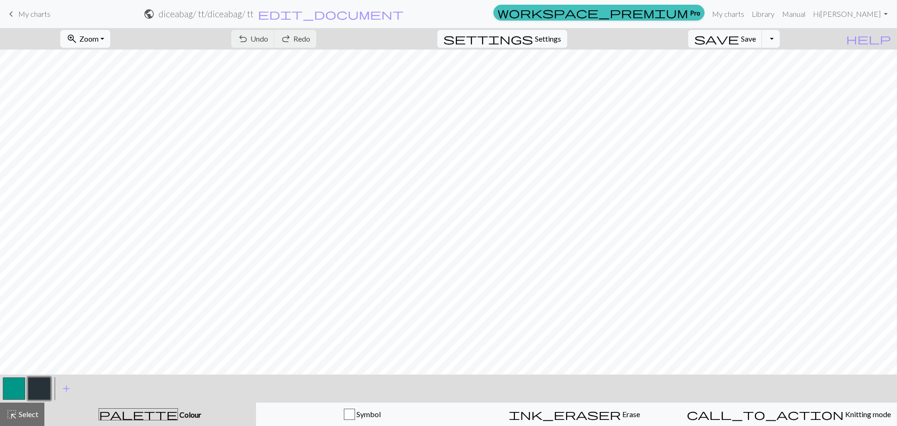
click at [22, 14] on span "My charts" at bounding box center [34, 13] width 32 height 9
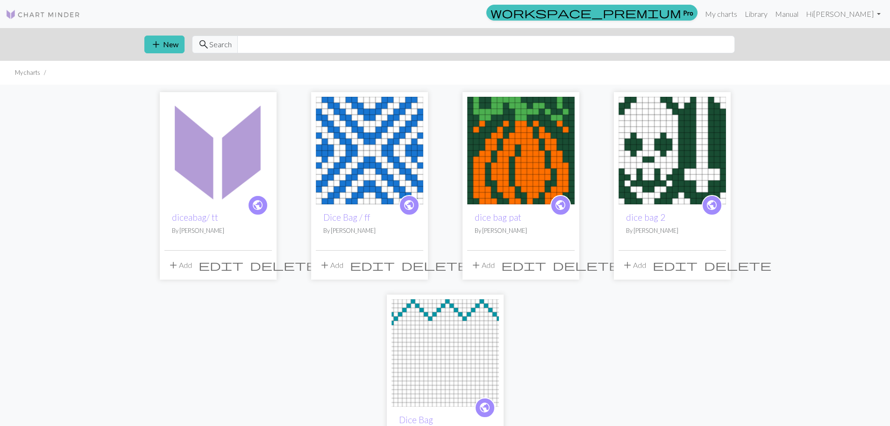
click at [427, 338] on img at bounding box center [445, 352] width 107 height 107
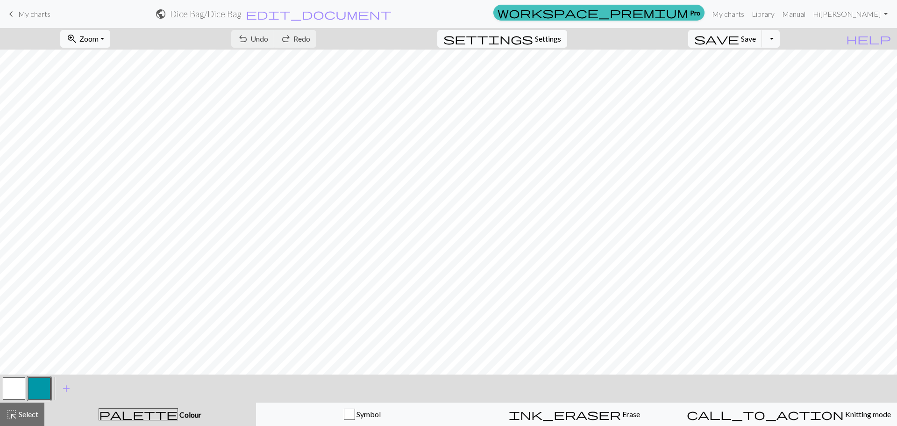
click at [560, 41] on span "Settings" at bounding box center [548, 38] width 26 height 11
select select "aran"
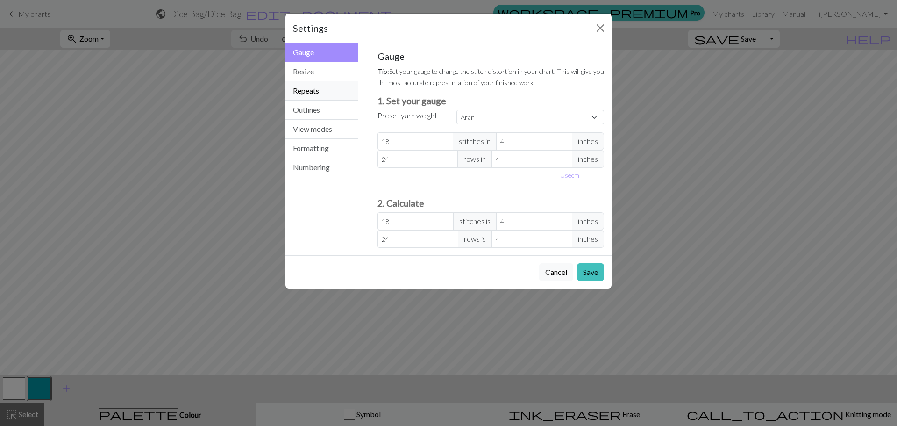
click at [316, 87] on button "Repeats" at bounding box center [322, 90] width 73 height 19
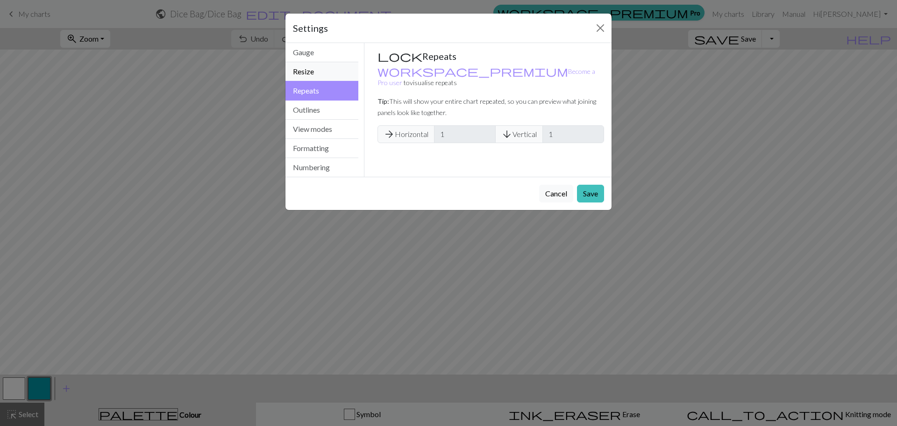
click at [312, 75] on button "Resize" at bounding box center [322, 71] width 73 height 19
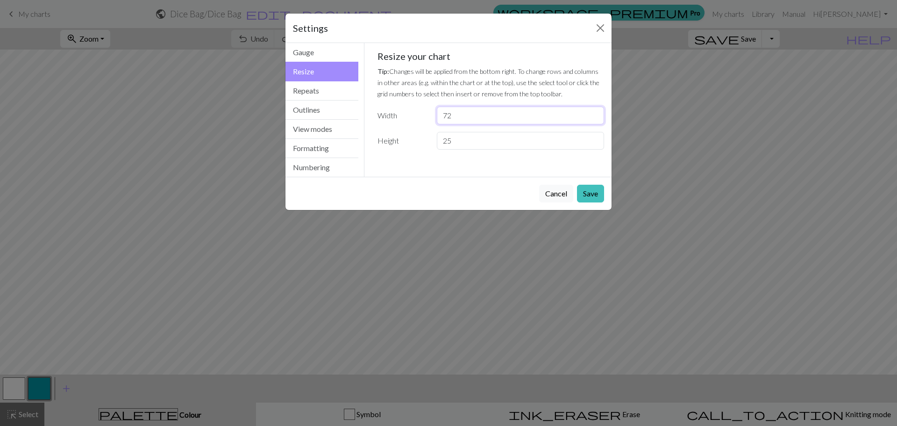
drag, startPoint x: 471, startPoint y: 114, endPoint x: 378, endPoint y: 112, distance: 93.0
click at [382, 112] on div "Width 72" at bounding box center [491, 116] width 238 height 18
type input "18"
click at [588, 193] on button "Save" at bounding box center [590, 194] width 27 height 18
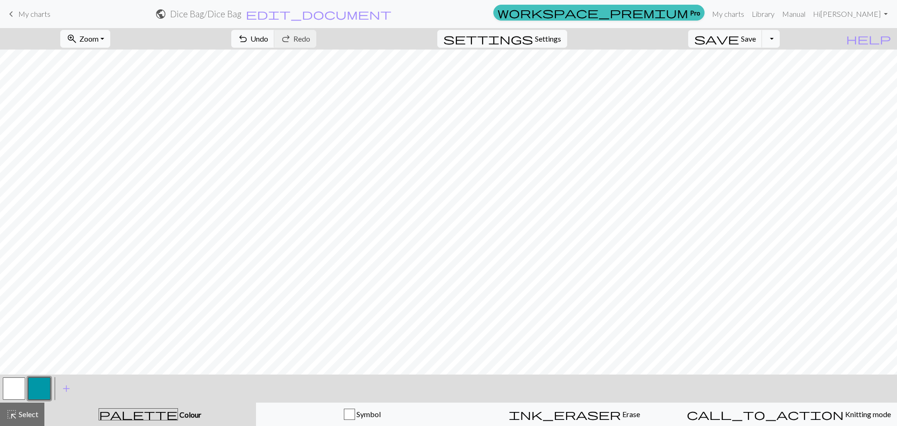
click at [34, 6] on link "keyboard_arrow_left My charts" at bounding box center [28, 14] width 45 height 16
click at [754, 36] on button "save Save Save" at bounding box center [725, 39] width 74 height 18
click at [26, 8] on link "keyboard_arrow_left My charts" at bounding box center [28, 14] width 45 height 16
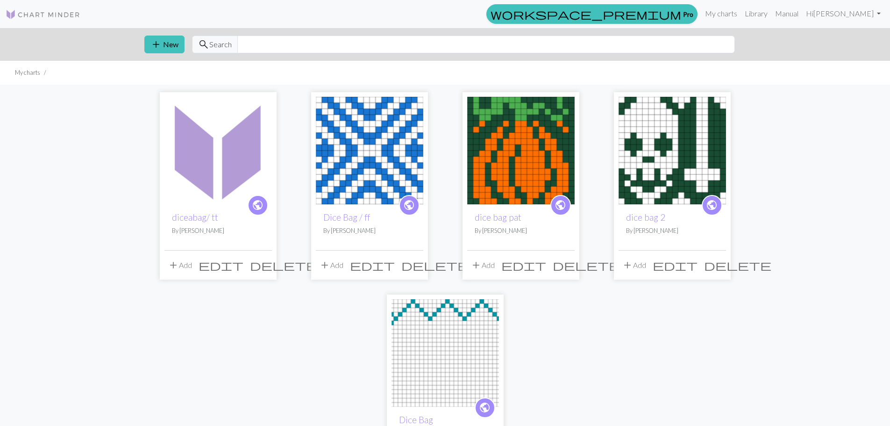
click at [630, 136] on img at bounding box center [672, 150] width 107 height 107
click at [566, 145] on img at bounding box center [520, 150] width 107 height 107
click at [386, 142] on img at bounding box center [369, 150] width 107 height 107
click at [160, 135] on div "public diceabag/ tt By [PERSON_NAME] add Add edit delete" at bounding box center [218, 185] width 117 height 187
click at [207, 145] on img at bounding box center [218, 150] width 107 height 107
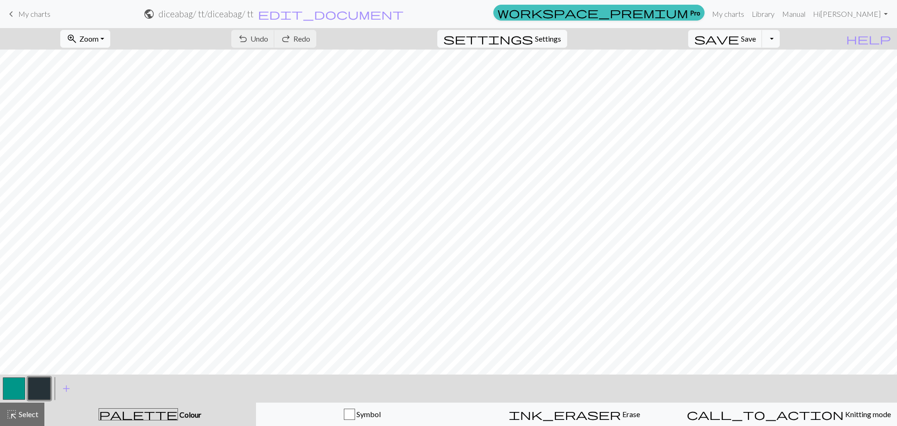
click at [41, 395] on button "button" at bounding box center [39, 388] width 22 height 22
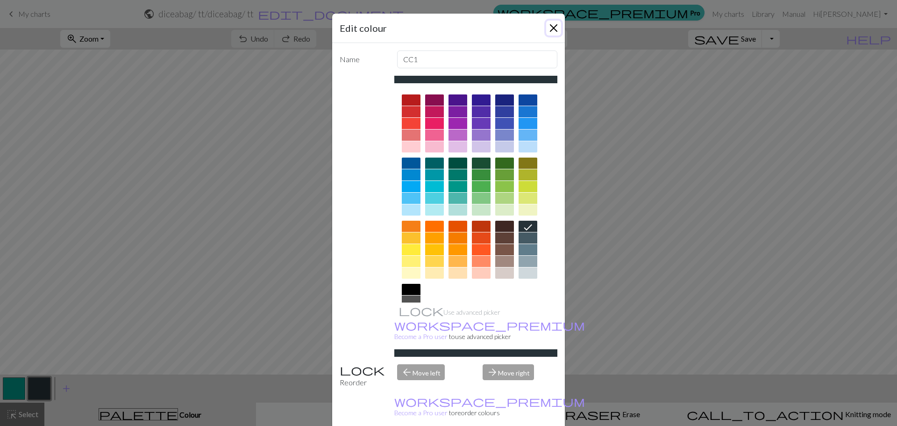
click at [549, 28] on button "Close" at bounding box center [553, 28] width 15 height 15
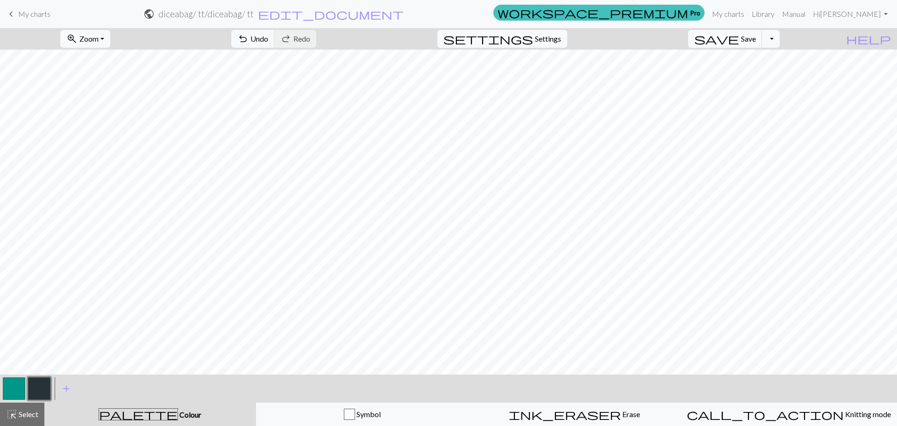
drag, startPoint x: 17, startPoint y: 390, endPoint x: 26, endPoint y: 381, distance: 12.2
click at [19, 386] on button "button" at bounding box center [14, 388] width 22 height 22
drag, startPoint x: 38, startPoint y: 12, endPoint x: 491, endPoint y: 34, distance: 453.4
click at [39, 12] on span "My charts" at bounding box center [34, 13] width 32 height 9
